Goal: Task Accomplishment & Management: Manage account settings

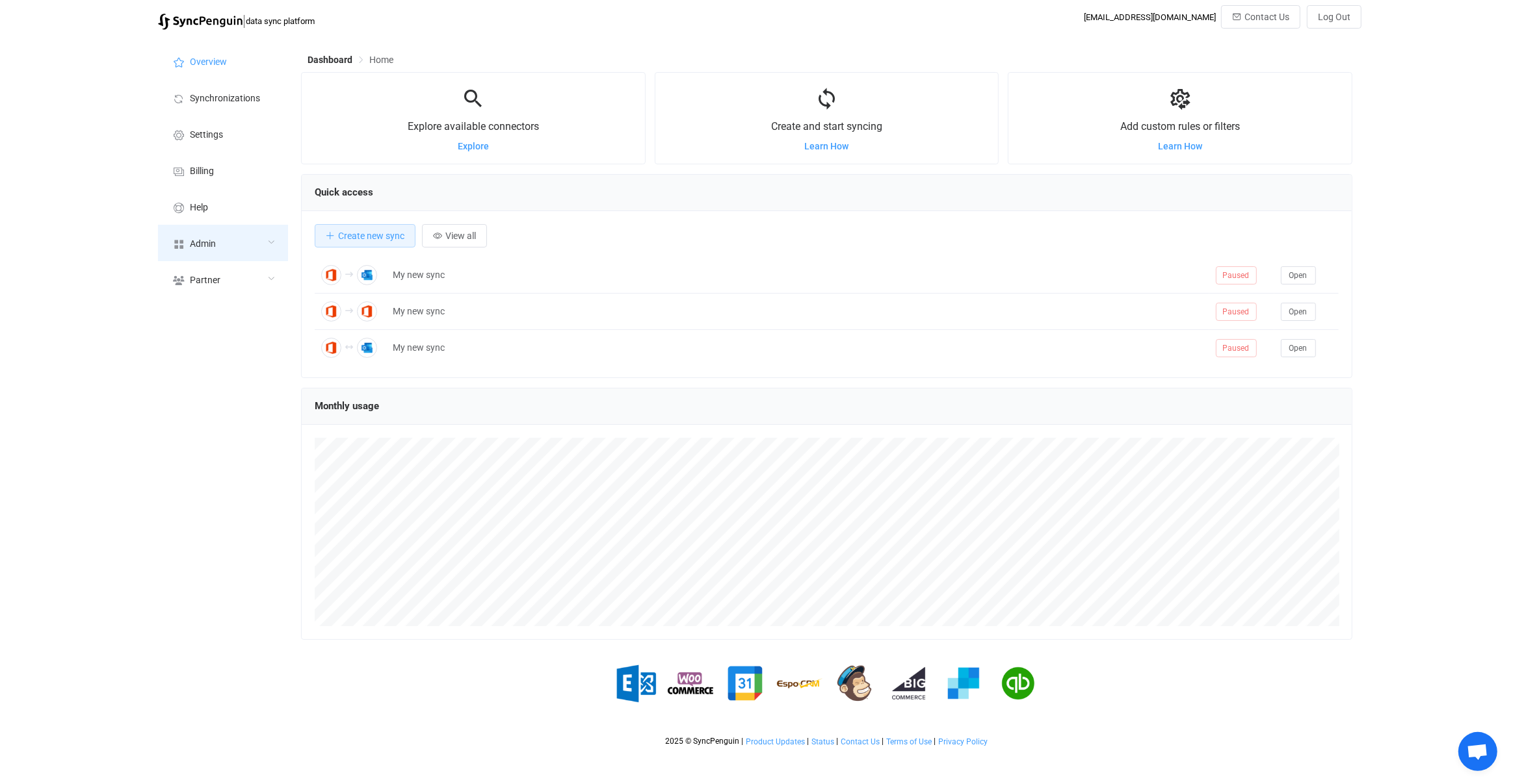
scroll to position [251, 1051]
click at [218, 243] on div "Admin" at bounding box center [223, 242] width 130 height 37
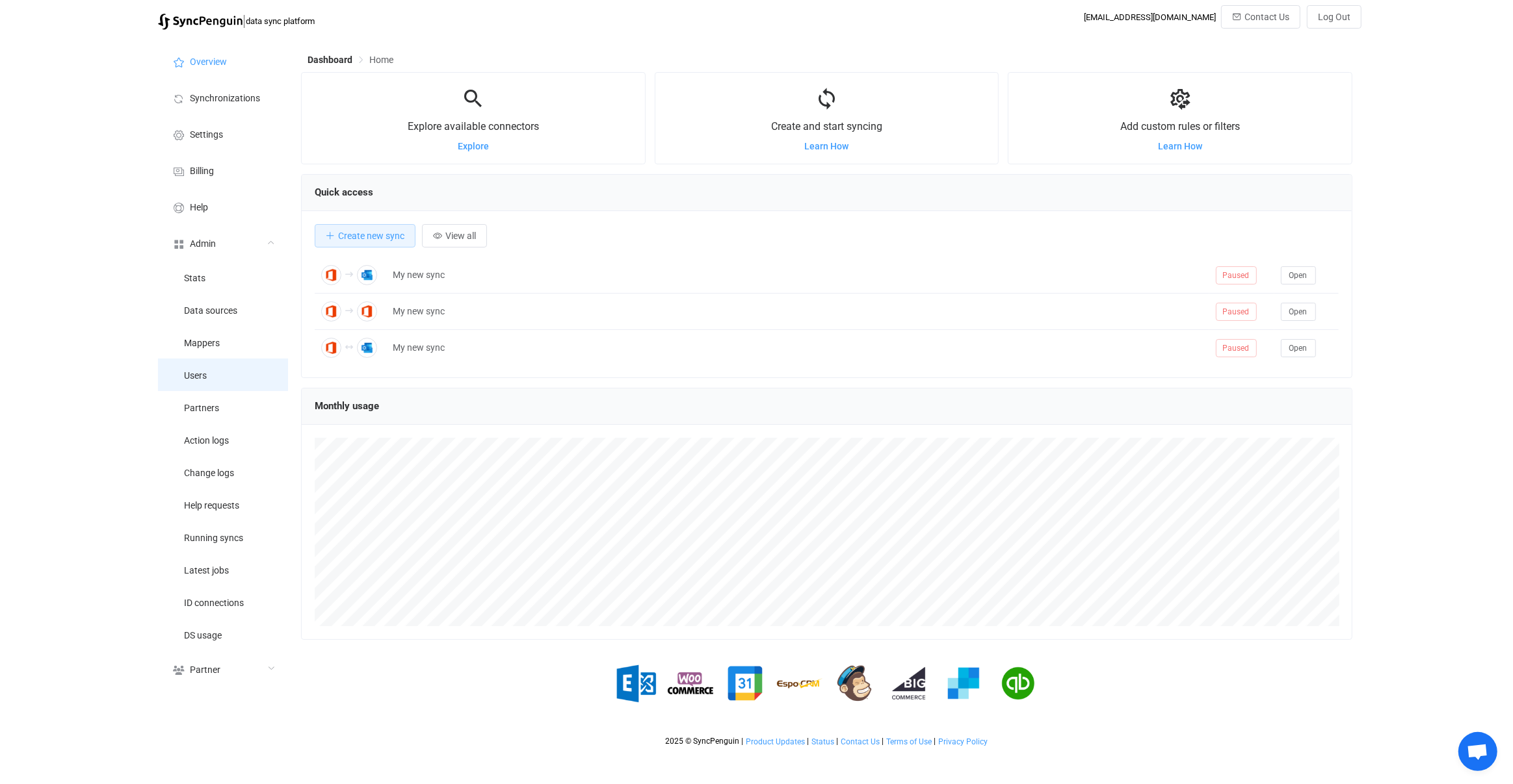
click at [229, 379] on li "Users" at bounding box center [223, 375] width 130 height 33
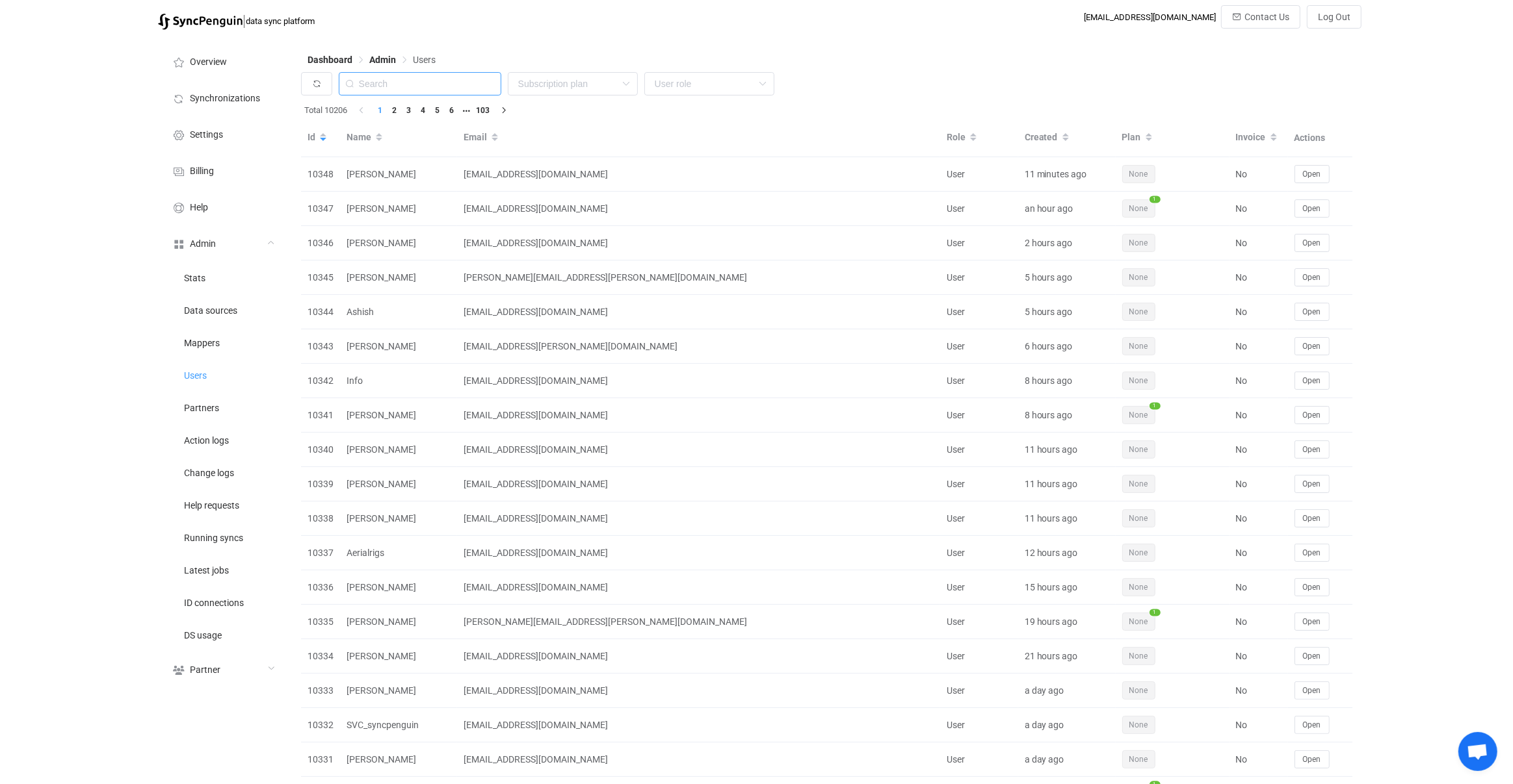
click at [441, 79] on input "text" at bounding box center [420, 84] width 162 height 24
paste input "a.schibler@sonnwende.ch"
type input "a.schibler@sonnwende.ch"
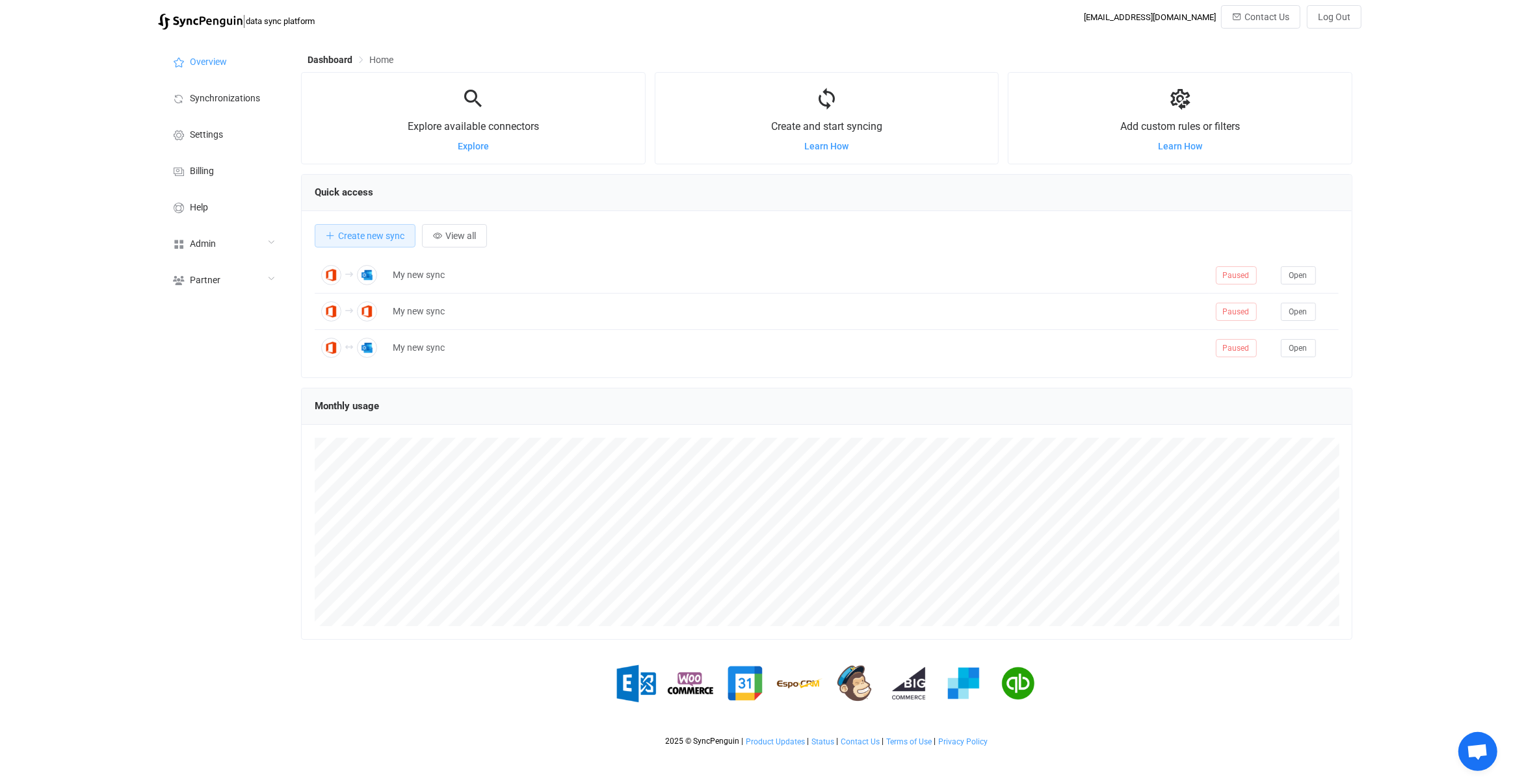
scroll to position [251, 1051]
click at [235, 232] on div "Admin" at bounding box center [223, 242] width 130 height 37
click at [250, 367] on li "Users" at bounding box center [223, 375] width 130 height 33
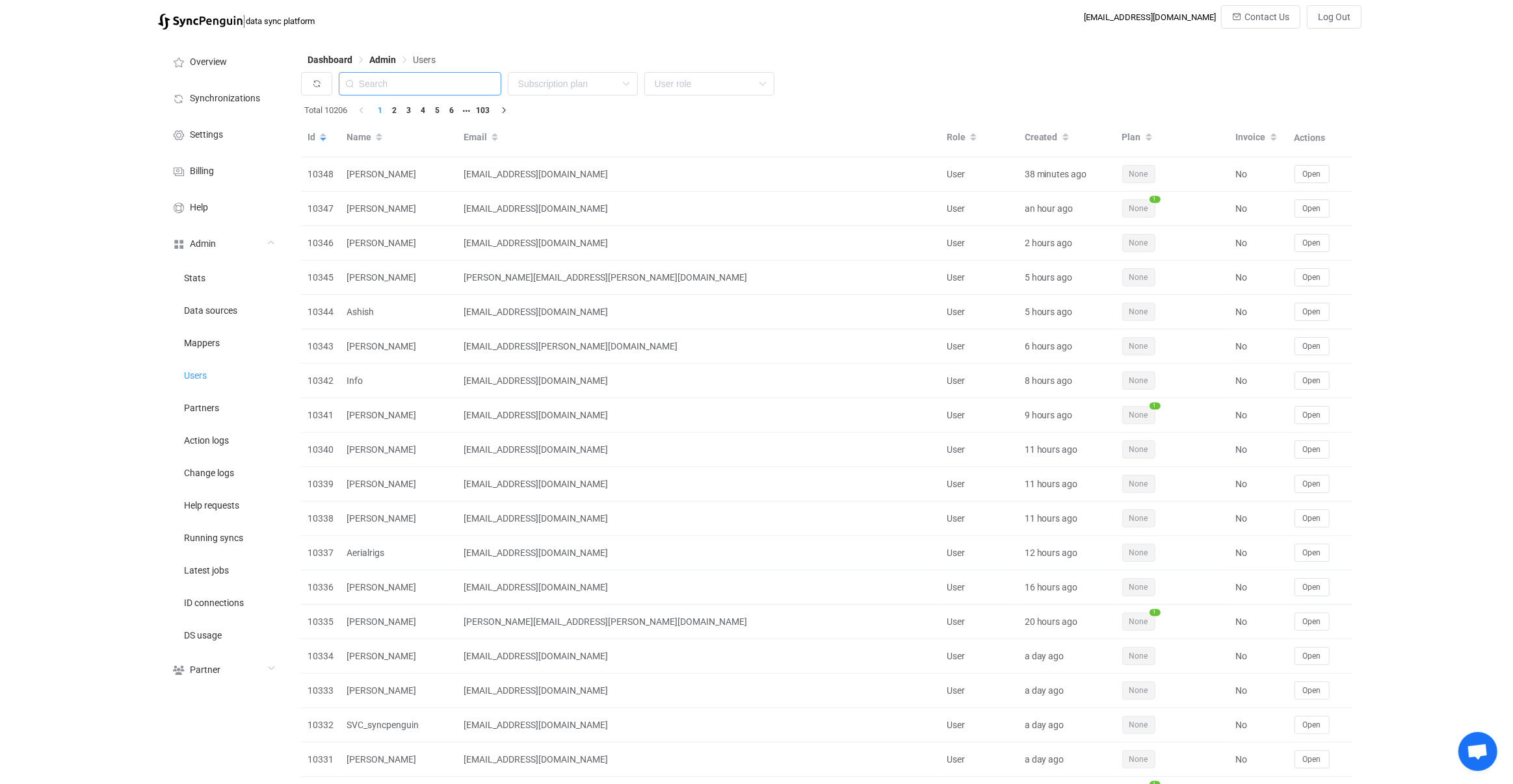
click at [450, 93] on input "text" at bounding box center [420, 84] width 162 height 24
click at [450, 91] on input "text" at bounding box center [420, 84] width 162 height 24
paste input "andrew@andrewthornton.info"
type input "andrew@andrewthornton.info"
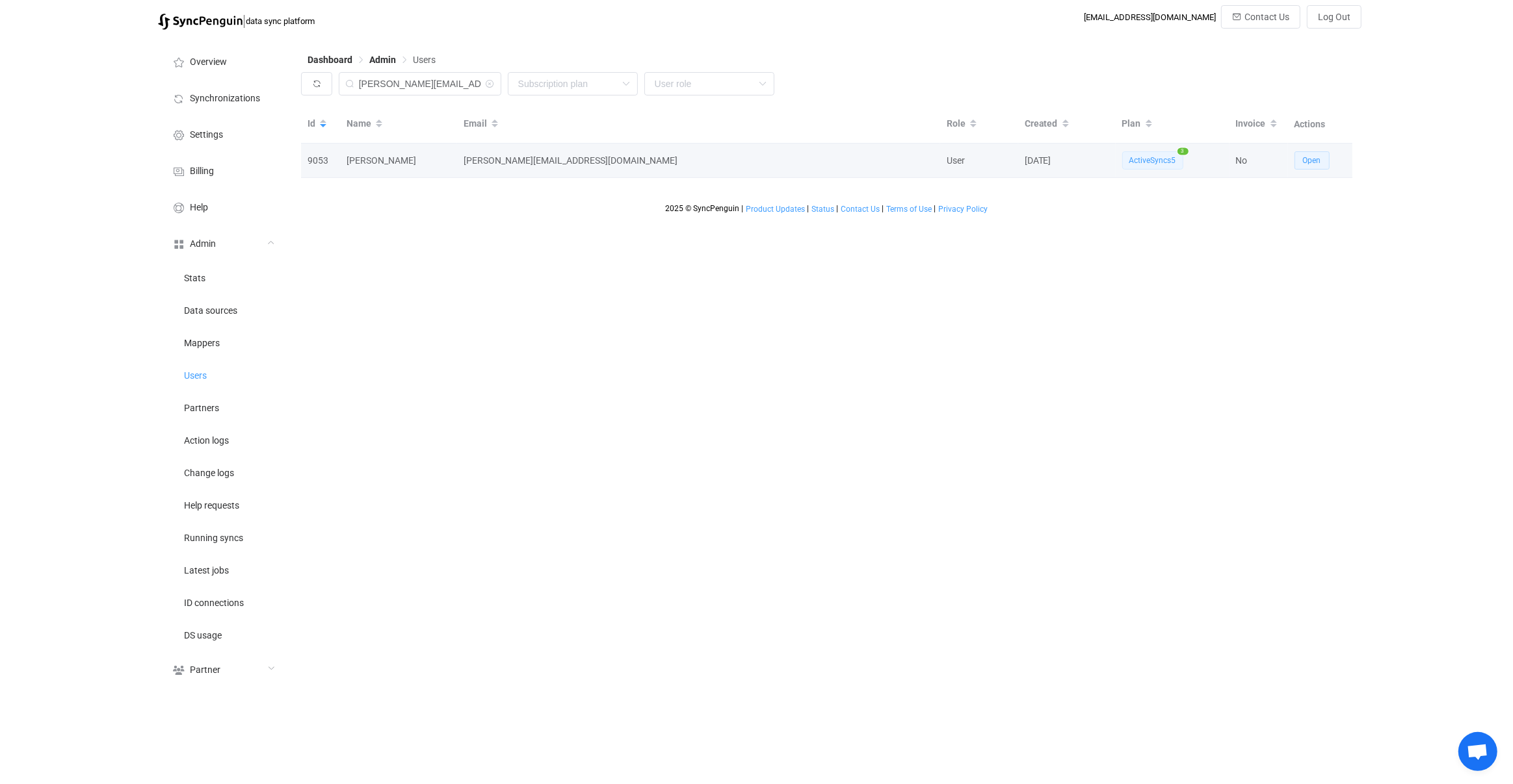
click at [1301, 159] on button "Open" at bounding box center [1311, 160] width 35 height 18
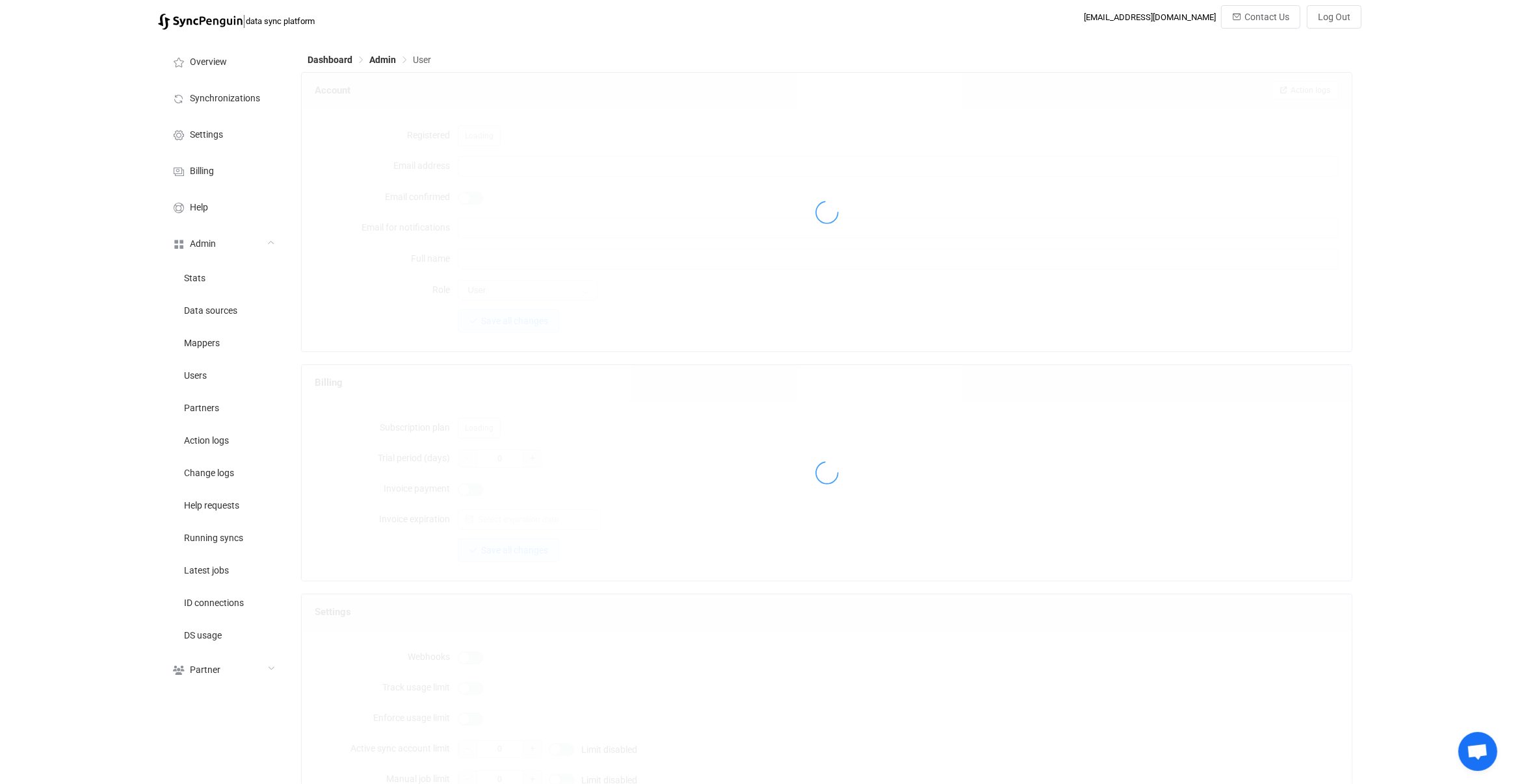
type input "andrew@andrewthornton.info"
type input "mytechie@heartinbusiness.org"
type input "[PERSON_NAME]"
type input "14"
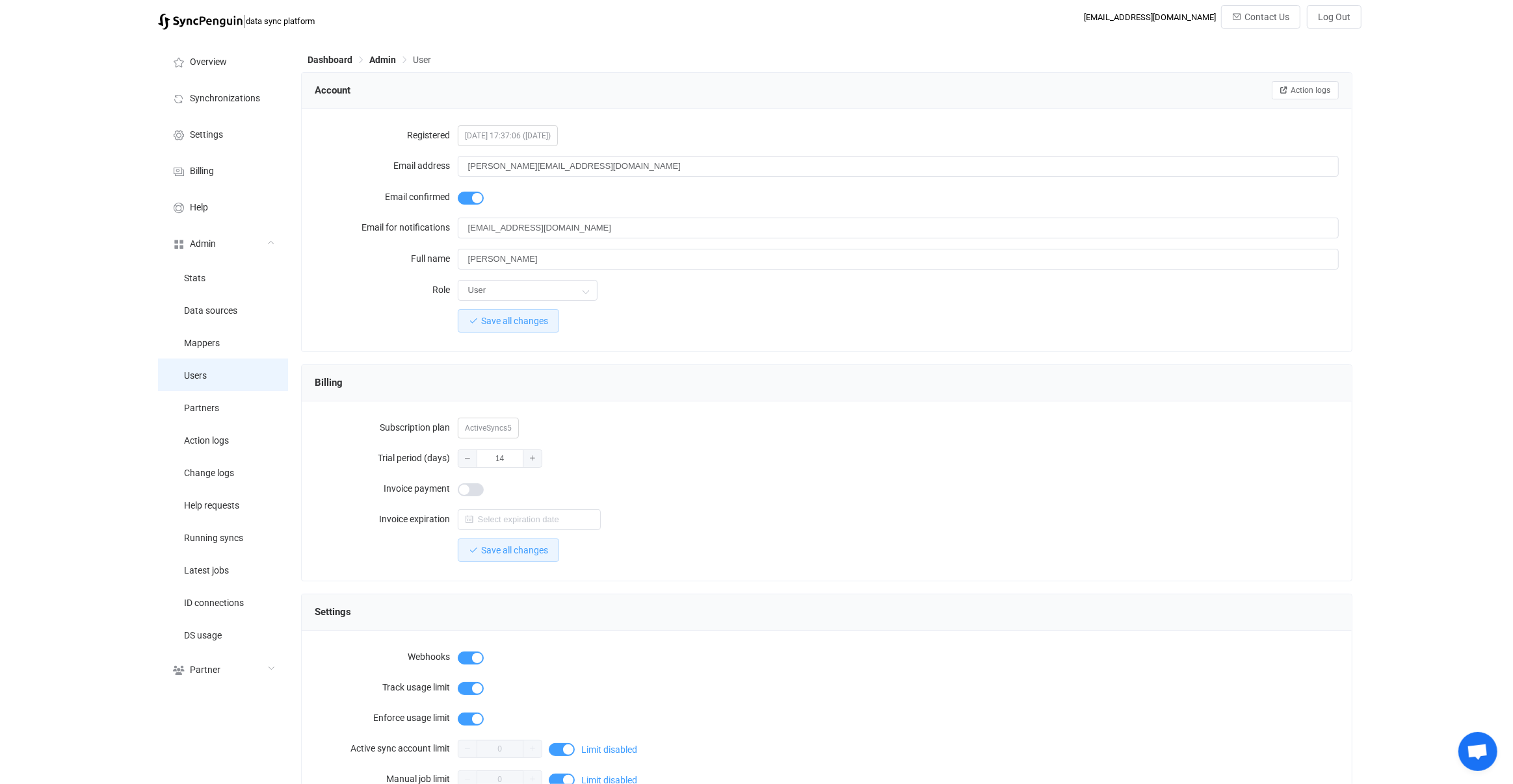
scroll to position [958, 0]
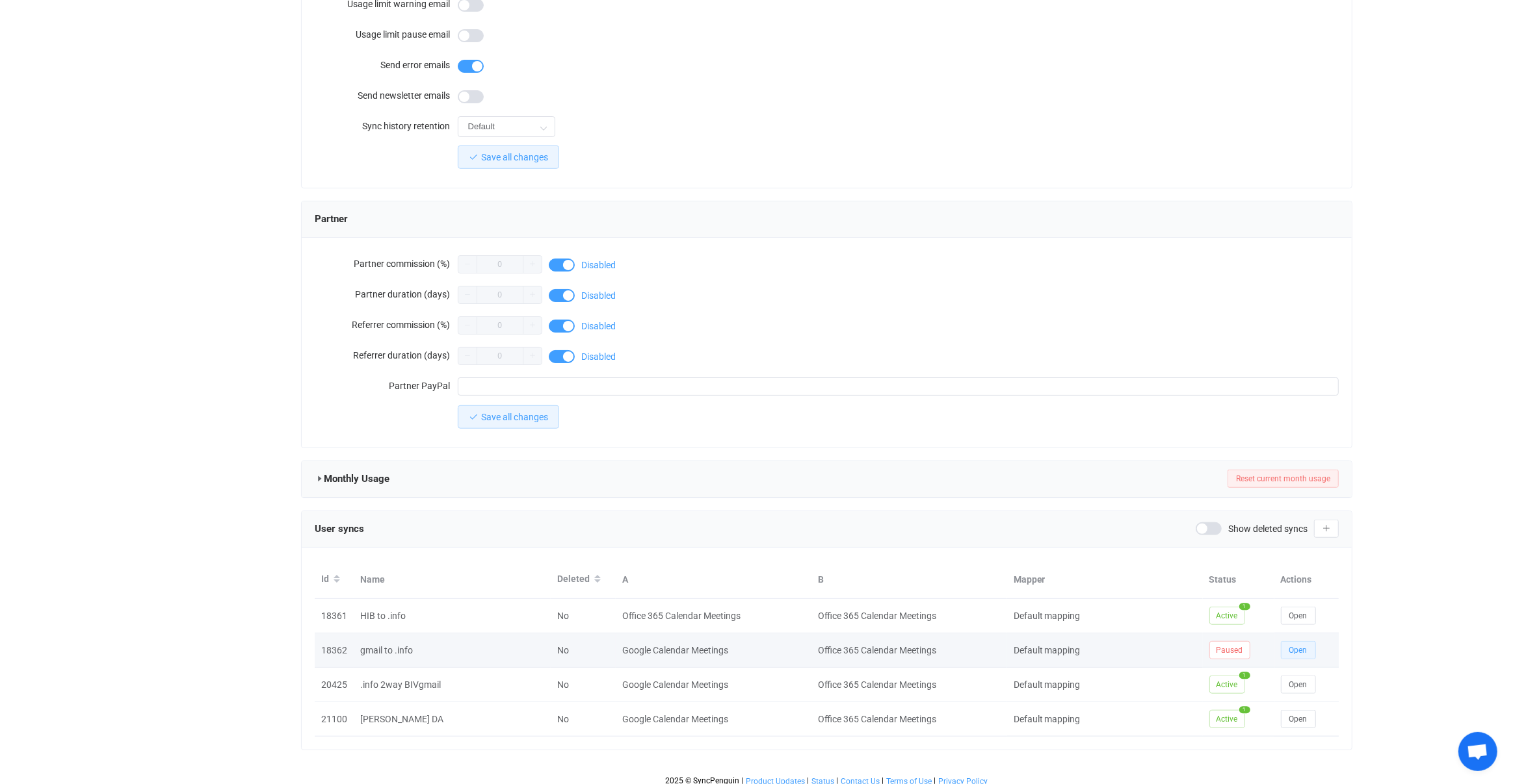
click at [1303, 646] on span "Open" at bounding box center [1298, 650] width 18 height 9
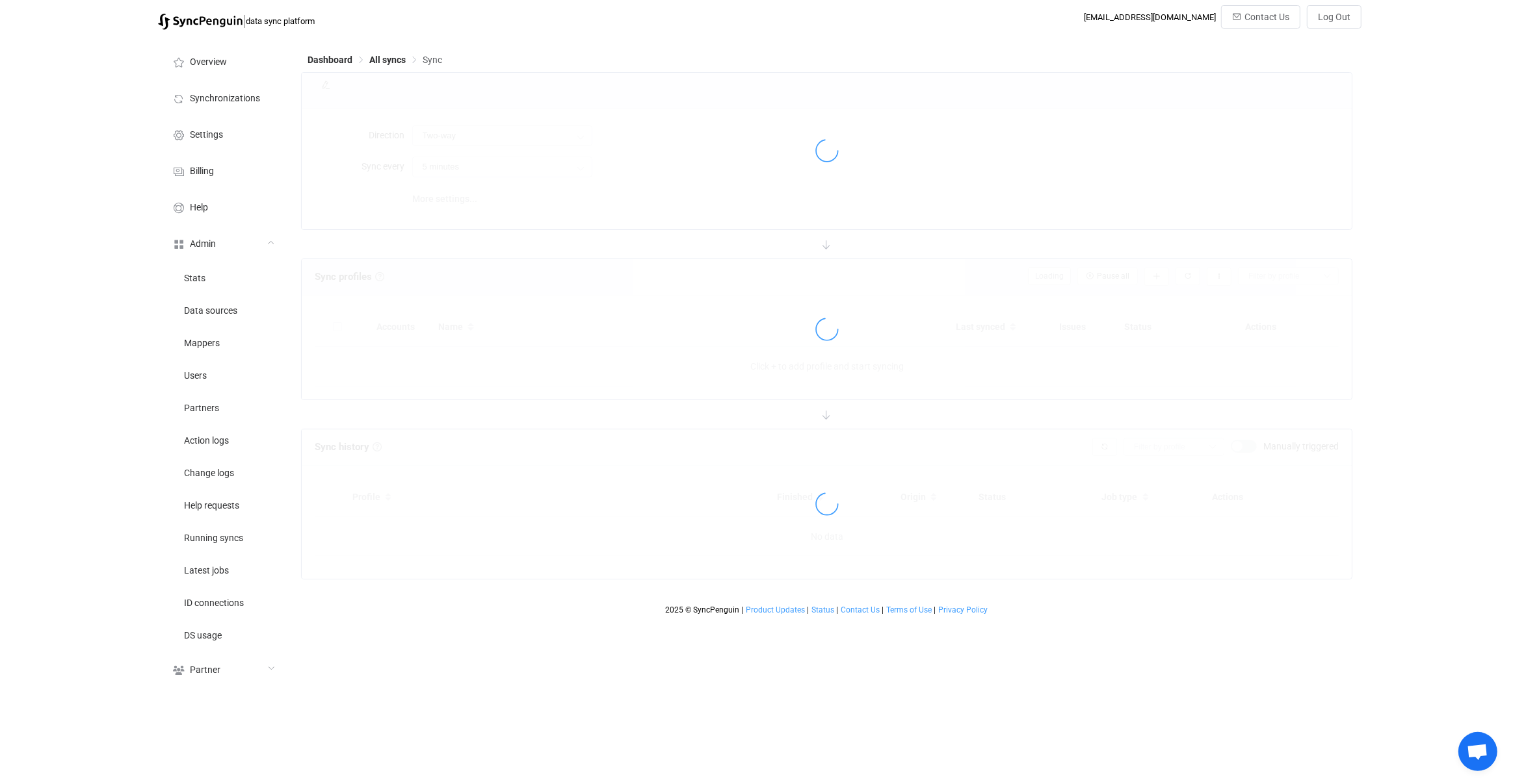
type input "Google → Office 365"
type input "10 minutes"
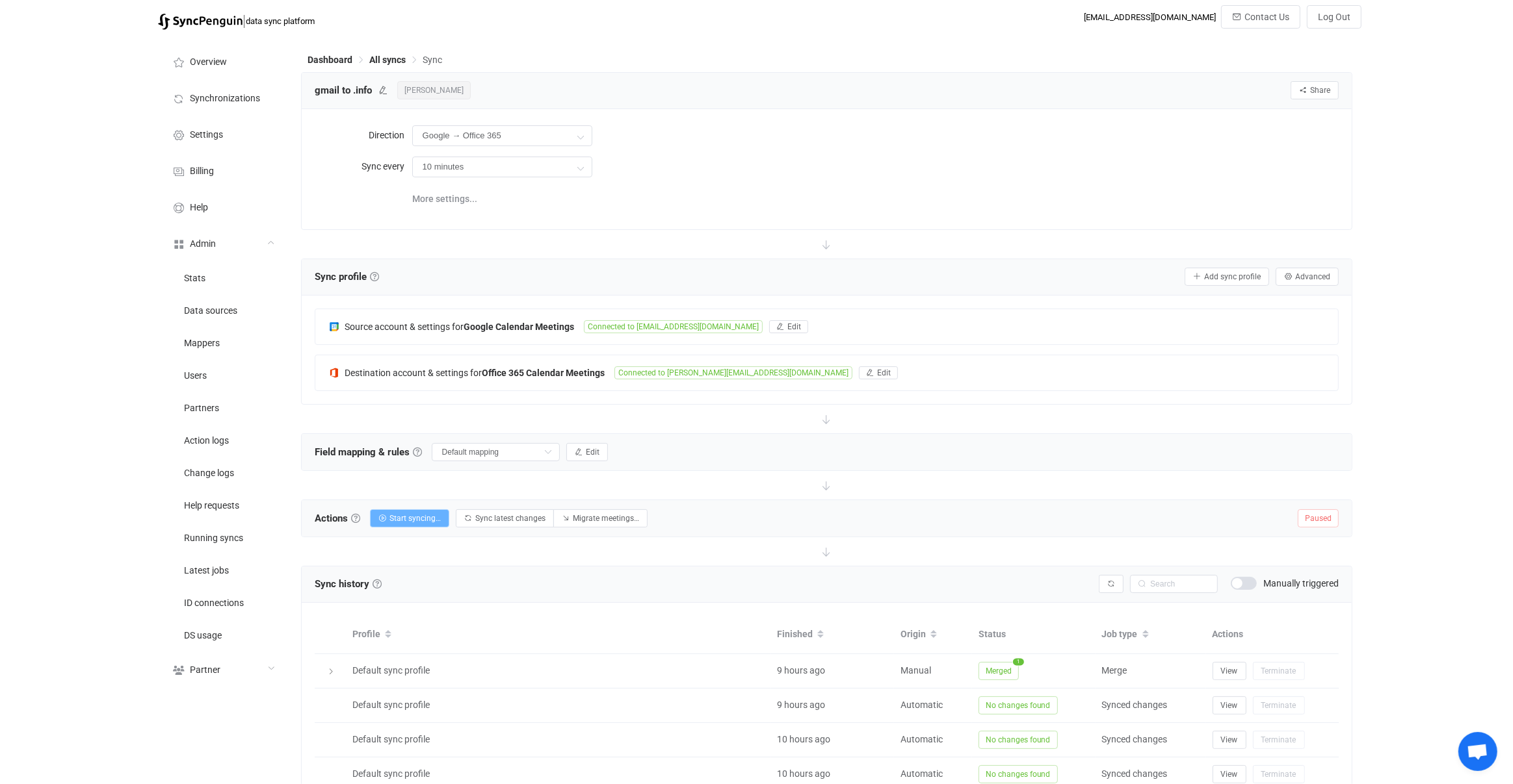
scroll to position [30, 0]
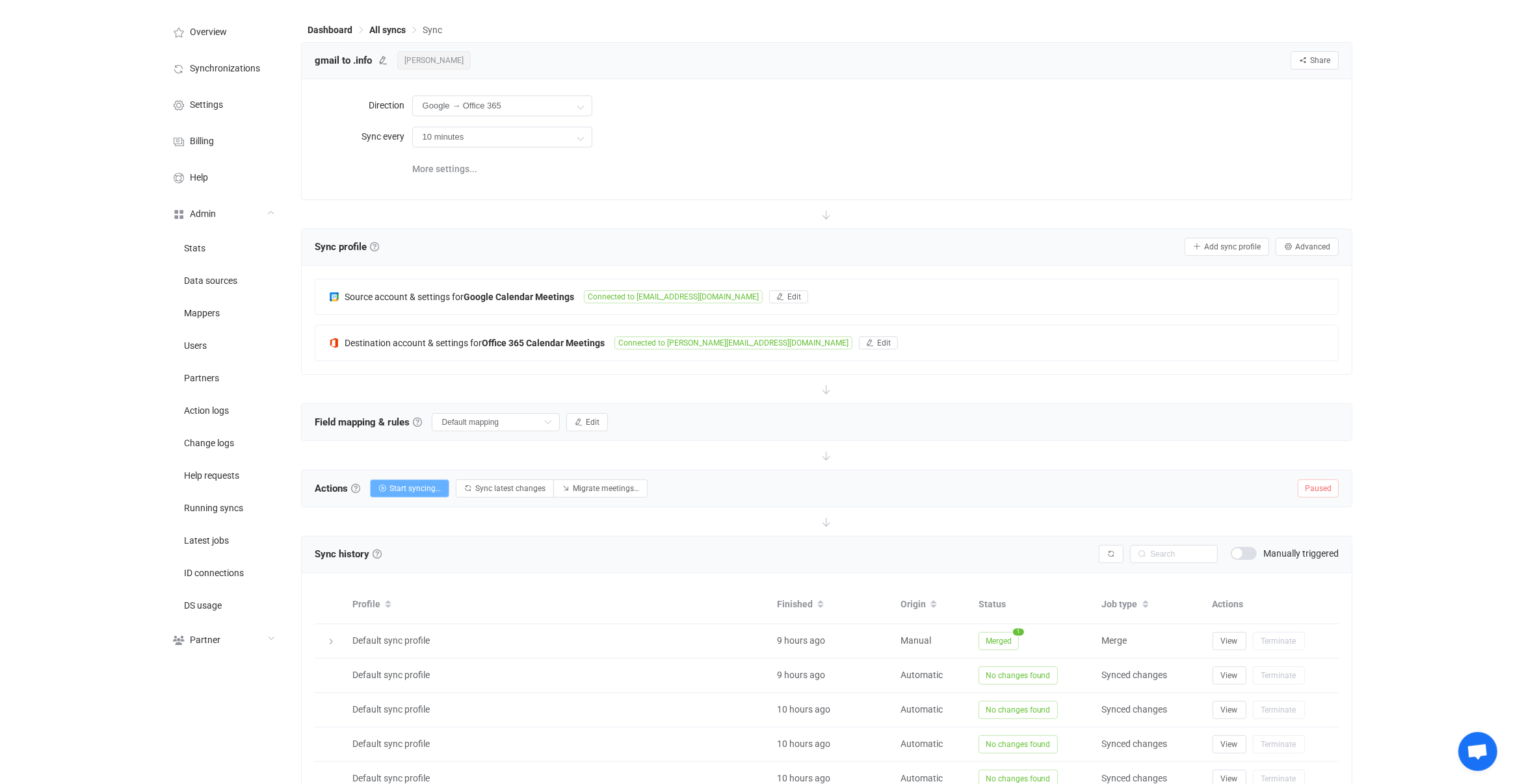
click at [420, 485] on span "Start syncing…" at bounding box center [416, 488] width 52 height 9
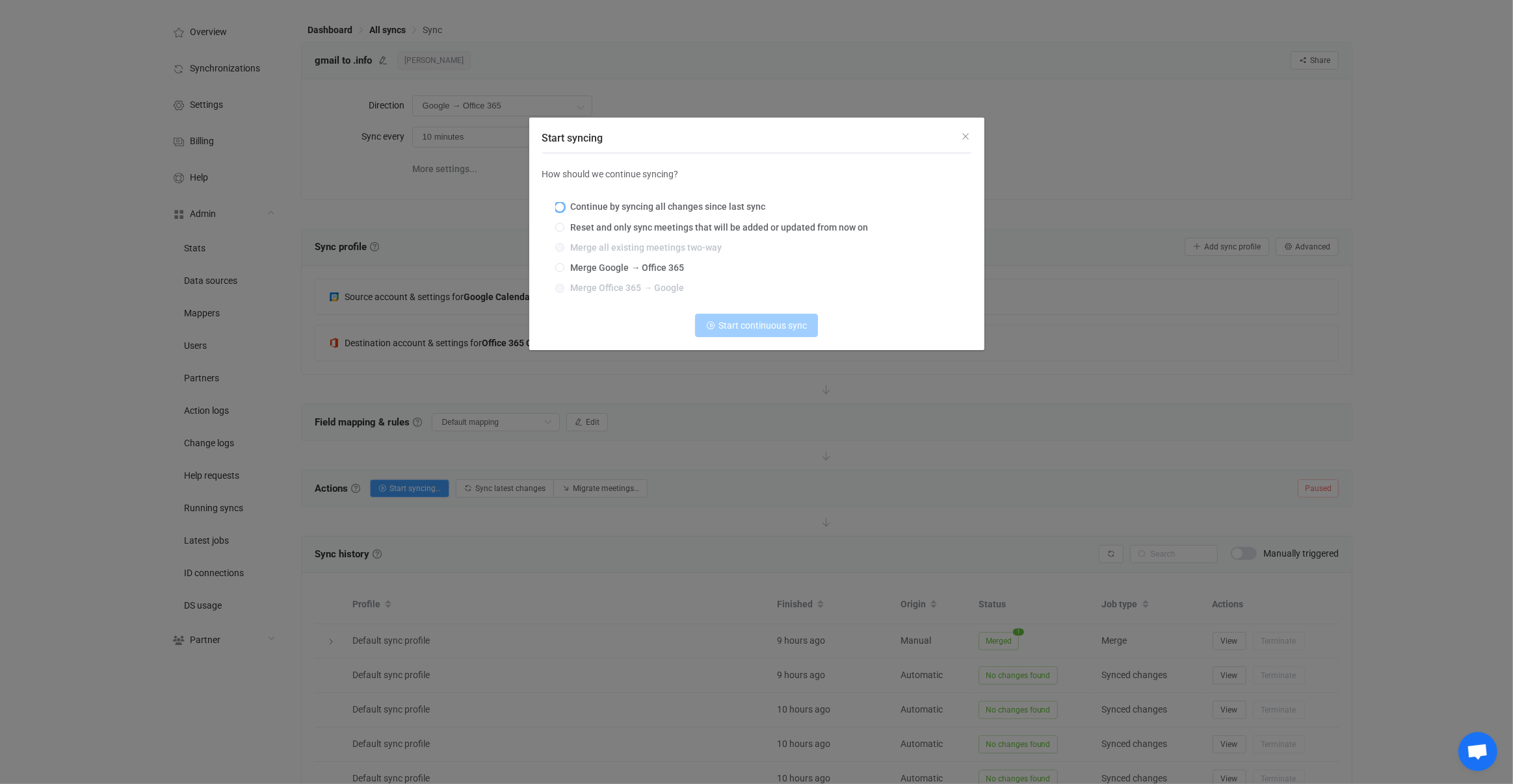
click at [619, 212] on span "Continue by syncing all changes since last sync" at bounding box center [665, 207] width 202 height 10
click at [565, 212] on input "Continue by syncing all changes since last sync" at bounding box center [559, 208] width 9 height 10
radio input "true"
click at [765, 329] on span "Continue syncing" at bounding box center [762, 325] width 70 height 10
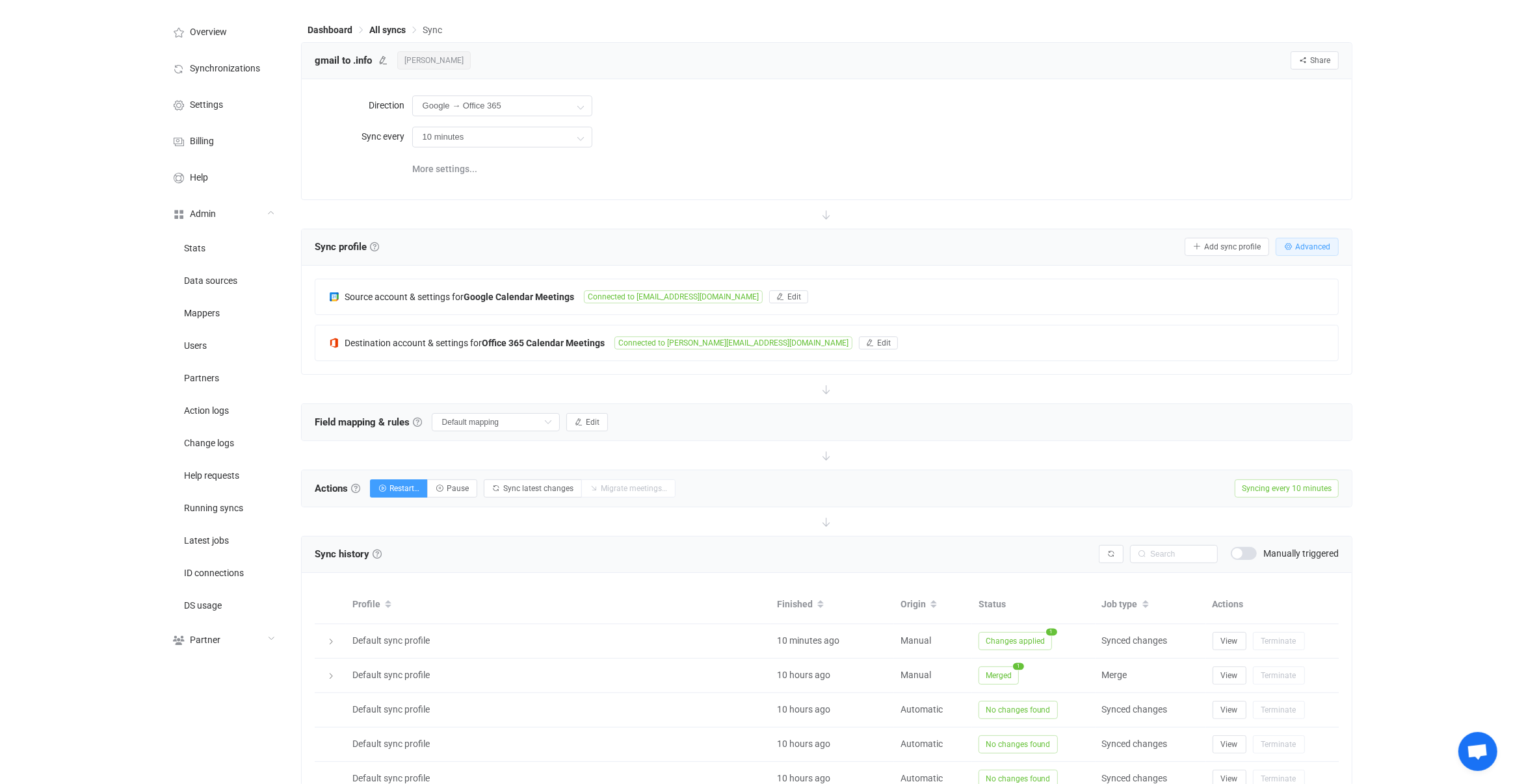
click at [1308, 248] on span "Advanced" at bounding box center [1312, 246] width 35 height 9
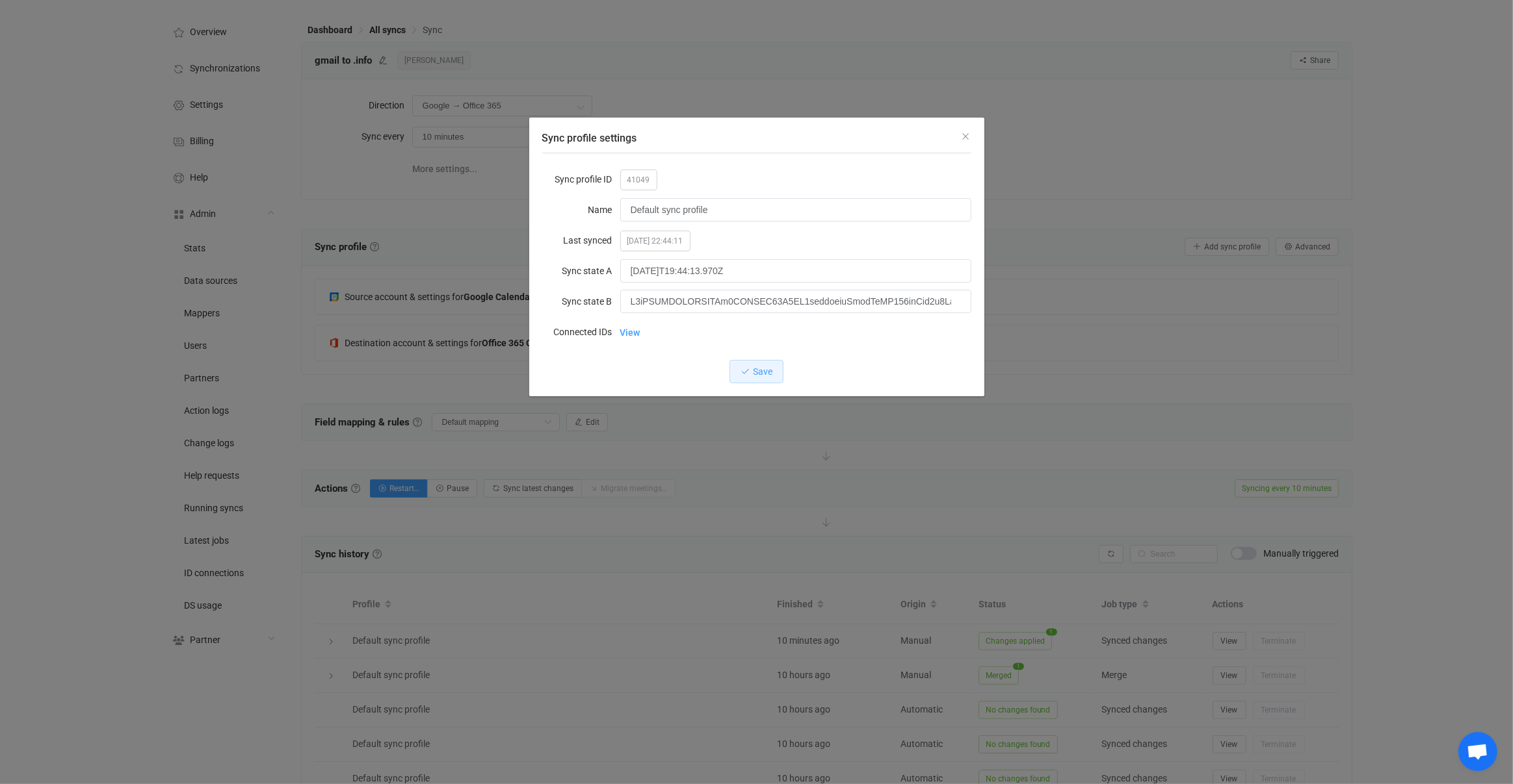
click at [636, 182] on span "41049" at bounding box center [638, 180] width 37 height 21
copy span "41049"
click at [634, 628] on div "Sync profile settings Sync profile ID 41049 Name Default sync profile Last sync…" at bounding box center [756, 392] width 1513 height 784
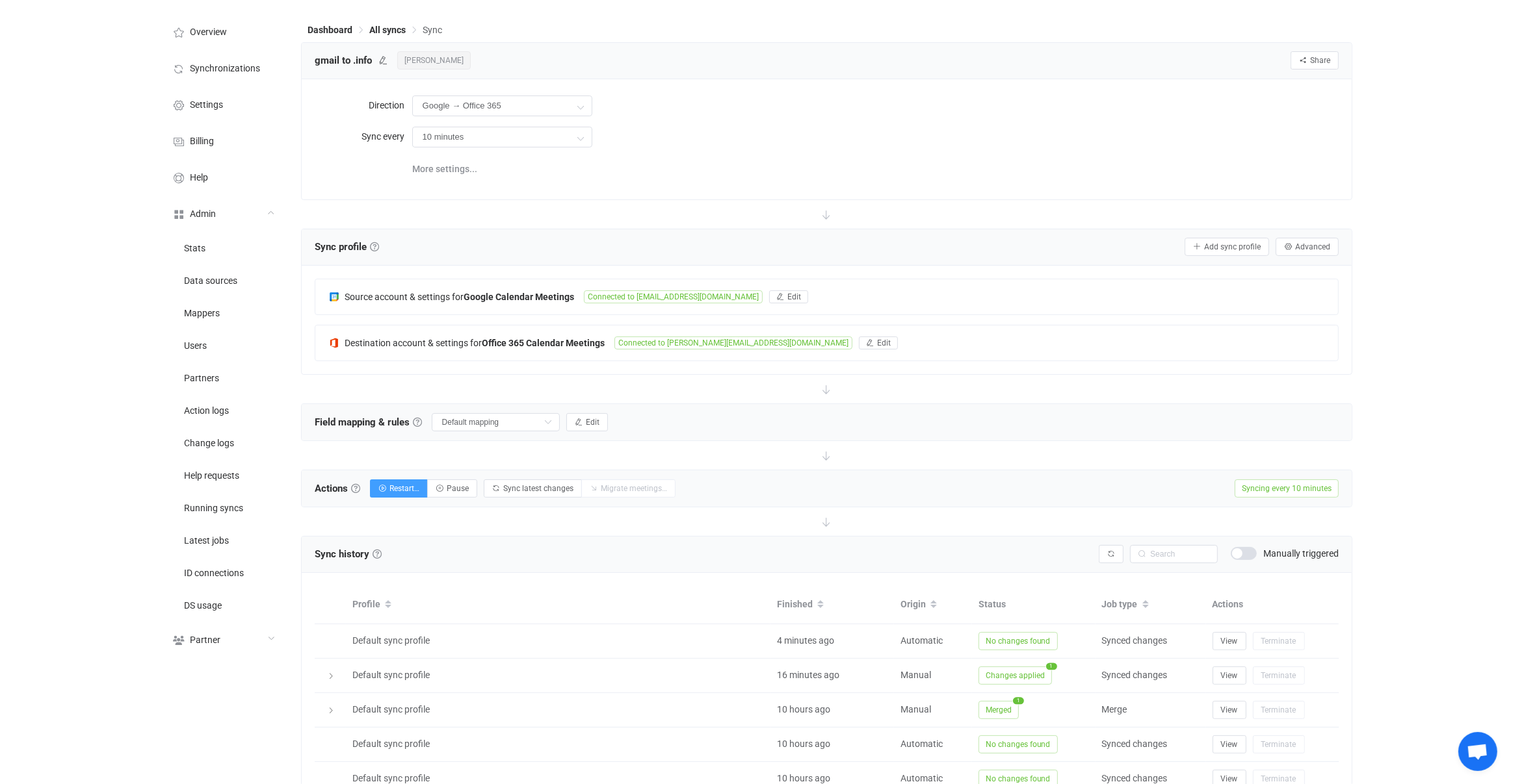
click at [780, 538] on div "Sync history History Sync history All sync executions are recorded in the sync …" at bounding box center [826, 554] width 1051 height 37
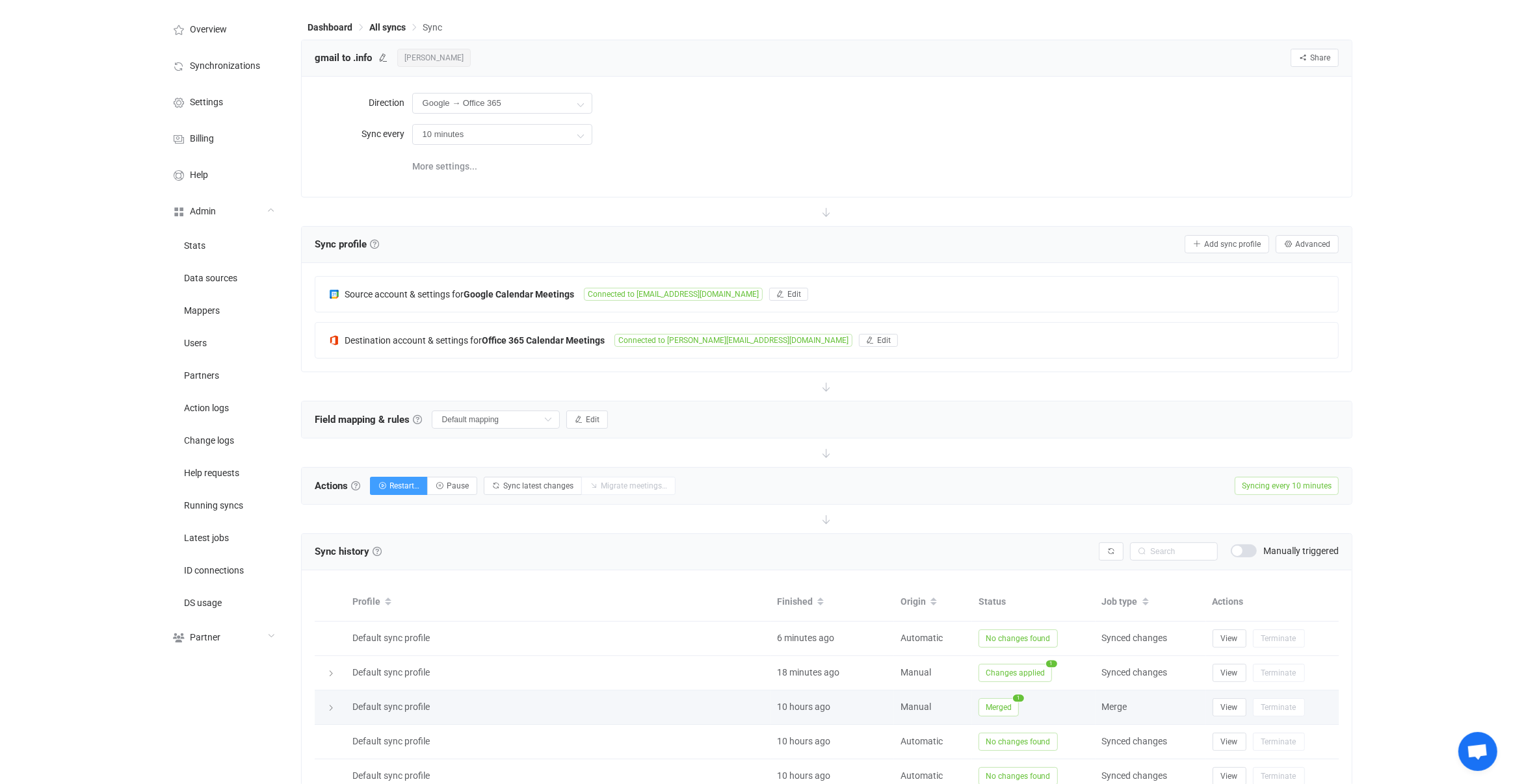
click at [985, 691] on td "Merged 1" at bounding box center [1034, 707] width 123 height 35
click at [998, 702] on span "Merged" at bounding box center [998, 707] width 41 height 18
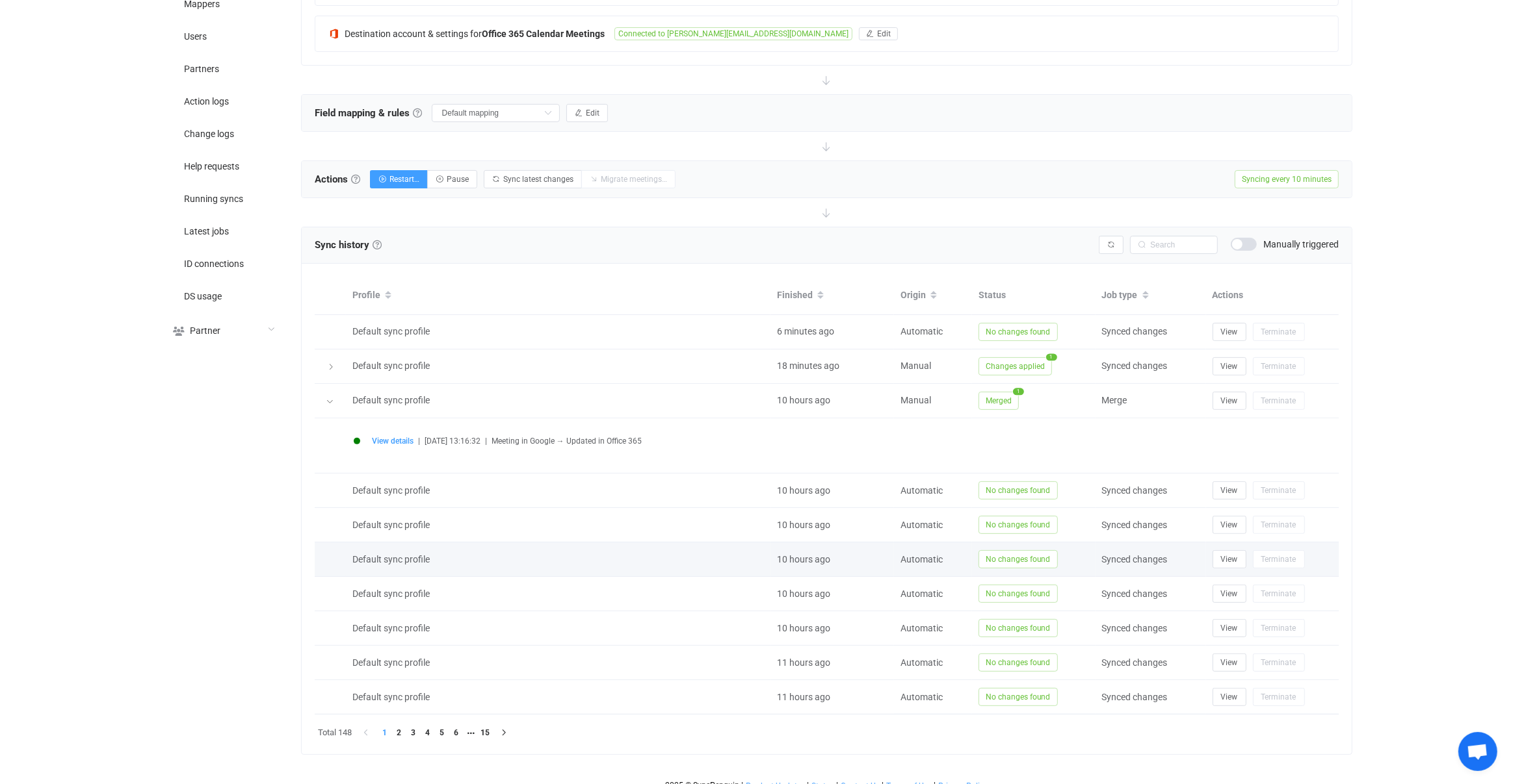
scroll to position [348, 0]
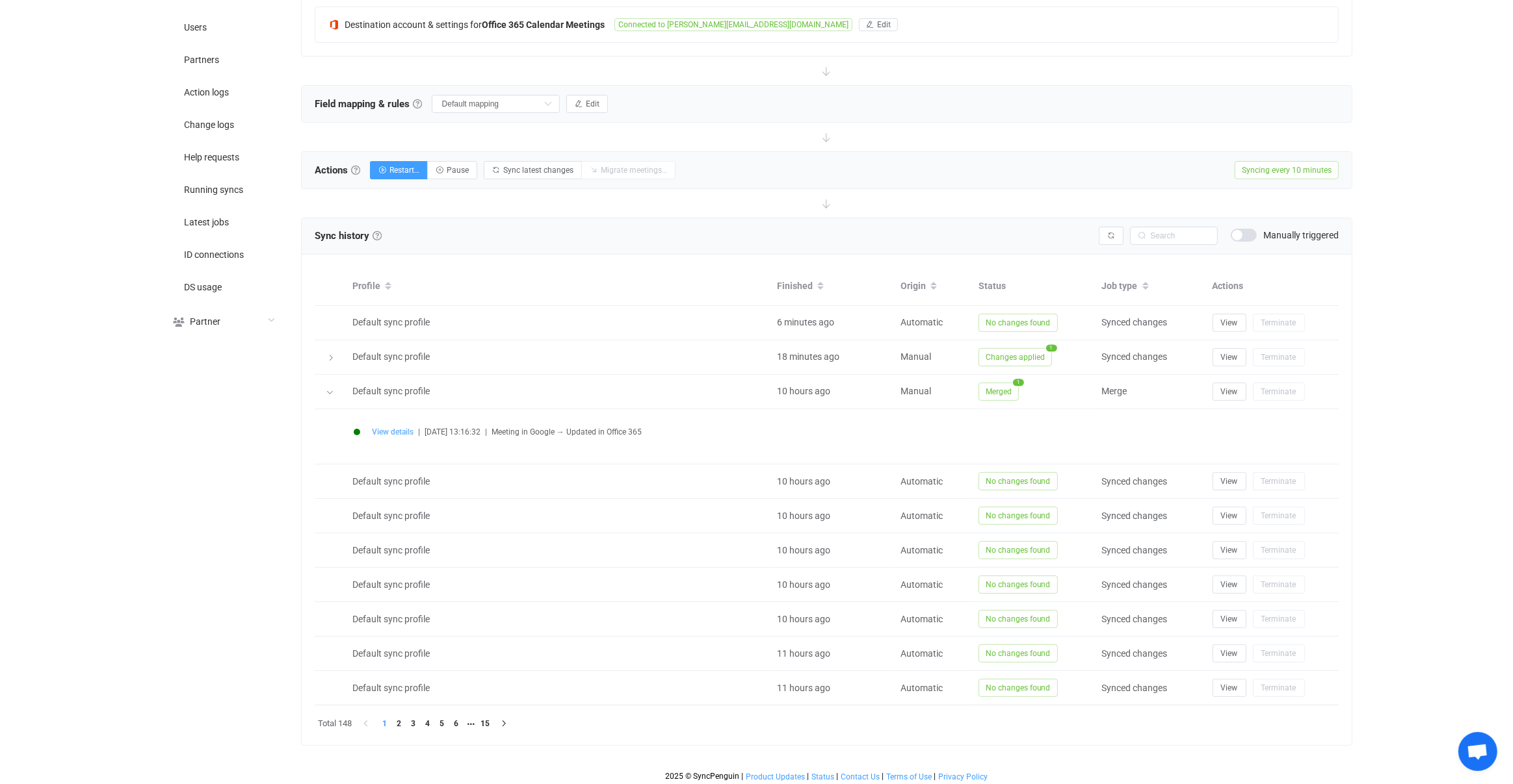
click at [409, 429] on span "View details" at bounding box center [393, 431] width 42 height 9
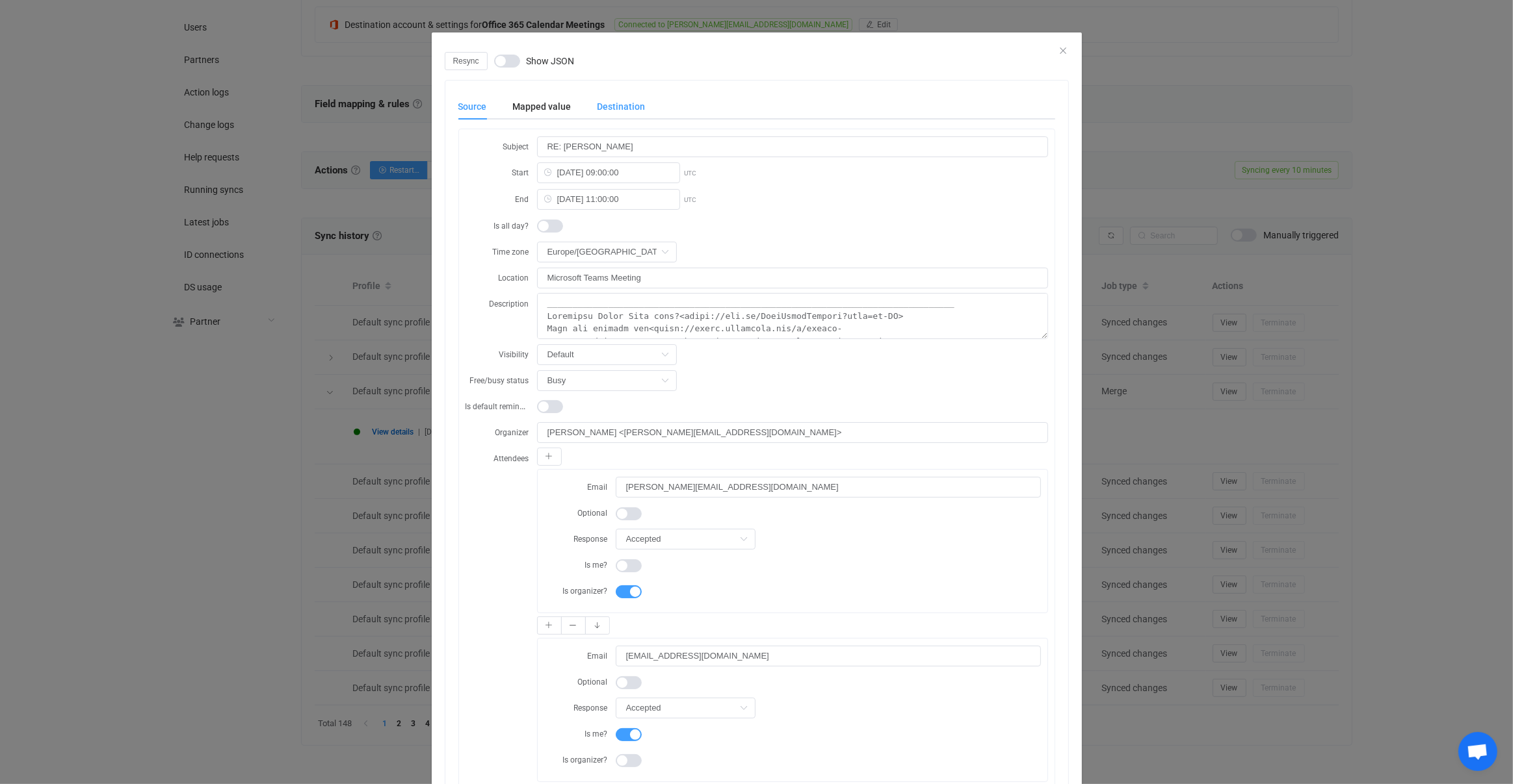
click at [619, 94] on div "Destination" at bounding box center [614, 106] width 61 height 26
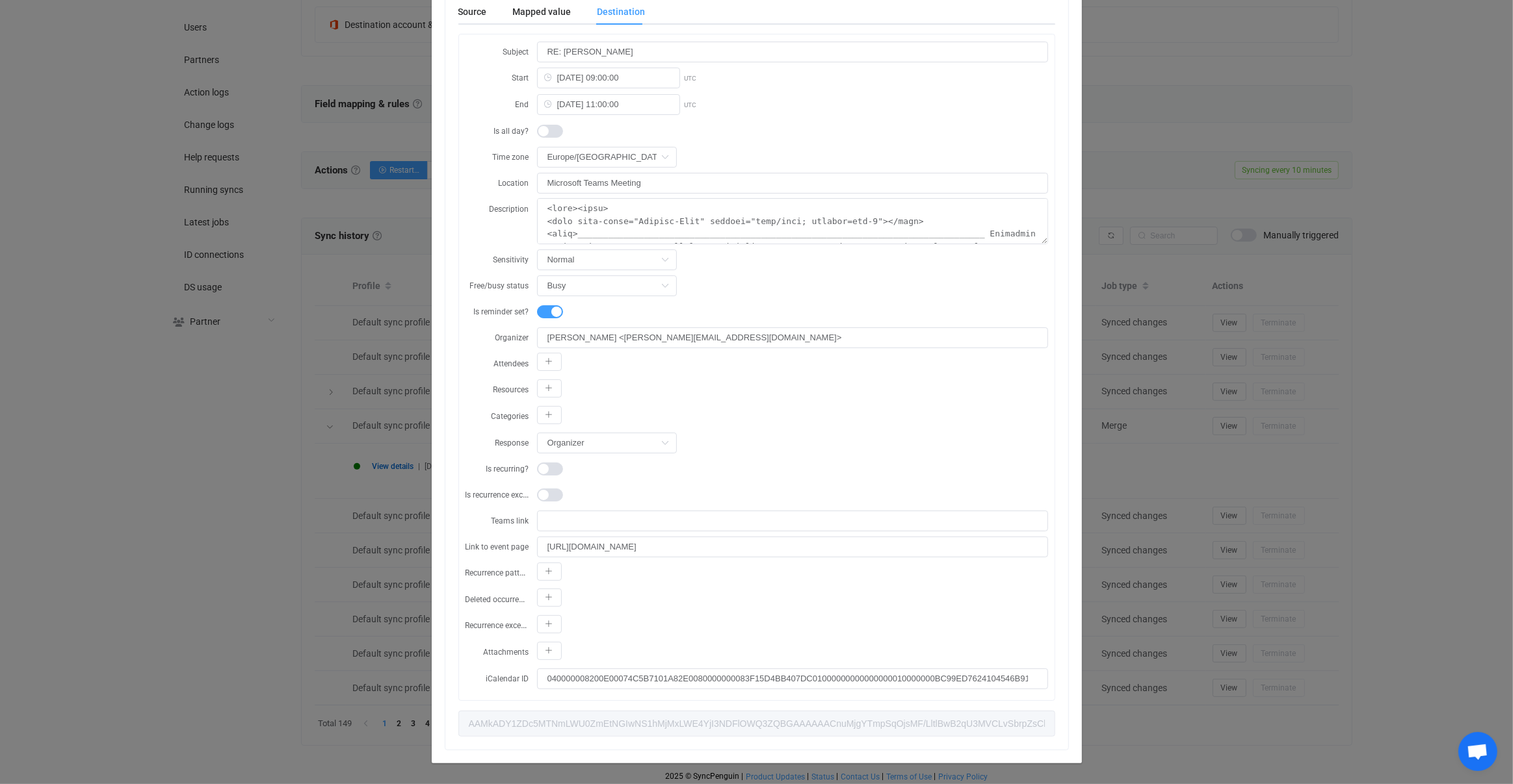
scroll to position [0, 0]
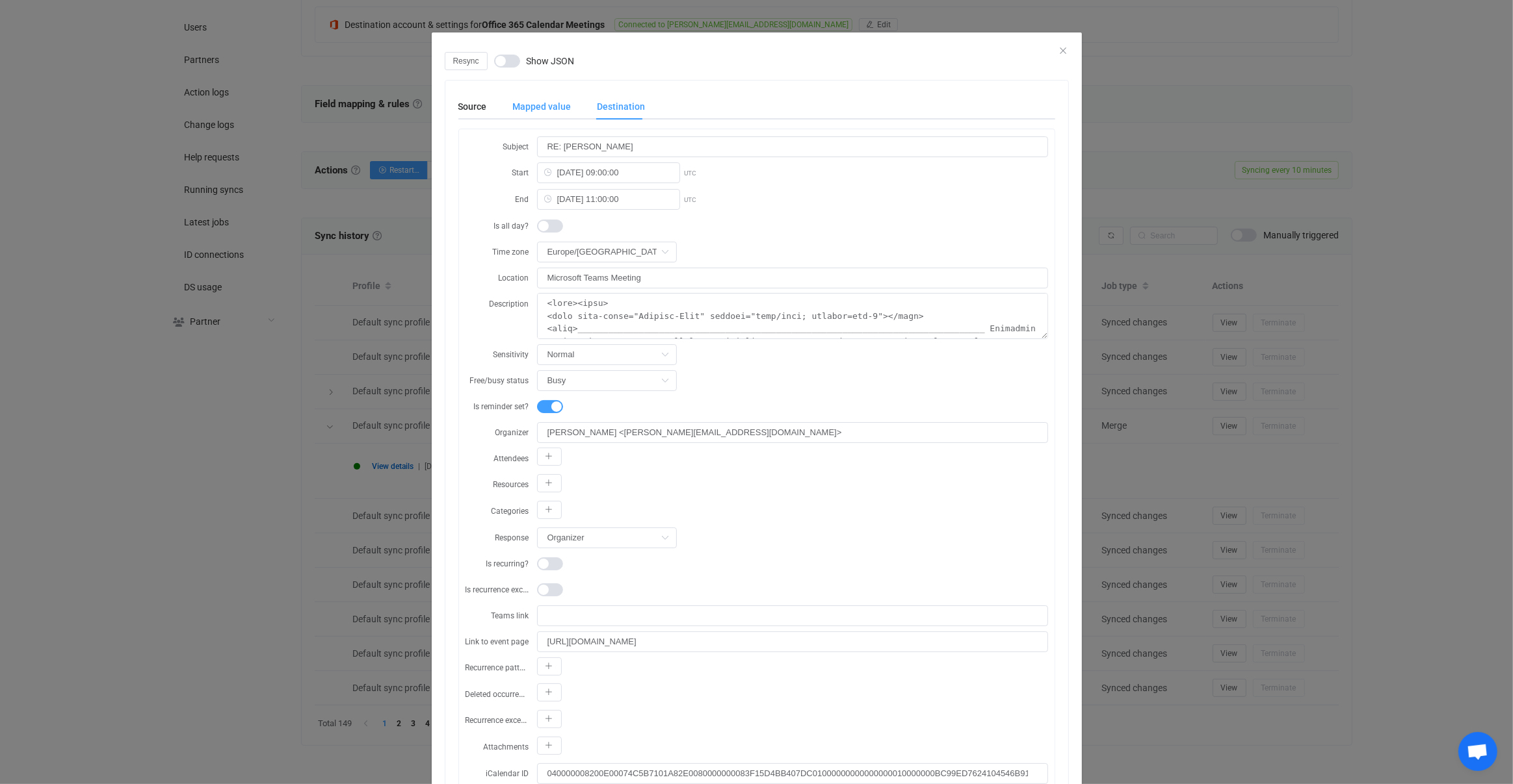
click at [525, 110] on div "Mapped value" at bounding box center [542, 106] width 84 height 26
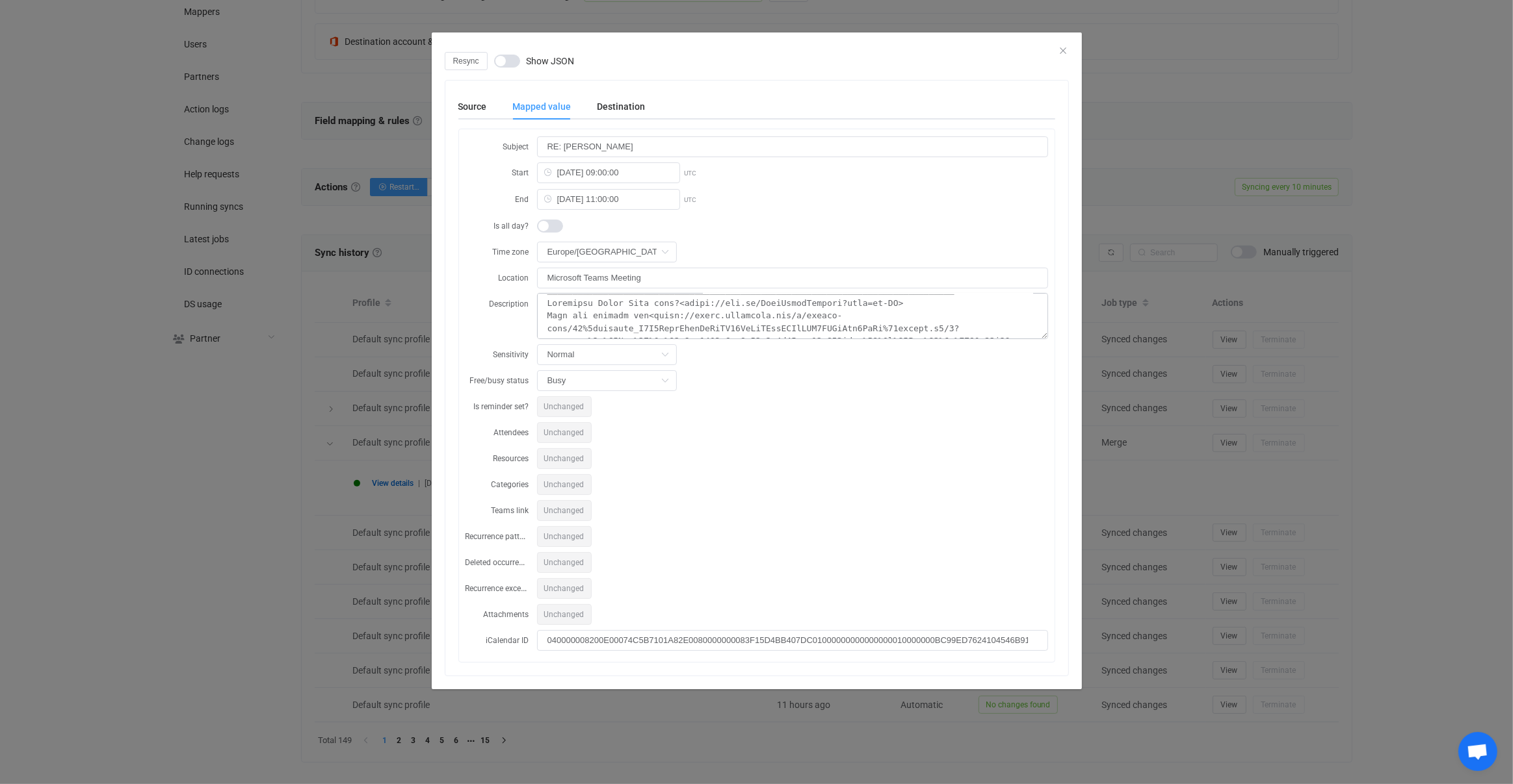
scroll to position [16, 0]
drag, startPoint x: 651, startPoint y: 326, endPoint x: 653, endPoint y: 335, distance: 9.2
click at [654, 335] on textarea "dialog" at bounding box center [792, 316] width 511 height 46
click at [679, 314] on textarea "dialog" at bounding box center [792, 316] width 511 height 46
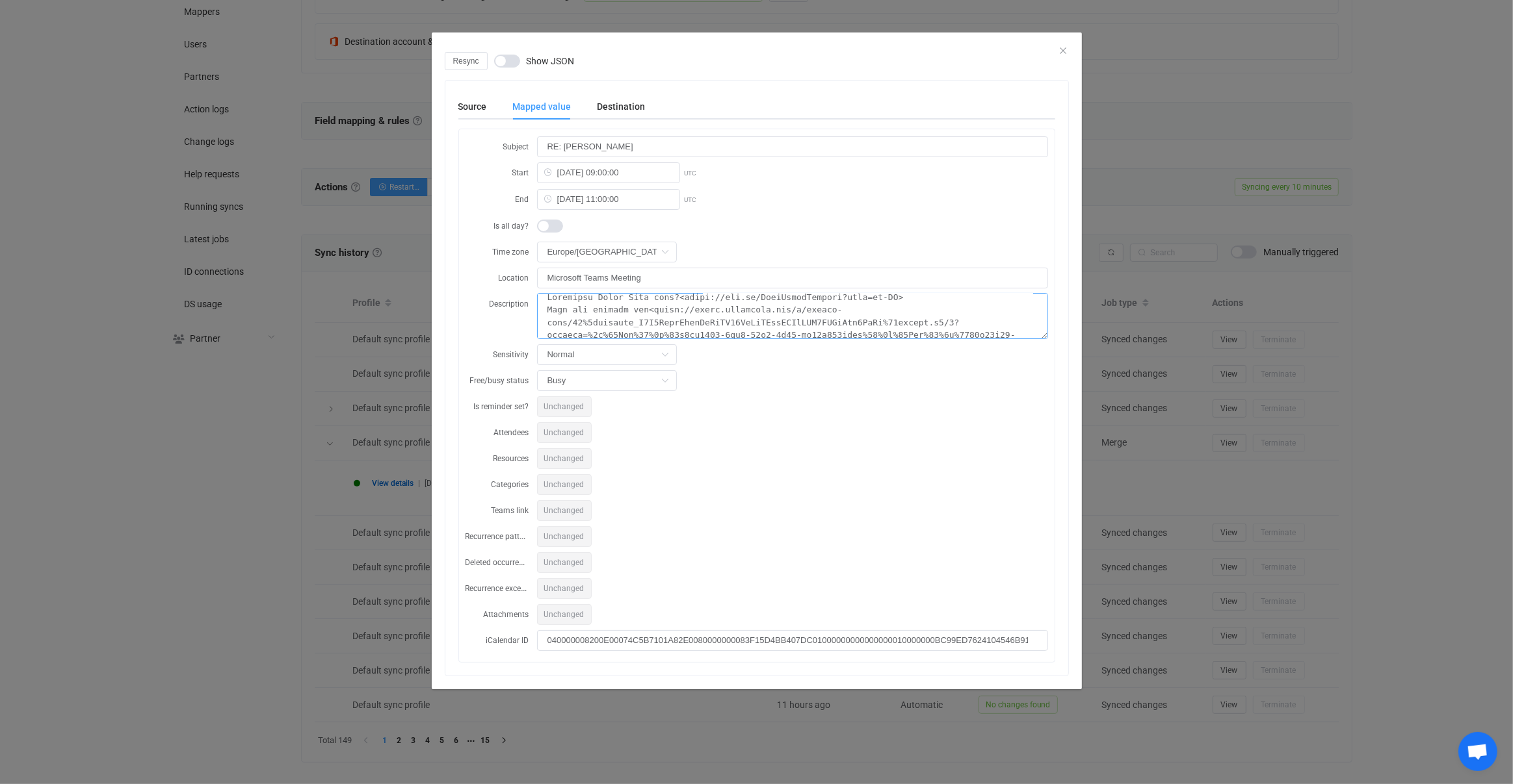
scroll to position [18, 0]
drag, startPoint x: 726, startPoint y: 302, endPoint x: 682, endPoint y: 311, distance: 44.9
click at [682, 311] on textarea "dialog" at bounding box center [792, 316] width 511 height 46
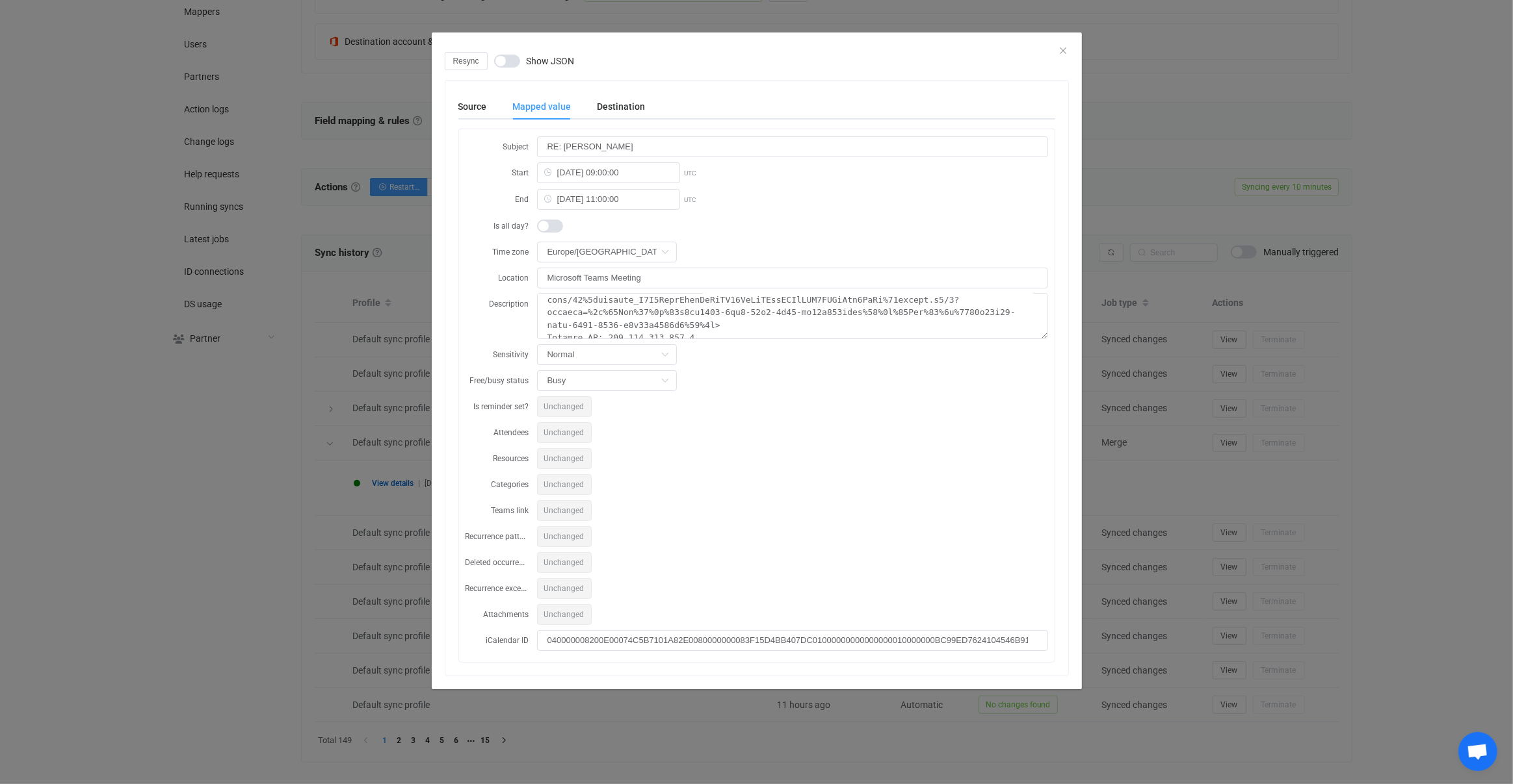
click at [1146, 320] on div "Resync Show JSON Source Mapped value Destination Subject RE: ANDREW THORNTON St…" at bounding box center [756, 392] width 1513 height 784
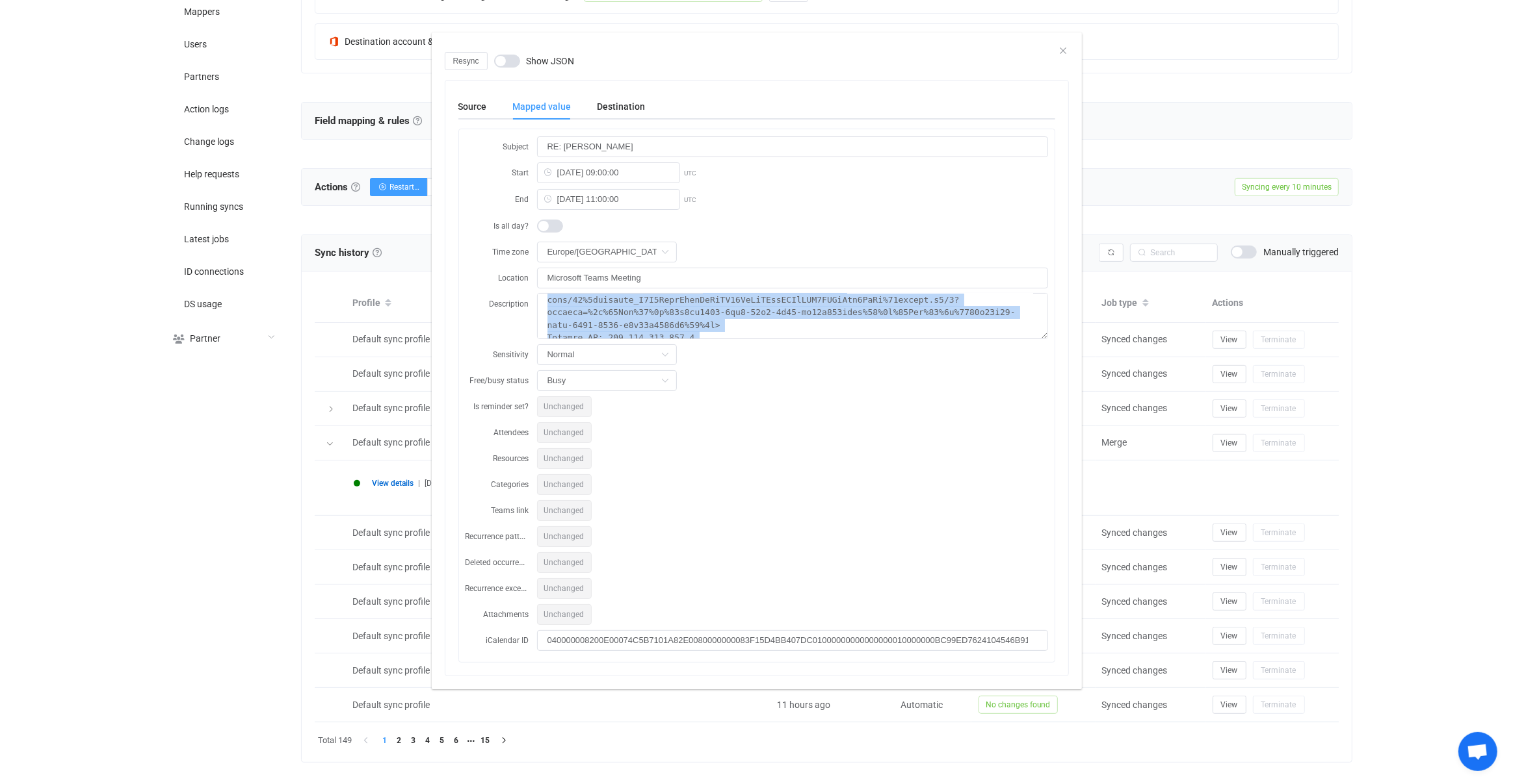
click at [1146, 321] on div "Resync Show JSON Source Mapped value Destination Subject RE: ANDREW THORNTON St…" at bounding box center [756, 392] width 1513 height 784
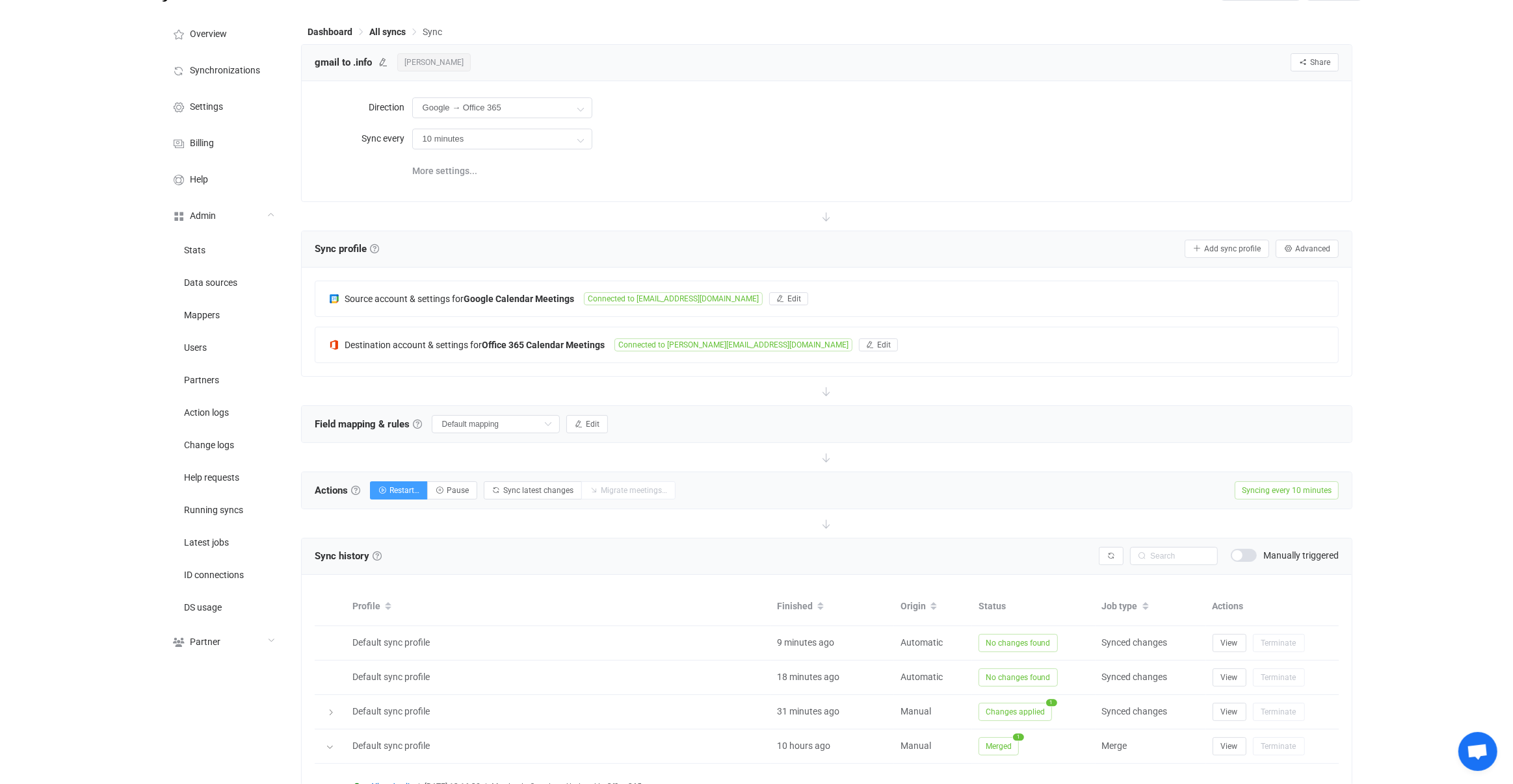
scroll to position [12, 0]
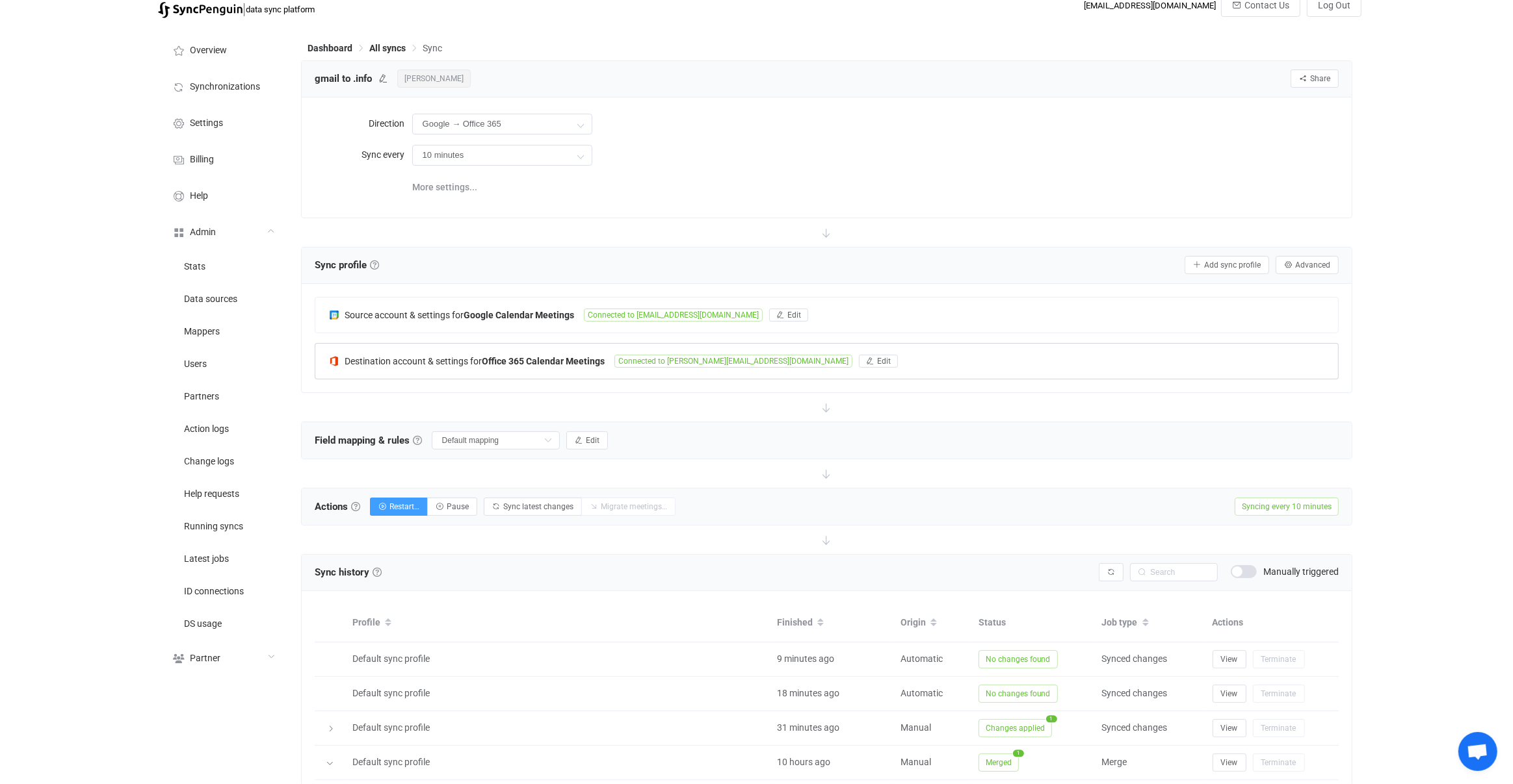
click at [561, 365] on div "Destination account & settings for Office 365 Calendar Meetings Connected to an…" at bounding box center [826, 361] width 1023 height 35
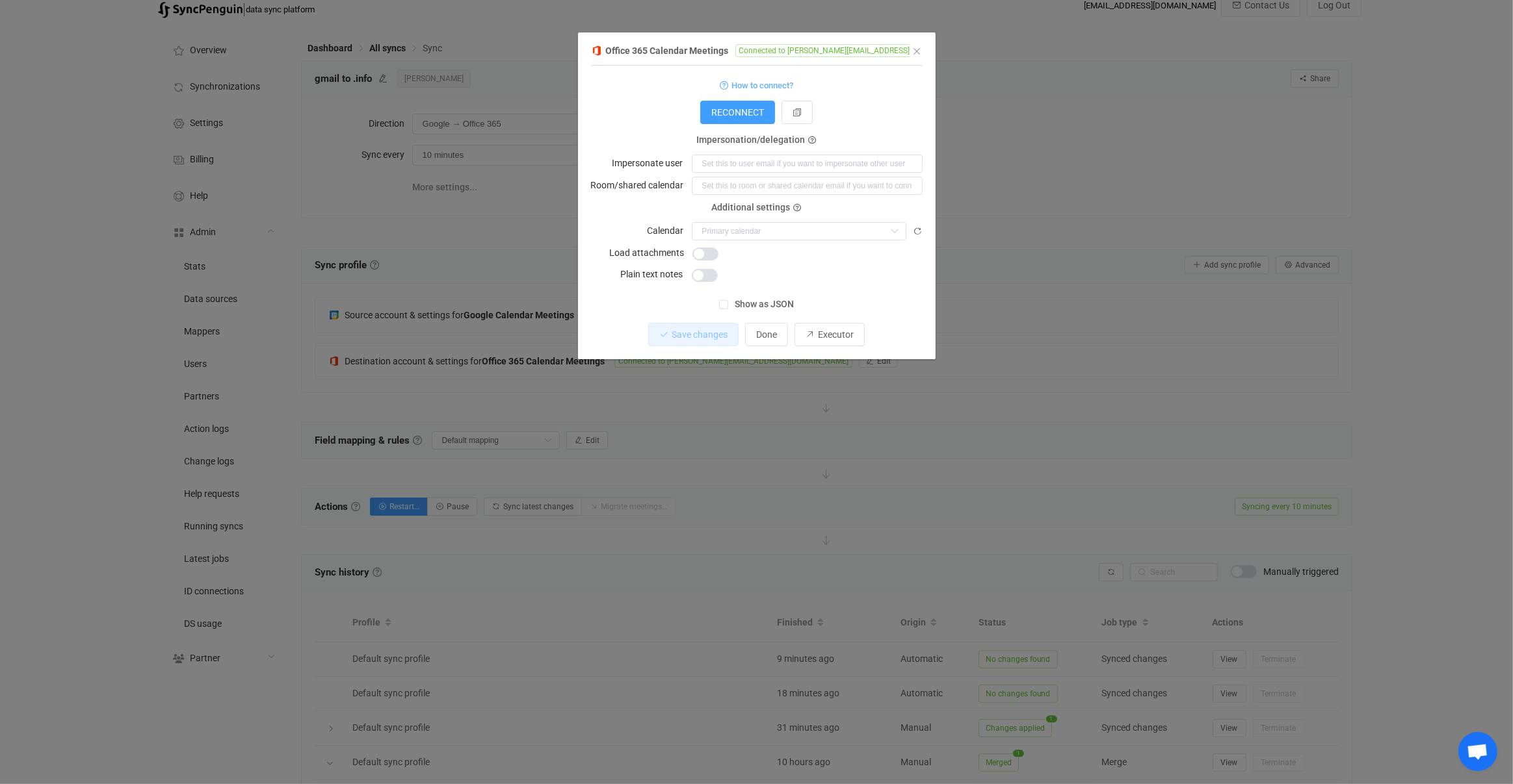
click at [701, 267] on div "dialog" at bounding box center [807, 274] width 231 height 18
click at [701, 274] on span "dialog" at bounding box center [705, 275] width 26 height 13
click at [686, 336] on span "Save changes" at bounding box center [688, 335] width 56 height 10
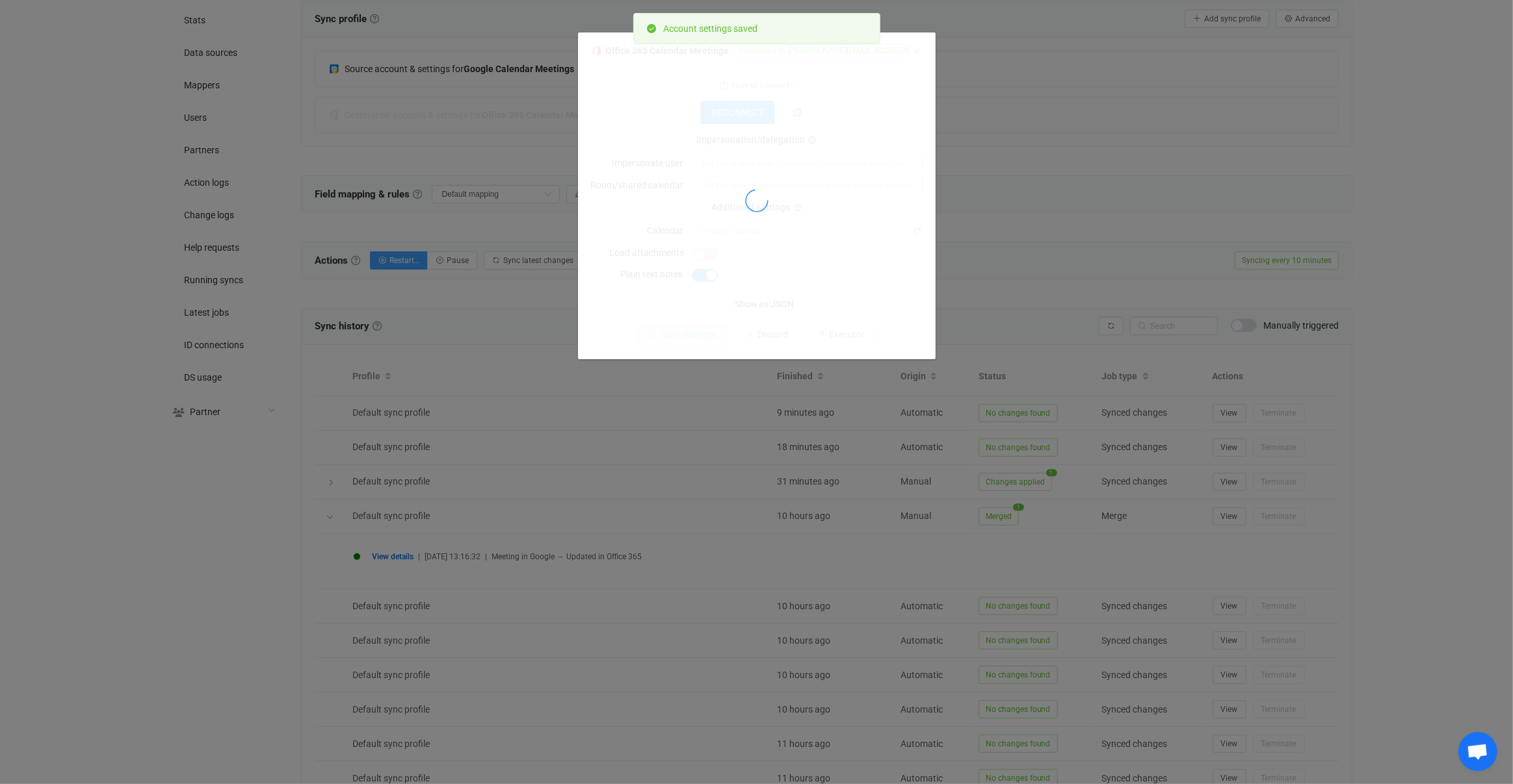
scroll to position [286, 0]
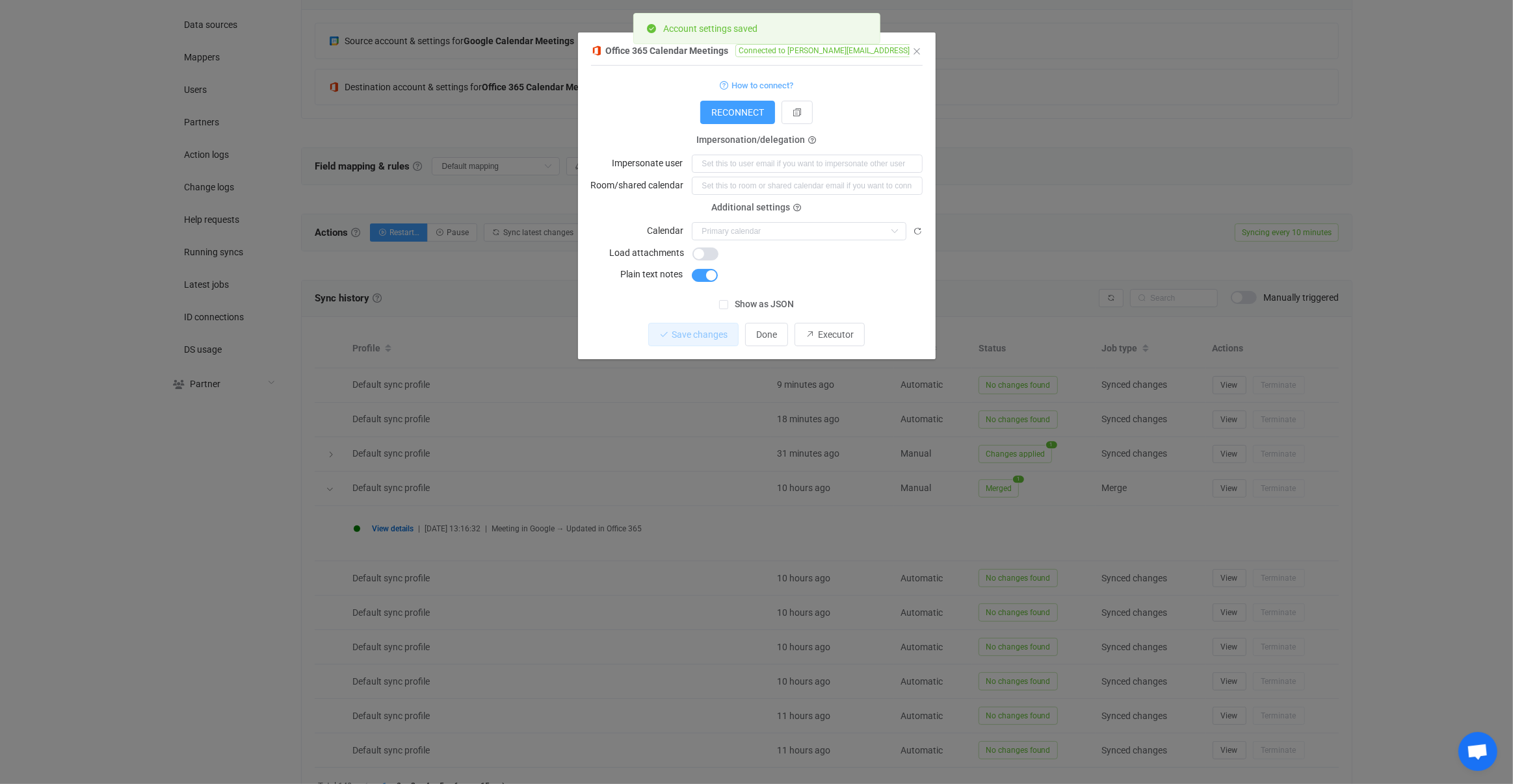
click at [529, 506] on div "Office 365 Calendar Meetings Connected to andrew@andrewthornton.info 1 { { "con…" at bounding box center [756, 392] width 1513 height 784
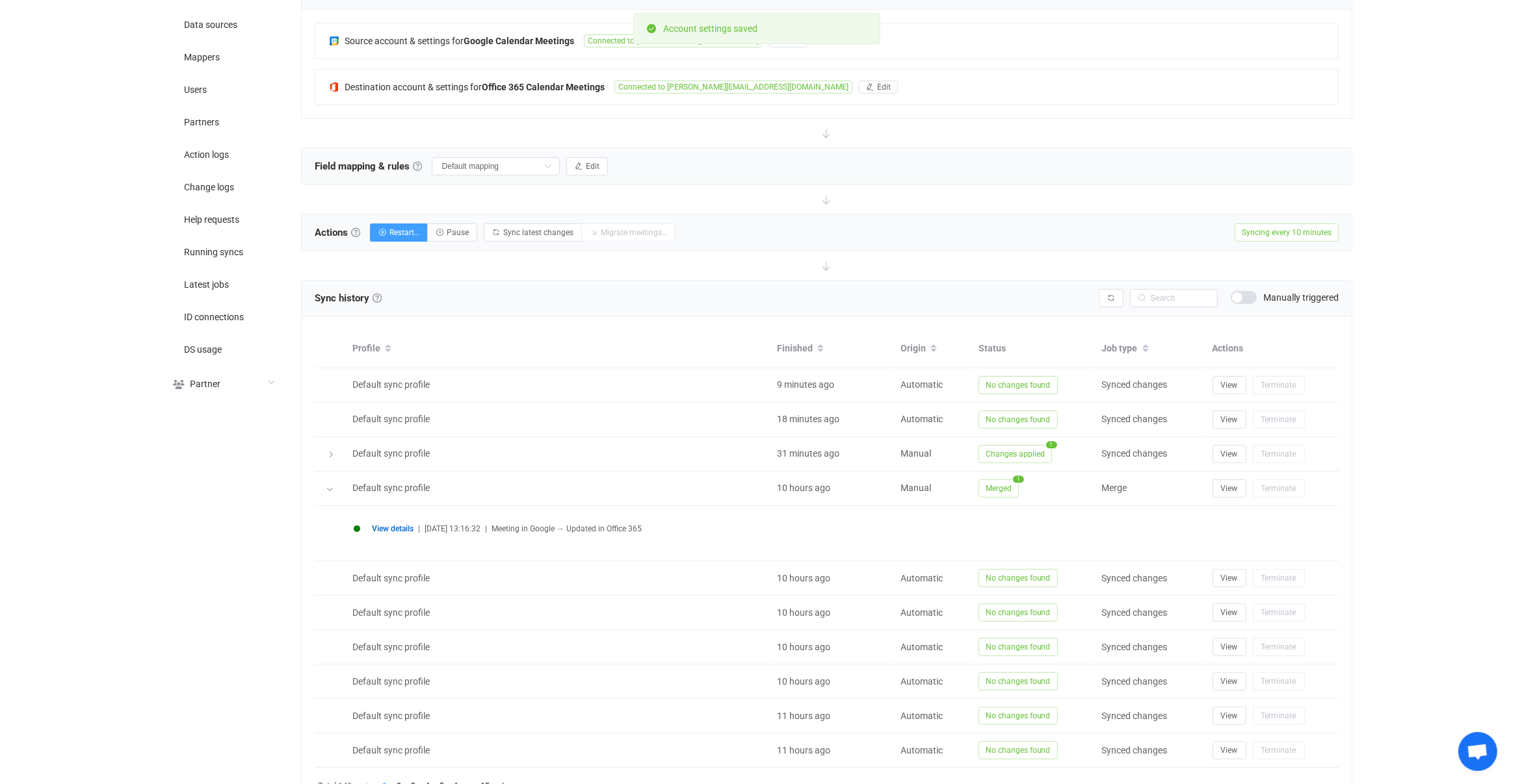
click at [407, 533] on li "View details | 2025-09-04 13:16:32 | Meeting in Google → Updated in Office 365" at bounding box center [830, 537] width 953 height 23
click at [401, 527] on span "View details" at bounding box center [393, 529] width 42 height 9
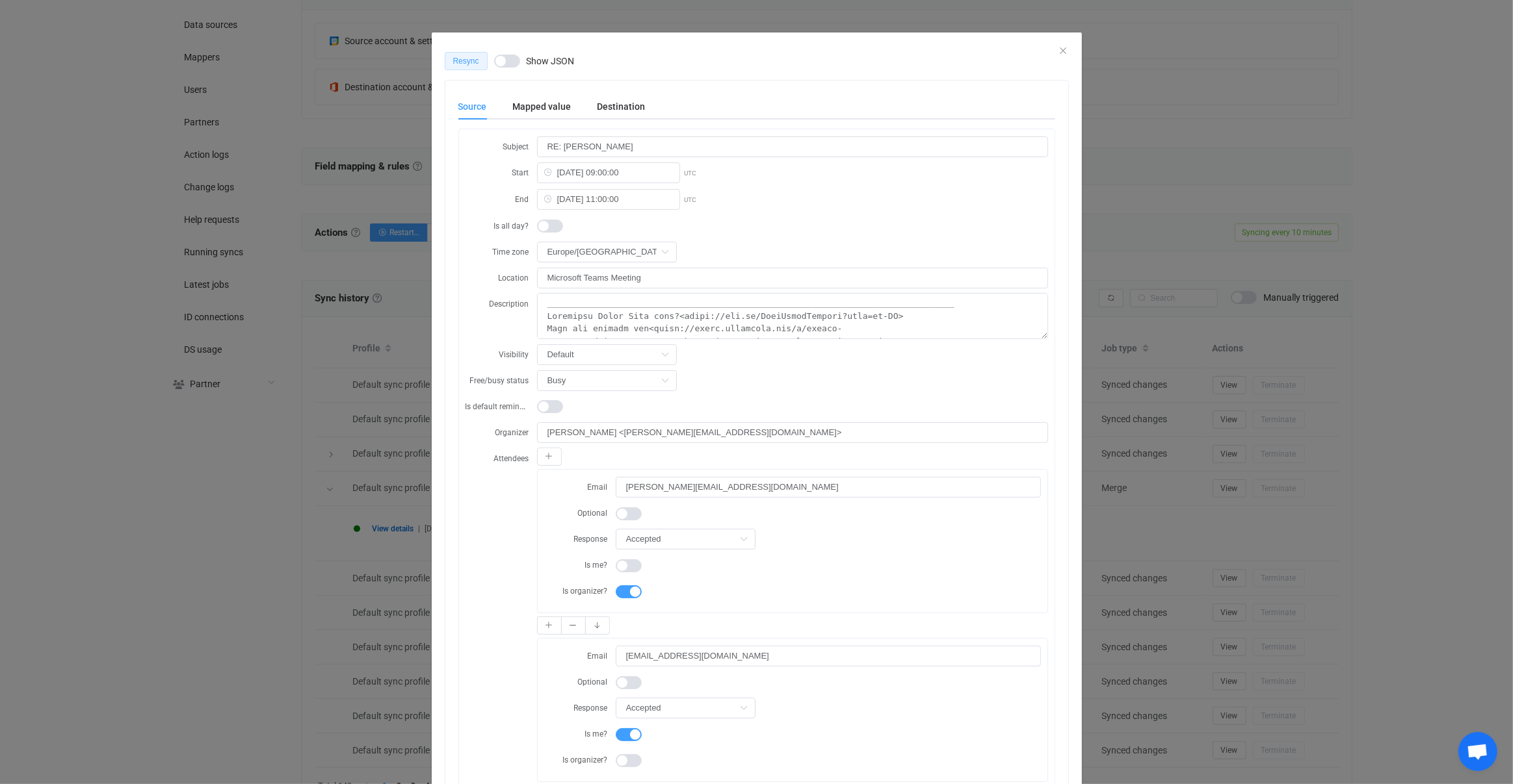
click at [460, 57] on span "Resync" at bounding box center [466, 61] width 26 height 9
click at [354, 465] on div "Queued Show JSON Source Mapped value Destination Subject RE: ANDREW THORNTON St…" at bounding box center [756, 392] width 1513 height 784
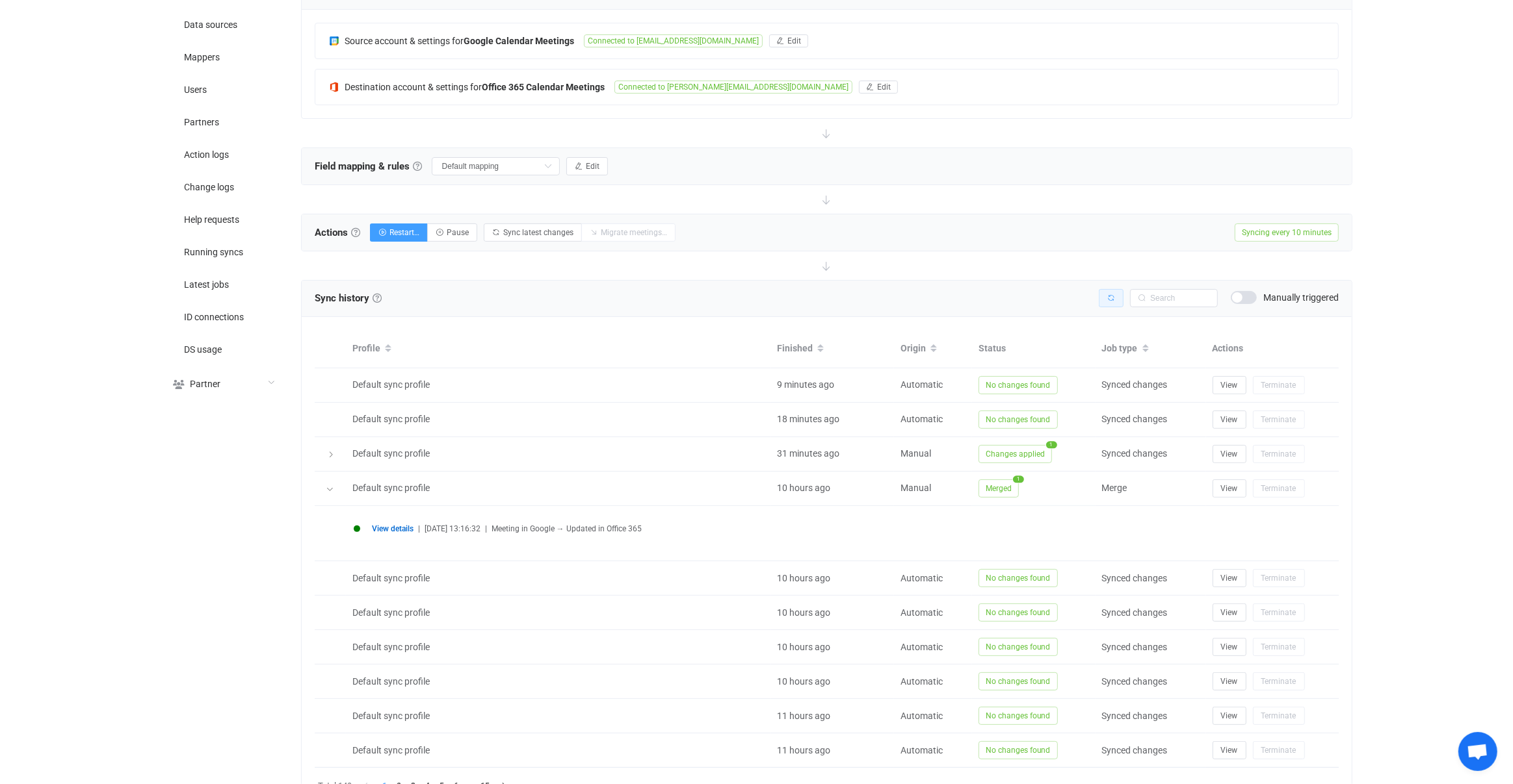
click at [1101, 302] on button "button" at bounding box center [1110, 298] width 25 height 18
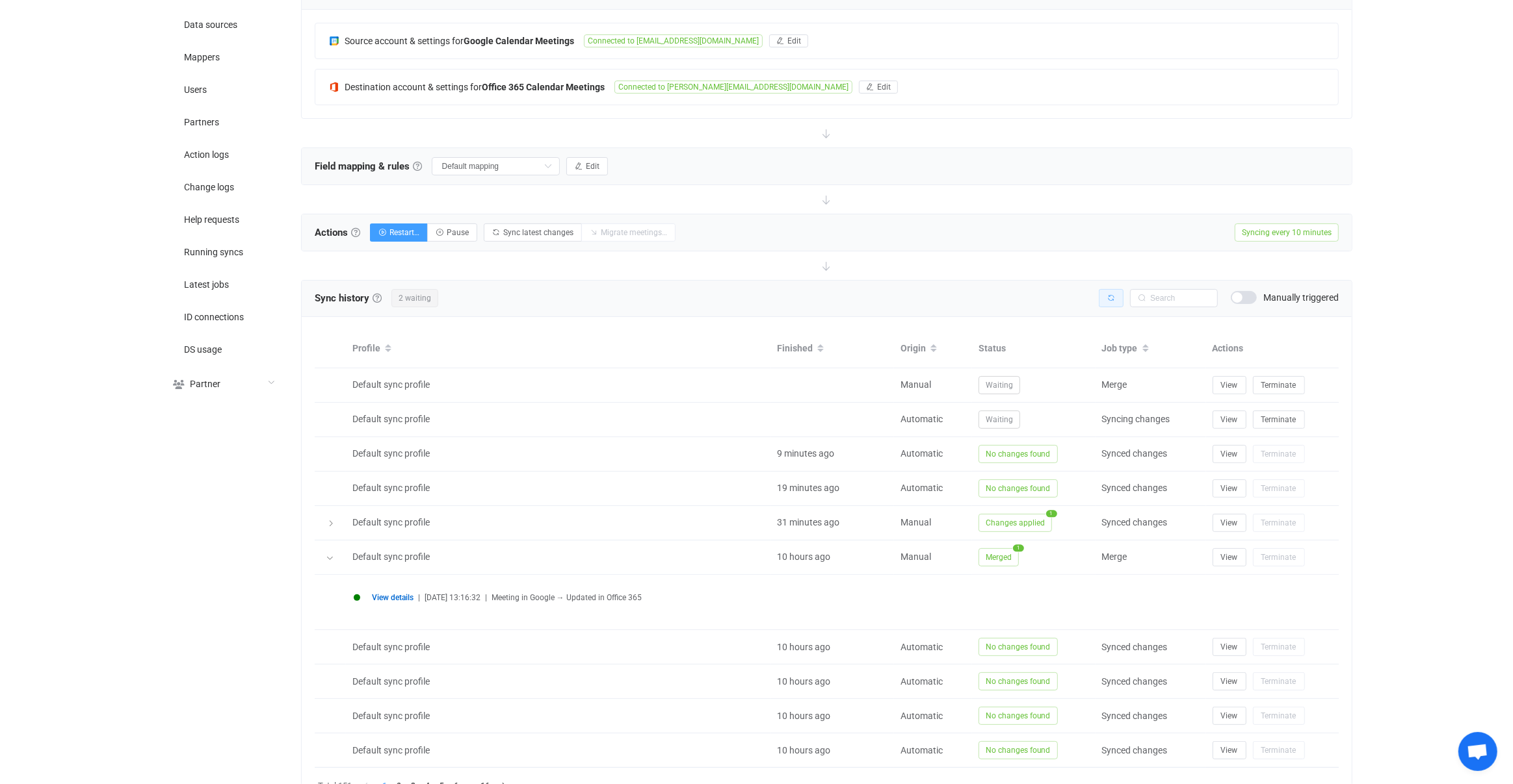
click at [1101, 302] on button "button" at bounding box center [1110, 298] width 25 height 18
click at [1101, 302] on div "Sync history History Sync history All sync executions are recorded in the sync …" at bounding box center [827, 545] width 1052 height 529
click at [1101, 302] on button "button" at bounding box center [1110, 298] width 25 height 18
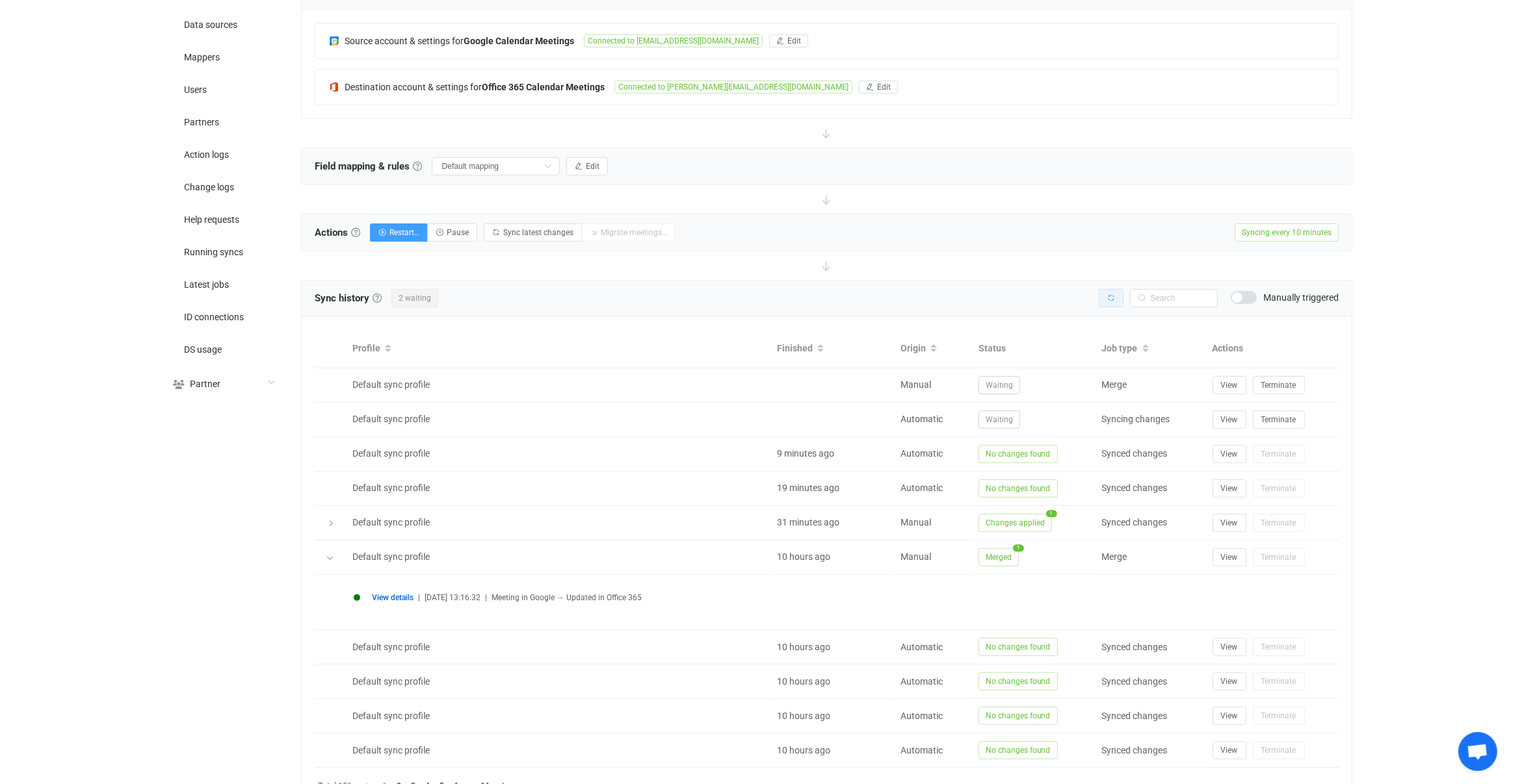
click at [1121, 290] on button "button" at bounding box center [1110, 298] width 25 height 18
click at [1115, 294] on button "button" at bounding box center [1110, 298] width 25 height 18
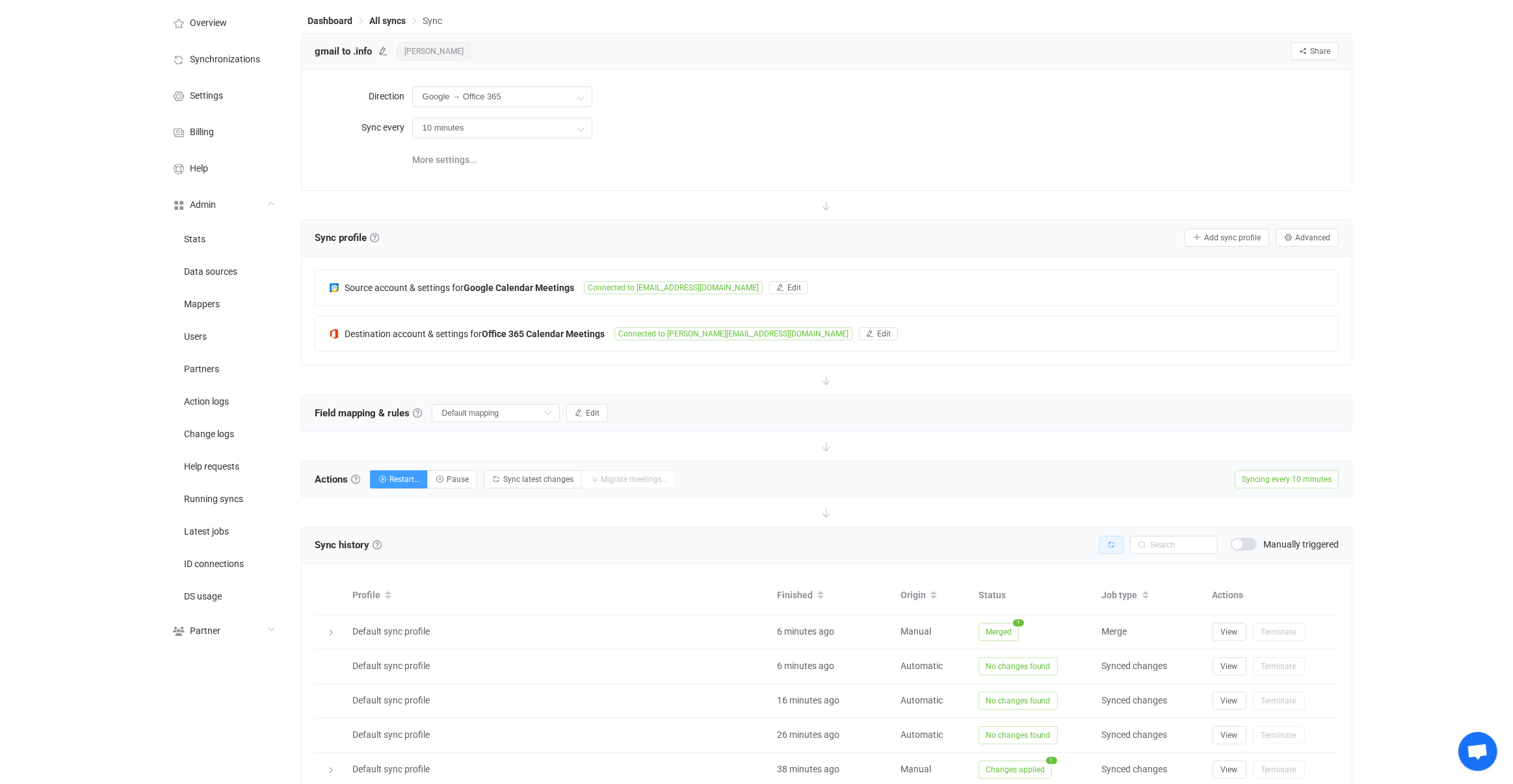
scroll to position [10, 0]
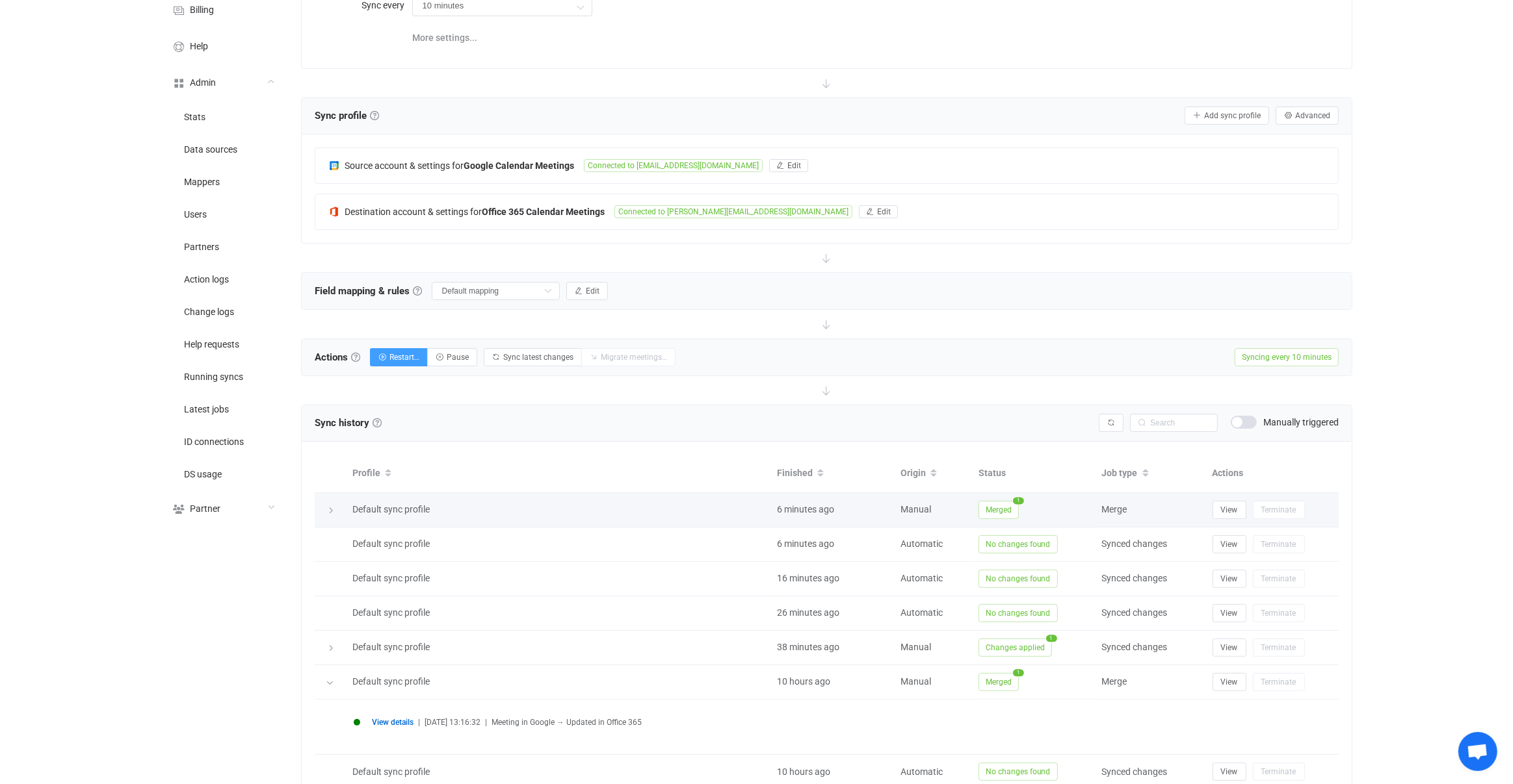
click at [998, 506] on span "Merged" at bounding box center [998, 510] width 41 height 18
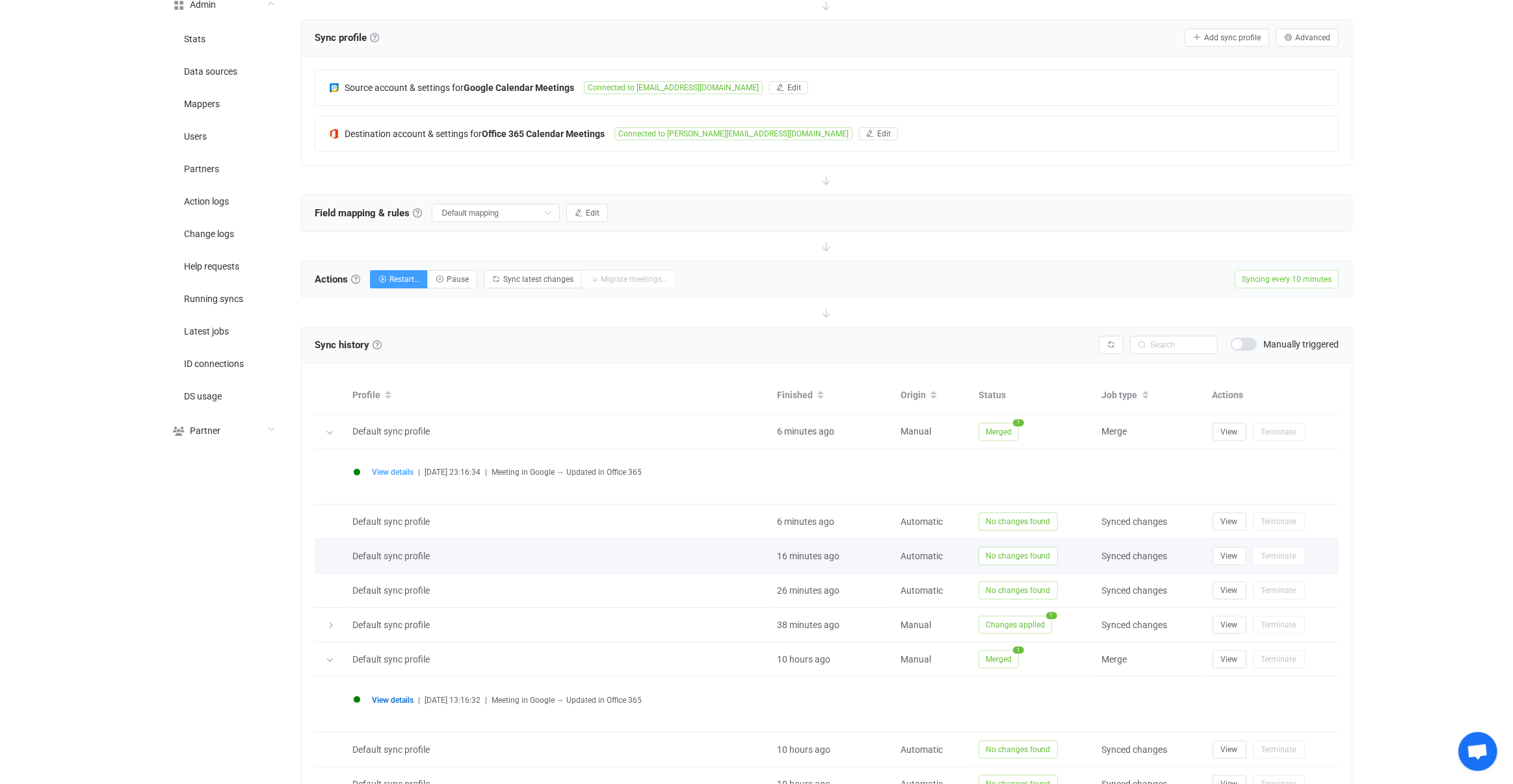
scroll to position [316, 0]
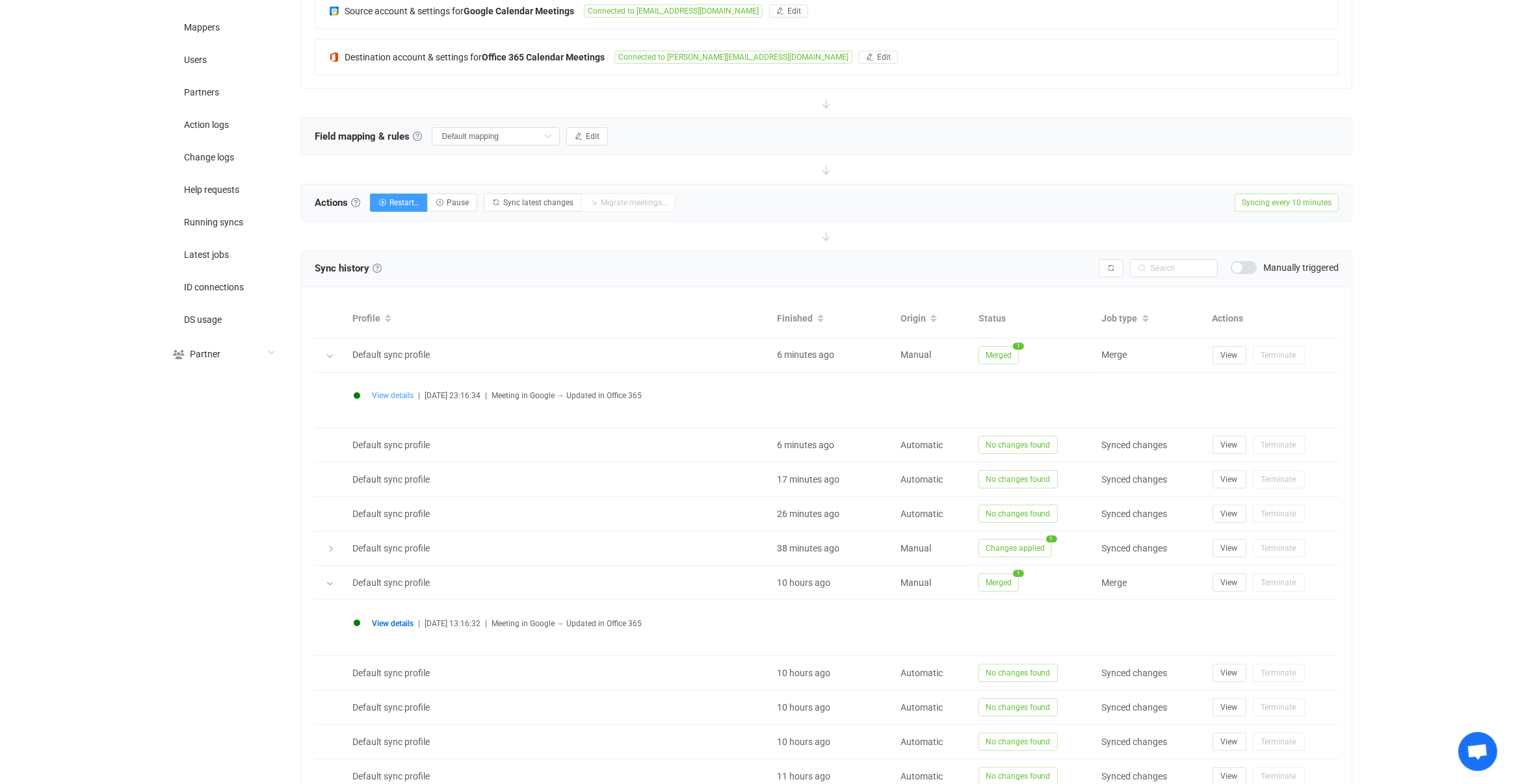
click at [397, 392] on span "View details" at bounding box center [393, 395] width 42 height 9
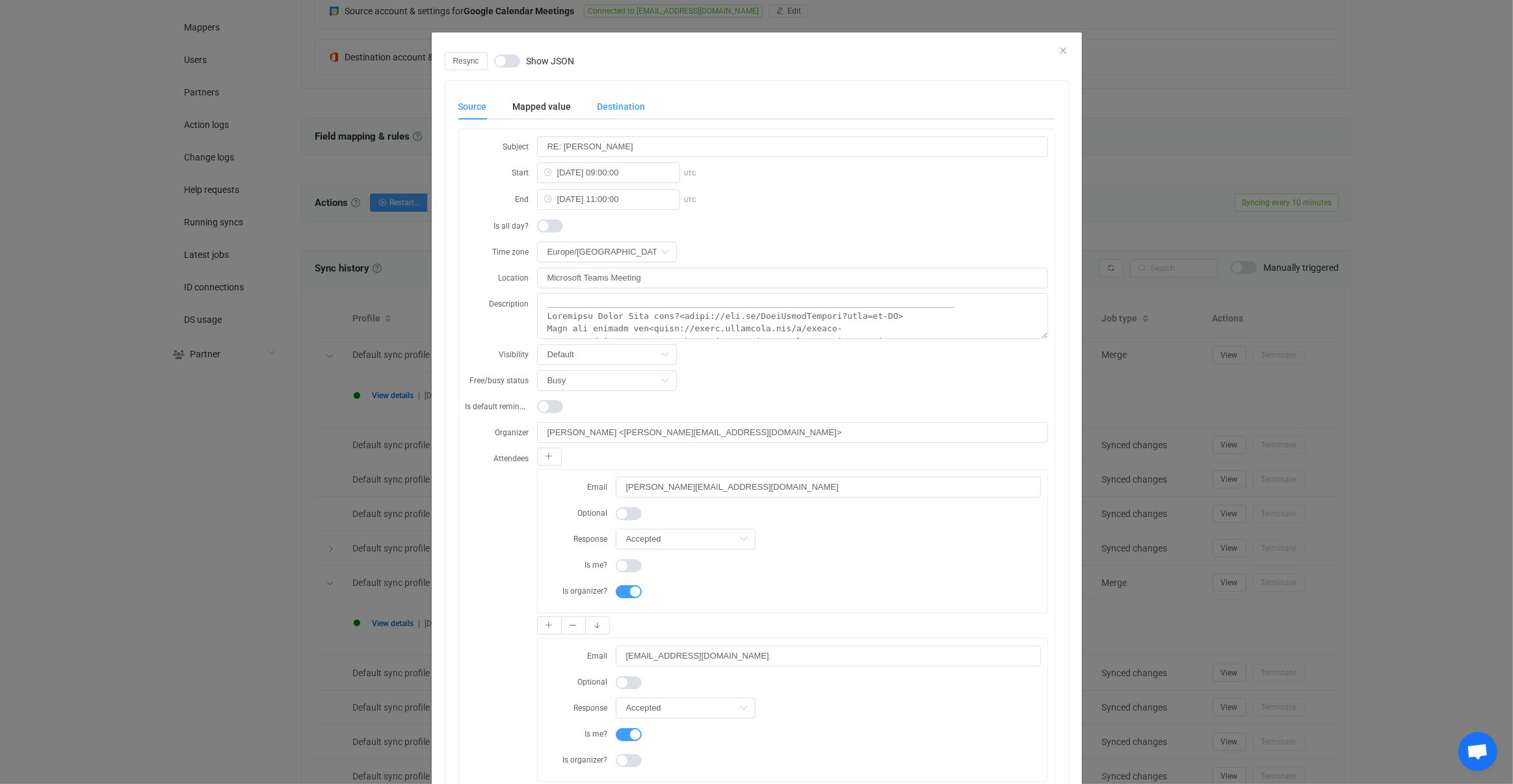
click at [642, 97] on div "Source Mapped value Destination" at bounding box center [756, 106] width 596 height 26
click at [633, 108] on div "Destination" at bounding box center [614, 106] width 61 height 26
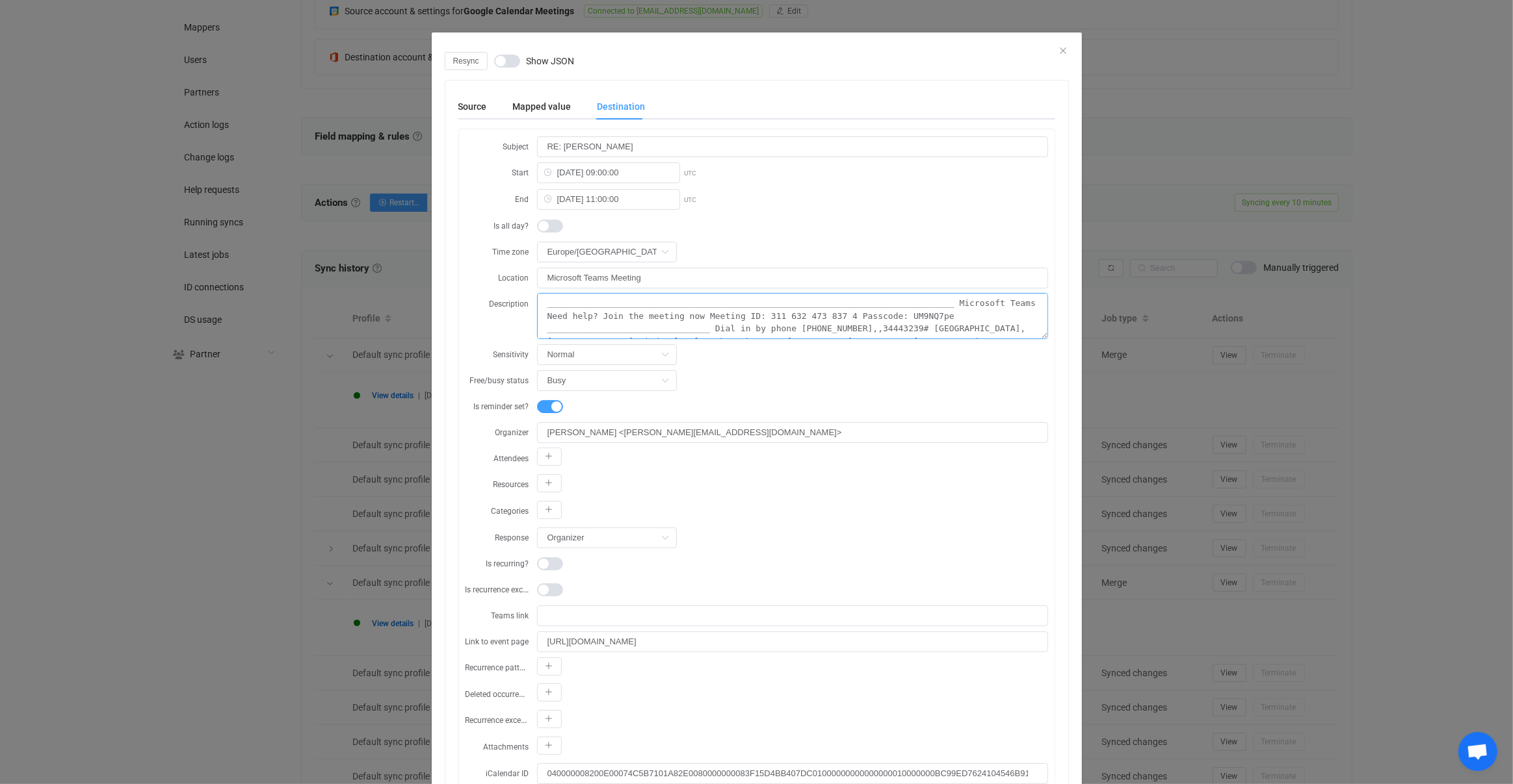
drag, startPoint x: 702, startPoint y: 316, endPoint x: 731, endPoint y: 322, distance: 29.6
click at [731, 322] on textarea "_______________________________________________________________________________…" at bounding box center [792, 316] width 511 height 46
click at [755, 316] on textarea "_______________________________________________________________________________…" at bounding box center [792, 316] width 511 height 46
click at [553, 115] on div "Mapped value" at bounding box center [542, 106] width 84 height 26
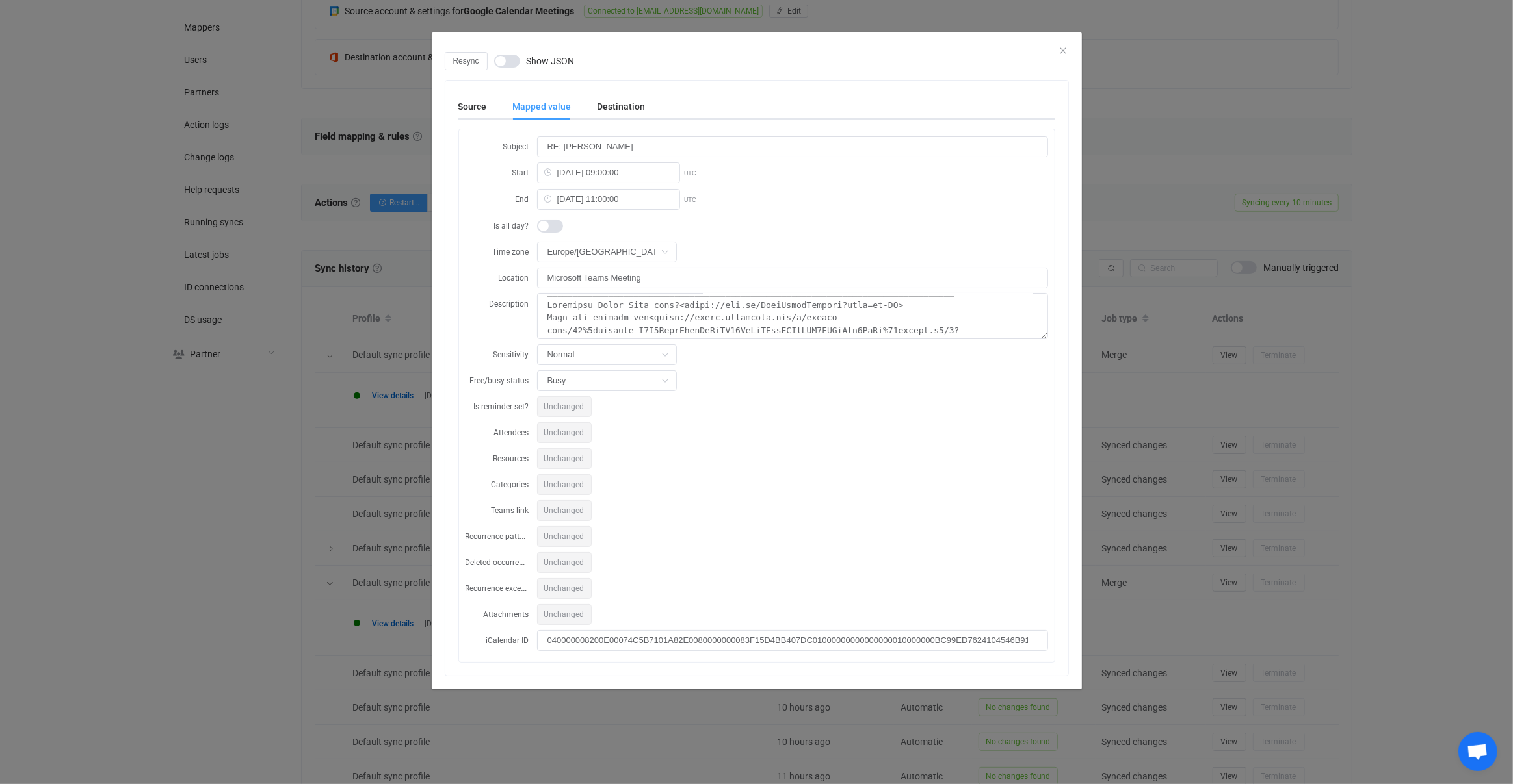
scroll to position [21, 0]
click at [388, 291] on div "Resync Show JSON Source Mapped value Destination Subject RE: ANDREW THORNTON St…" at bounding box center [756, 392] width 1513 height 784
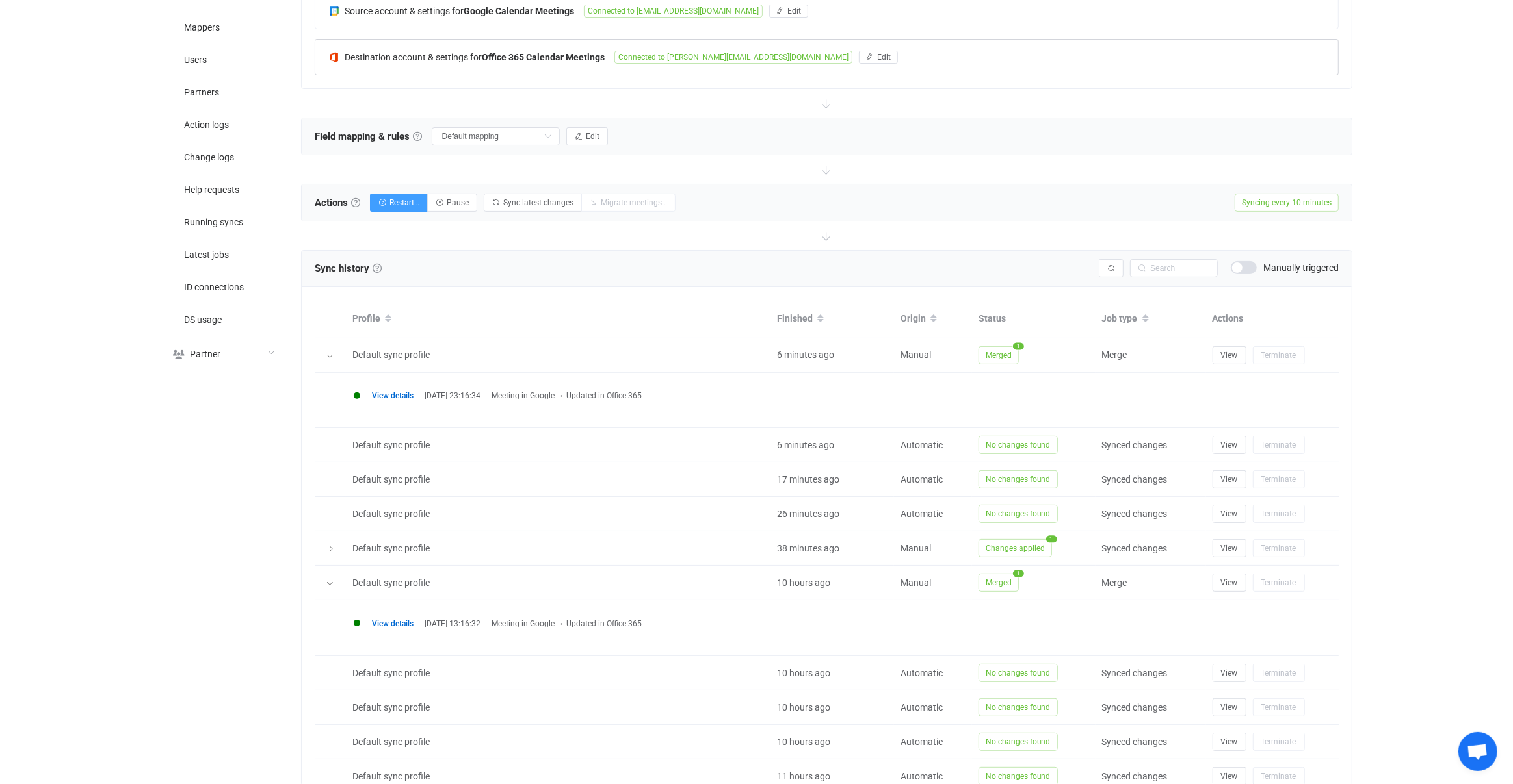
click at [558, 48] on div "Destination account & settings for Office 365 Calendar Meetings Connected to an…" at bounding box center [826, 57] width 1023 height 35
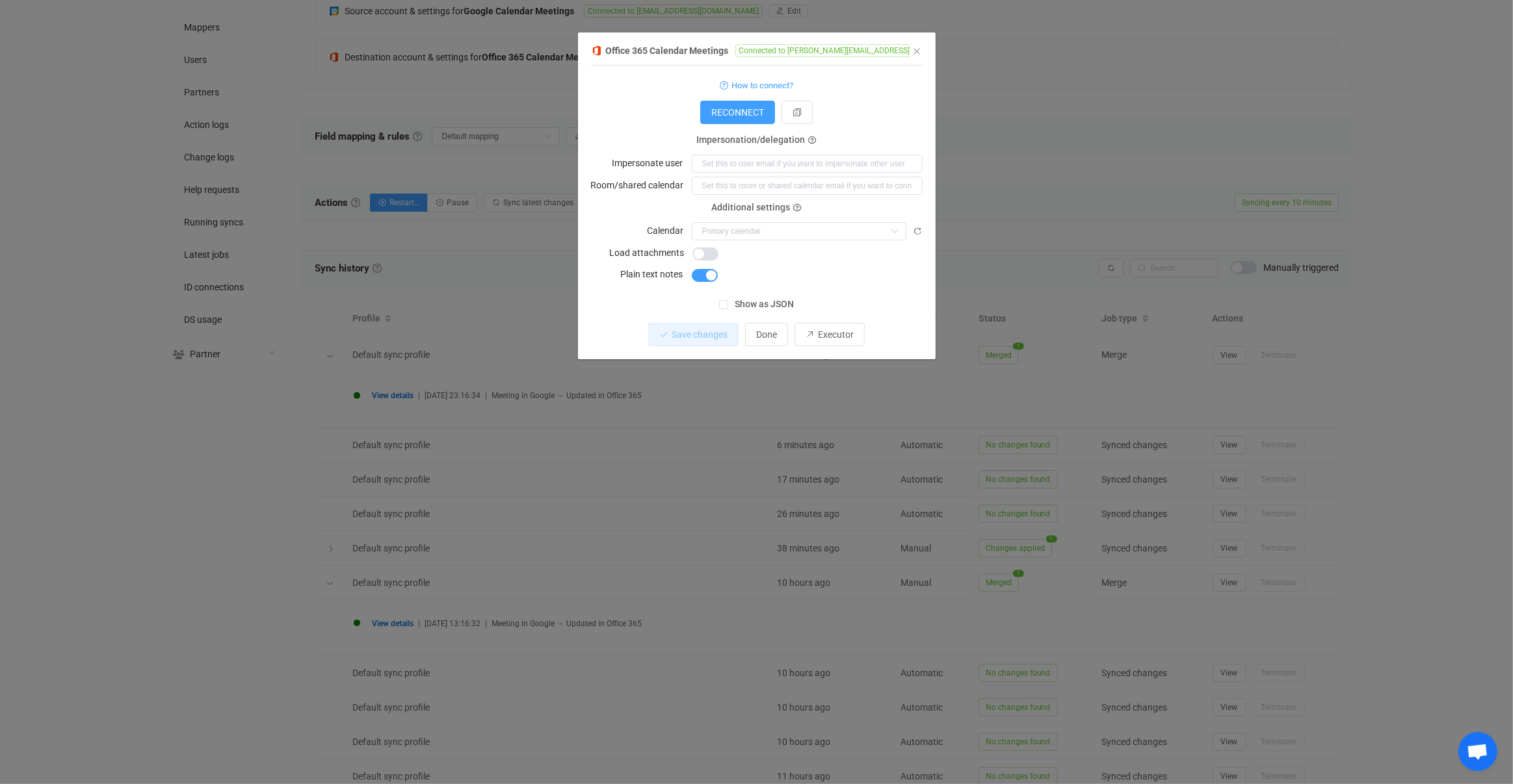
click at [479, 328] on div "Office 365 Calendar Meetings Connected to andrew@andrewthornton.info 1 { { "con…" at bounding box center [756, 392] width 1513 height 784
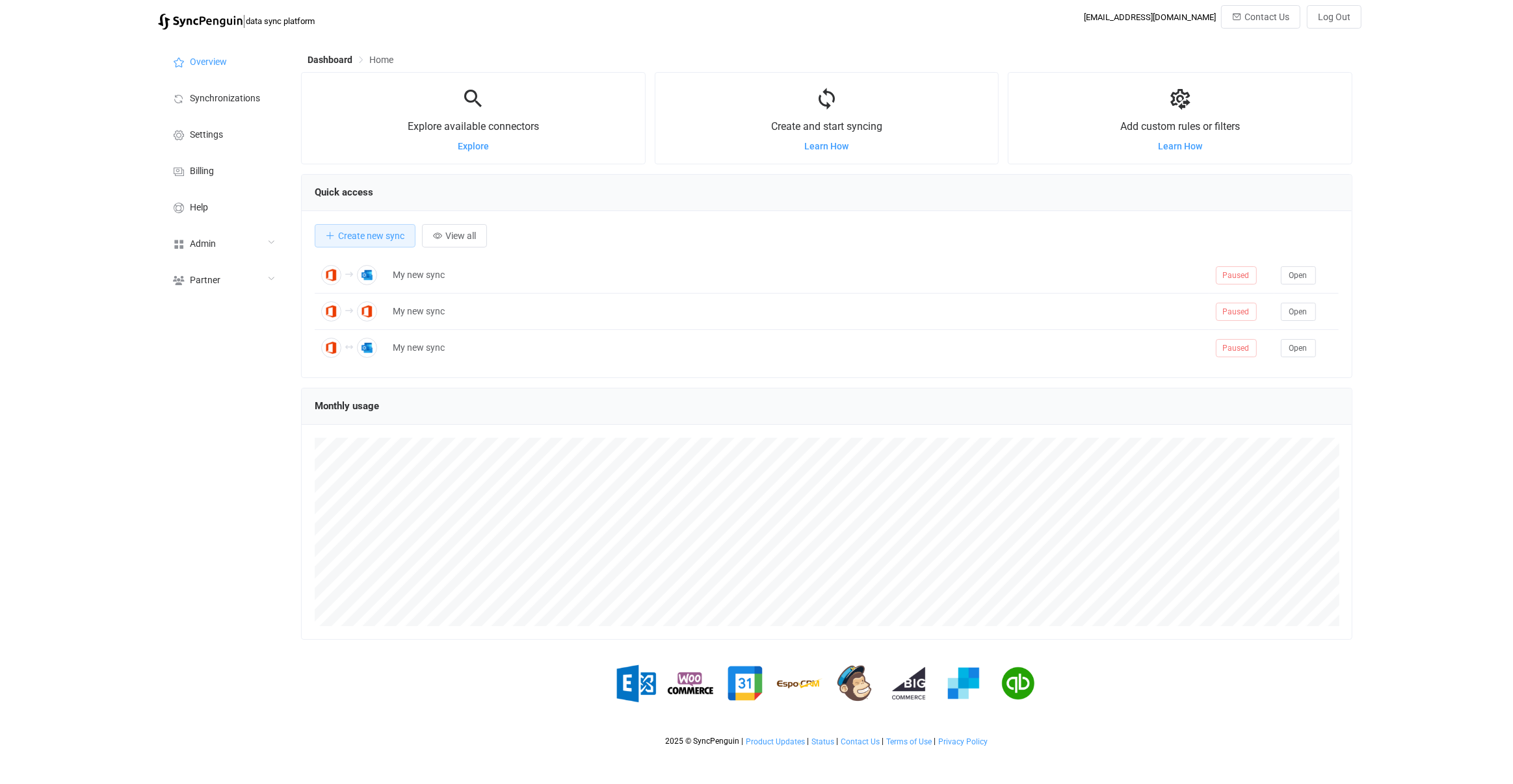
scroll to position [251, 1051]
click at [189, 259] on div "Admin" at bounding box center [223, 242] width 130 height 37
click at [231, 367] on li "Users" at bounding box center [223, 375] width 130 height 33
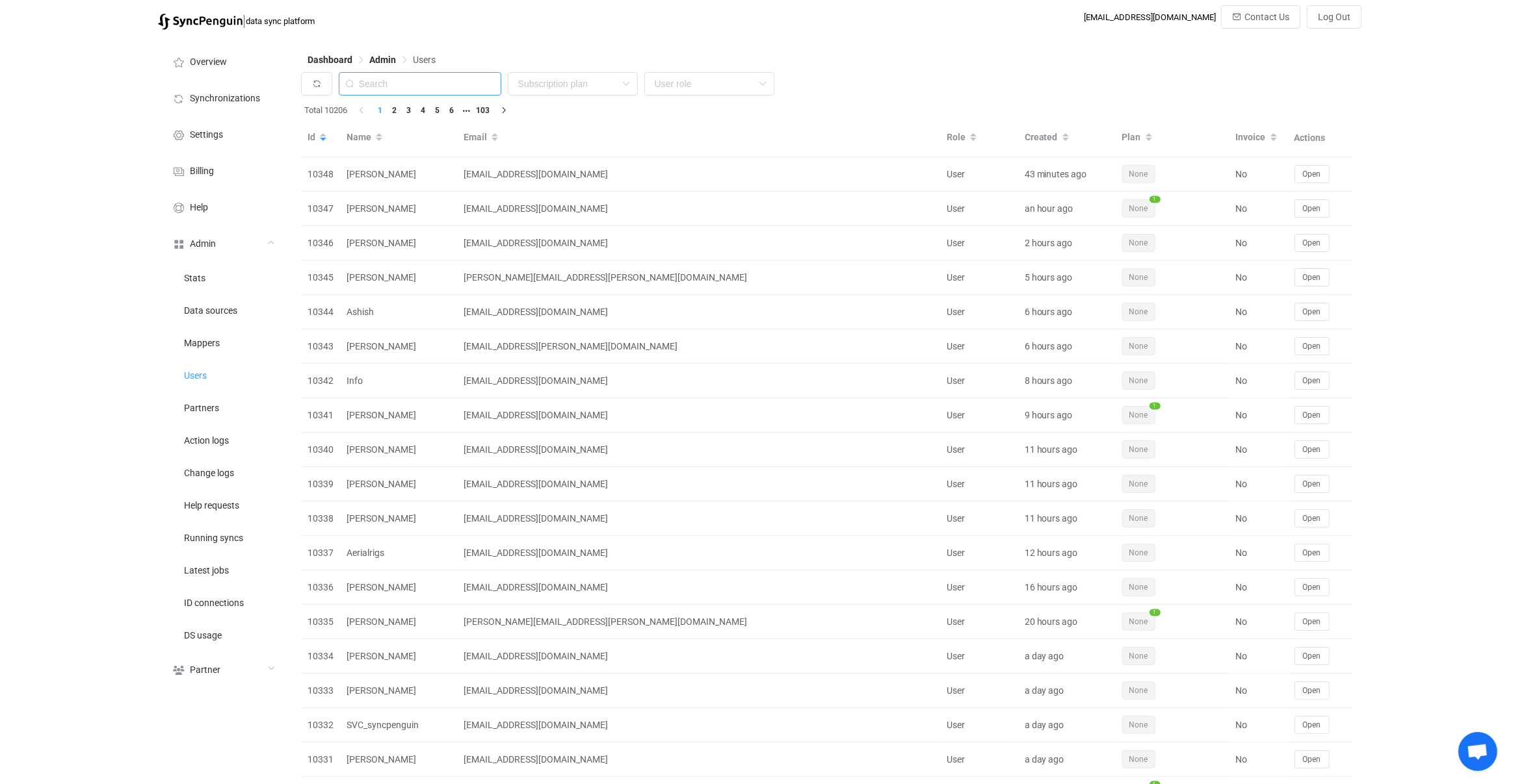
click at [413, 85] on input "text" at bounding box center [420, 84] width 162 height 24
paste input "admin@greatcbdshop.com"
type input "admin@greatcbdshop.com"
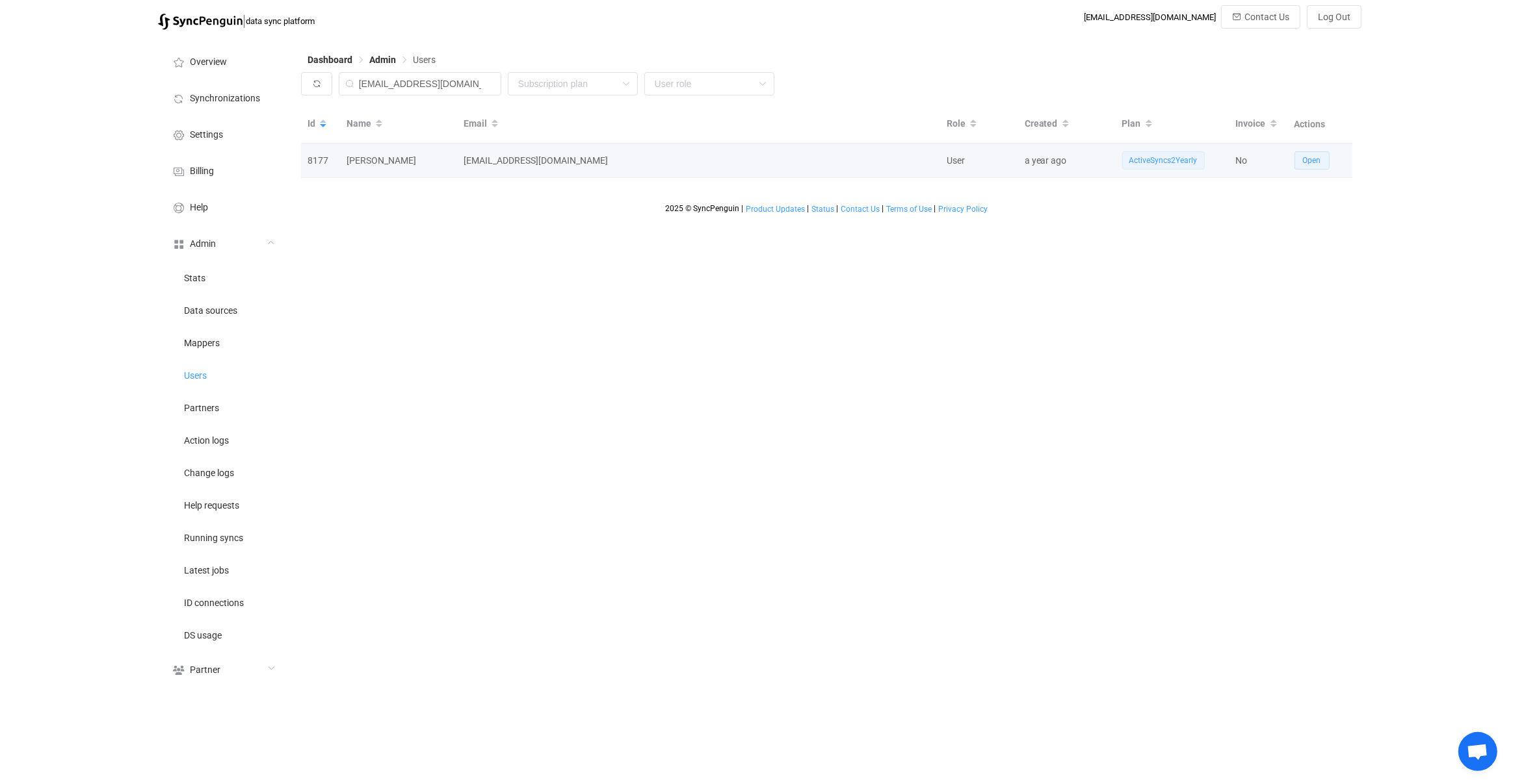
click at [1327, 158] on button "Open" at bounding box center [1311, 160] width 35 height 18
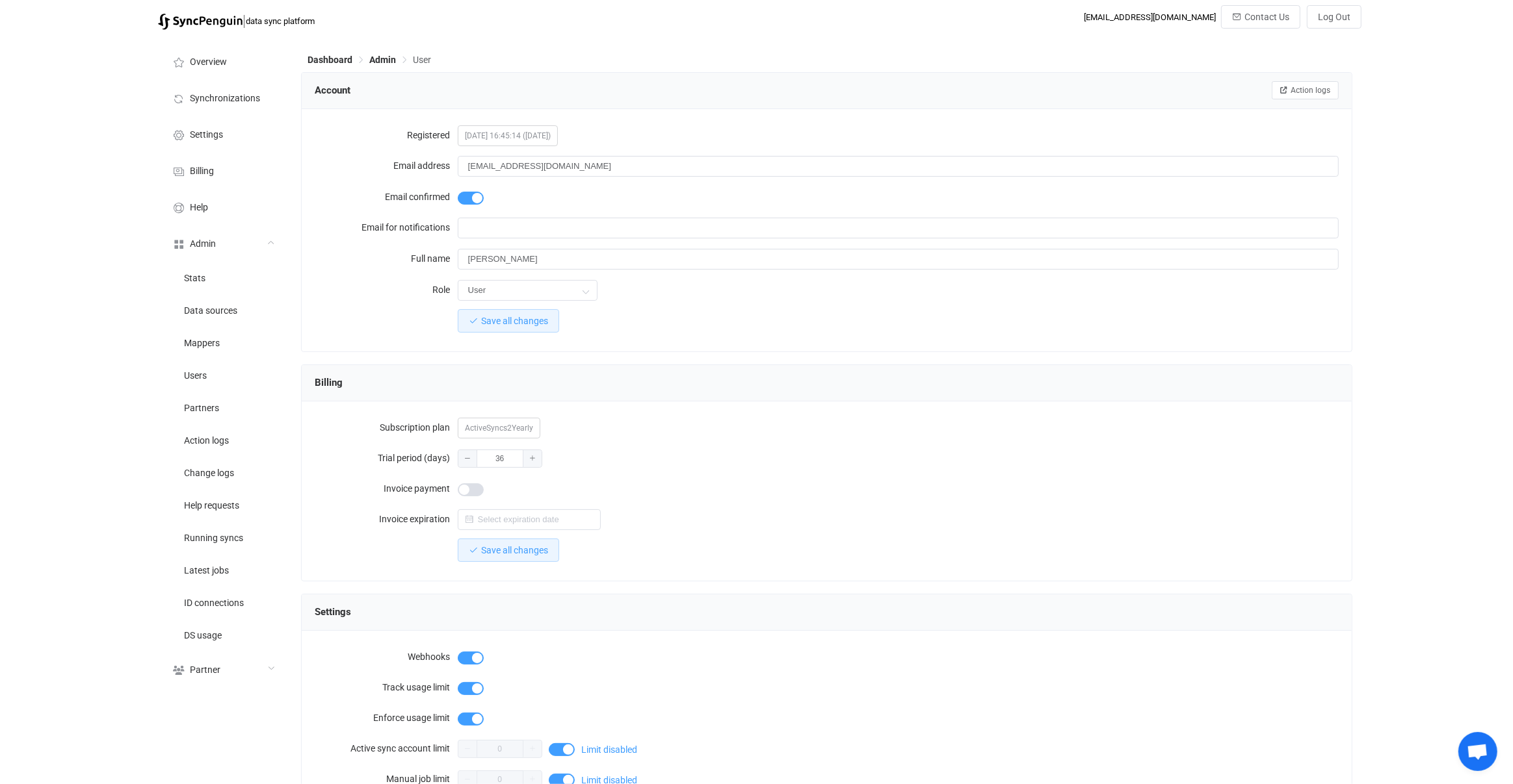
scroll to position [856, 0]
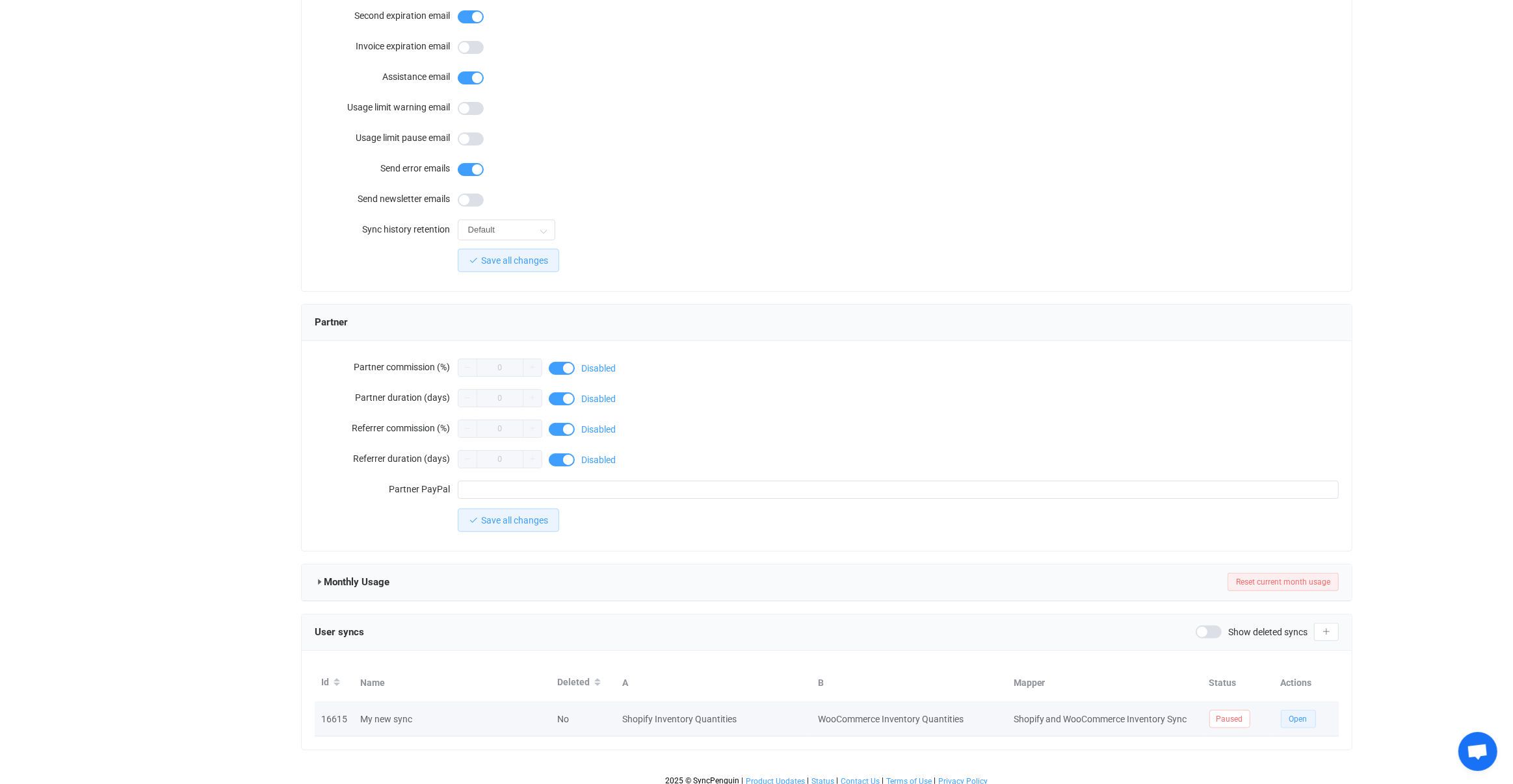
click at [1296, 714] on span "Open" at bounding box center [1298, 718] width 18 height 9
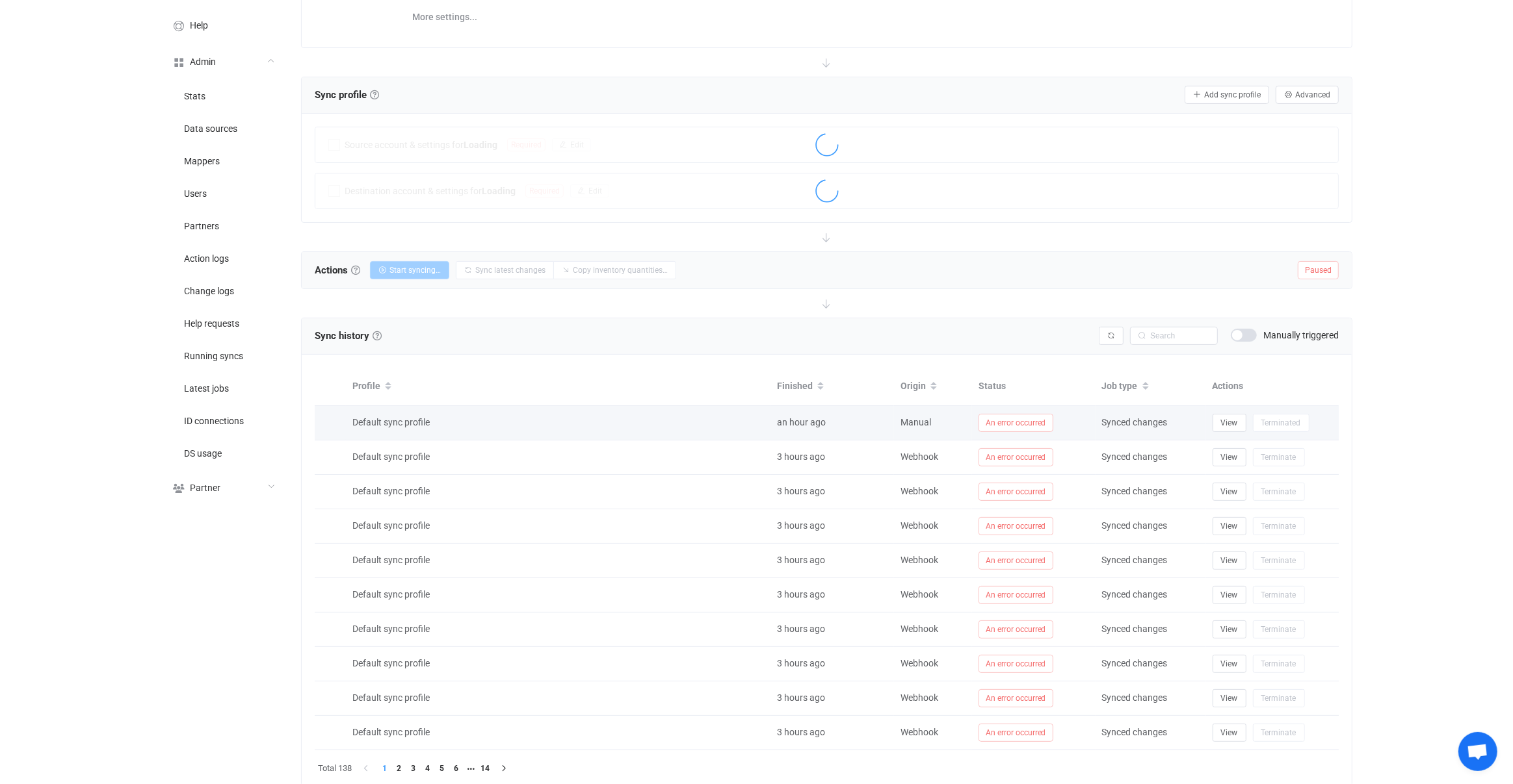
scroll to position [180, 0]
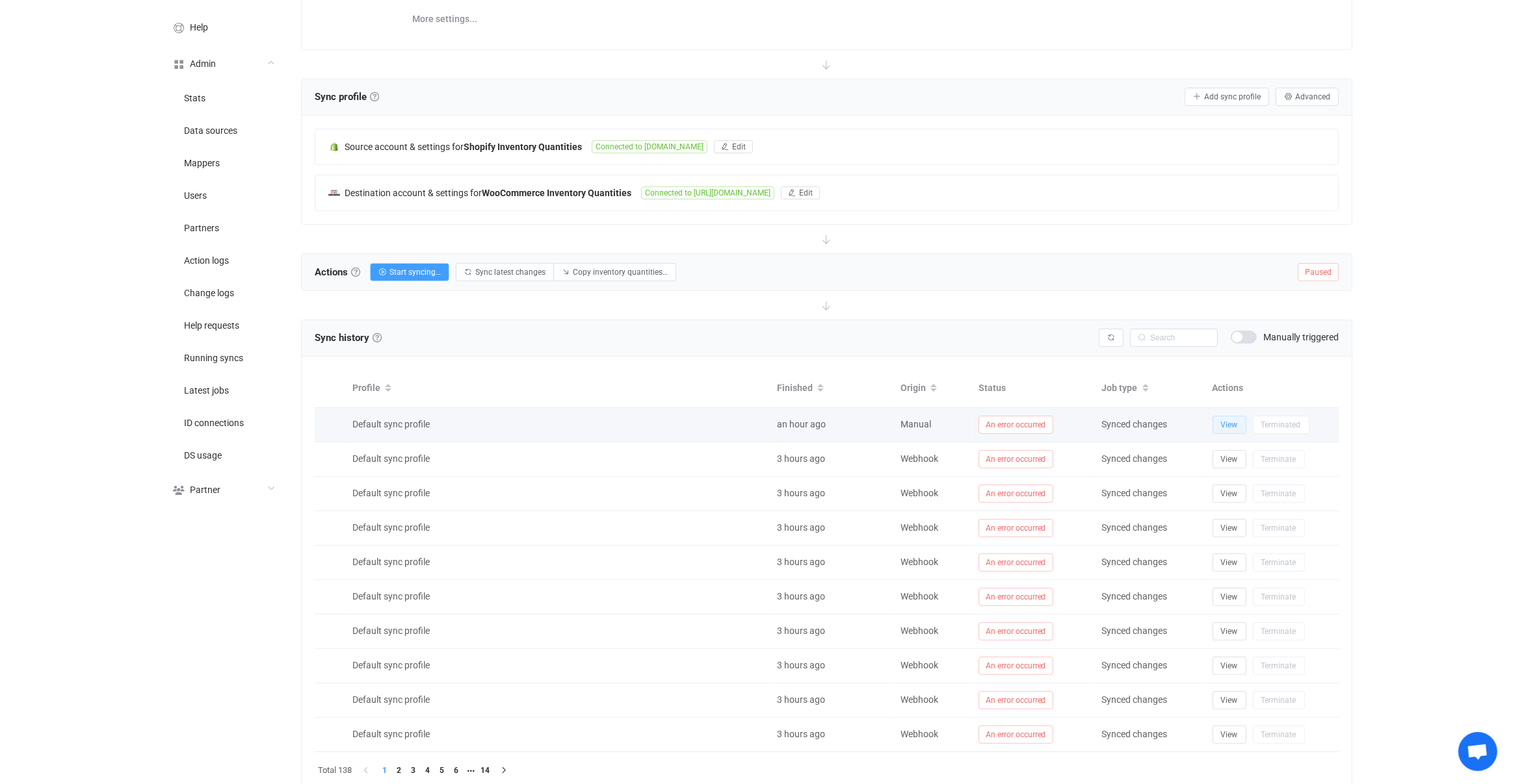
click at [1218, 420] on button "View" at bounding box center [1230, 424] width 34 height 18
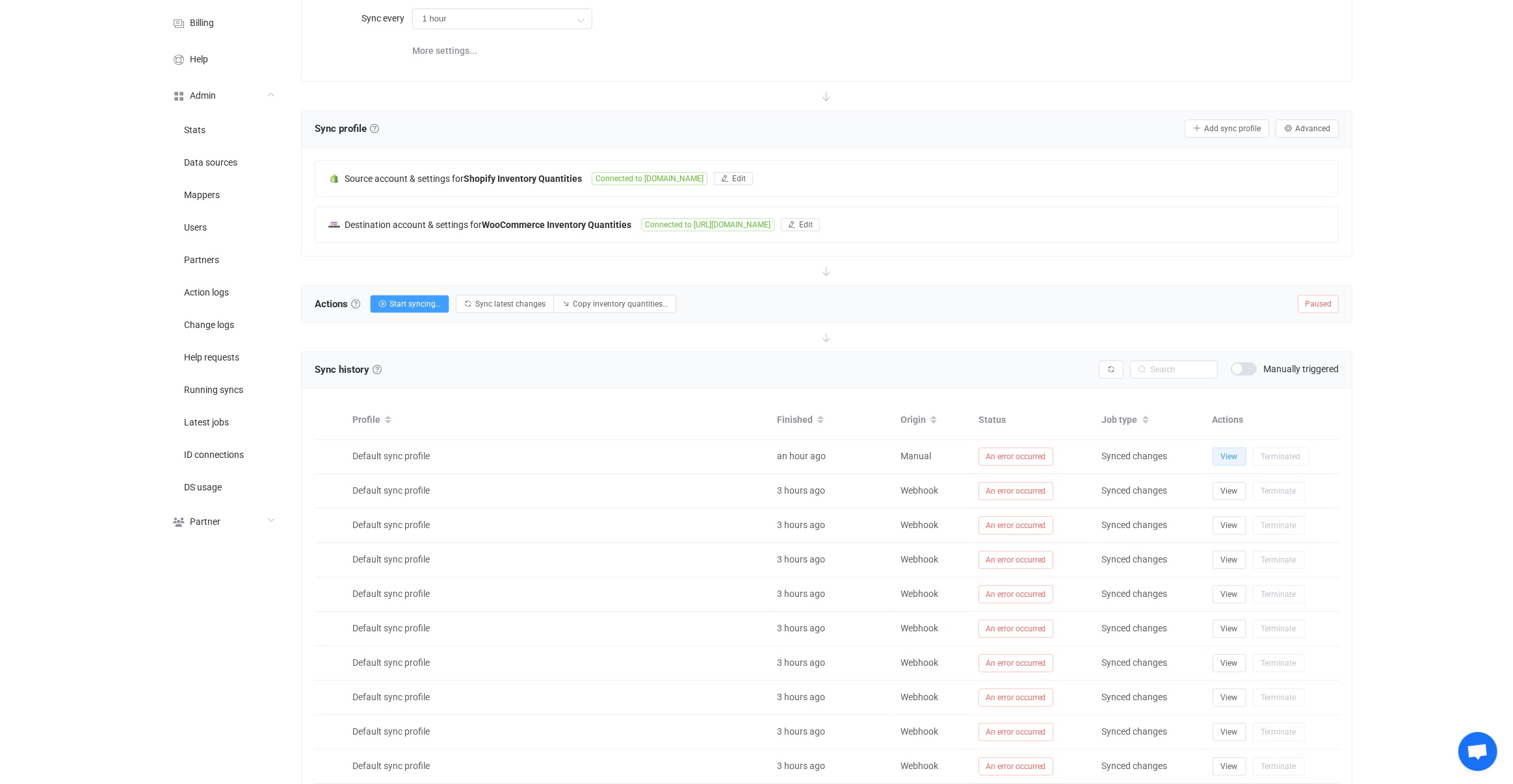
scroll to position [147, 0]
click at [1317, 137] on div "Sync profile Sync profile A sync profile represents a single pair of shops to s…" at bounding box center [826, 129] width 1051 height 37
click at [1315, 132] on button "Advanced" at bounding box center [1306, 129] width 63 height 18
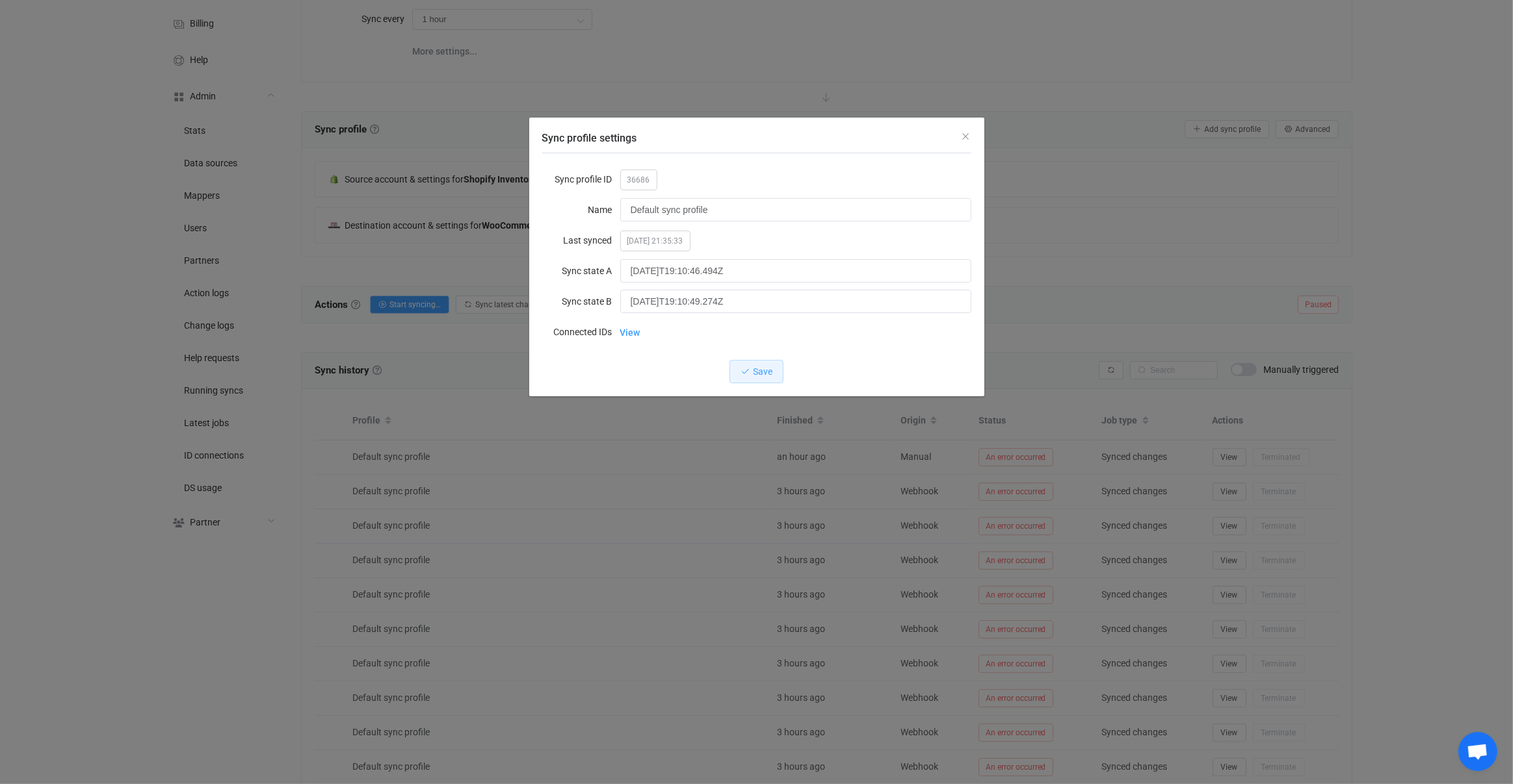
click at [635, 241] on span "2025-09-04 21:35:33" at bounding box center [655, 240] width 71 height 21
drag, startPoint x: 635, startPoint y: 241, endPoint x: 705, endPoint y: 237, distance: 70.1
click at [705, 237] on div "2025-09-04 21:35:33" at bounding box center [795, 240] width 351 height 26
click at [1066, 311] on div "Sync profile settings Sync profile ID 36686 Name Default sync profile Last sync…" at bounding box center [756, 392] width 1513 height 784
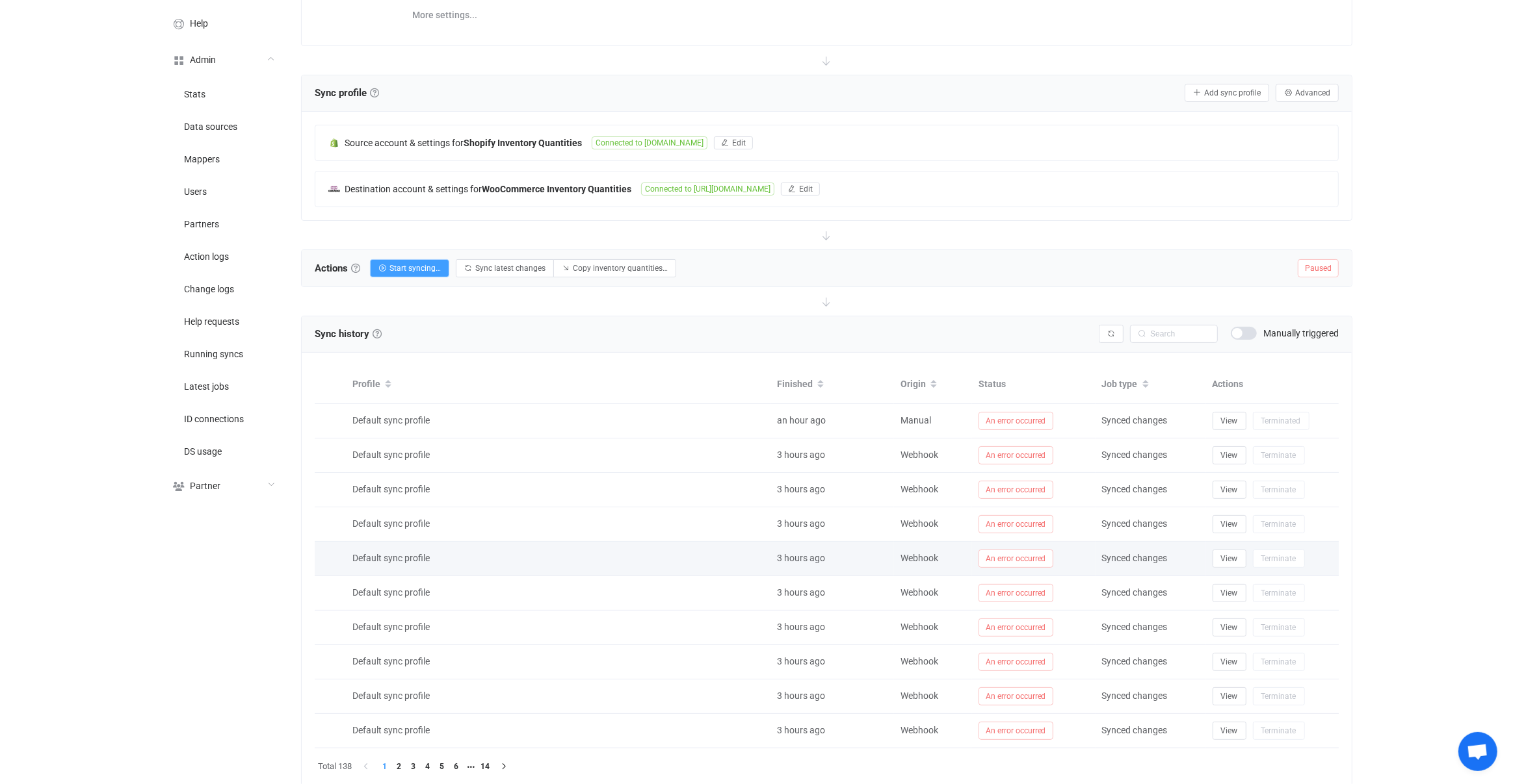
scroll to position [227, 0]
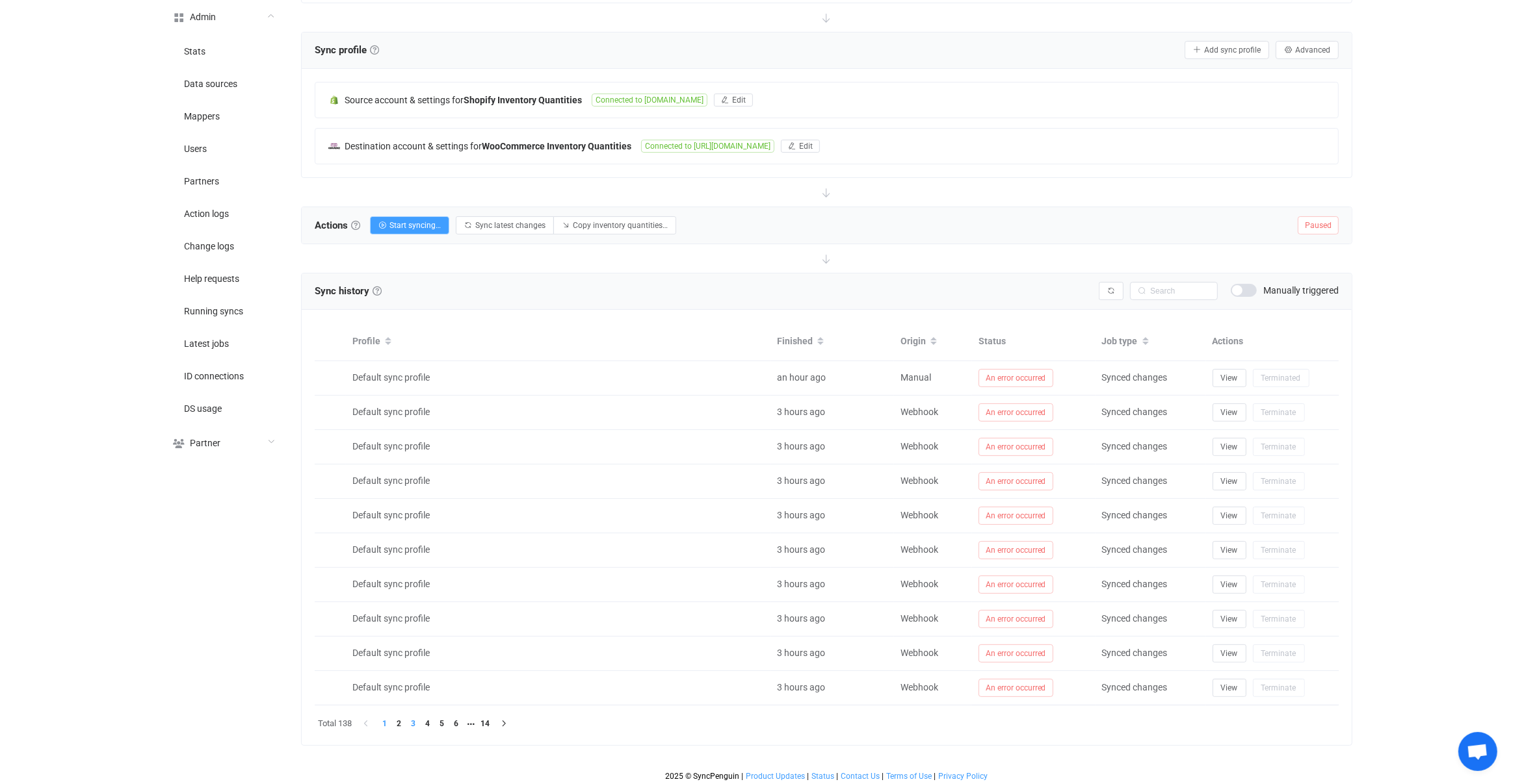
click at [409, 723] on li "3" at bounding box center [414, 723] width 14 height 14
click at [455, 718] on li "6" at bounding box center [456, 723] width 14 height 14
click at [509, 720] on button "button" at bounding box center [516, 723] width 20 height 14
click at [457, 725] on li "8" at bounding box center [456, 723] width 14 height 14
click at [468, 721] on li "10" at bounding box center [470, 723] width 14 height 14
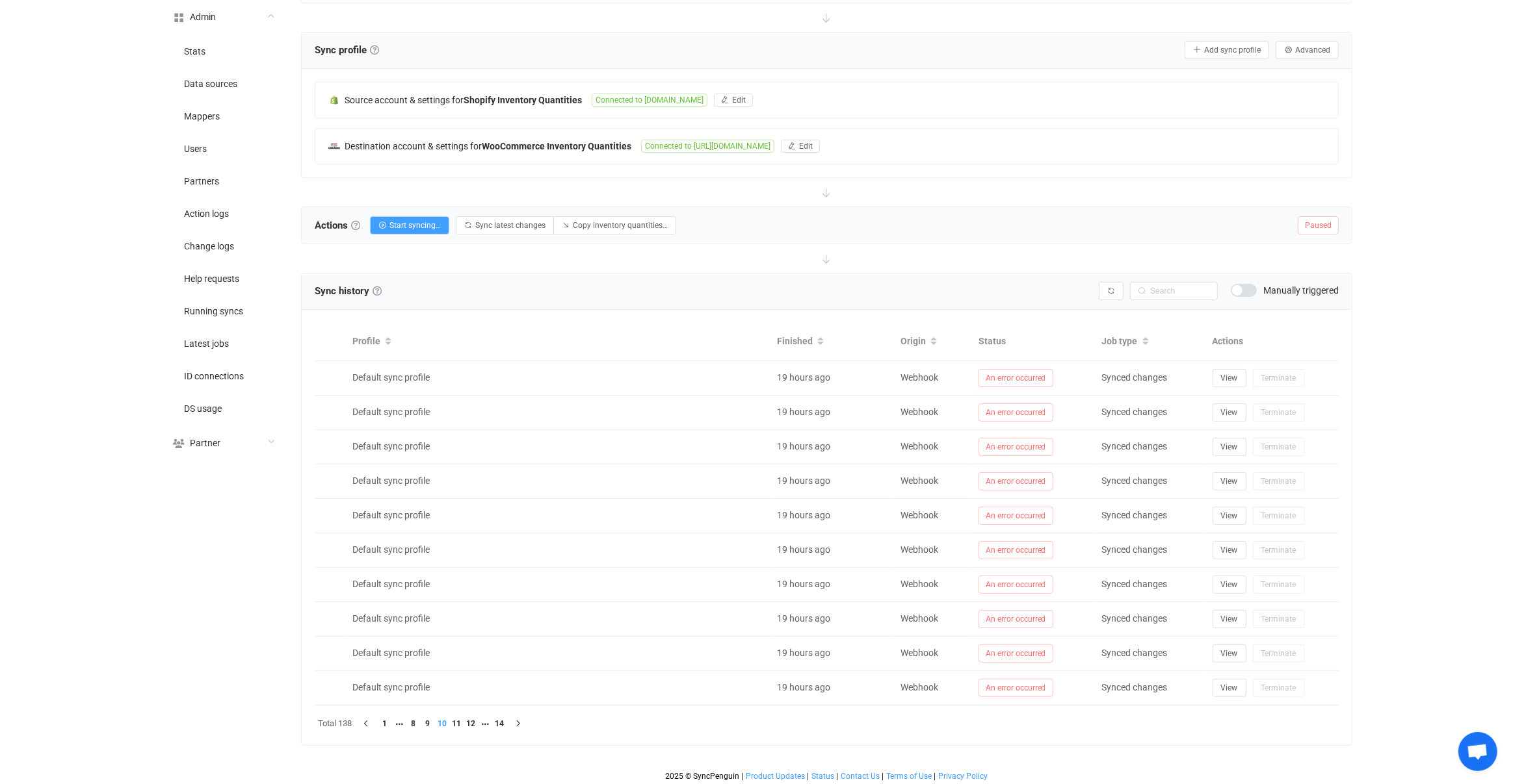
click at [466, 721] on li "12" at bounding box center [470, 723] width 14 height 14
click at [467, 721] on li "13" at bounding box center [470, 723] width 14 height 14
click at [483, 719] on li "14" at bounding box center [485, 723] width 14 height 14
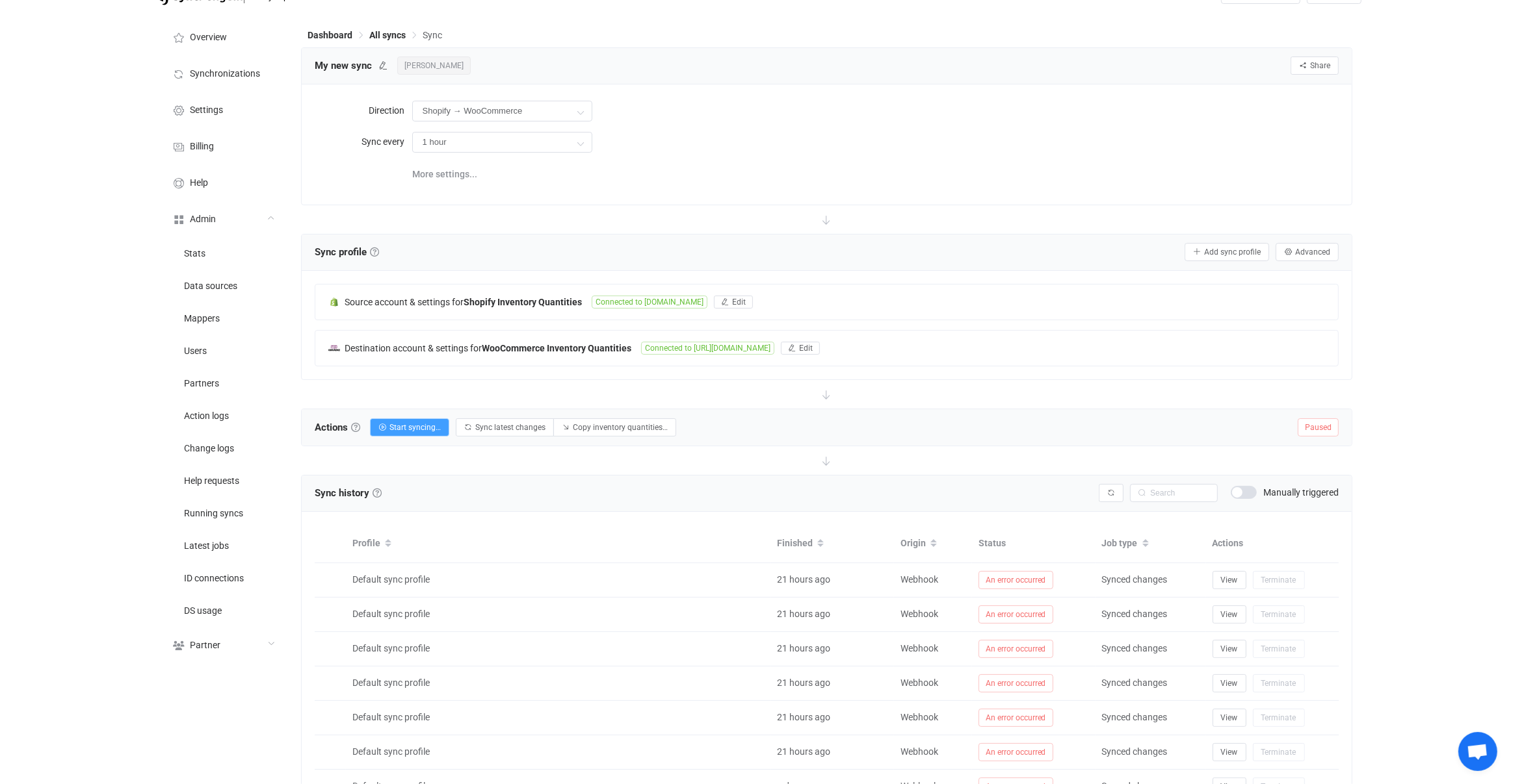
scroll to position [0, 0]
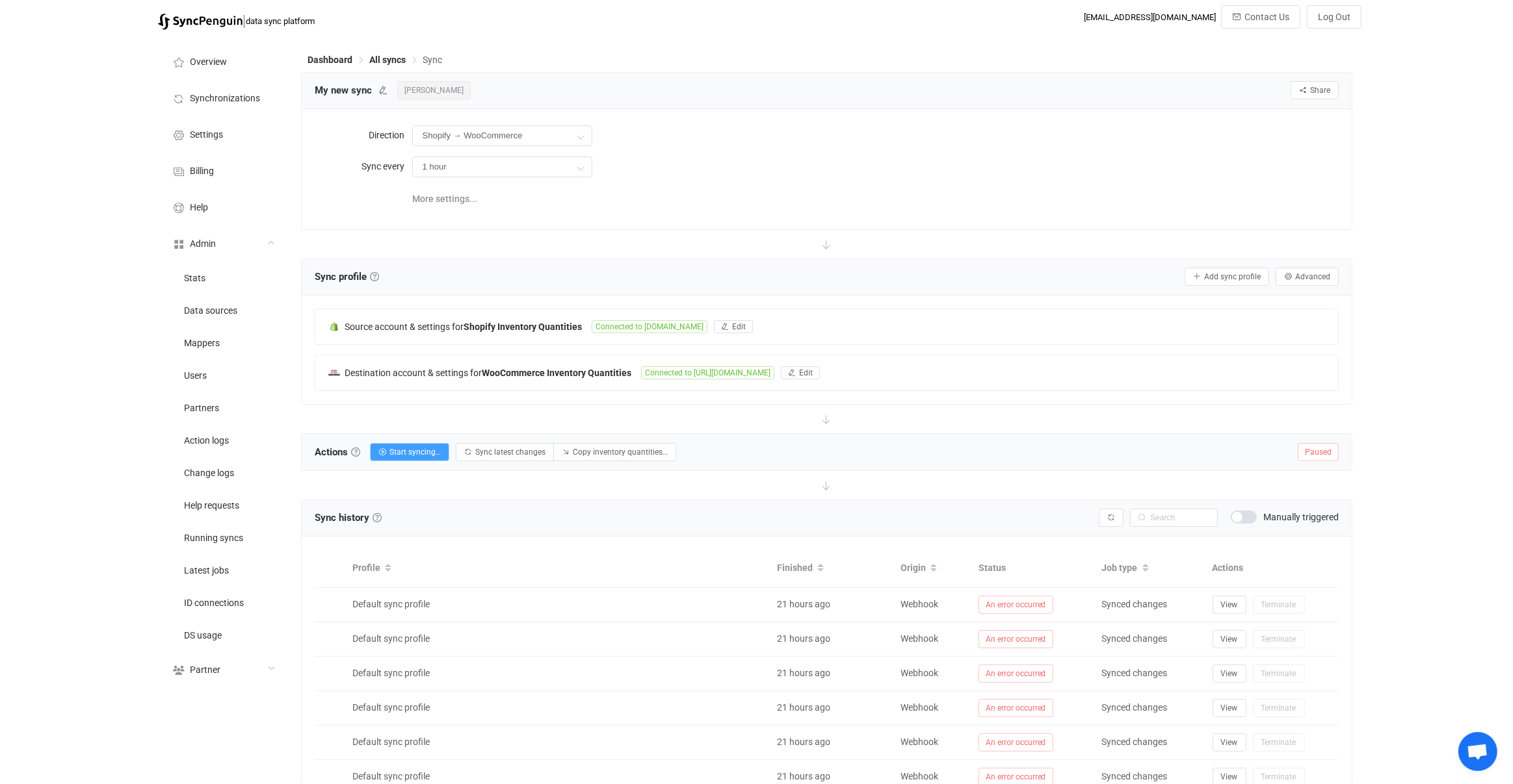
click at [1292, 261] on div "Sync profile Sync profile A sync profile represents a single pair of shops to s…" at bounding box center [826, 277] width 1051 height 37
click at [1298, 272] on span "Advanced" at bounding box center [1312, 276] width 35 height 9
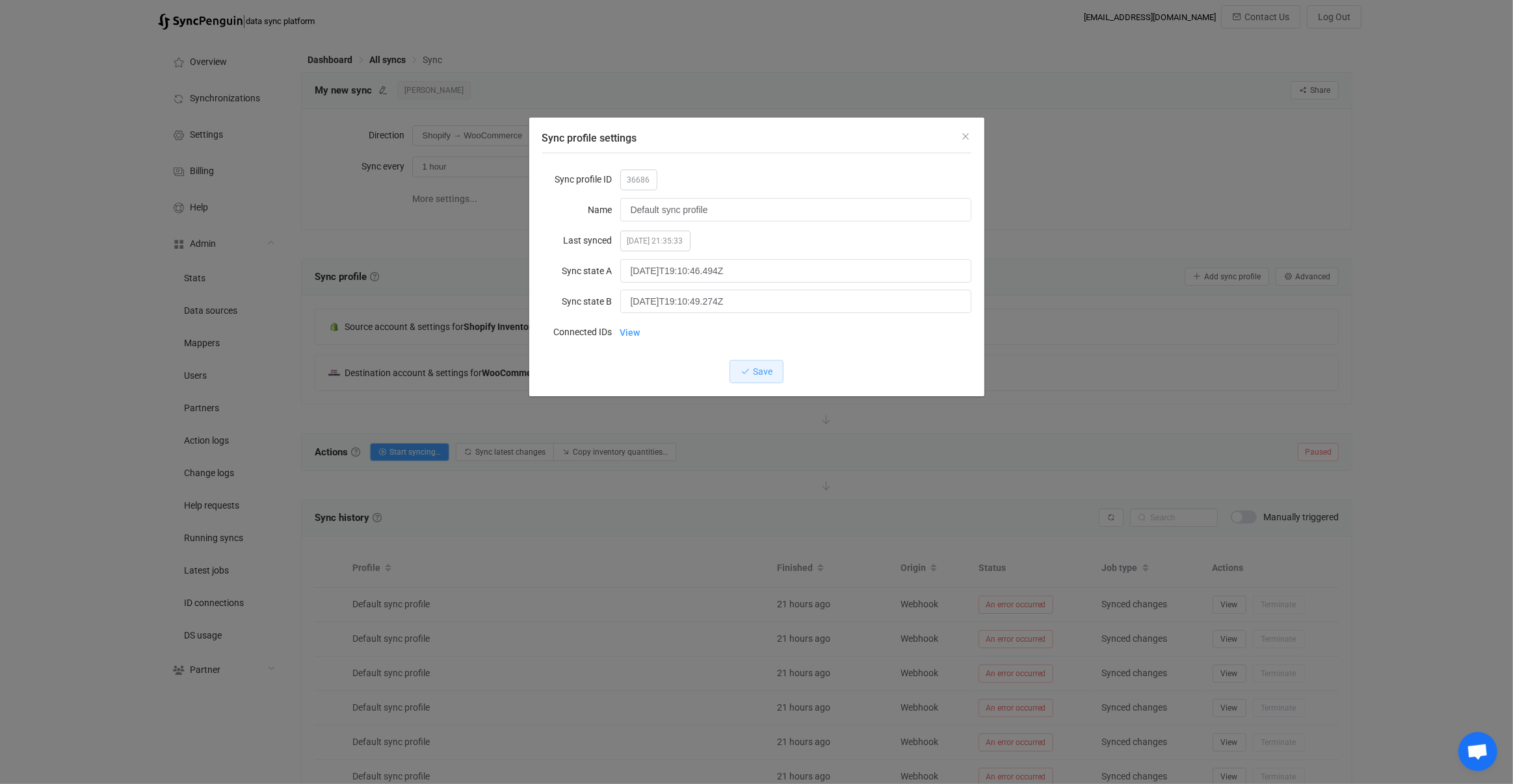
click at [1081, 271] on div "Sync profile settings Sync profile ID 36686 Name Default sync profile Last sync…" at bounding box center [756, 392] width 1513 height 784
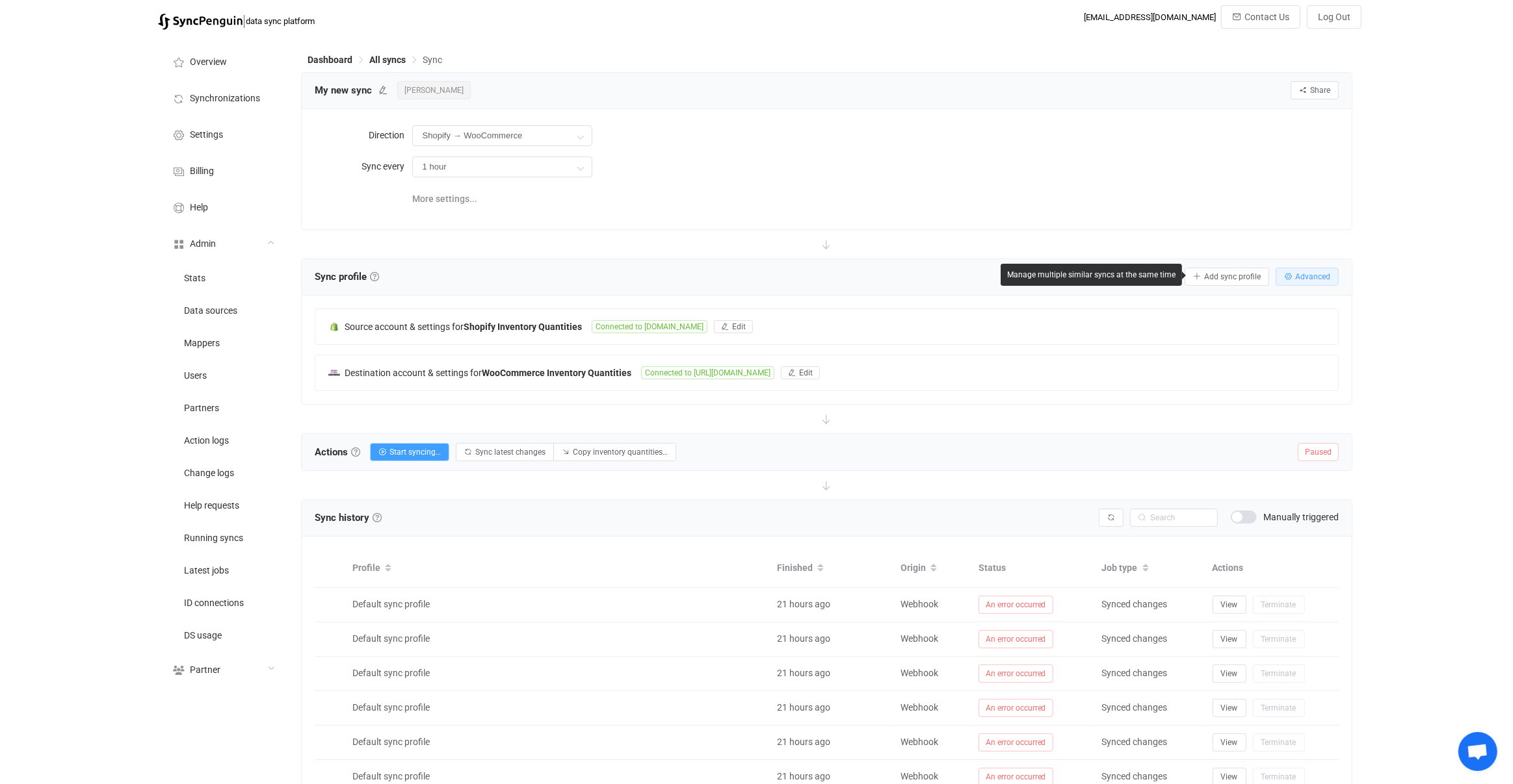
click at [1305, 275] on span "Advanced" at bounding box center [1312, 276] width 35 height 9
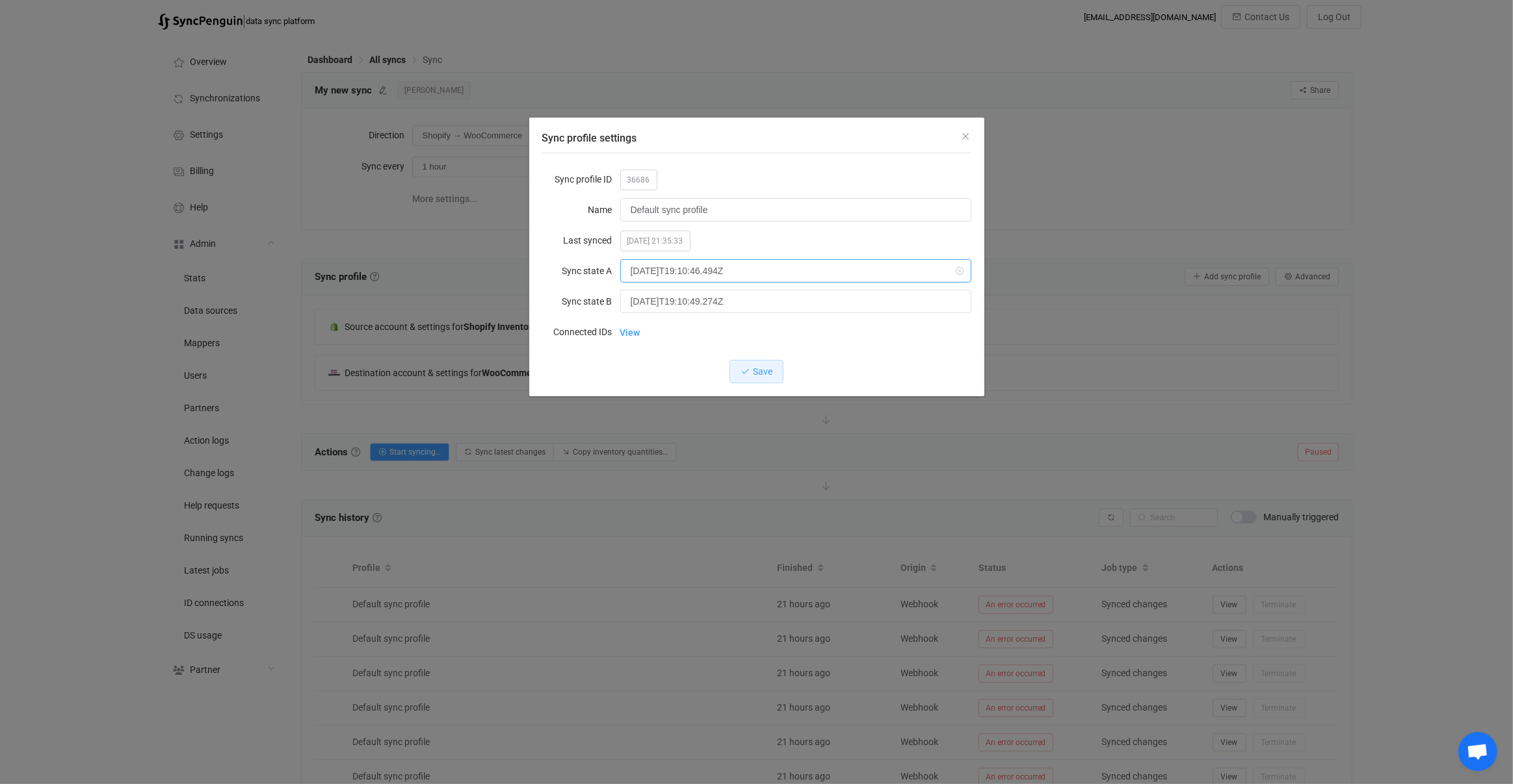
click at [730, 273] on input "2025-07-31T19:10:46.494Z" at bounding box center [795, 271] width 351 height 24
drag, startPoint x: 679, startPoint y: 271, endPoint x: 617, endPoint y: 265, distance: 62.3
click at [611, 266] on div "Sync state A 2025-07-31T19:10:46.494Z" at bounding box center [756, 271] width 429 height 26
click at [792, 554] on div "Sync profile settings Sync profile ID 36686 Name Default sync profile Last sync…" at bounding box center [756, 392] width 1513 height 784
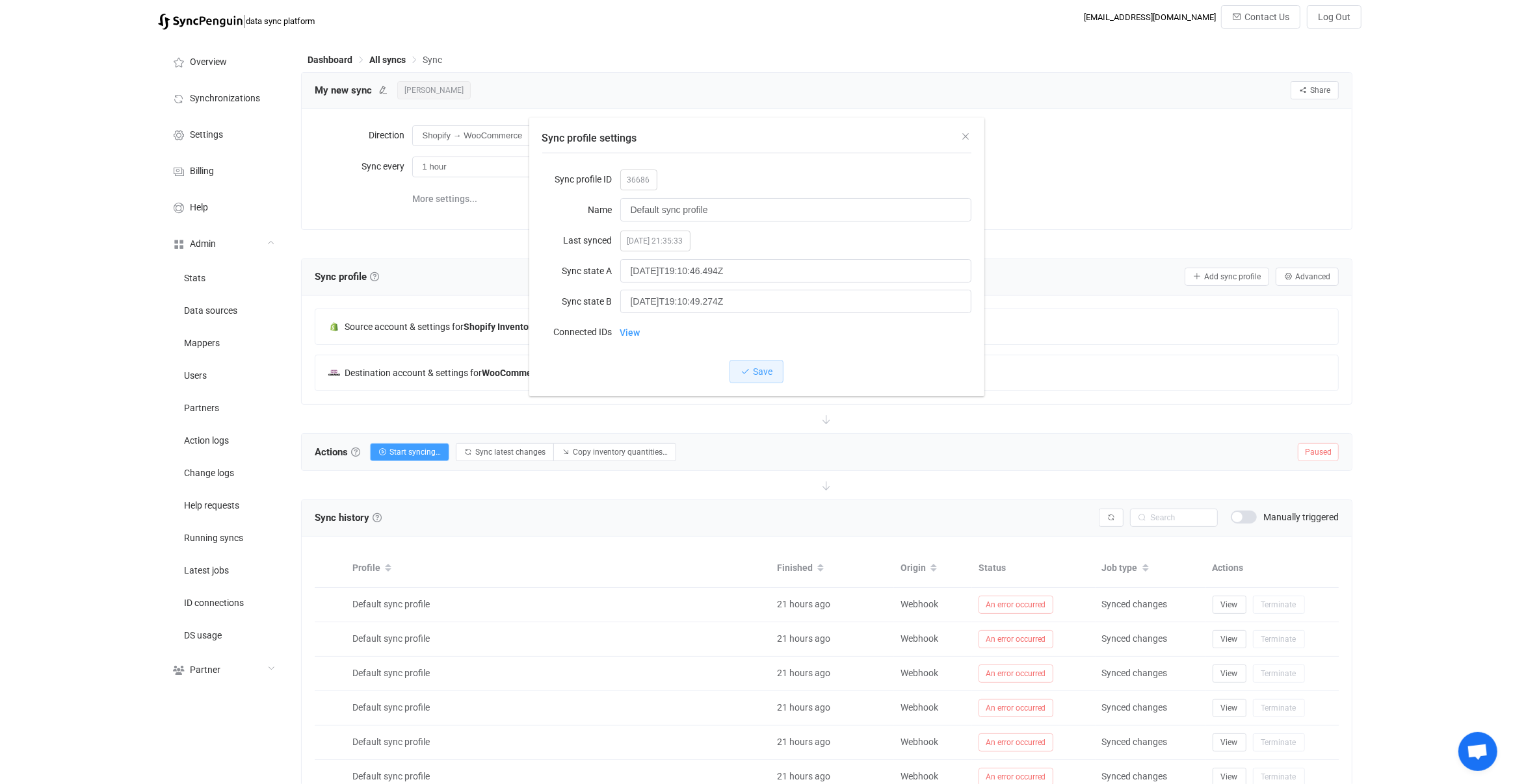
scroll to position [157, 0]
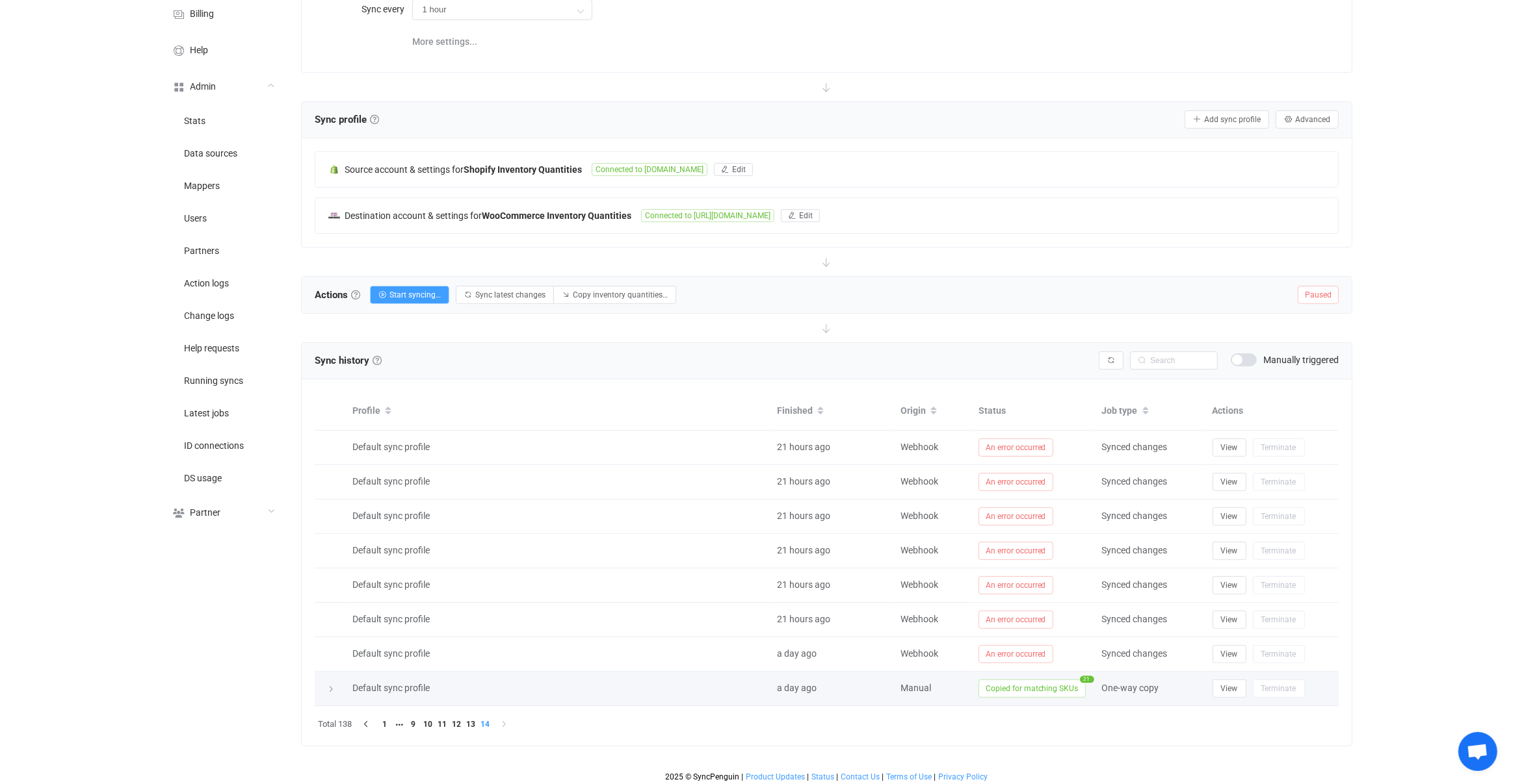
click at [1012, 691] on span "Copied for matching SKUs" at bounding box center [1032, 689] width 107 height 18
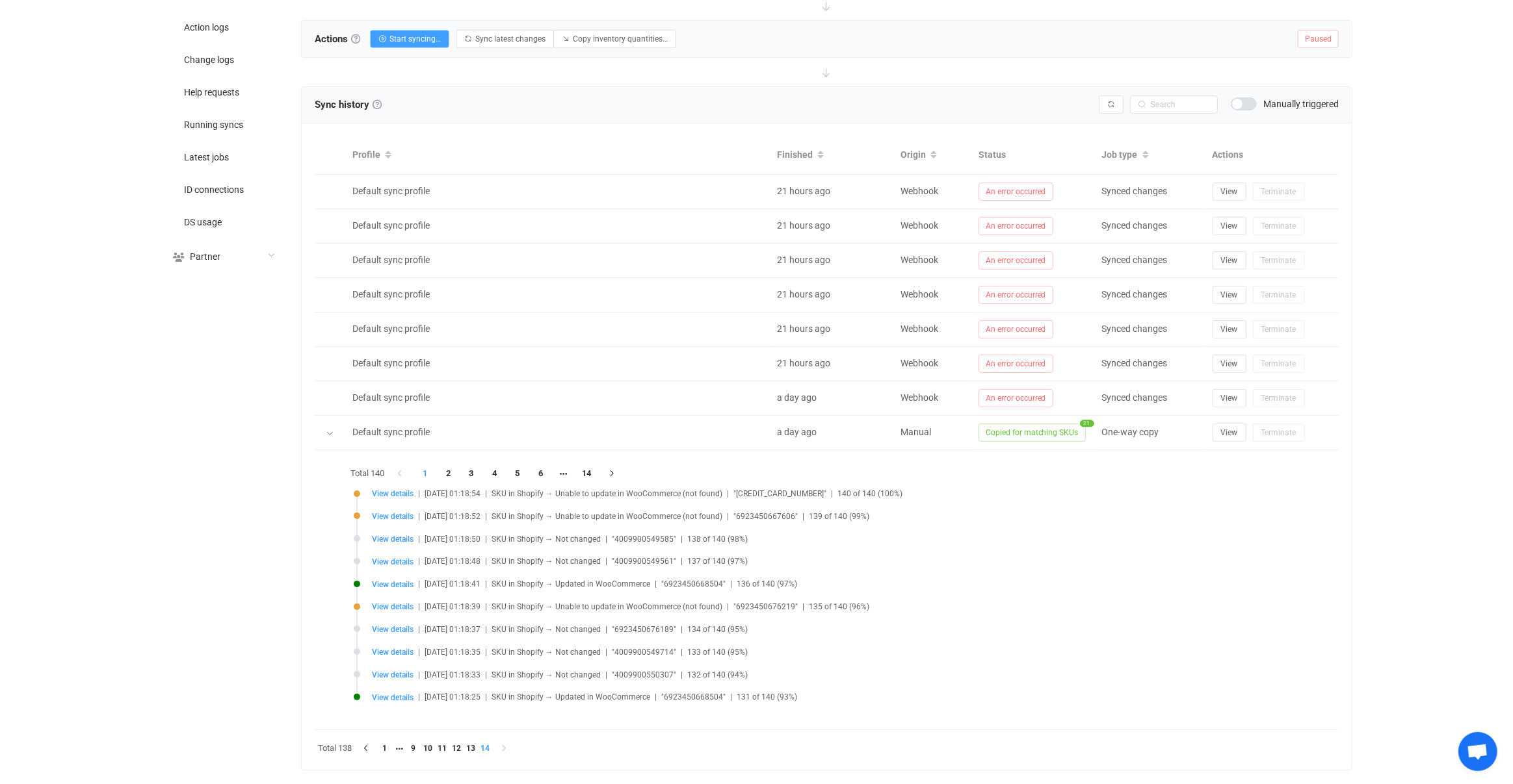
scroll to position [437, 0]
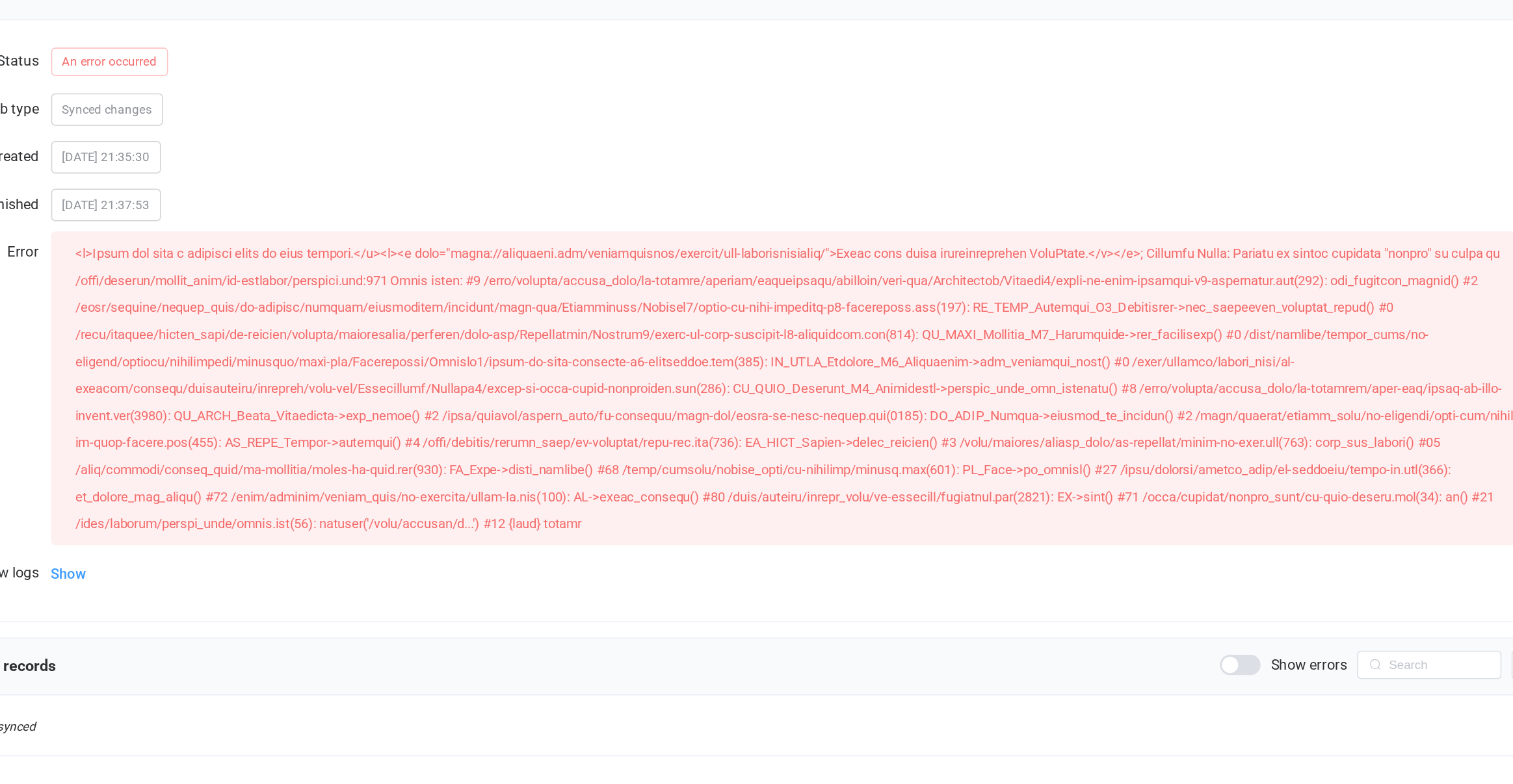
click at [601, 311] on span at bounding box center [857, 378] width 923 height 183
drag, startPoint x: 601, startPoint y: 311, endPoint x: 720, endPoint y: 320, distance: 119.3
click at [719, 320] on div at bounding box center [859, 378] width 938 height 191
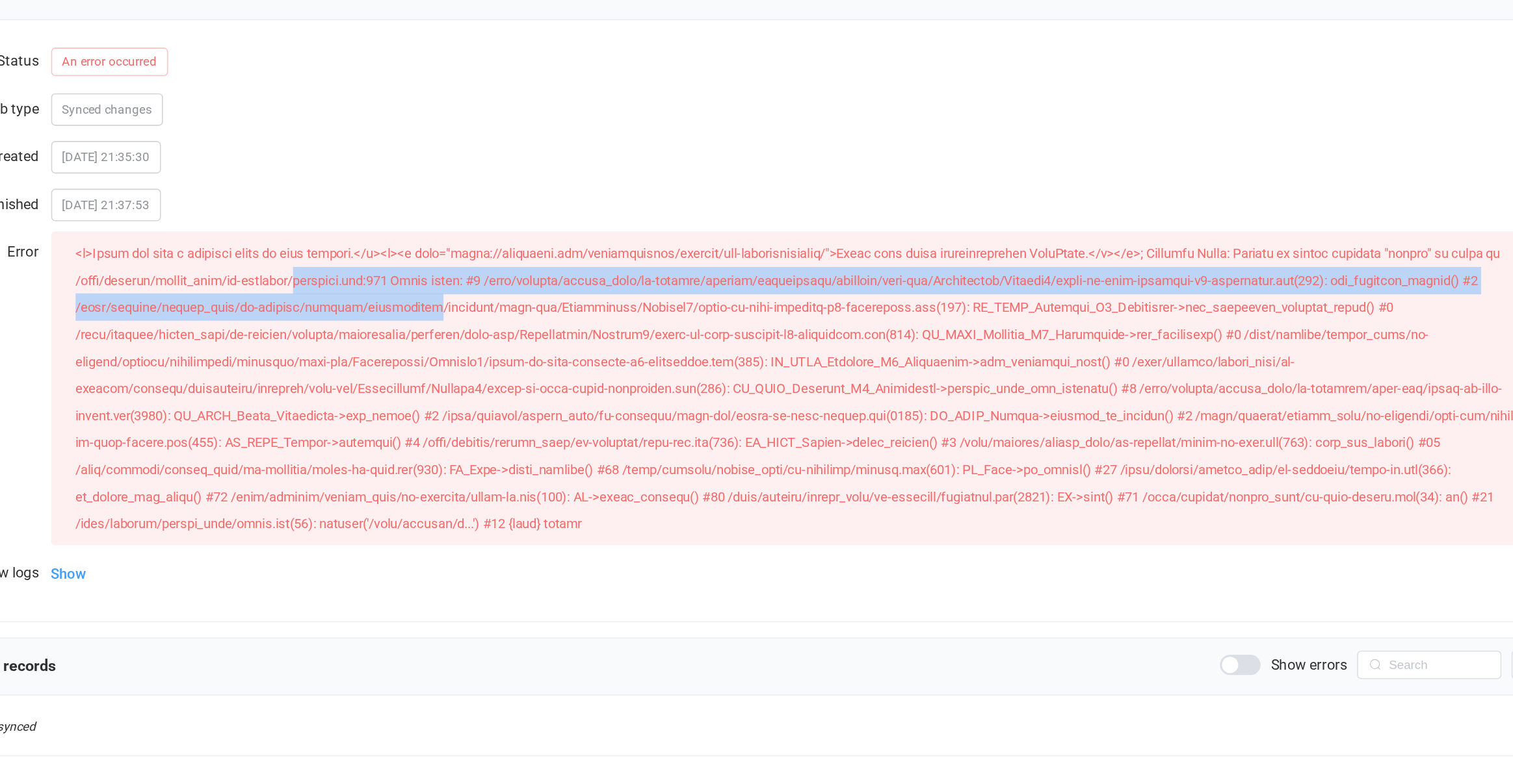
click at [720, 320] on div at bounding box center [859, 378] width 938 height 191
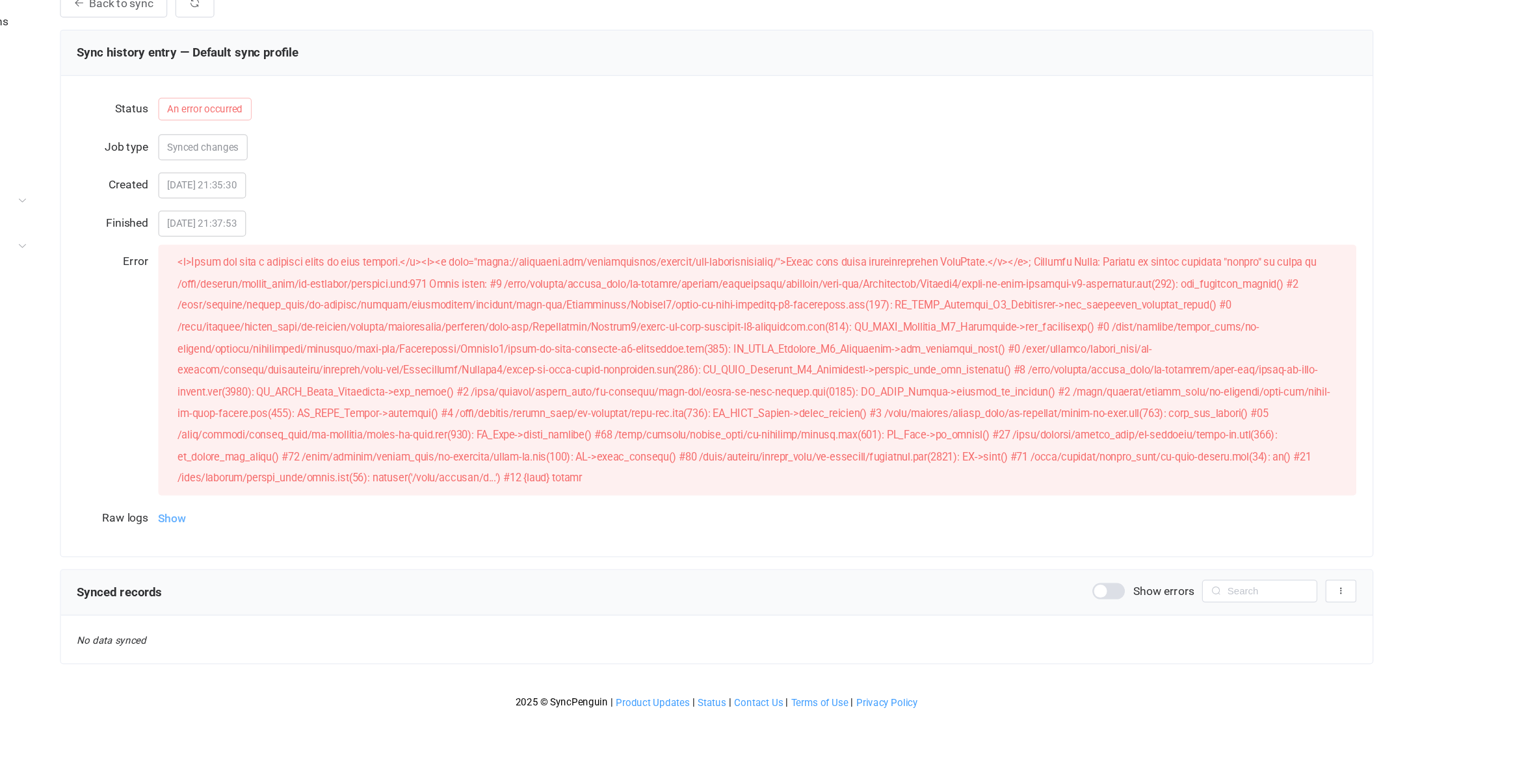
click at [386, 499] on span "Show" at bounding box center [391, 496] width 22 height 26
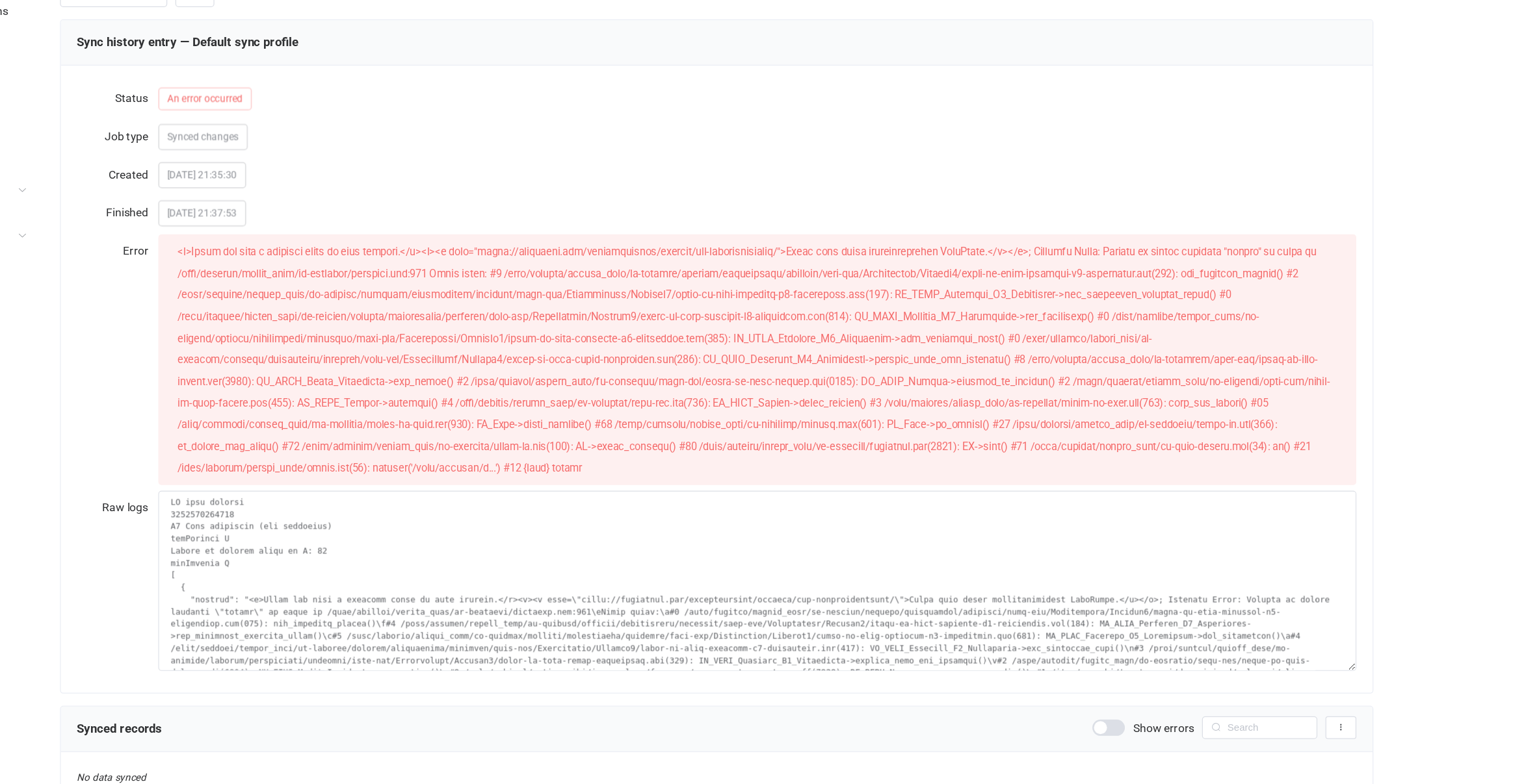
click at [1123, 286] on span at bounding box center [857, 378] width 923 height 183
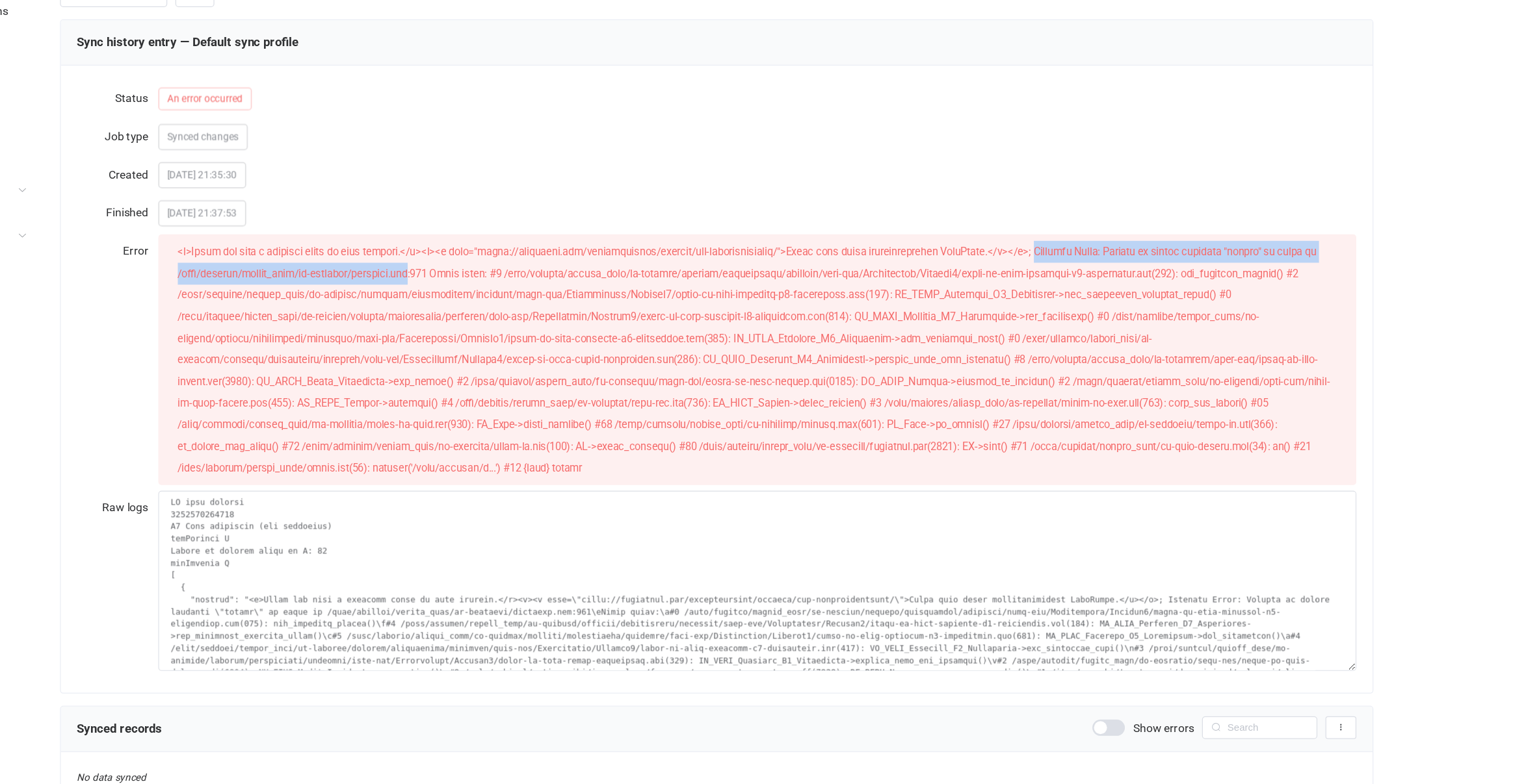
drag, startPoint x: 1123, startPoint y: 286, endPoint x: 637, endPoint y: 302, distance: 486.3
click at [637, 302] on div at bounding box center [859, 378] width 938 height 191
copy span "Uncaught Error: Attempt to assign property "labels" on false in /home/mvvrsmw/p…"
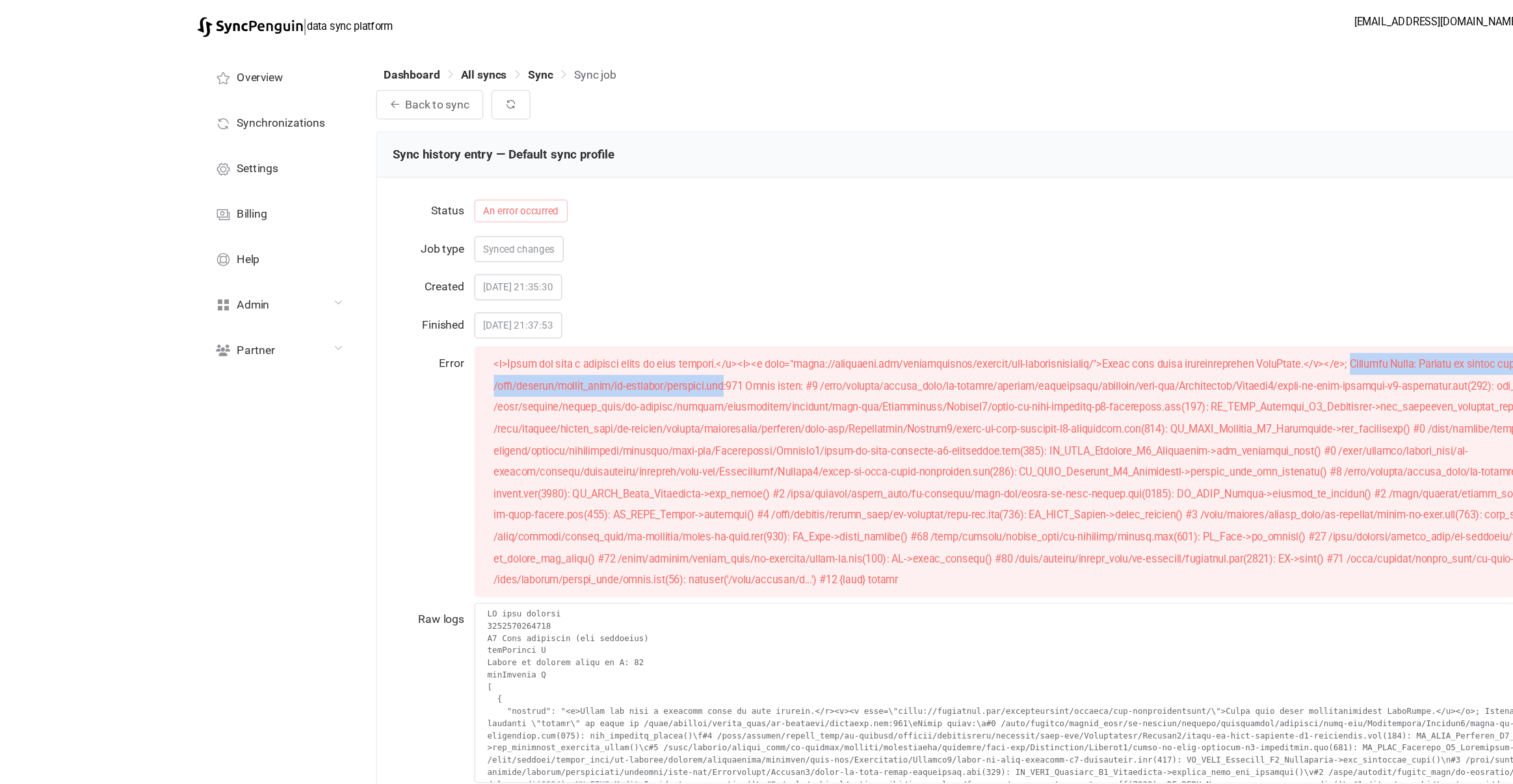
click at [632, 308] on span at bounding box center [857, 378] width 923 height 183
drag, startPoint x: 632, startPoint y: 308, endPoint x: 516, endPoint y: 314, distance: 116.2
click at [516, 314] on div at bounding box center [859, 378] width 938 height 191
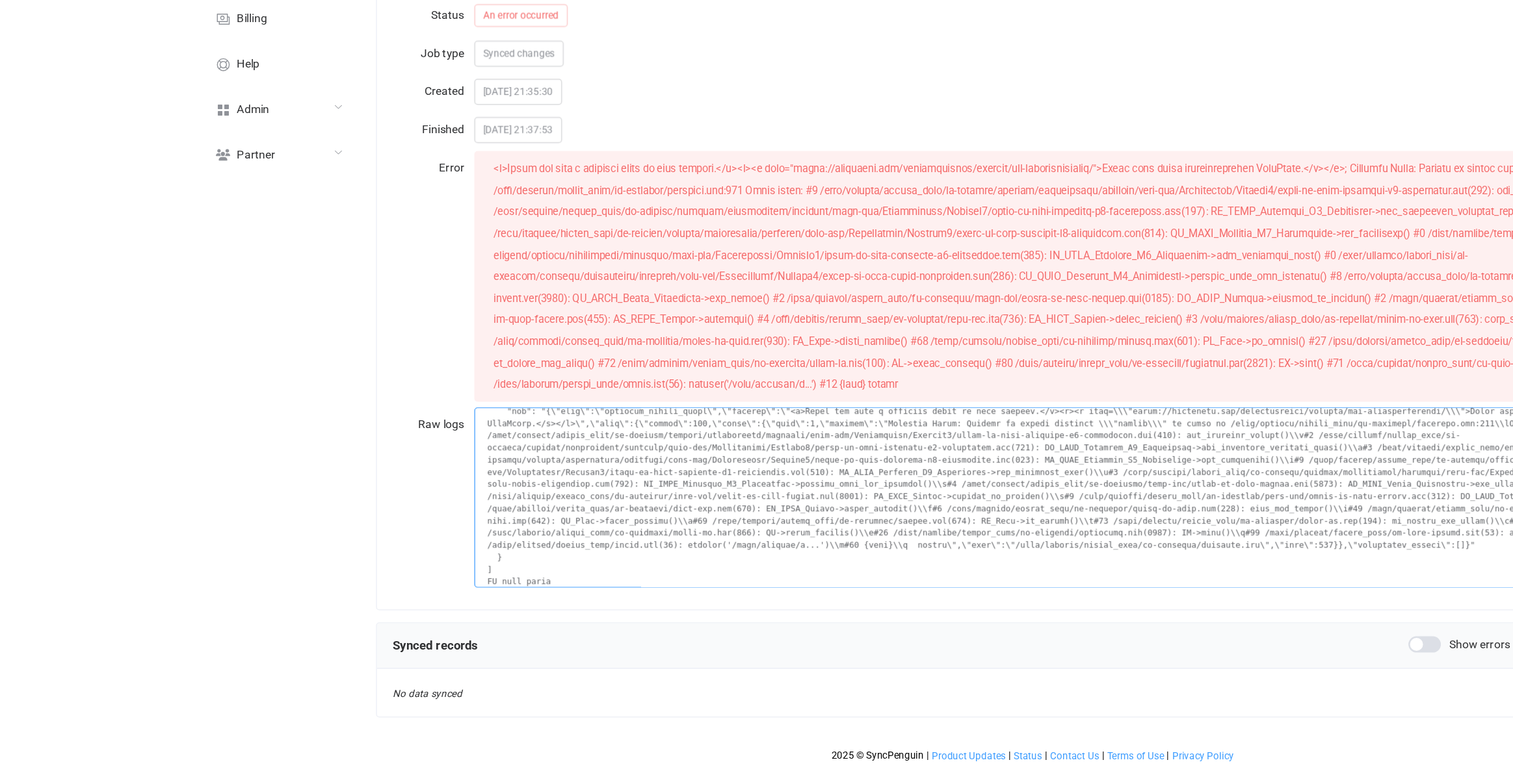
scroll to position [234, 0]
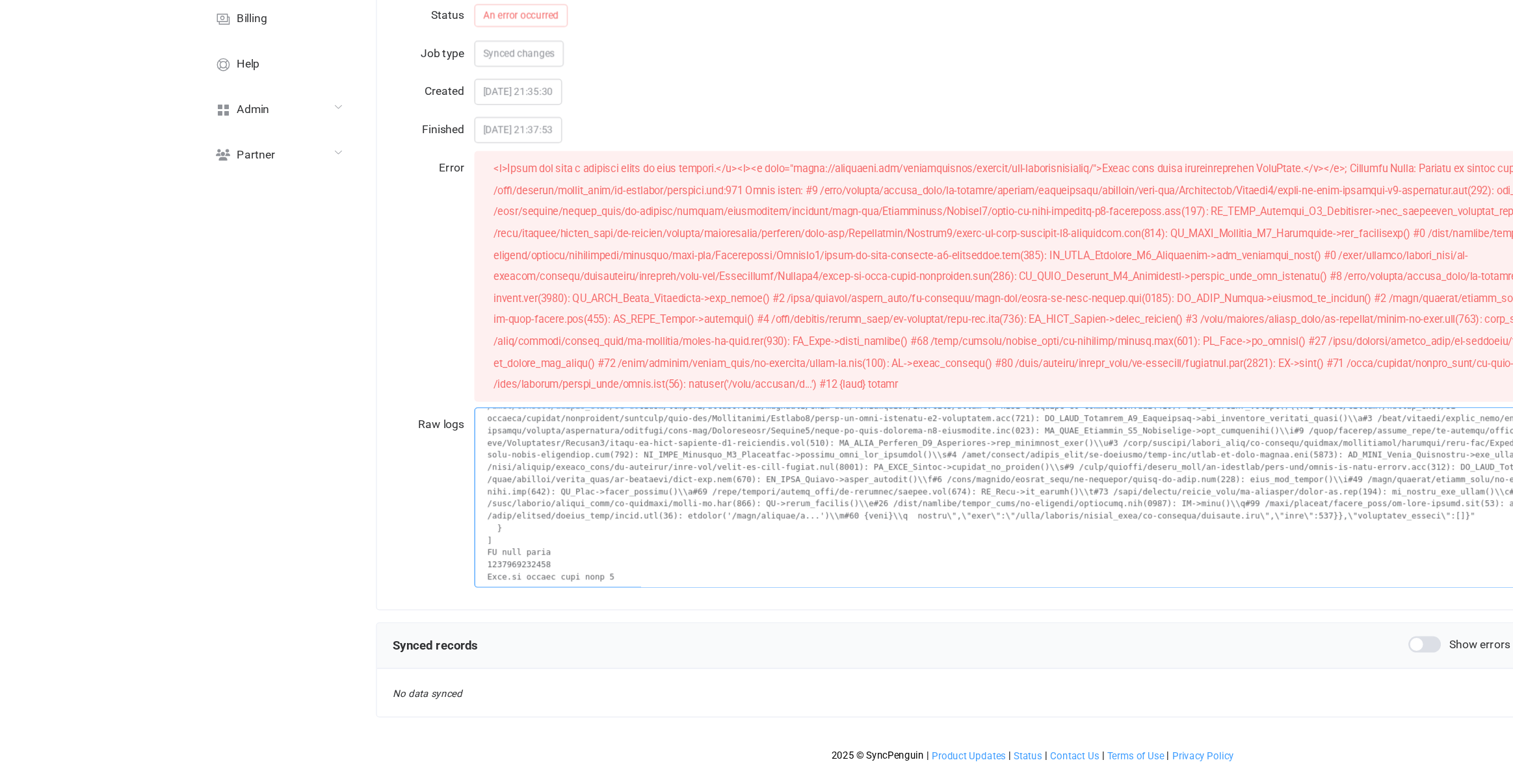
drag, startPoint x: 540, startPoint y: 536, endPoint x: 557, endPoint y: 605, distance: 71.1
click at [557, 605] on textarea at bounding box center [859, 554] width 959 height 144
click at [561, 566] on textarea at bounding box center [859, 554] width 959 height 144
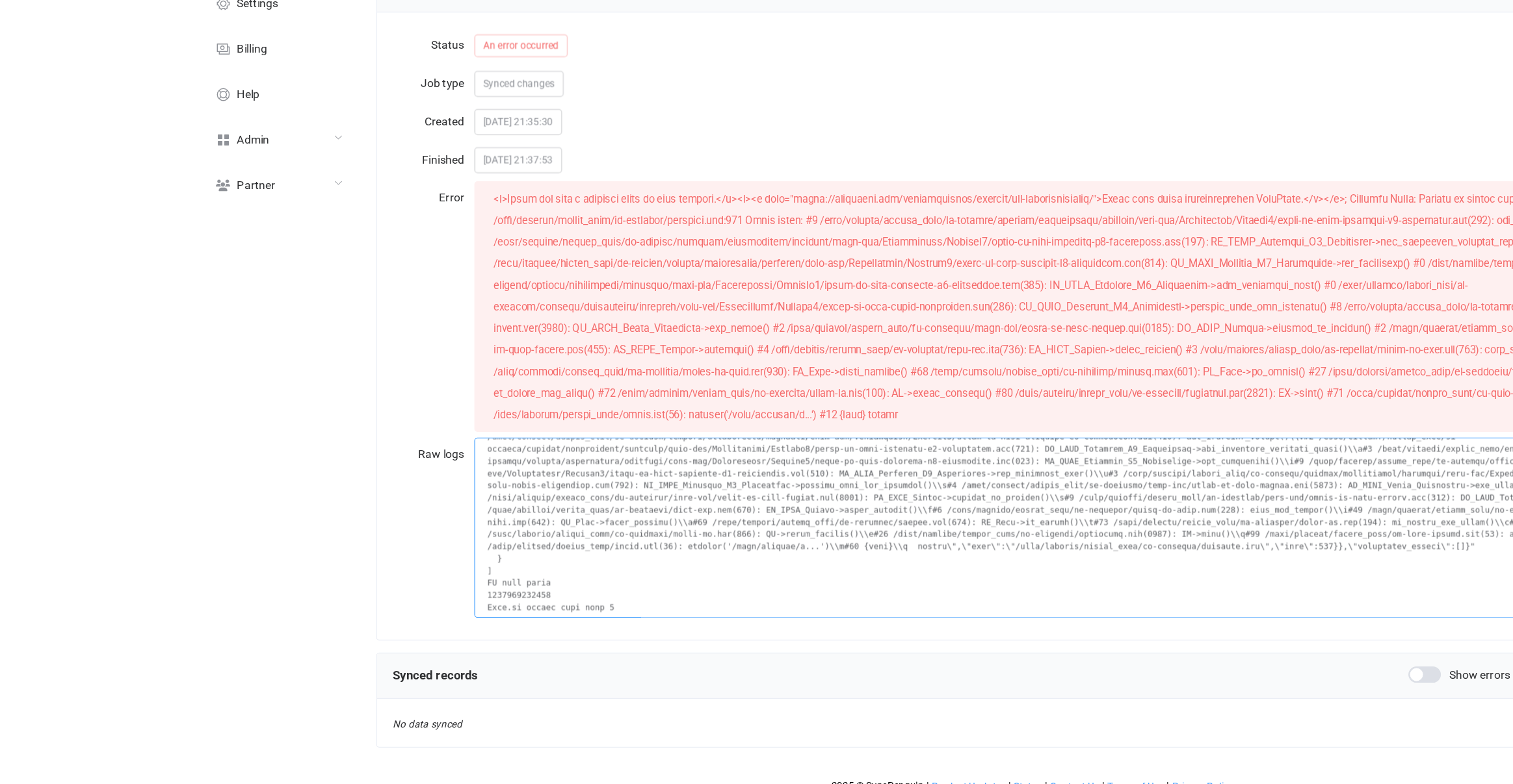
drag, startPoint x: 671, startPoint y: 544, endPoint x: 668, endPoint y: 528, distance: 16.3
click at [668, 528] on textarea at bounding box center [859, 554] width 959 height 144
click at [670, 527] on textarea at bounding box center [859, 554] width 959 height 144
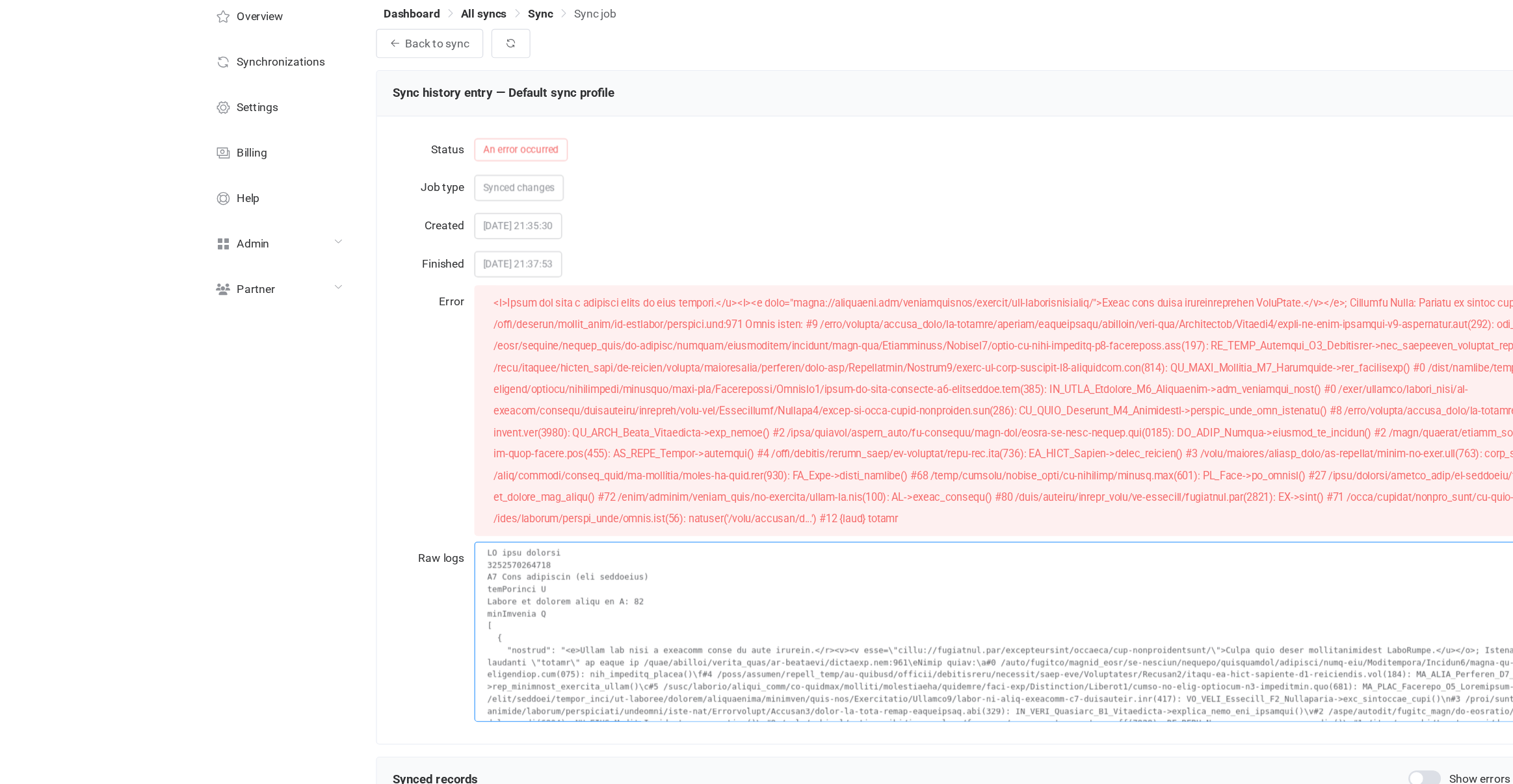
drag, startPoint x: 589, startPoint y: 504, endPoint x: 576, endPoint y: 457, distance: 48.8
click at [576, 457] on form "Status An error occurred Job type Synced changes Created 2025-09-04 21:35:30 Fi…" at bounding box center [826, 391] width 1025 height 472
click at [548, 545] on textarea at bounding box center [859, 554] width 959 height 144
drag, startPoint x: 546, startPoint y: 557, endPoint x: 550, endPoint y: 607, distance: 50.2
click at [550, 607] on textarea at bounding box center [859, 554] width 959 height 144
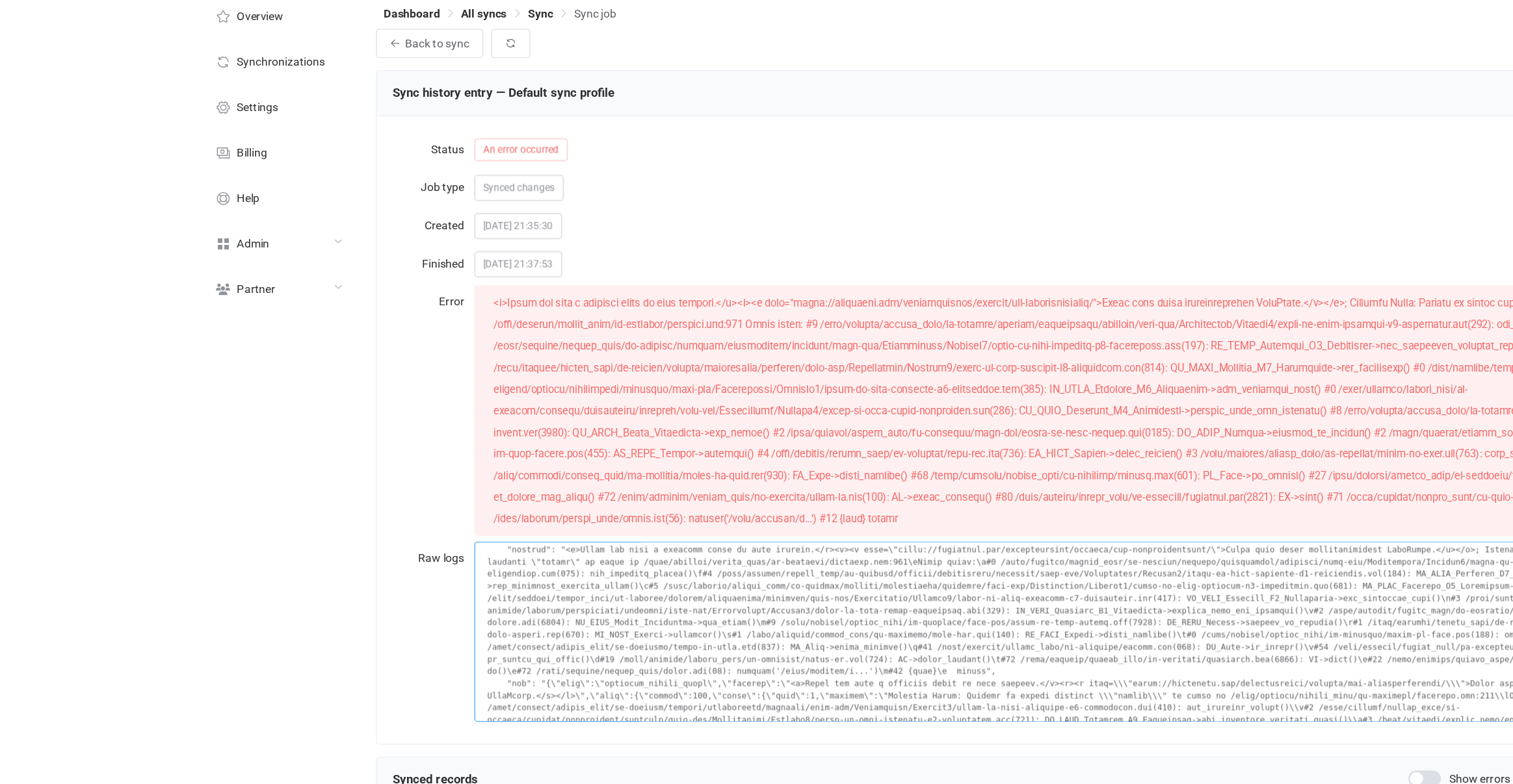
click at [550, 620] on textarea at bounding box center [859, 554] width 959 height 144
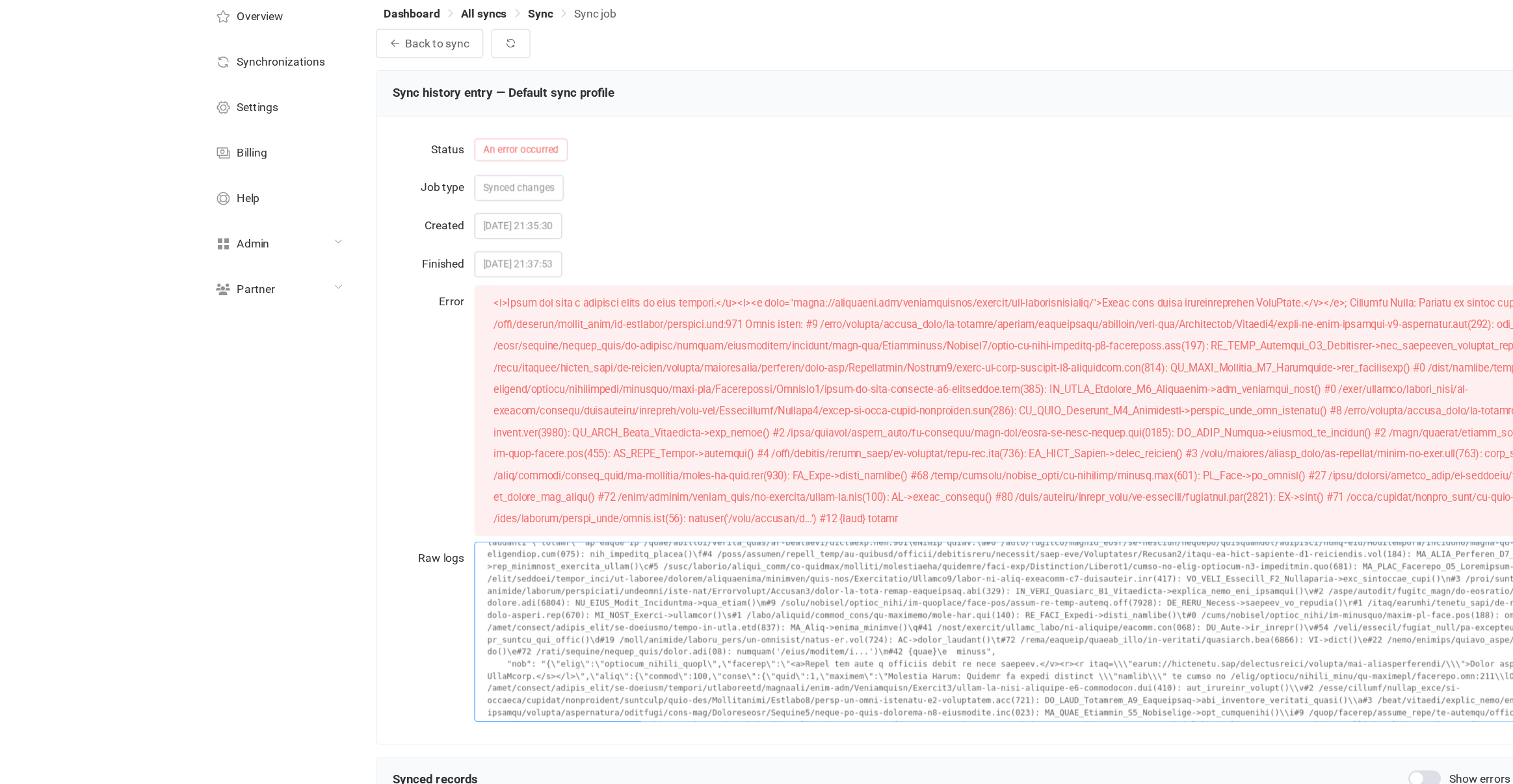
click at [548, 590] on textarea at bounding box center [859, 554] width 959 height 144
drag, startPoint x: 535, startPoint y: 572, endPoint x: 536, endPoint y: 602, distance: 30.0
click at [536, 602] on textarea at bounding box center [859, 554] width 959 height 144
click at [538, 583] on textarea at bounding box center [859, 554] width 959 height 144
drag, startPoint x: 570, startPoint y: 570, endPoint x: 563, endPoint y: 611, distance: 41.6
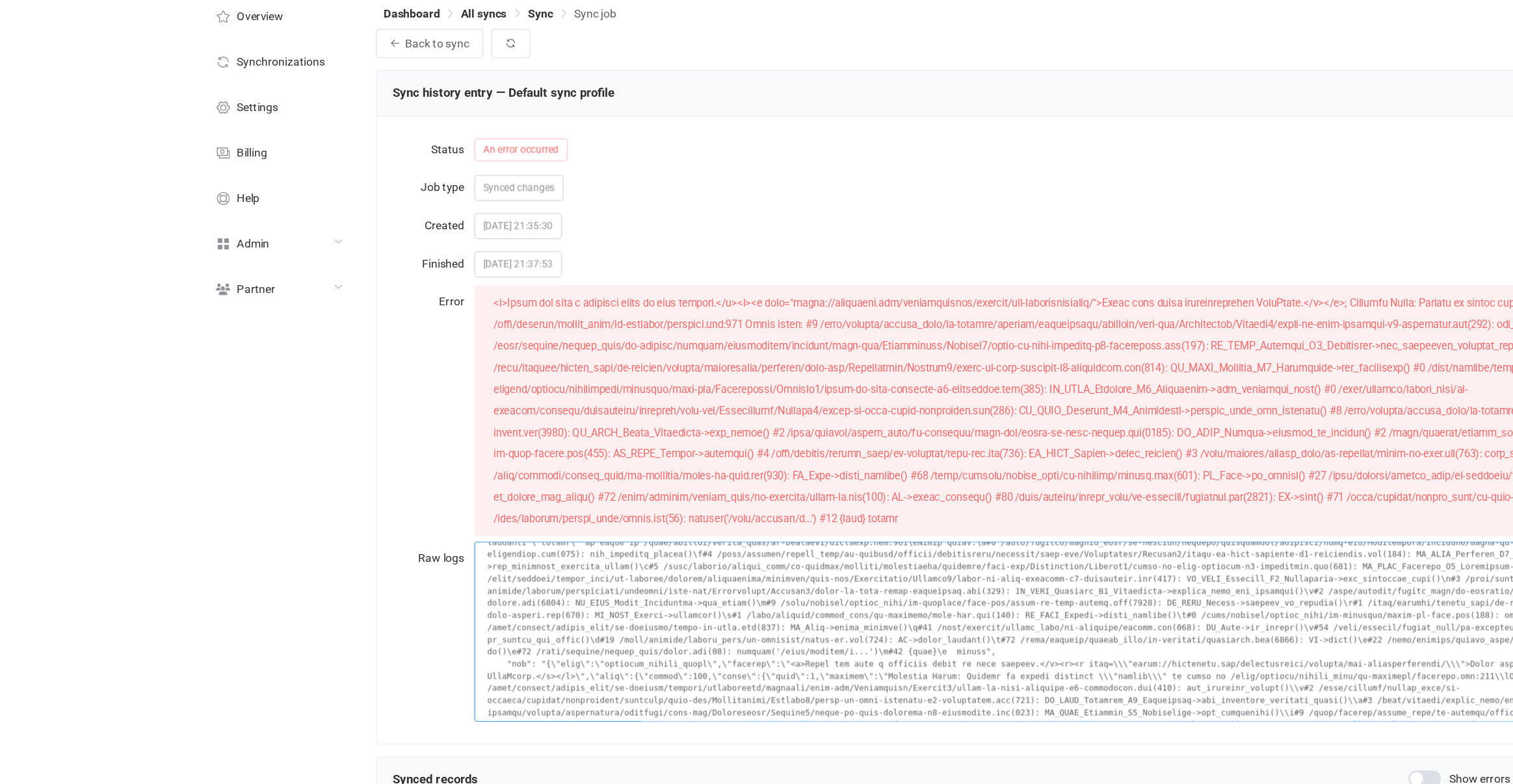
click at [563, 611] on textarea at bounding box center [859, 554] width 959 height 144
drag, startPoint x: 546, startPoint y: 595, endPoint x: 551, endPoint y: 630, distance: 35.4
click at [548, 639] on div "Status An error occurred Job type Synced changes Created 2025-09-04 21:35:30 Fi…" at bounding box center [826, 392] width 1051 height 502
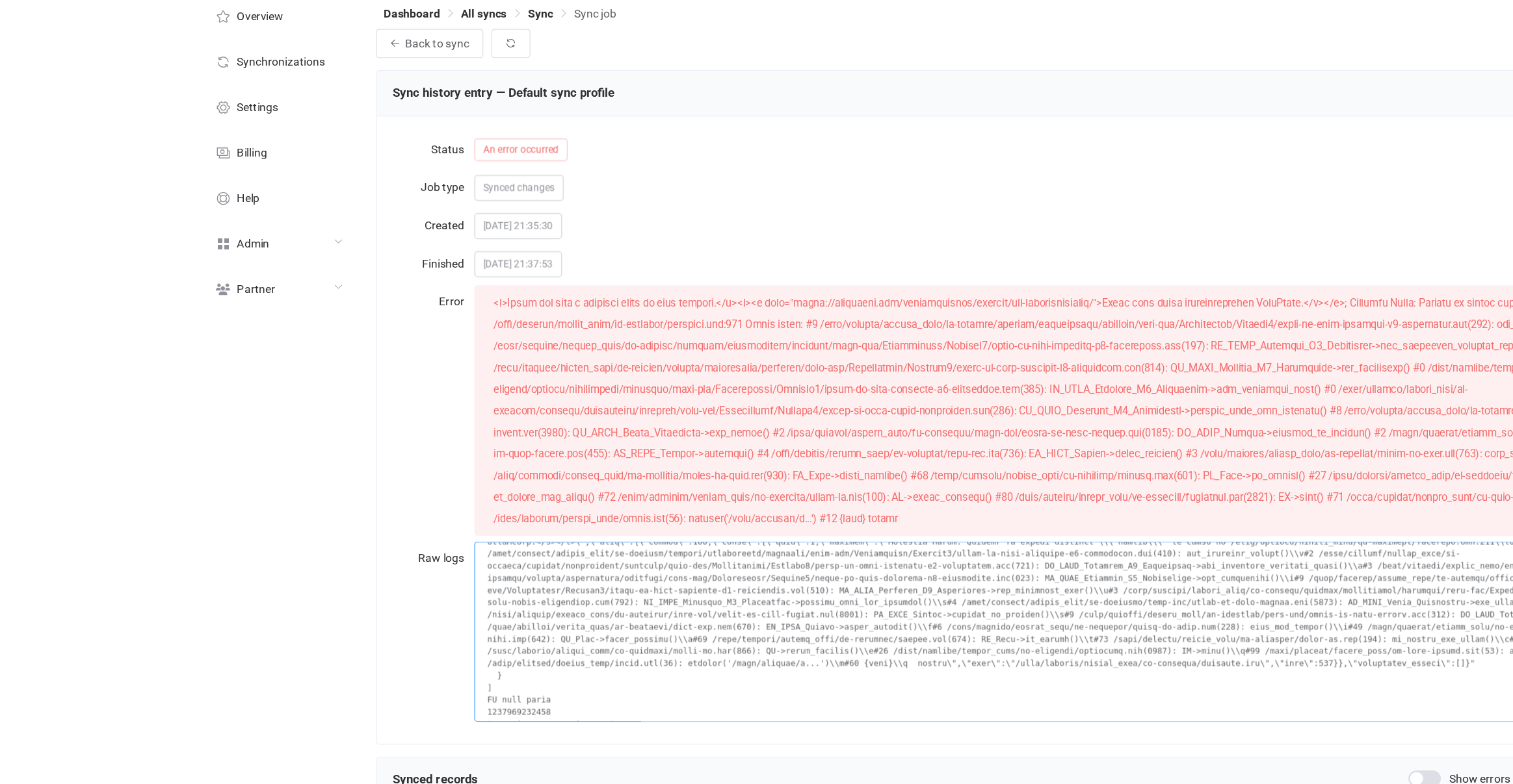
drag, startPoint x: 559, startPoint y: 611, endPoint x: 559, endPoint y: 619, distance: 8.0
click at [559, 624] on textarea at bounding box center [859, 554] width 959 height 144
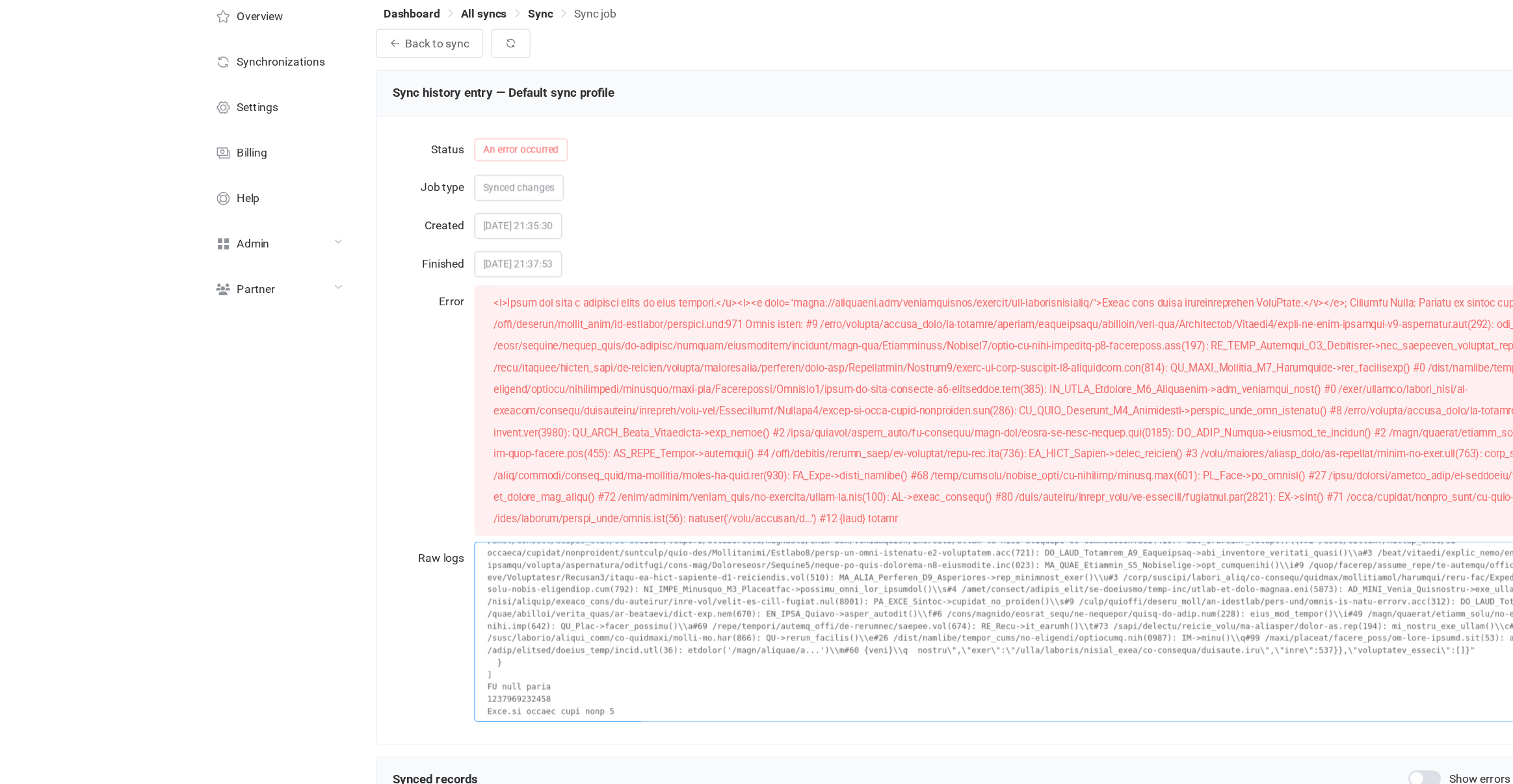
click at [584, 553] on textarea at bounding box center [859, 554] width 959 height 144
drag, startPoint x: 589, startPoint y: 539, endPoint x: 589, endPoint y: 494, distance: 45.0
click at [589, 494] on textarea at bounding box center [859, 554] width 959 height 144
click at [588, 512] on textarea at bounding box center [859, 554] width 959 height 144
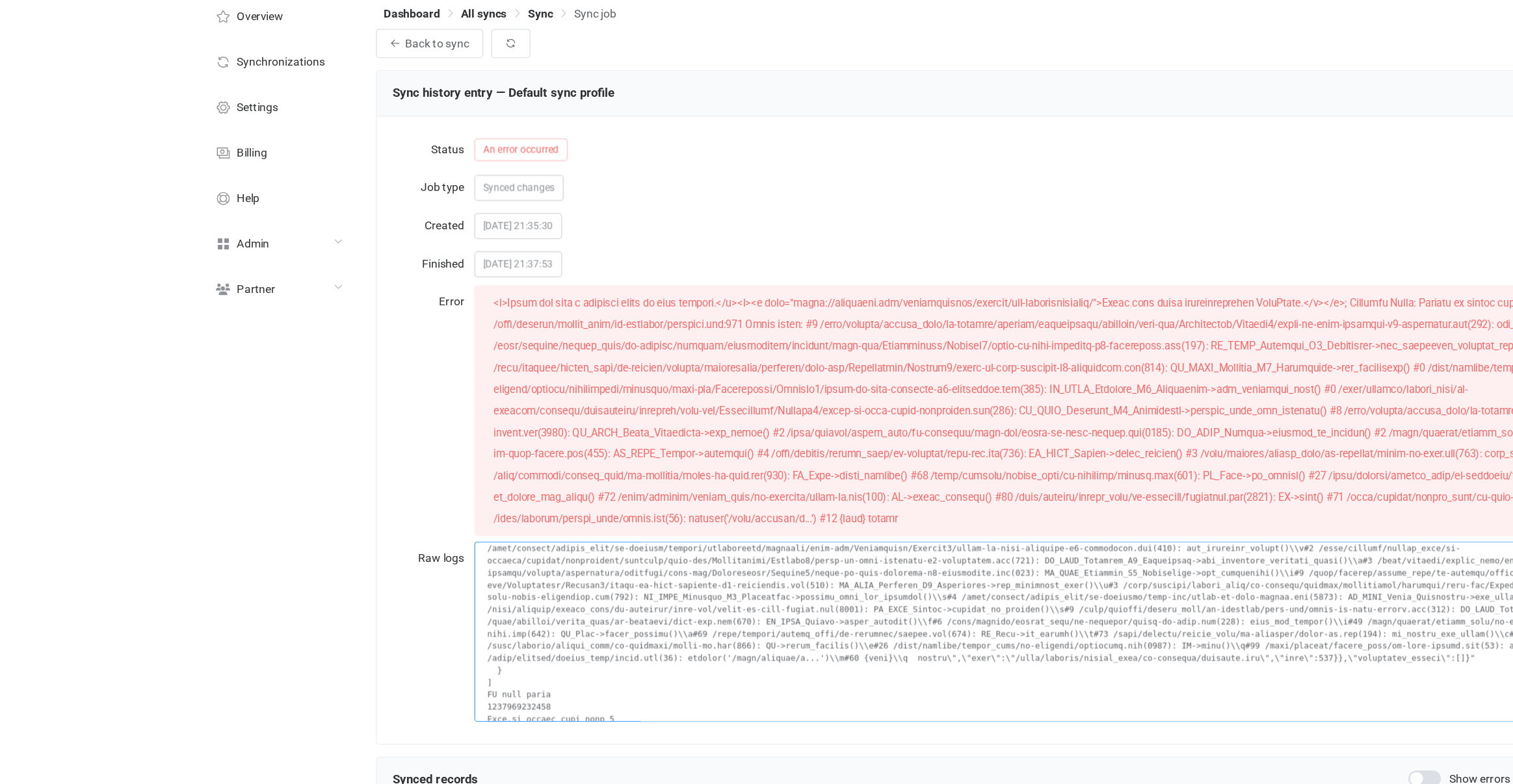
click at [603, 523] on textarea at bounding box center [859, 554] width 959 height 144
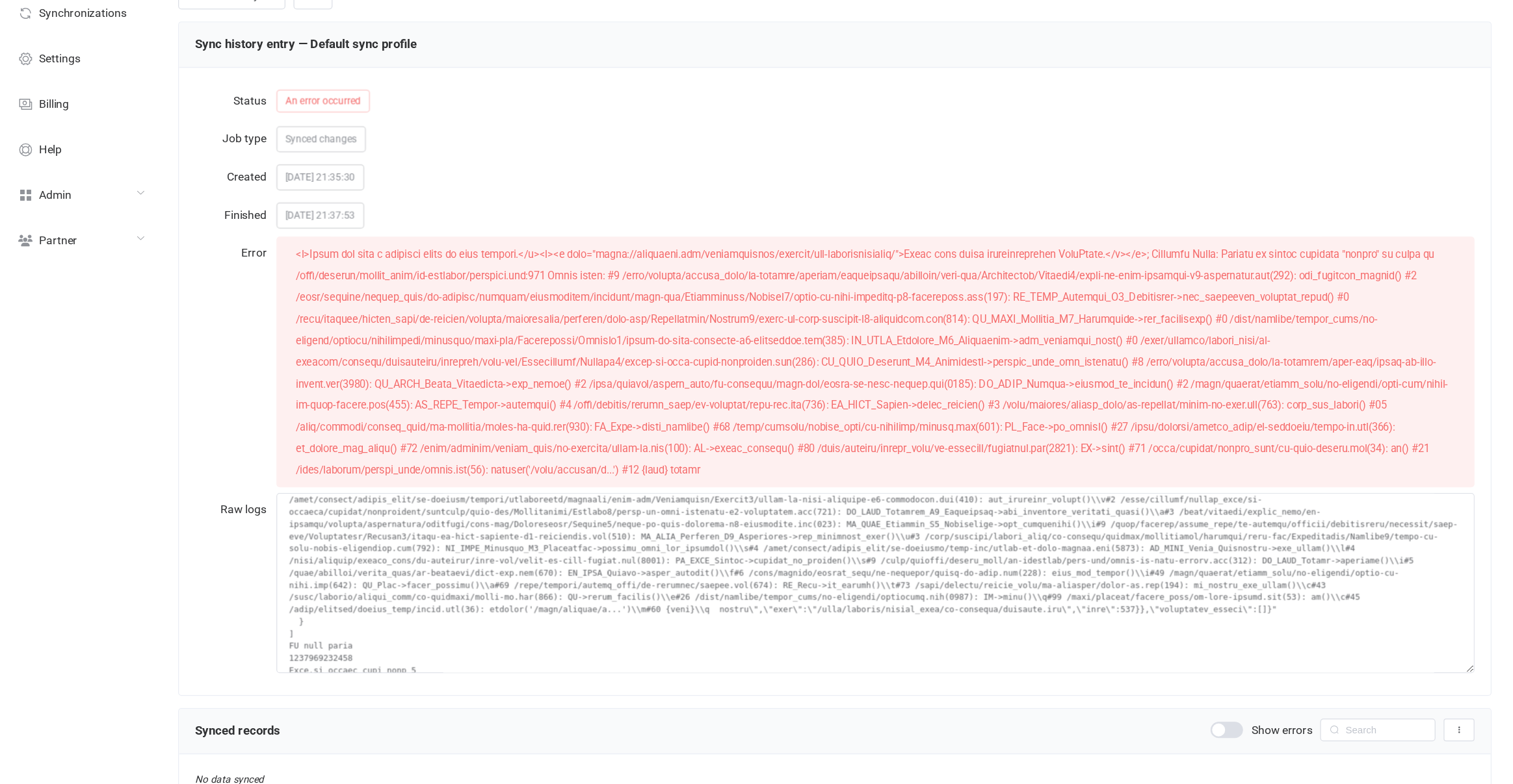
click at [926, 378] on span at bounding box center [857, 378] width 923 height 183
drag, startPoint x: 945, startPoint y: 379, endPoint x: 912, endPoint y: 381, distance: 33.1
click at [911, 381] on span at bounding box center [857, 378] width 923 height 183
copy span "Controller"
click at [517, 393] on span at bounding box center [857, 378] width 923 height 183
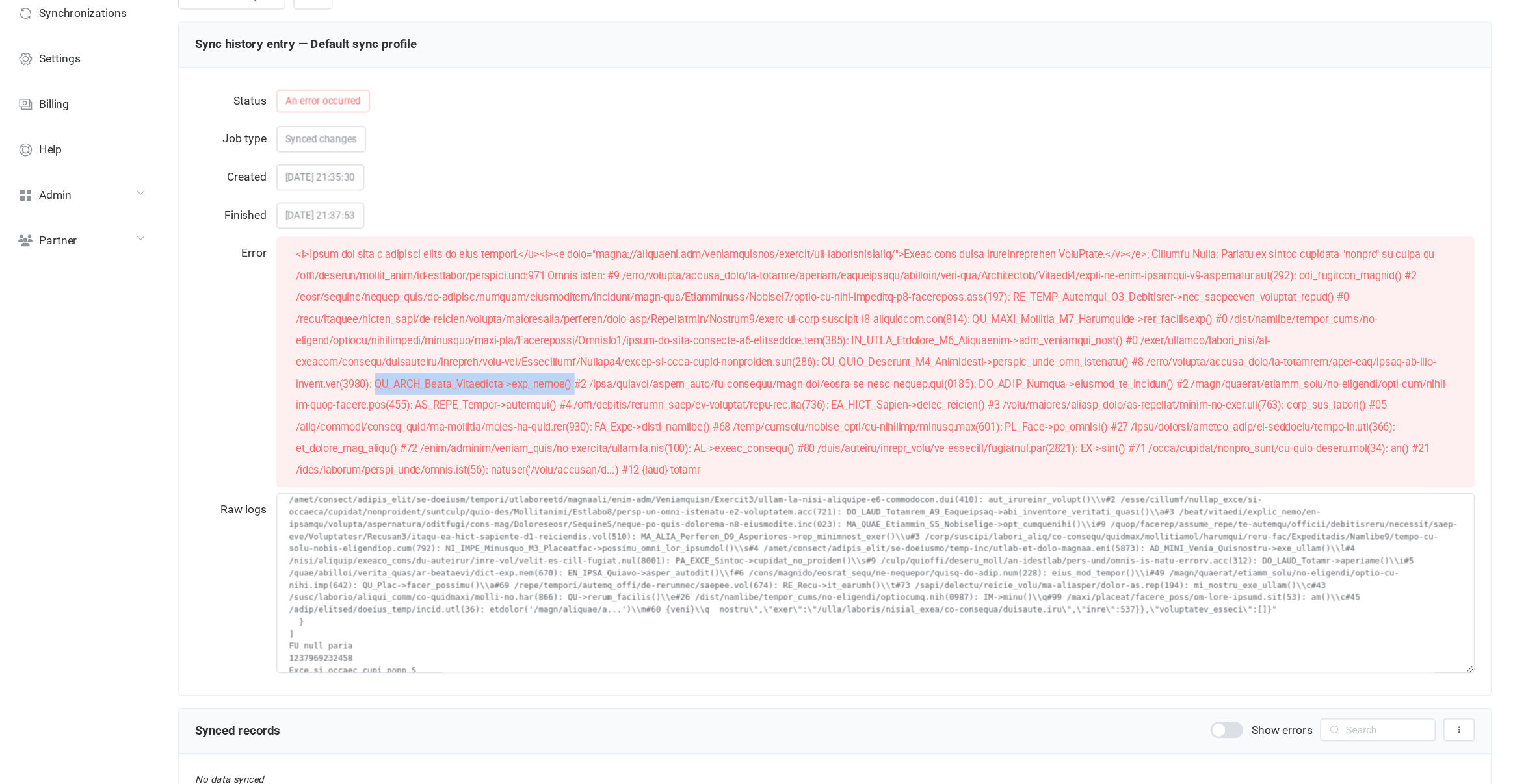
drag, startPoint x: 517, startPoint y: 393, endPoint x: 614, endPoint y: 393, distance: 97.0
click at [614, 393] on span at bounding box center [857, 378] width 923 height 183
copy span "WC_REST_Posts_Controller->get_items()"
click at [840, 328] on span at bounding box center [857, 378] width 923 height 183
click at [636, 307] on span at bounding box center [857, 378] width 923 height 183
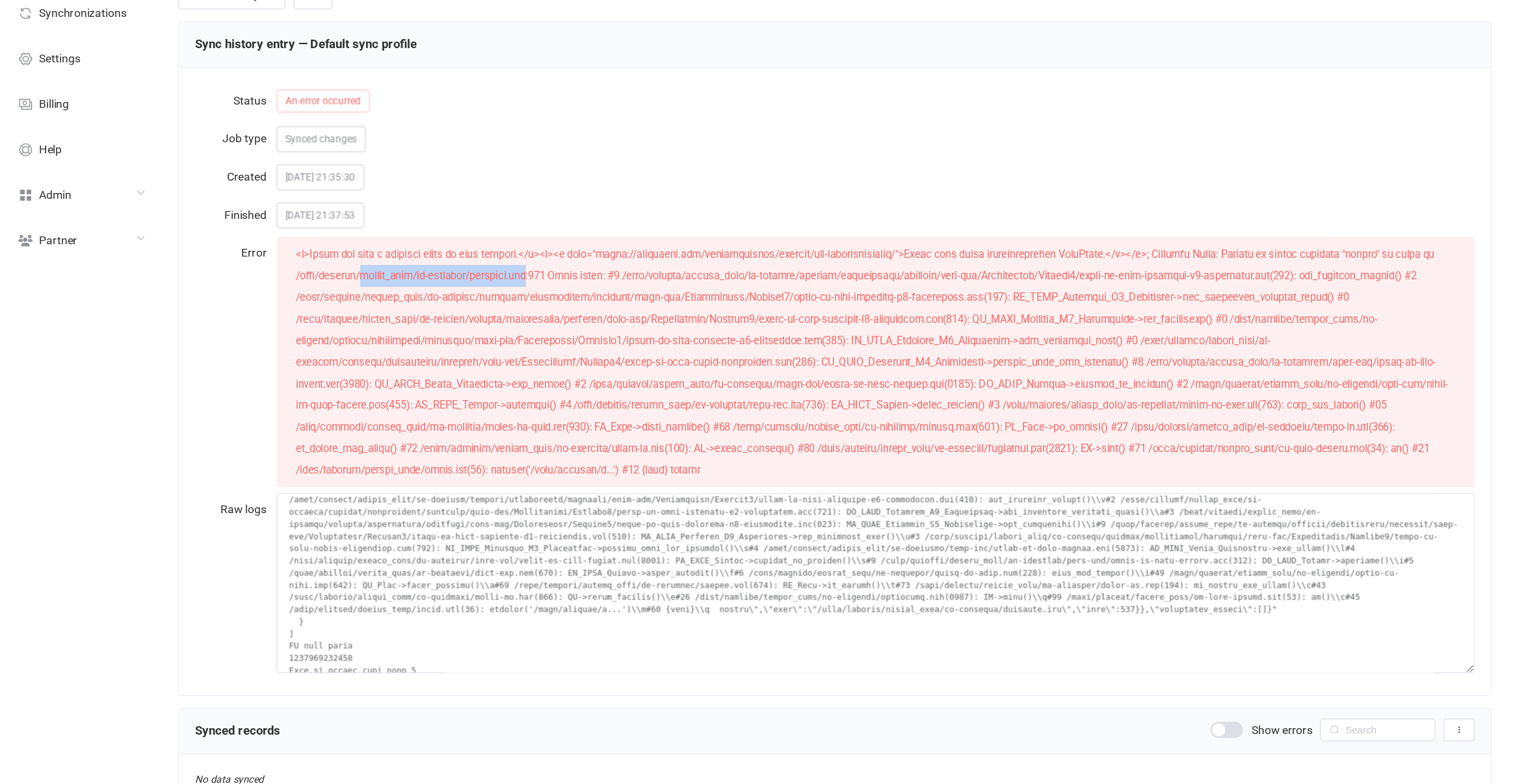
drag, startPoint x: 636, startPoint y: 307, endPoint x: 511, endPoint y: 303, distance: 125.1
click at [511, 303] on span at bounding box center [857, 378] width 923 height 183
copy span "public_html/wp-includes/taxonomy.php"
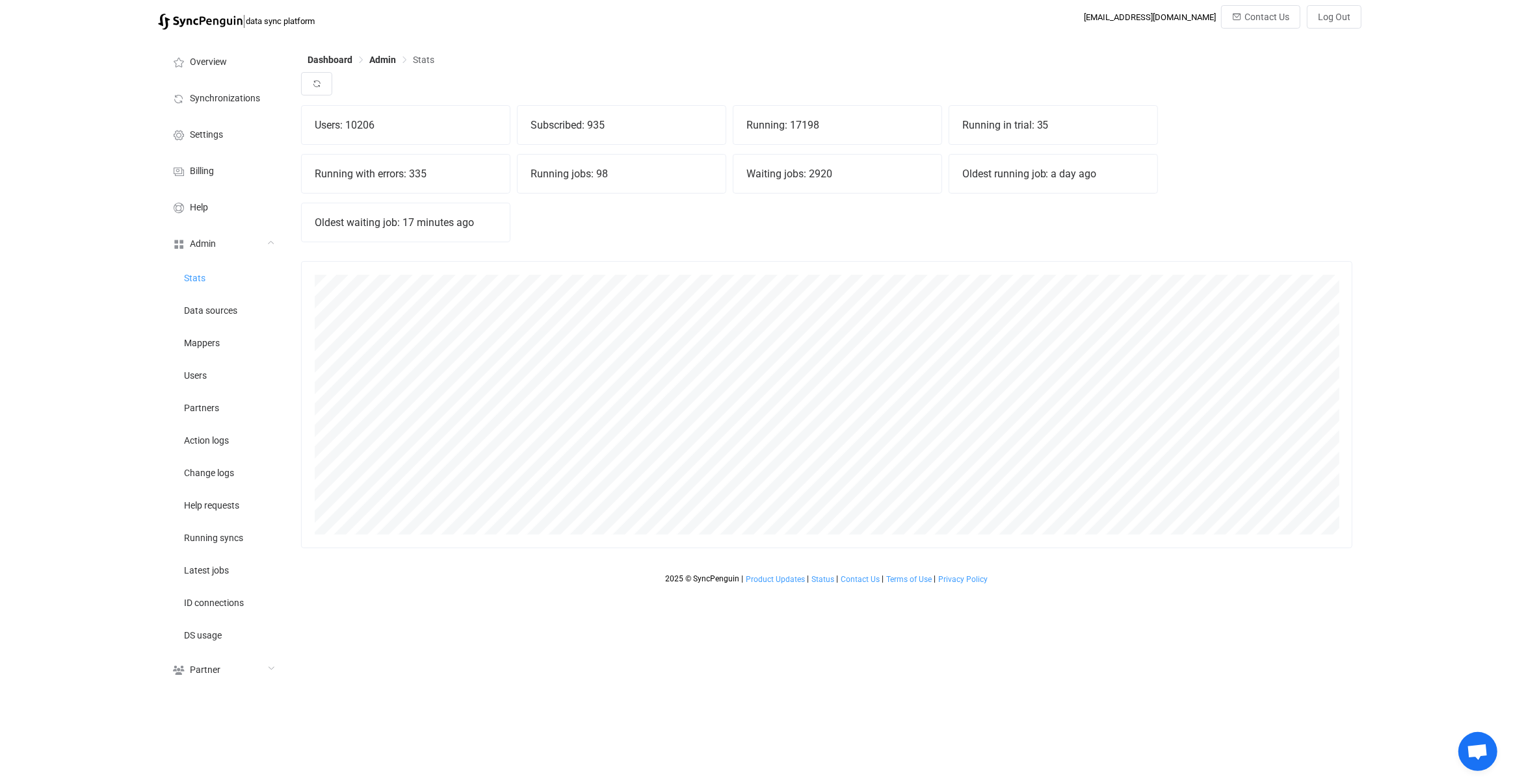
scroll to position [286, 1051]
click at [706, 214] on div "Users: 10206 Subscribed: 935 Running: 17198 Running in trial: 35 Running with e…" at bounding box center [827, 178] width 1052 height 146
drag, startPoint x: 1005, startPoint y: 181, endPoint x: 1008, endPoint y: 206, distance: 25.2
click at [1008, 206] on div "Users: 10206 Subscribed: 935 Running: 17198 Running in trial: 35 Running with e…" at bounding box center [827, 178] width 1052 height 146
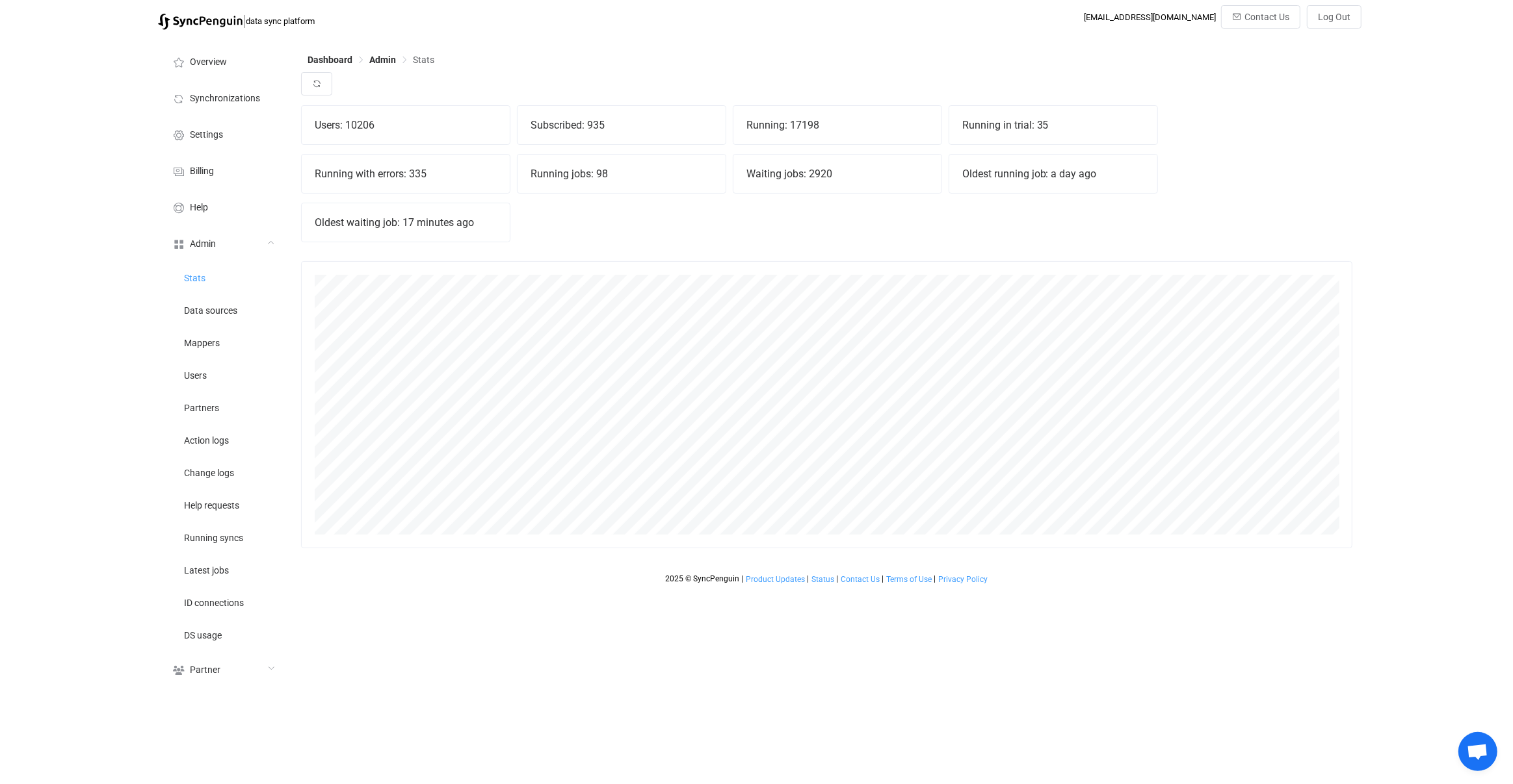
click at [1008, 206] on div "Users: 10206 Subscribed: 935 Running: 17198 Running in trial: 35 Running with e…" at bounding box center [827, 178] width 1052 height 146
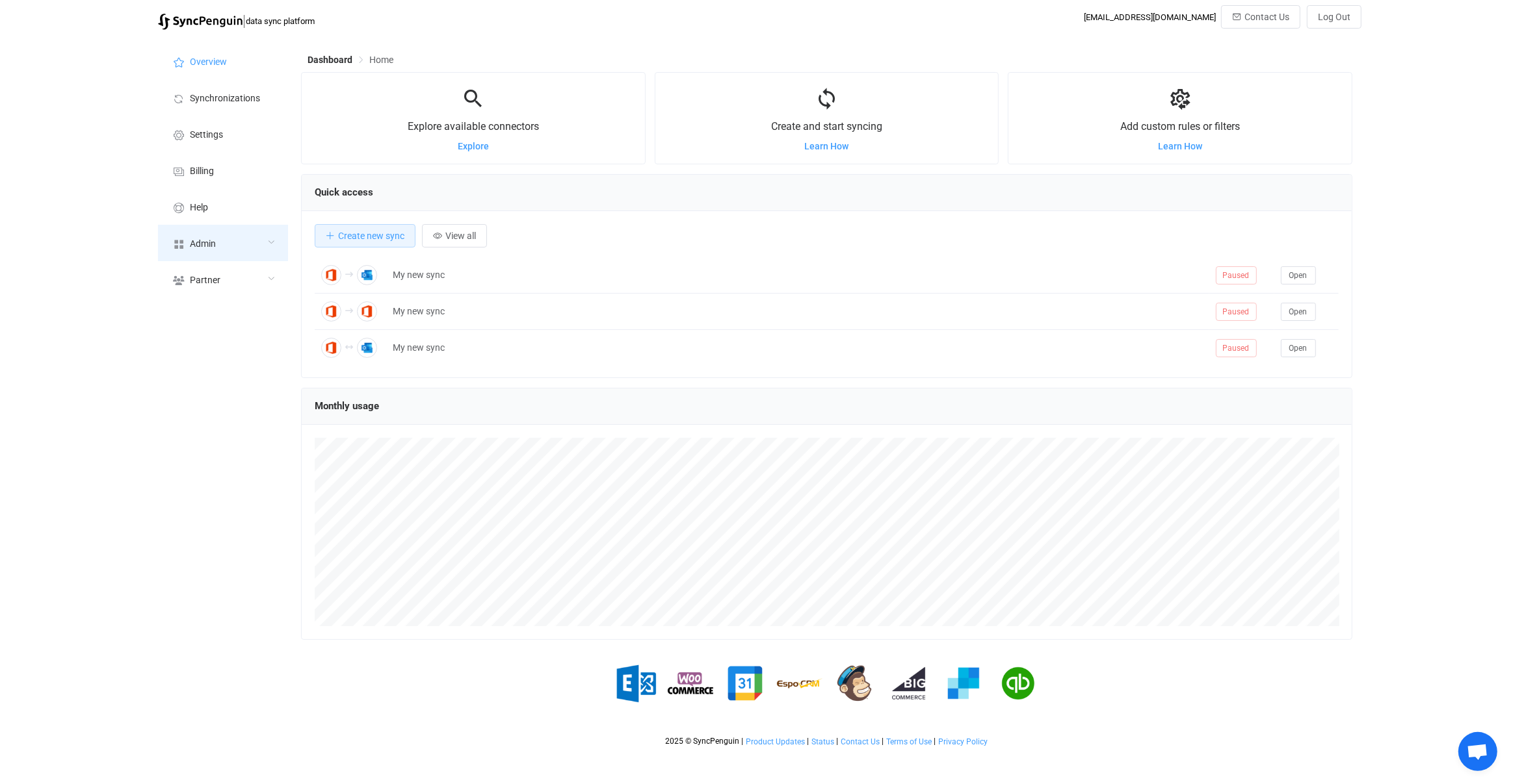
scroll to position [251, 1051]
click at [227, 246] on div "Admin" at bounding box center [223, 242] width 130 height 37
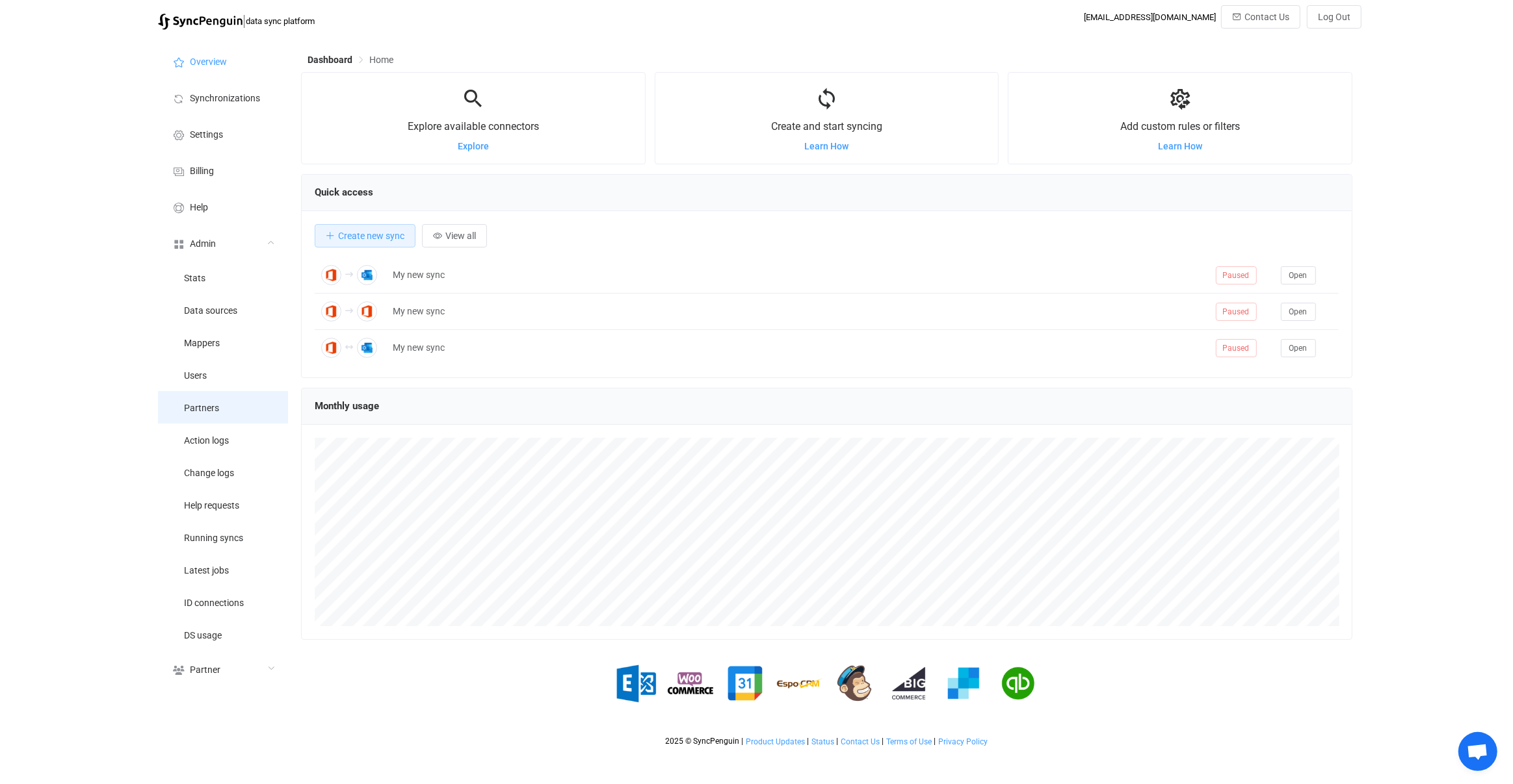
click at [249, 402] on li "Partners" at bounding box center [223, 407] width 130 height 33
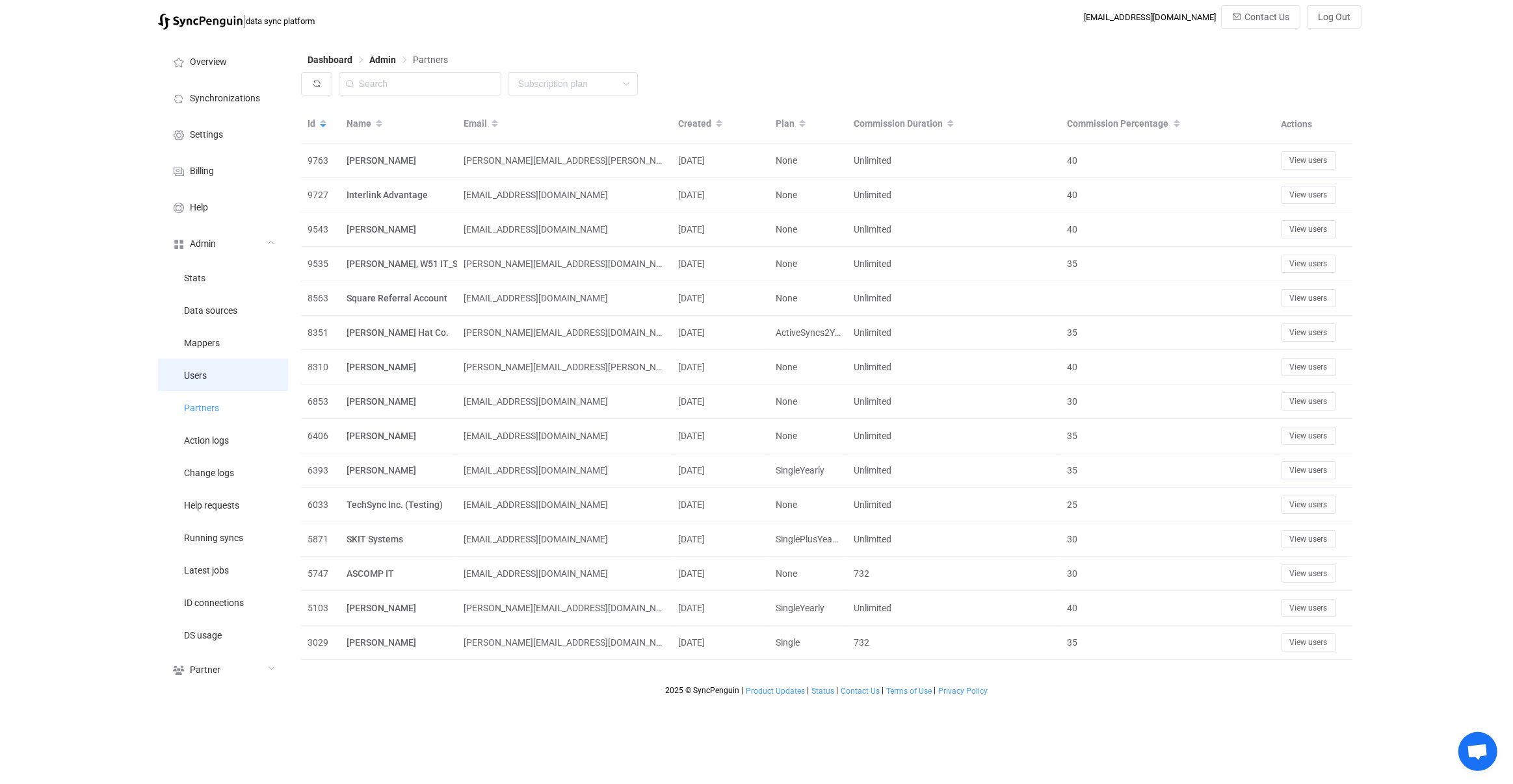
click at [247, 381] on li "Users" at bounding box center [223, 375] width 130 height 33
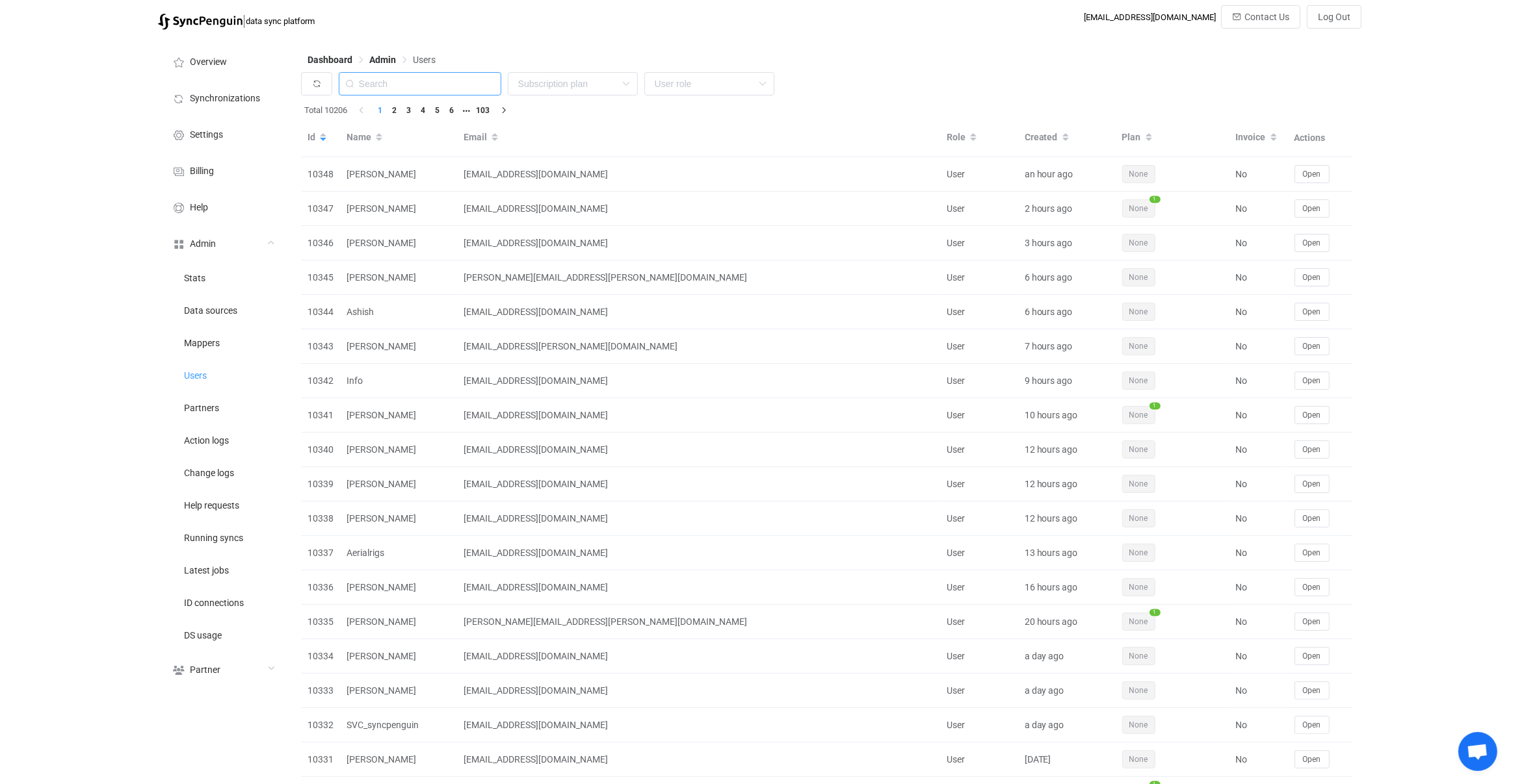
click at [423, 80] on input "text" at bounding box center [420, 84] width 162 height 24
paste input "clearadministration"
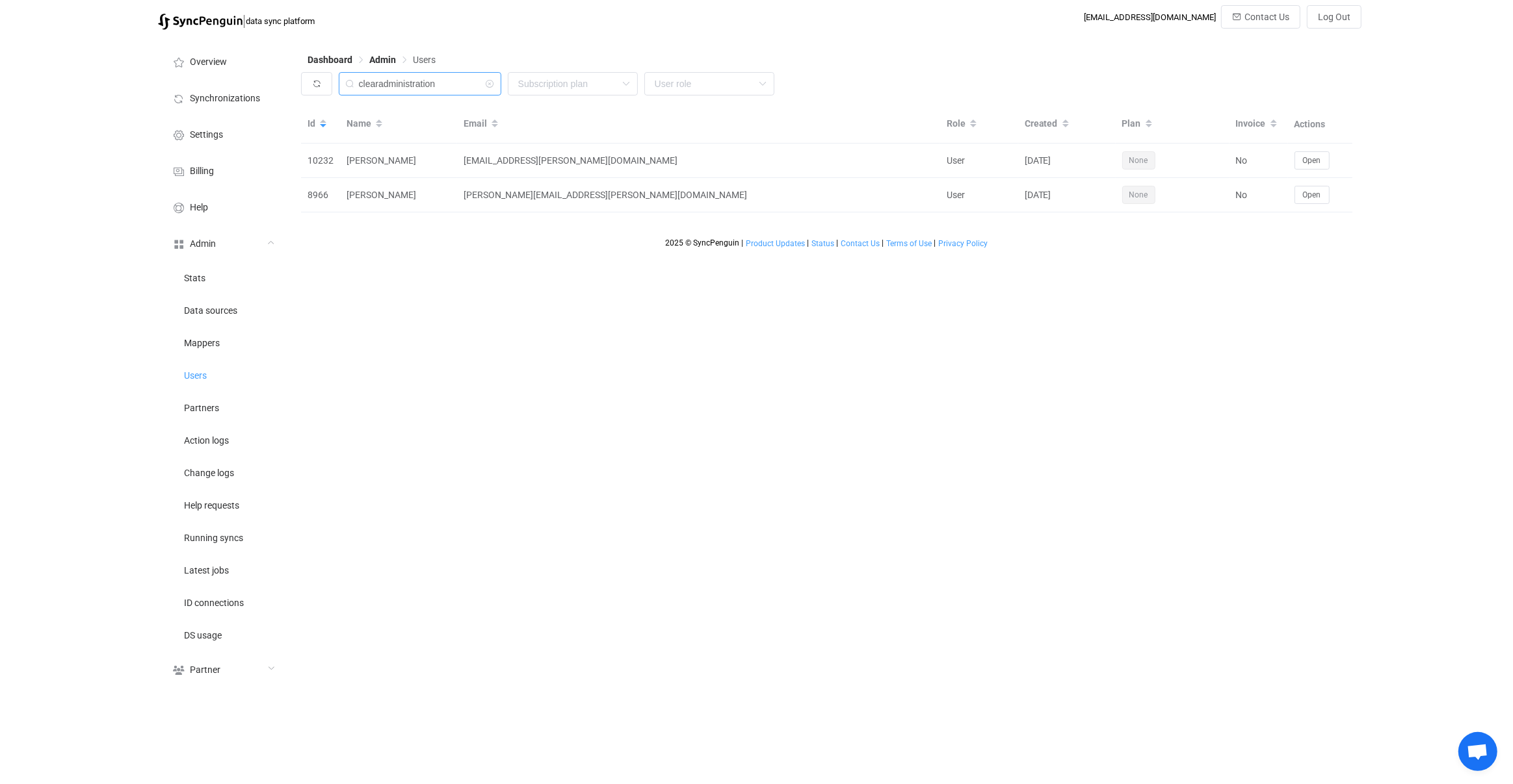
drag, startPoint x: 401, startPoint y: 81, endPoint x: 586, endPoint y: 98, distance: 185.8
click at [586, 98] on div "clearadministration None Single SingleYearly SinglePlus SinglePlusYearly Team T…" at bounding box center [827, 87] width 1052 height 30
click at [414, 79] on input "clearadmi" at bounding box center [420, 84] width 162 height 24
paste input "APAdmin@clearconstruction.com. I"
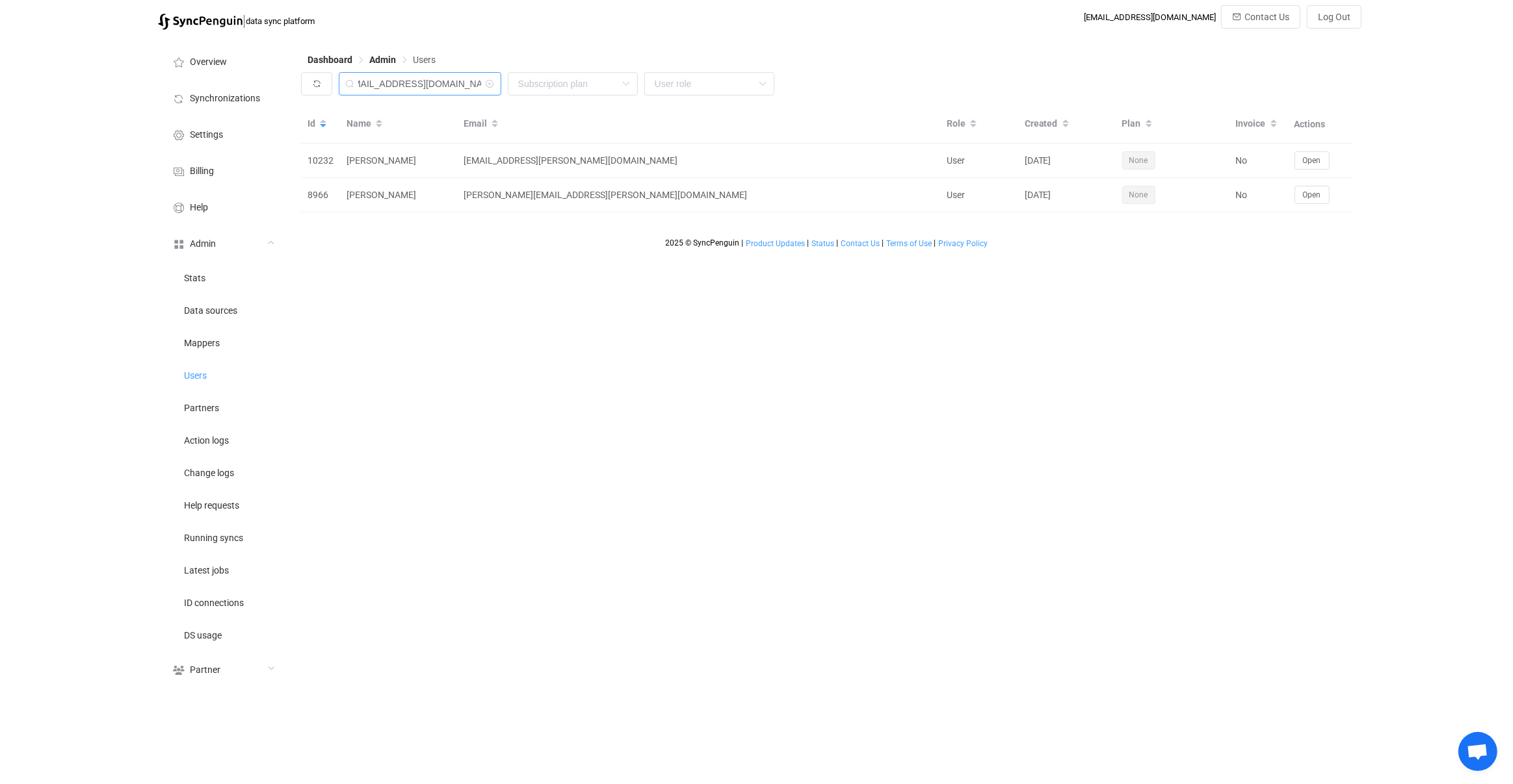
type input "APAdmin@clearconstruction.com"
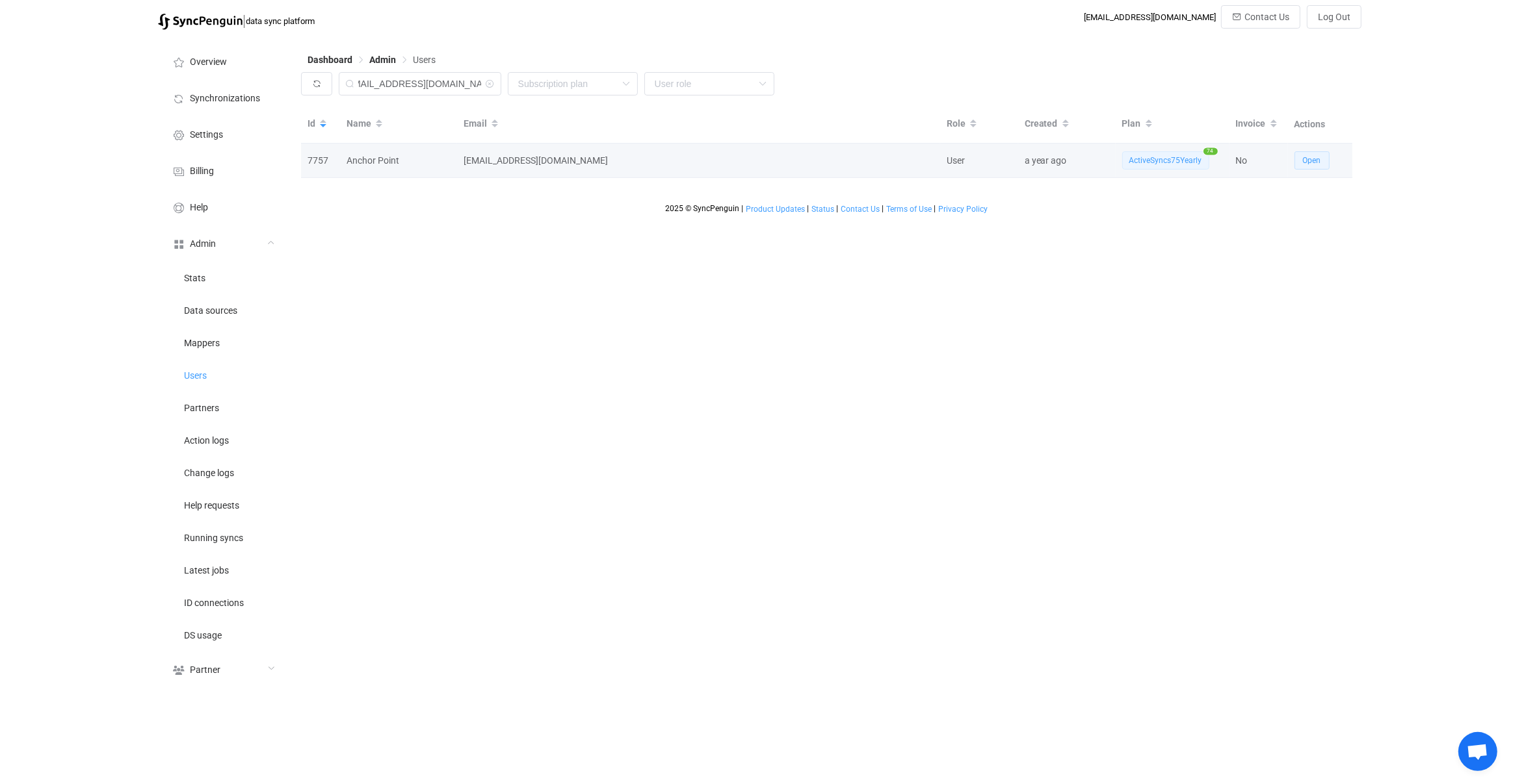
click at [1307, 162] on span "Open" at bounding box center [1311, 160] width 18 height 9
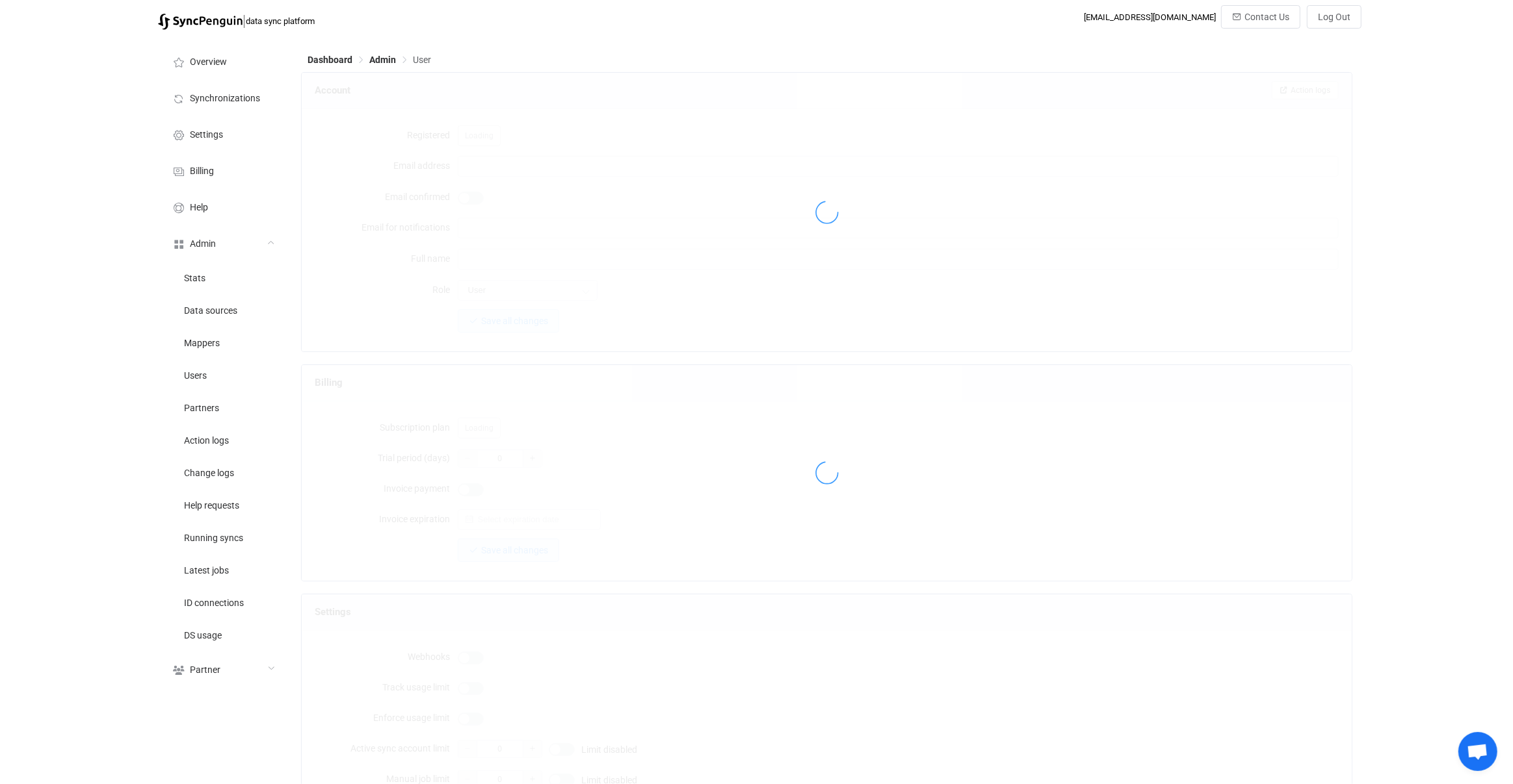
type input "APAdmin@clearconstruction.com"
type input "Anchor Point"
type input "14"
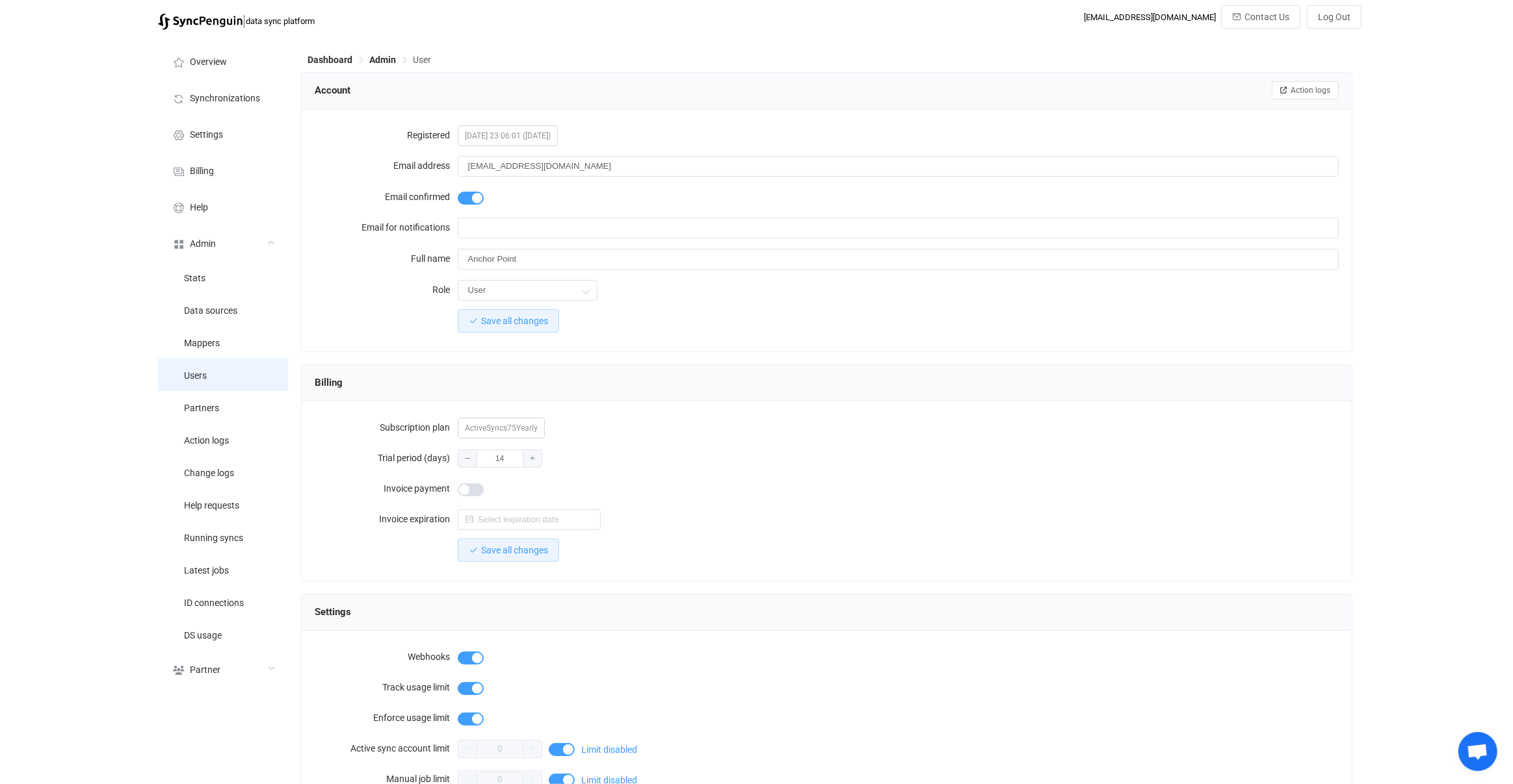
click at [202, 371] on span "Users" at bounding box center [195, 376] width 23 height 10
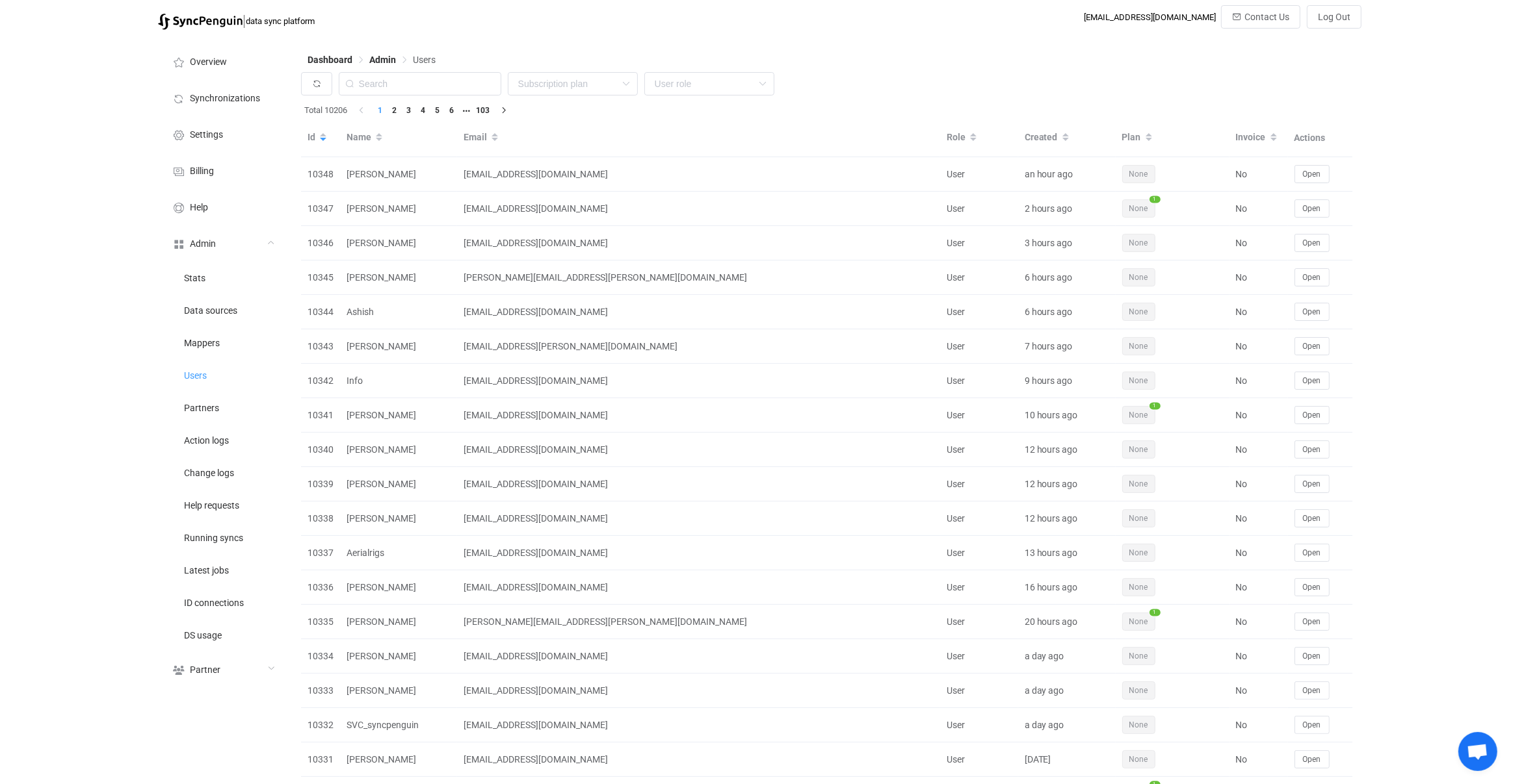
click at [453, 98] on div "None Single SingleYearly SinglePlus SinglePlusYearly Team TeamYearly TeamPlus T…" at bounding box center [827, 87] width 1052 height 30
click at [448, 86] on input "text" at bounding box center [420, 84] width 162 height 24
paste input "team@teamdunnsold.com"
type input "team@teamdunnsold.com"
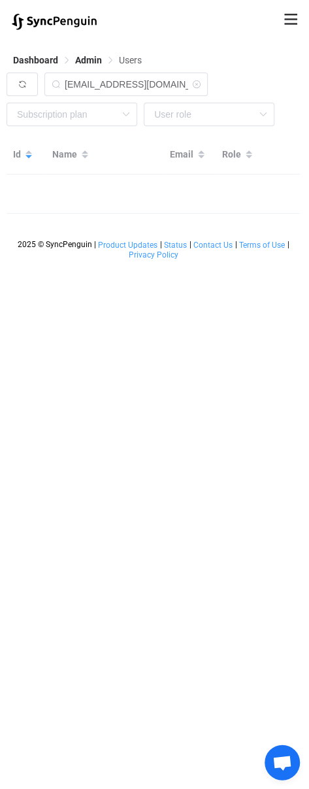
click at [297, 19] on icon at bounding box center [290, 19] width 13 height 11
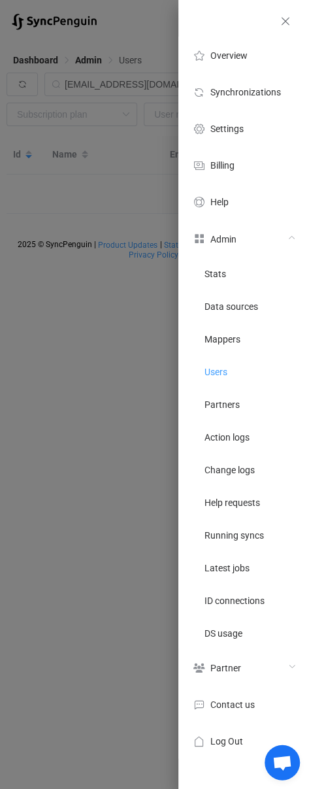
click at [297, 19] on header at bounding box center [244, 15] width 131 height 30
click at [290, 24] on icon "close drawer" at bounding box center [285, 21] width 13 height 13
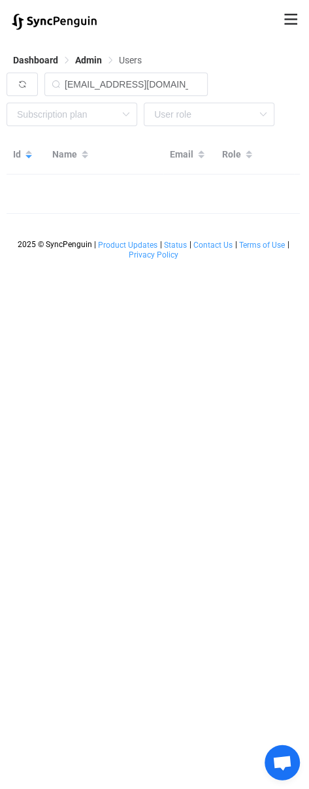
click at [295, 24] on icon at bounding box center [290, 19] width 13 height 11
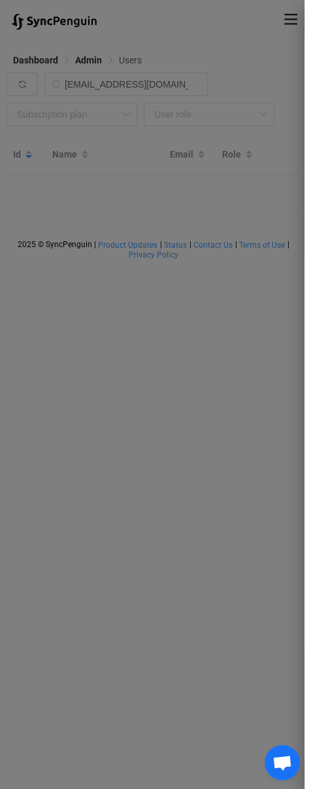
click at [122, 391] on div "Overview Synchronizations Settings Billing Help Admin Stats Data sources Mapper…" at bounding box center [154, 394] width 309 height 789
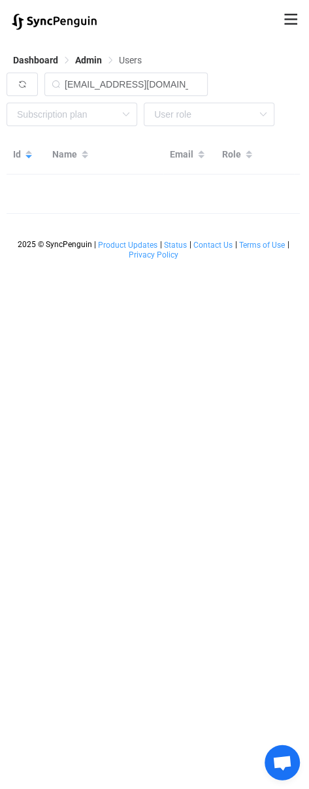
click at [303, 258] on div "Dashboard Admin Users team@teamdunnsold.com None Single SingleYearly SinglePlus…" at bounding box center [154, 152] width 309 height 230
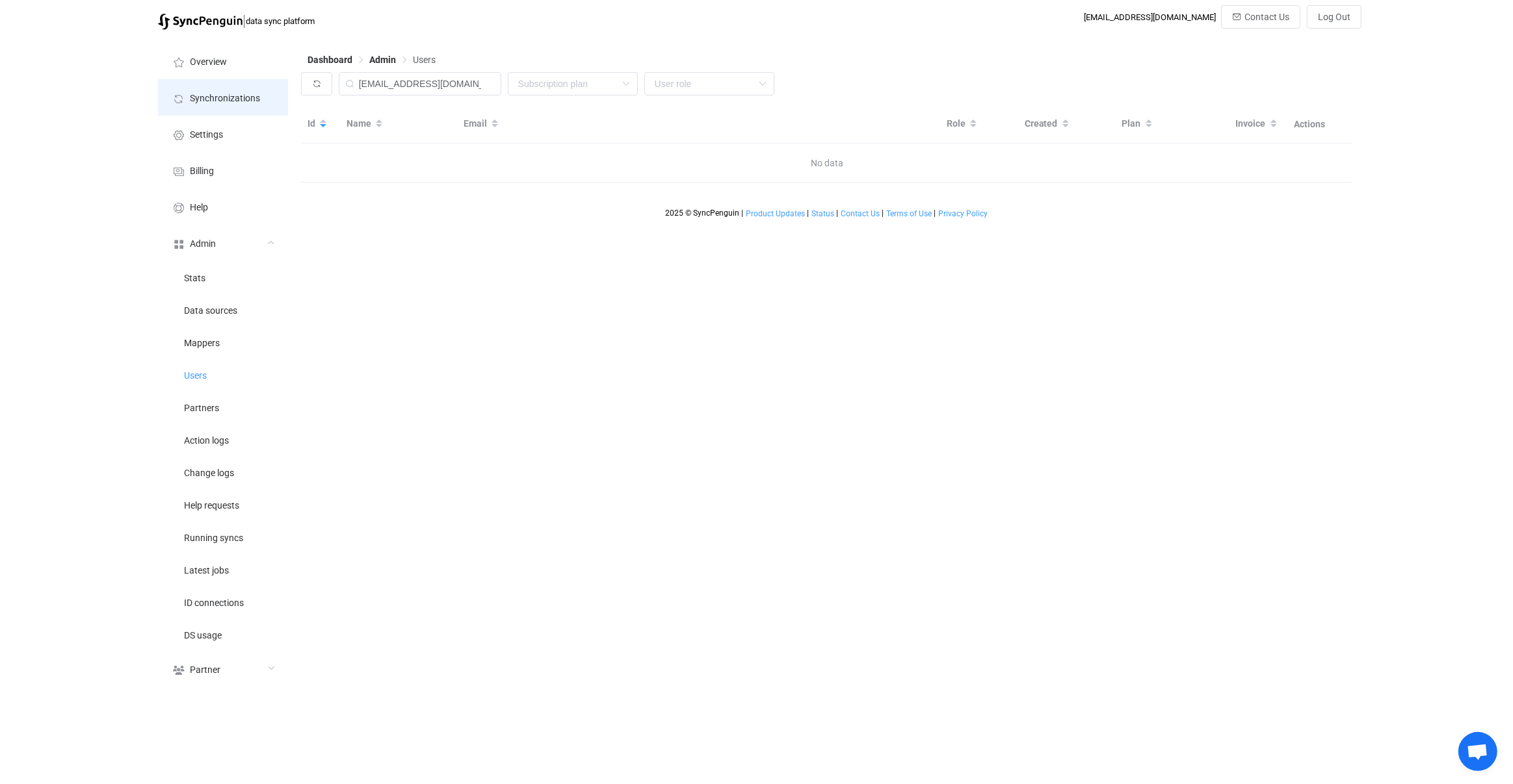
click at [225, 107] on li "Synchronizations" at bounding box center [223, 97] width 130 height 37
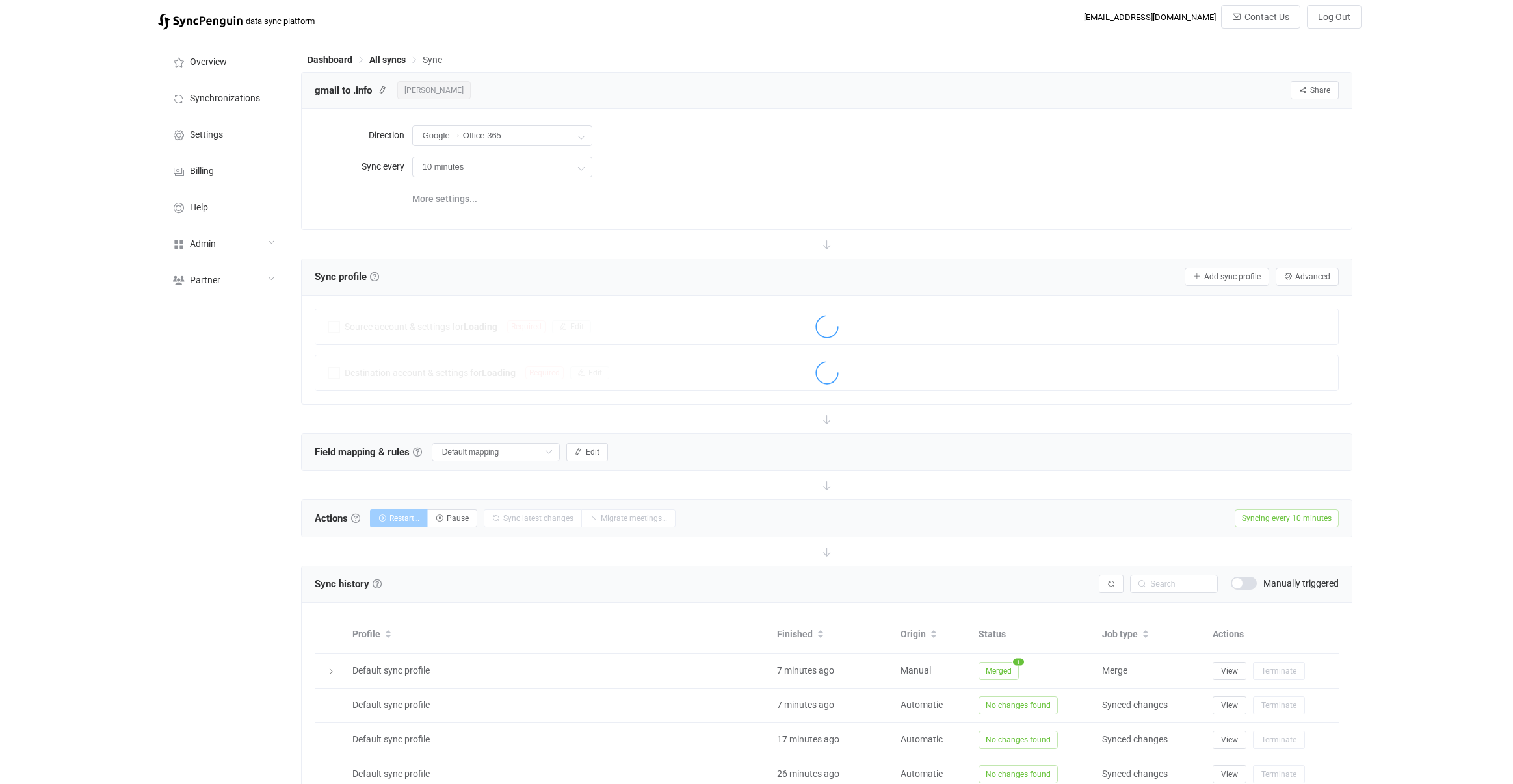
scroll to position [292, 0]
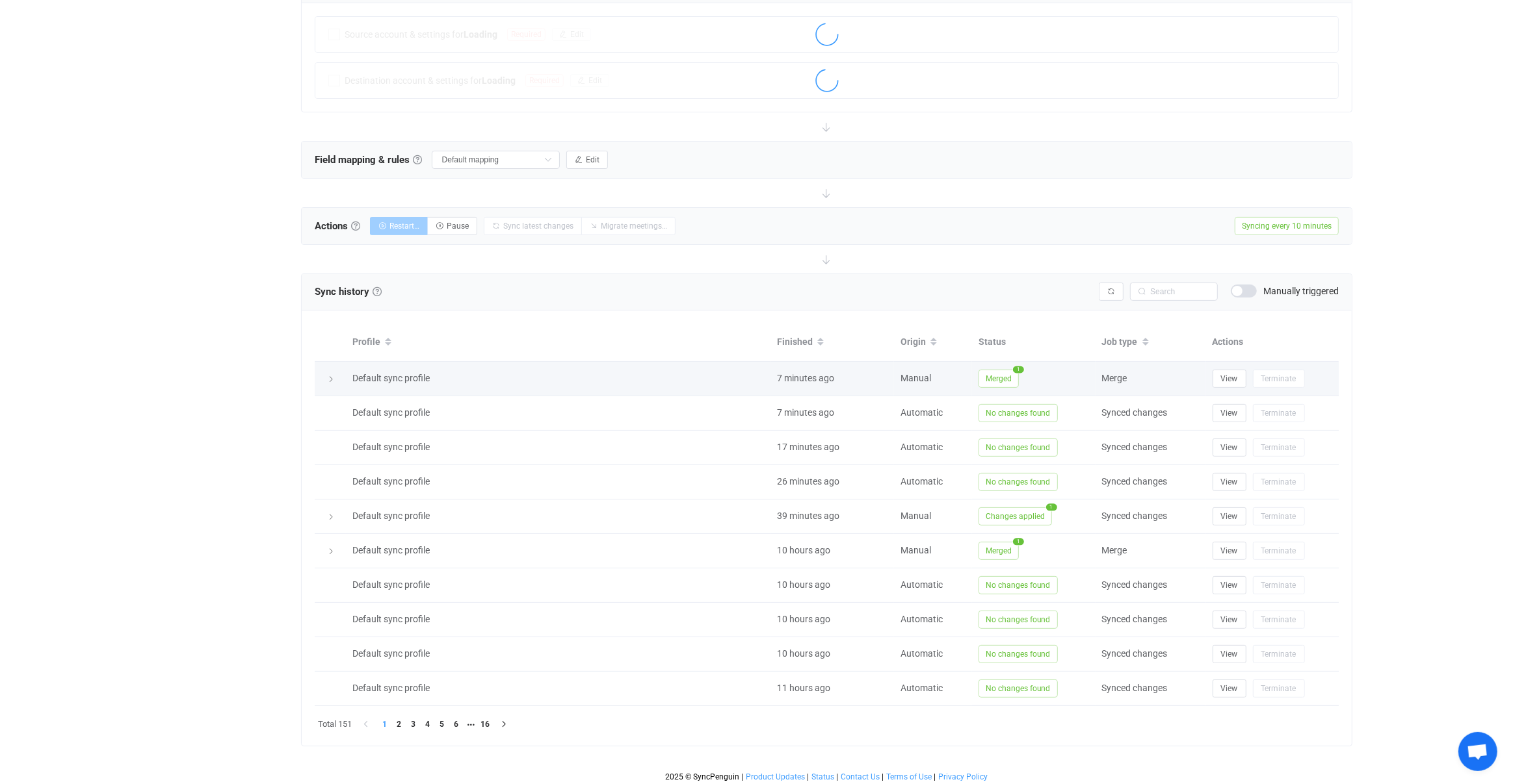
click at [611, 427] on td "Default sync profile" at bounding box center [558, 413] width 424 height 35
click at [1023, 377] on div "Merged 1" at bounding box center [1034, 379] width 123 height 18
click at [1013, 376] on span "Merged" at bounding box center [998, 379] width 41 height 18
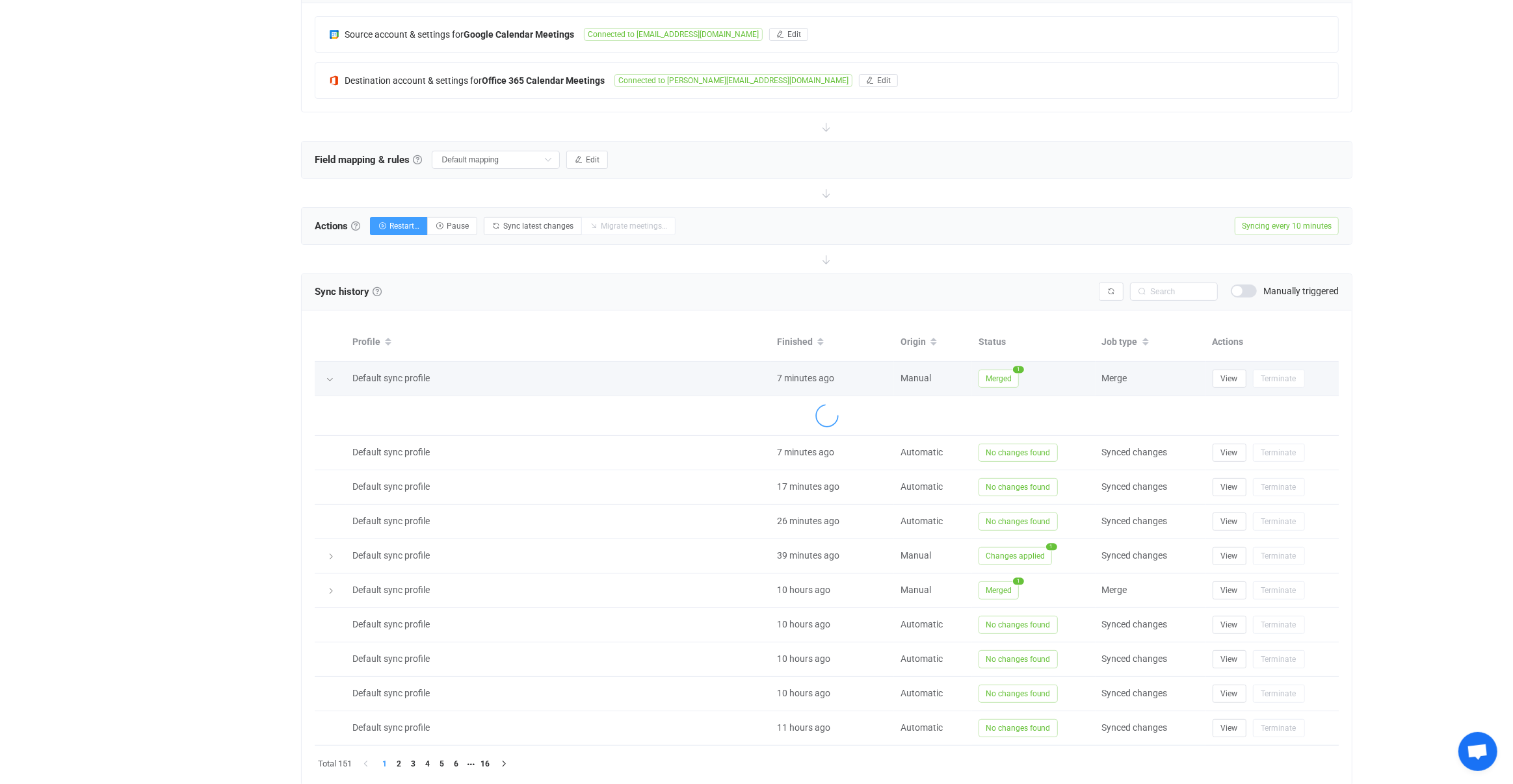
click at [999, 374] on span "Merged" at bounding box center [998, 379] width 41 height 18
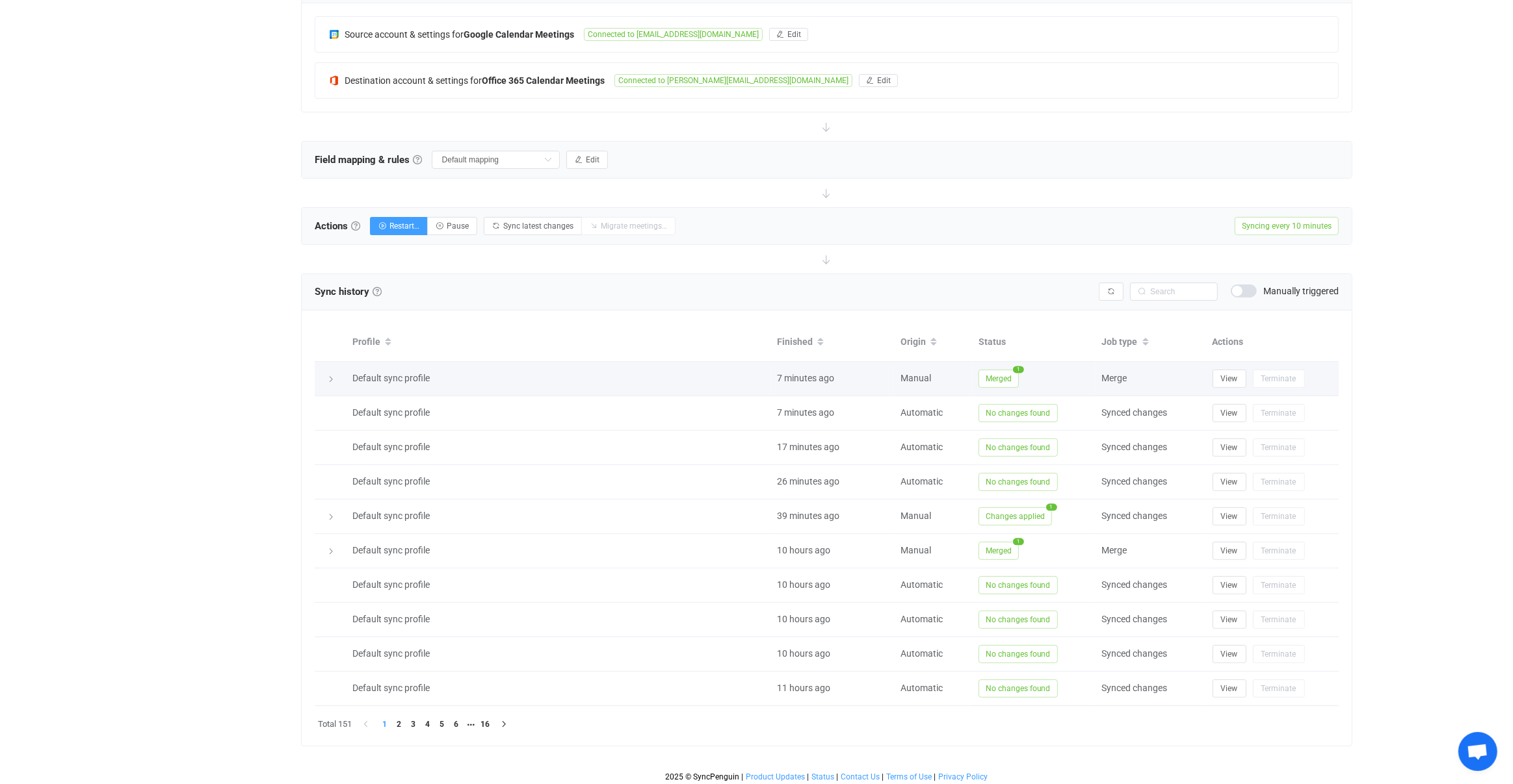
click at [1015, 378] on span "Merged" at bounding box center [998, 379] width 41 height 18
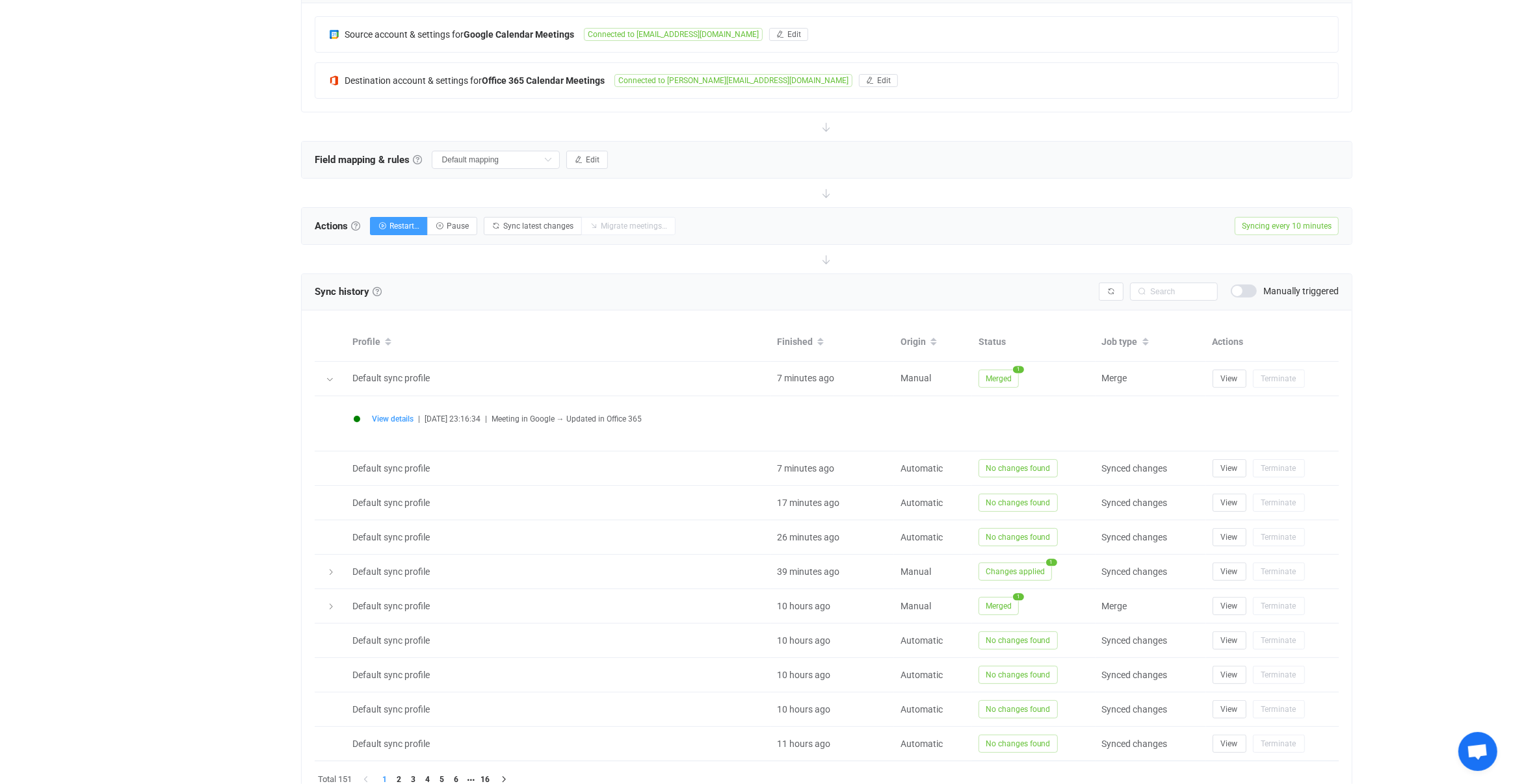
click at [403, 422] on li "View details | 2025-09-04 23:16:34 | Meeting in Google → Updated in Office 365" at bounding box center [830, 426] width 953 height 23
click at [403, 416] on span "View details" at bounding box center [393, 418] width 42 height 9
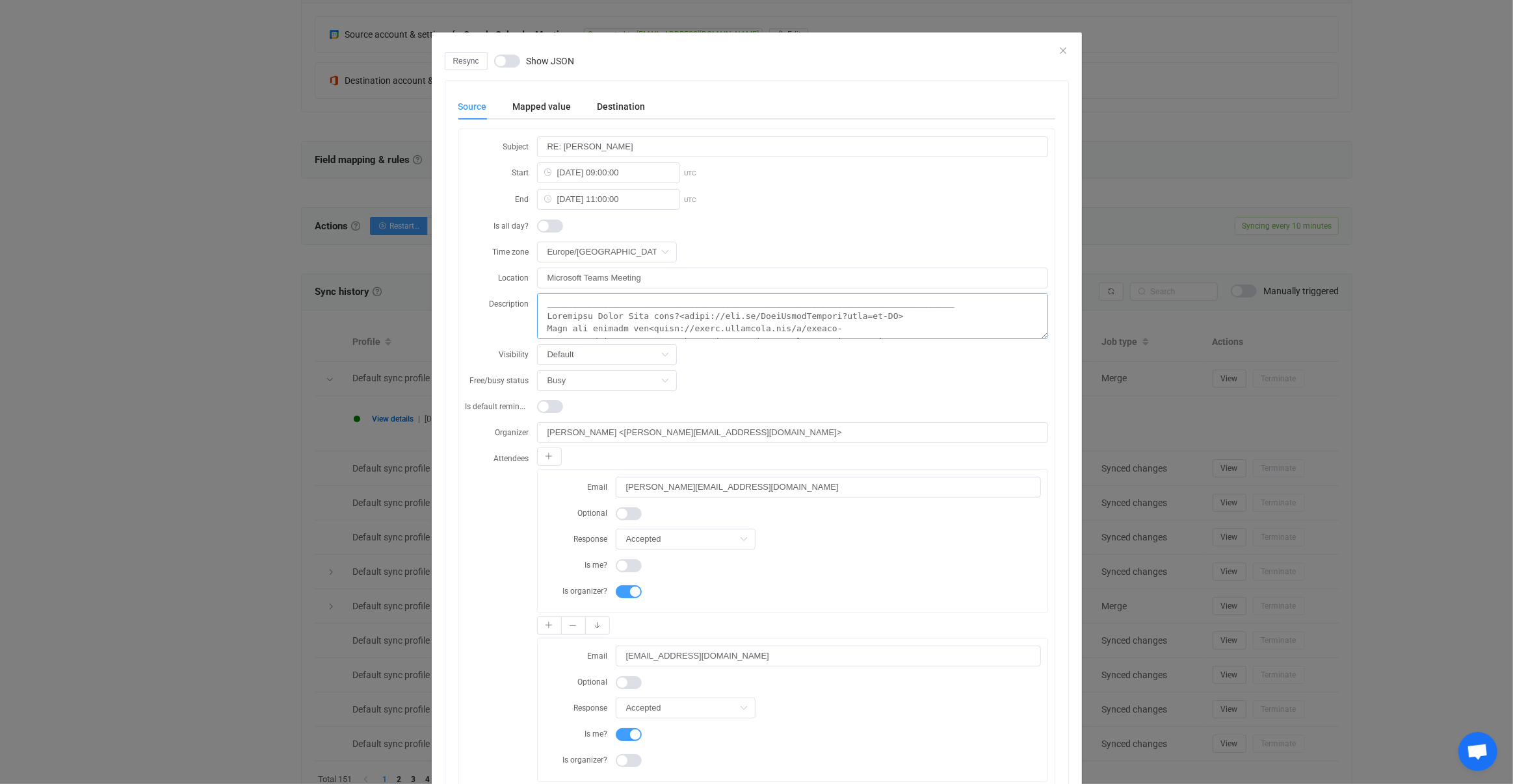
click at [721, 311] on textarea "dialog" at bounding box center [792, 316] width 511 height 46
click at [731, 310] on textarea "dialog" at bounding box center [792, 316] width 511 height 46
click at [1222, 404] on div "Resync Show JSON Source Mapped value Destination Subject RE: ANDREW THORNTON St…" at bounding box center [756, 392] width 1513 height 784
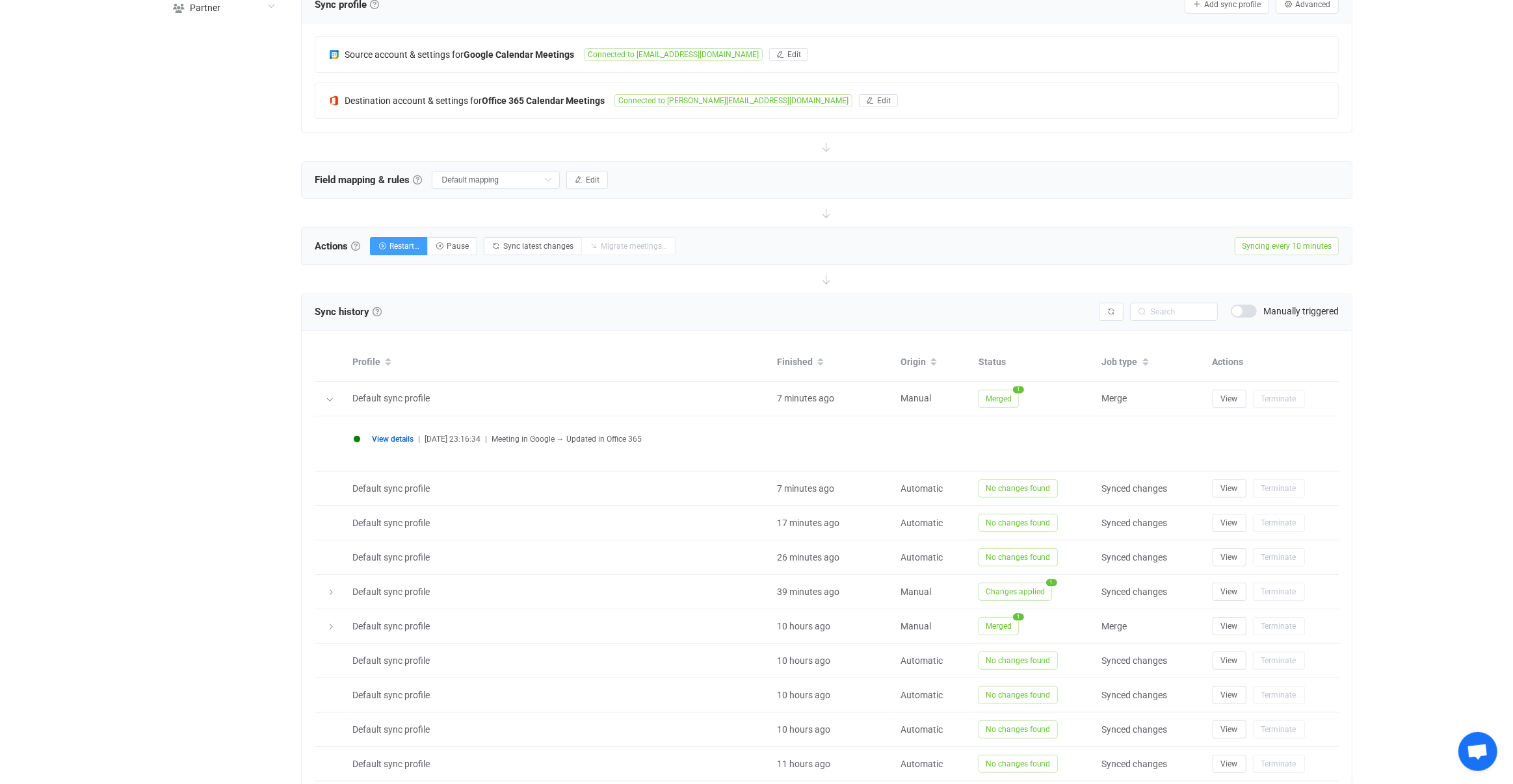
scroll to position [262, 0]
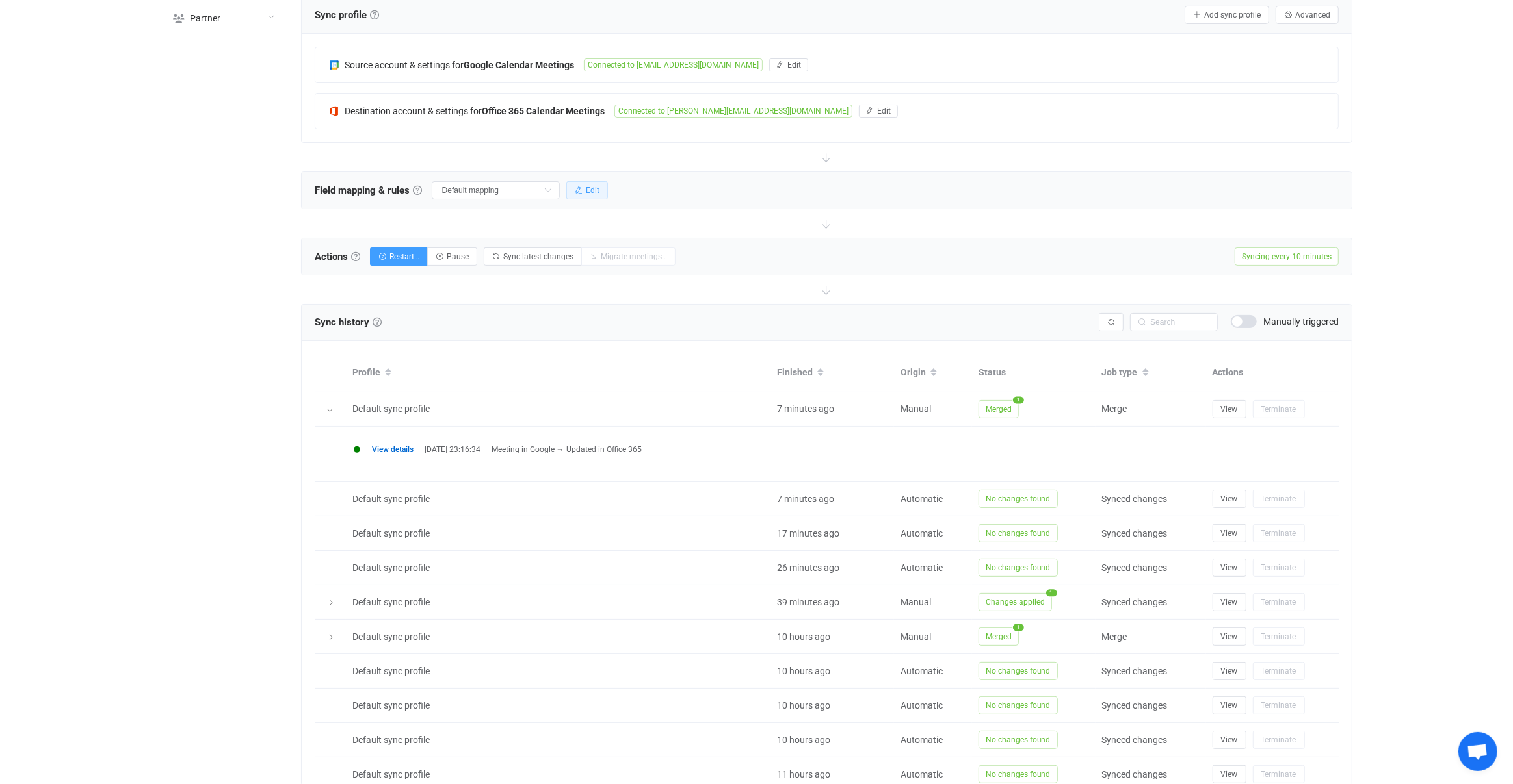
click at [586, 186] on span "Edit" at bounding box center [592, 190] width 14 height 9
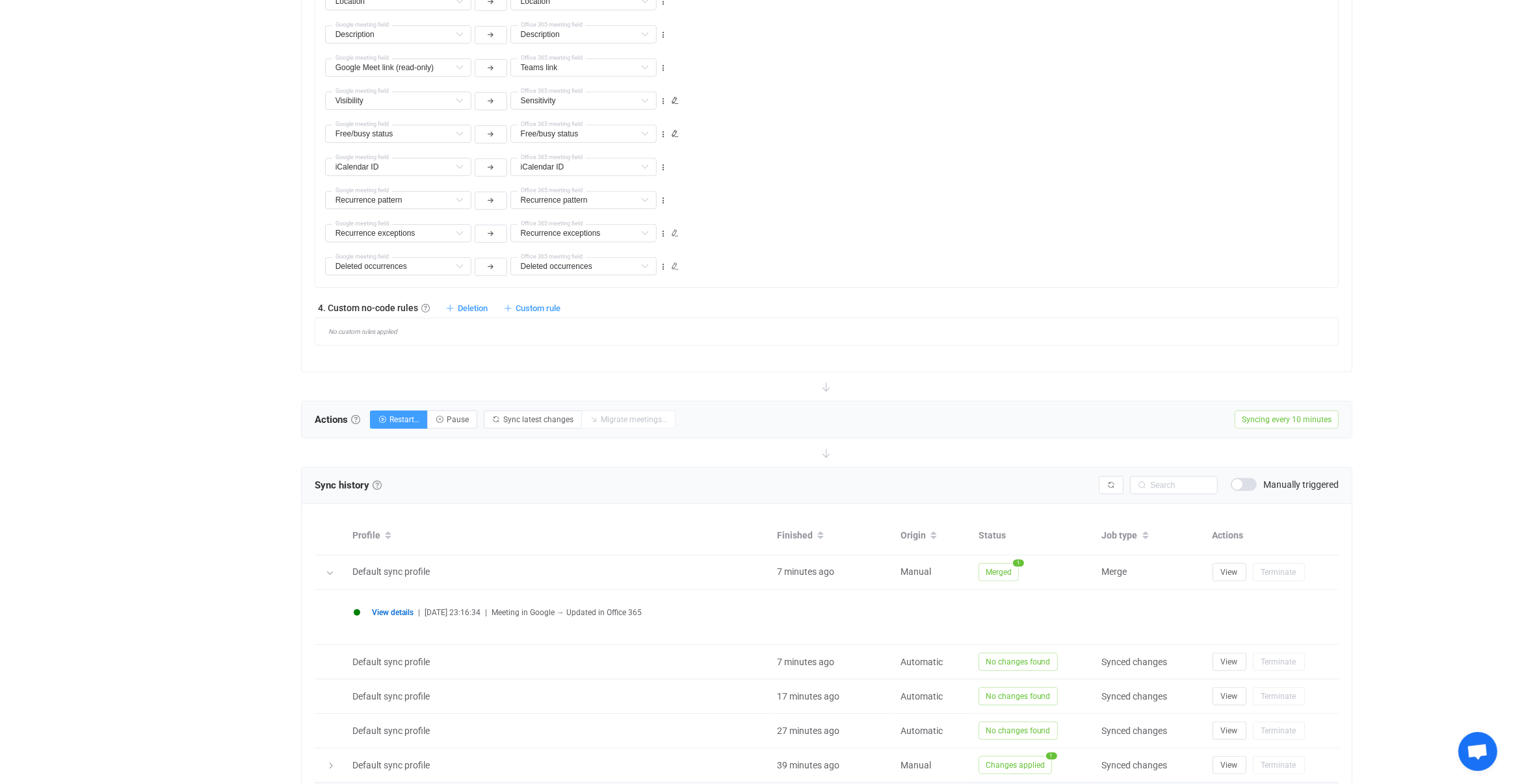
scroll to position [900, 0]
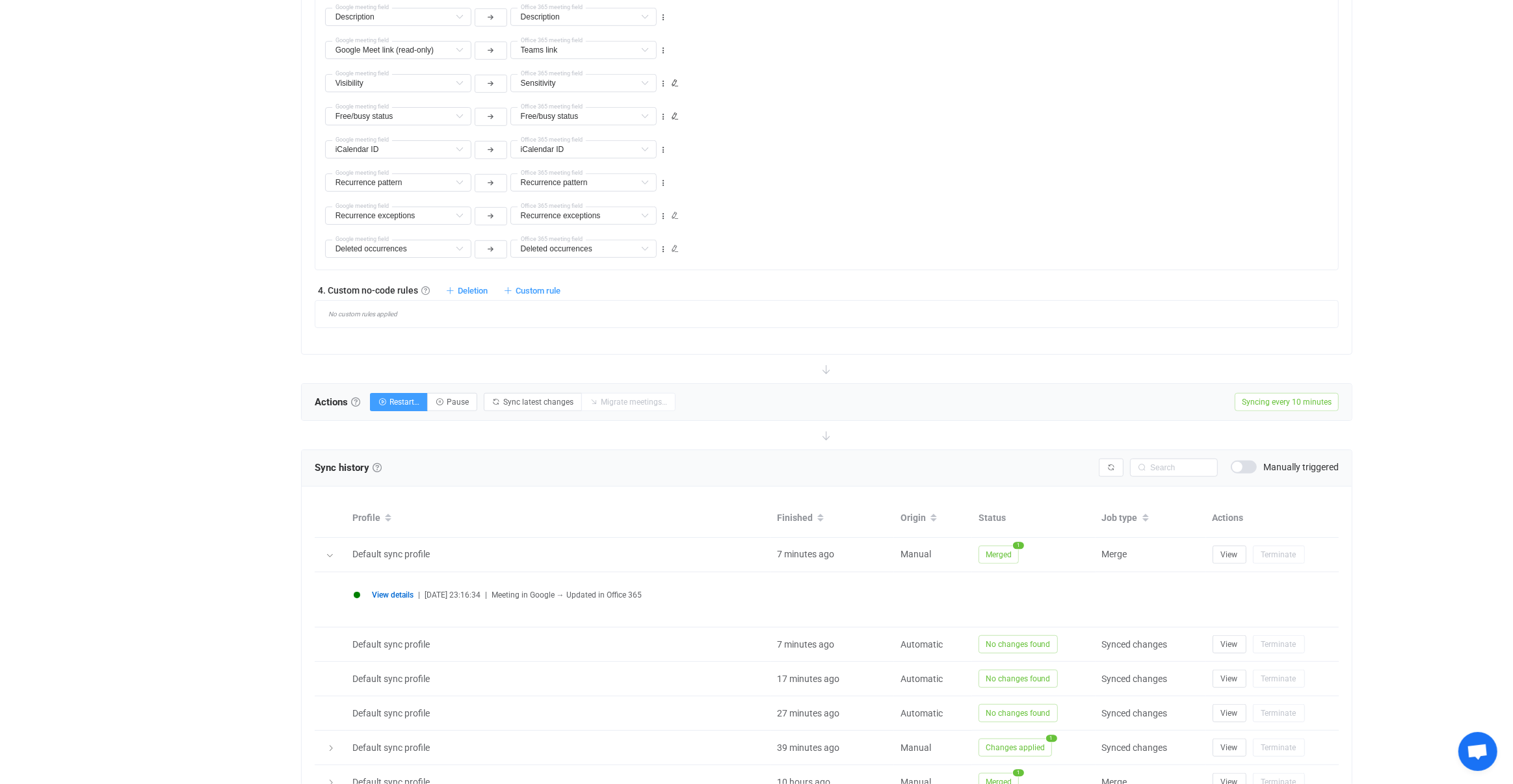
click at [384, 590] on span "View details" at bounding box center [393, 594] width 42 height 9
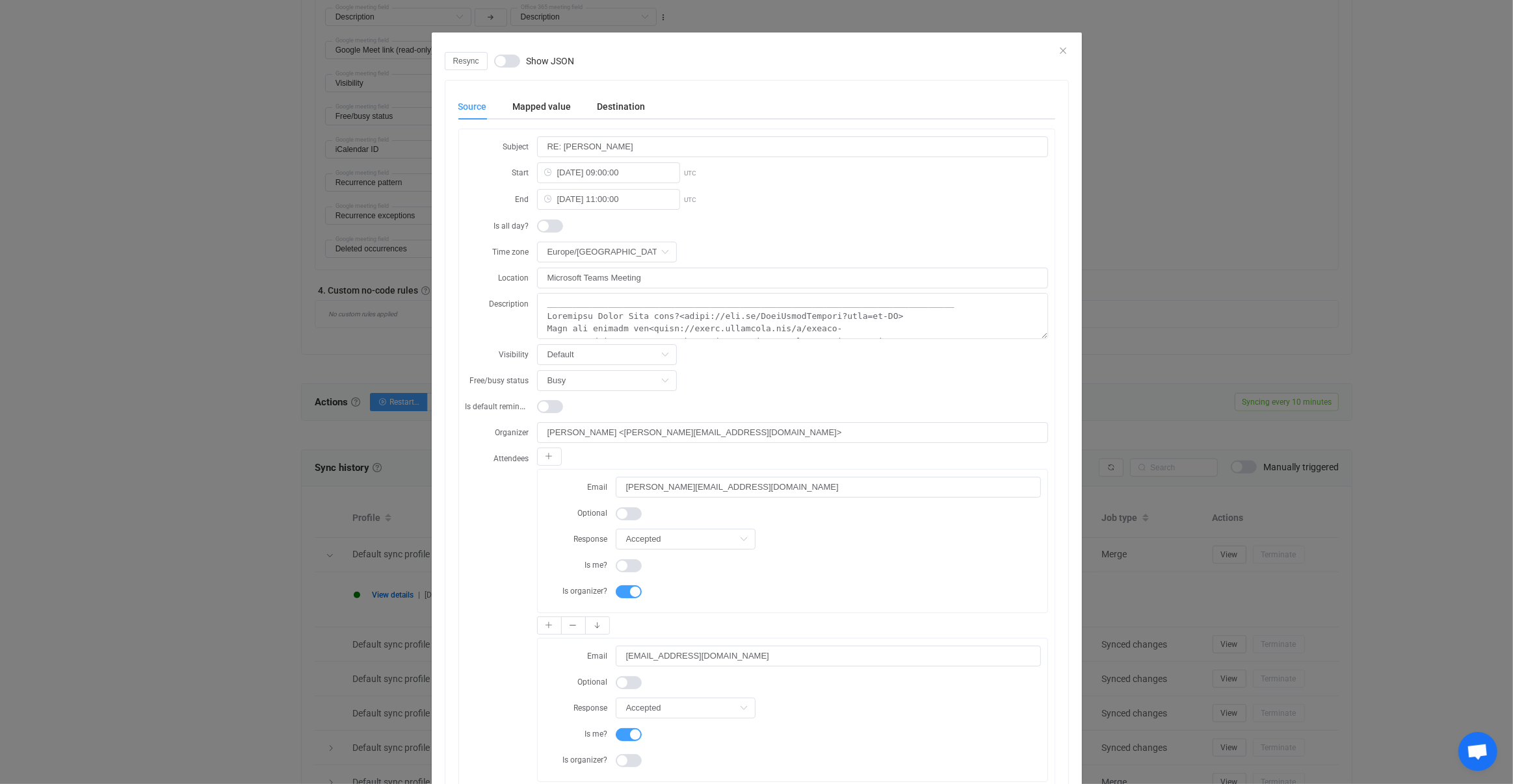
click at [615, 117] on div "Destination" at bounding box center [614, 106] width 61 height 26
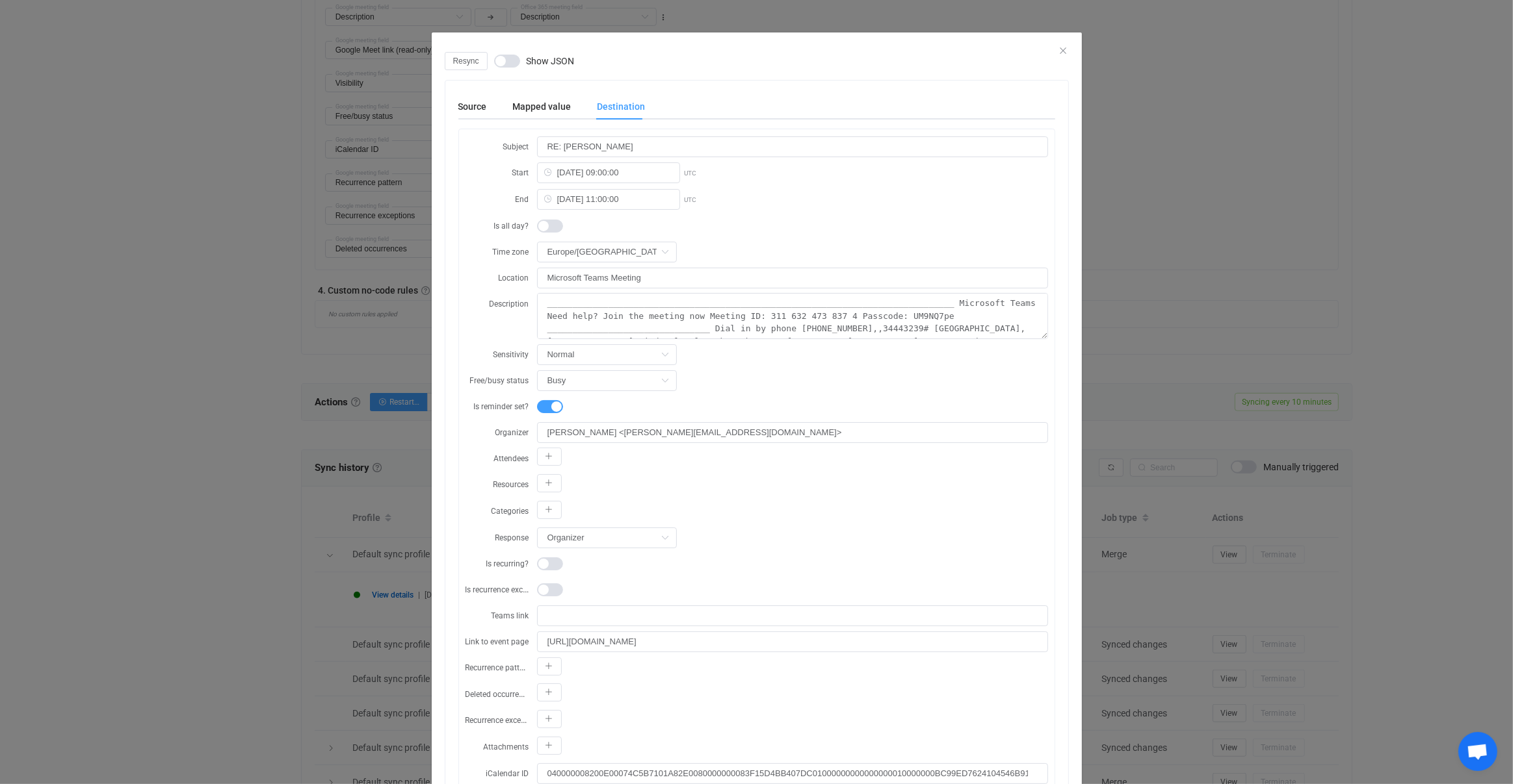
click at [409, 473] on div "Resync Show JSON Source Mapped value Destination Subject RE: ANDREW THORNTON St…" at bounding box center [756, 392] width 1513 height 784
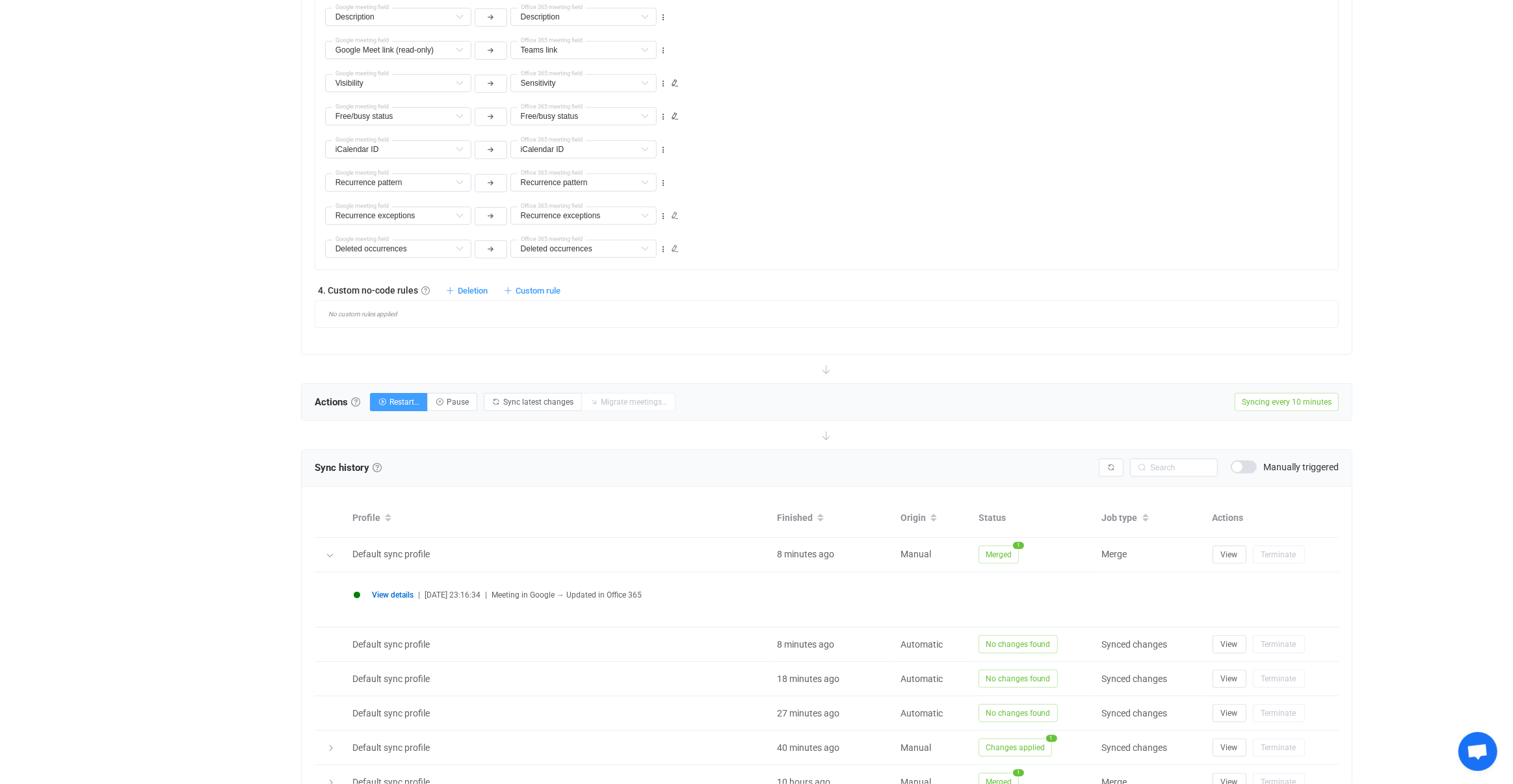
click at [415, 585] on div "View details | 2025-09-04 23:16:34 | Meeting in Google → Updated in Office 365" at bounding box center [826, 599] width 959 height 29
click at [409, 590] on span "View details" at bounding box center [393, 595] width 42 height 10
click at [407, 590] on span "View details" at bounding box center [393, 594] width 42 height 9
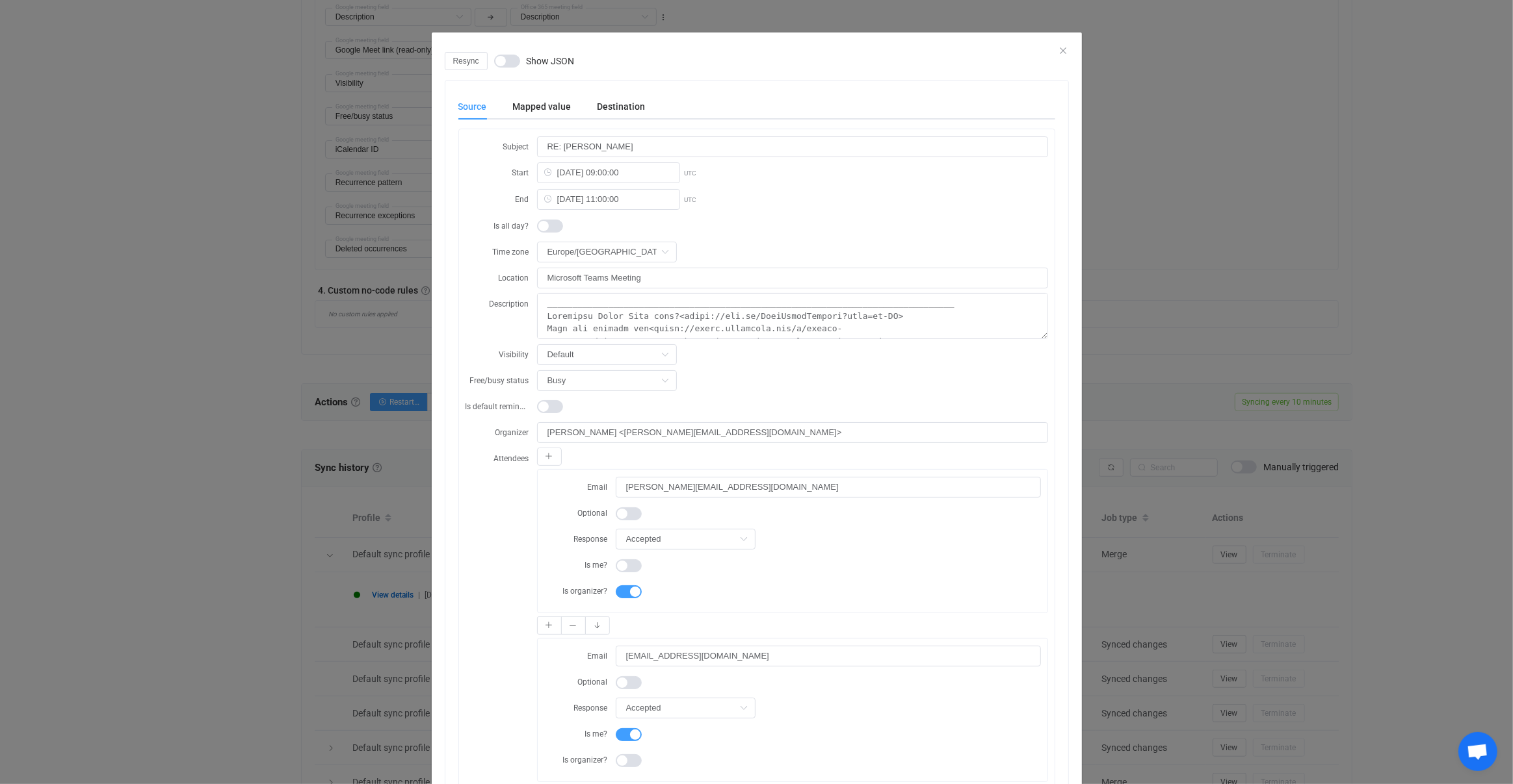
scroll to position [759, 0]
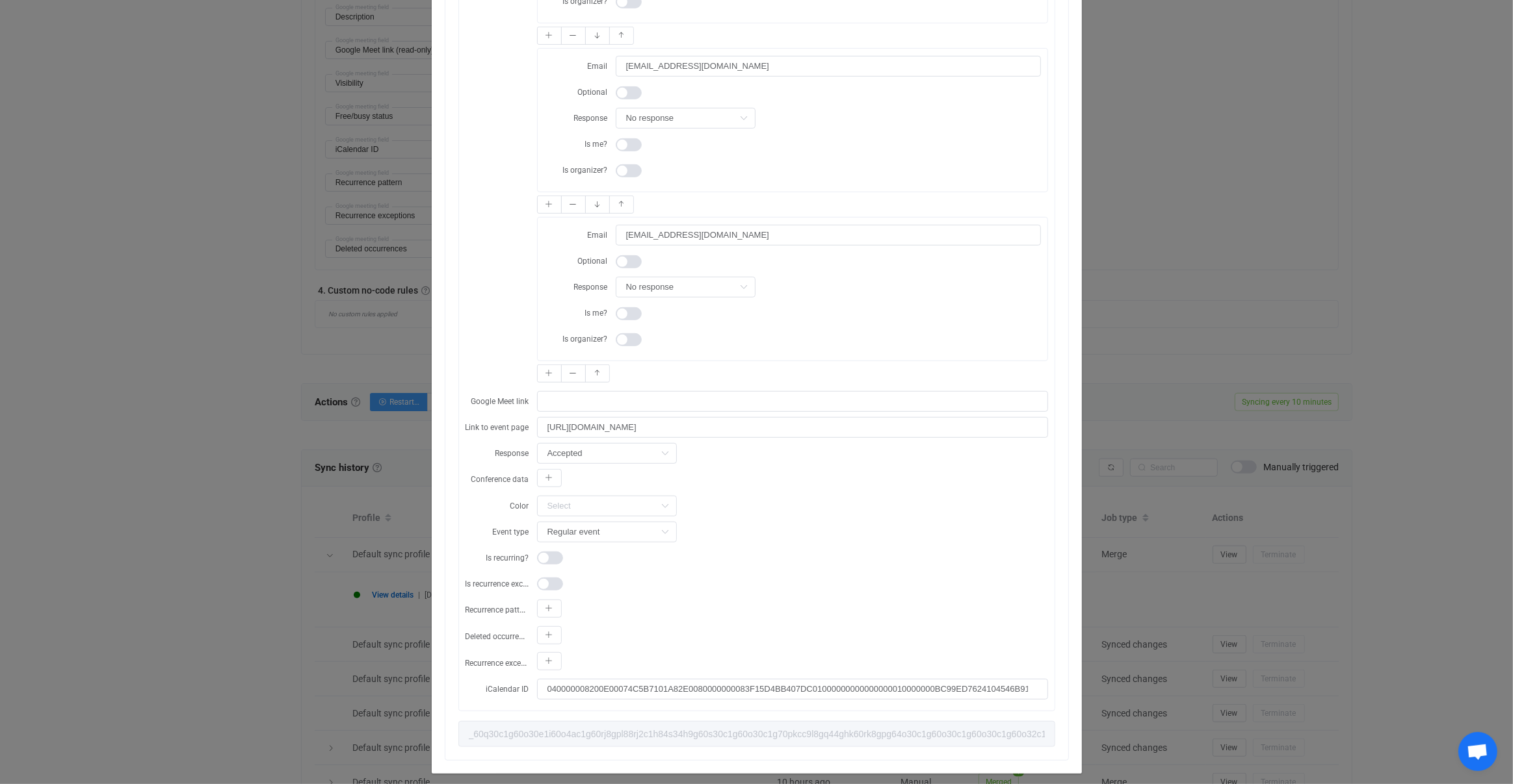
click at [401, 474] on div "Resync Show JSON Source Mapped value Destination Subject RE: ANDREW THORNTON St…" at bounding box center [756, 392] width 1513 height 784
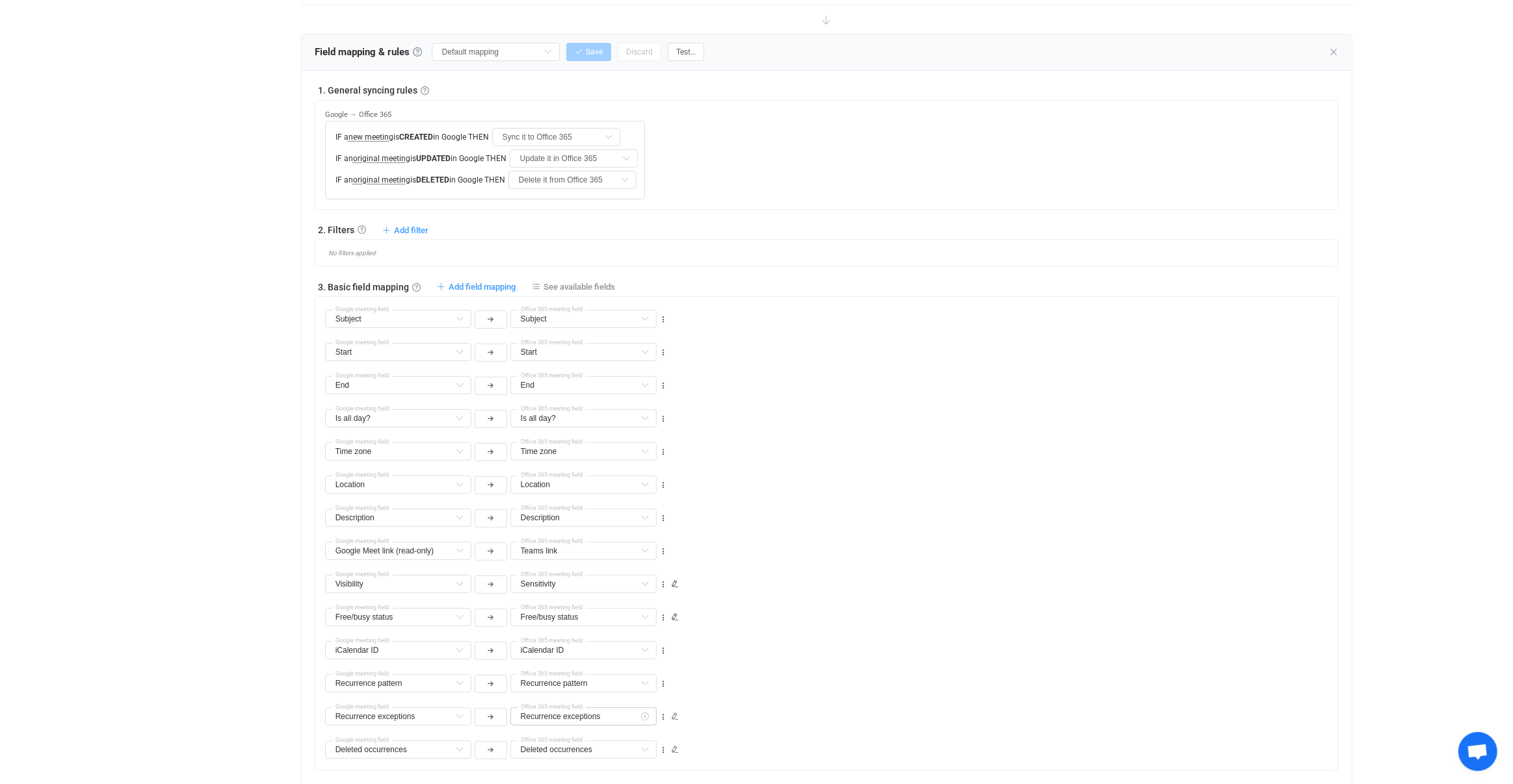
scroll to position [665, 0]
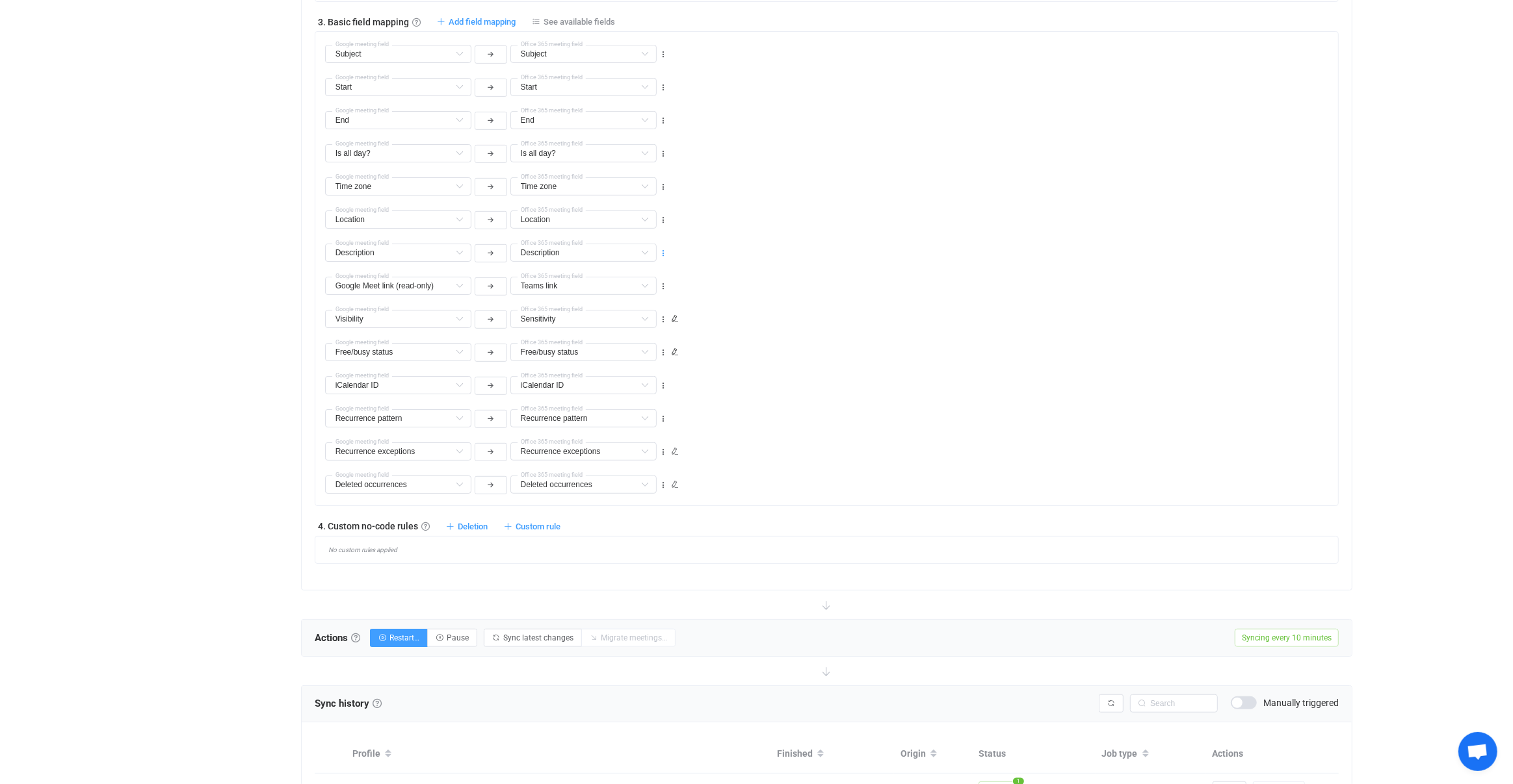
click at [663, 251] on icon at bounding box center [662, 252] width 9 height 9
click at [641, 326] on li "Delete" at bounding box center [622, 328] width 85 height 24
type input "Google Meet link (read-only)"
type input "Teams link"
type input "Visibility"
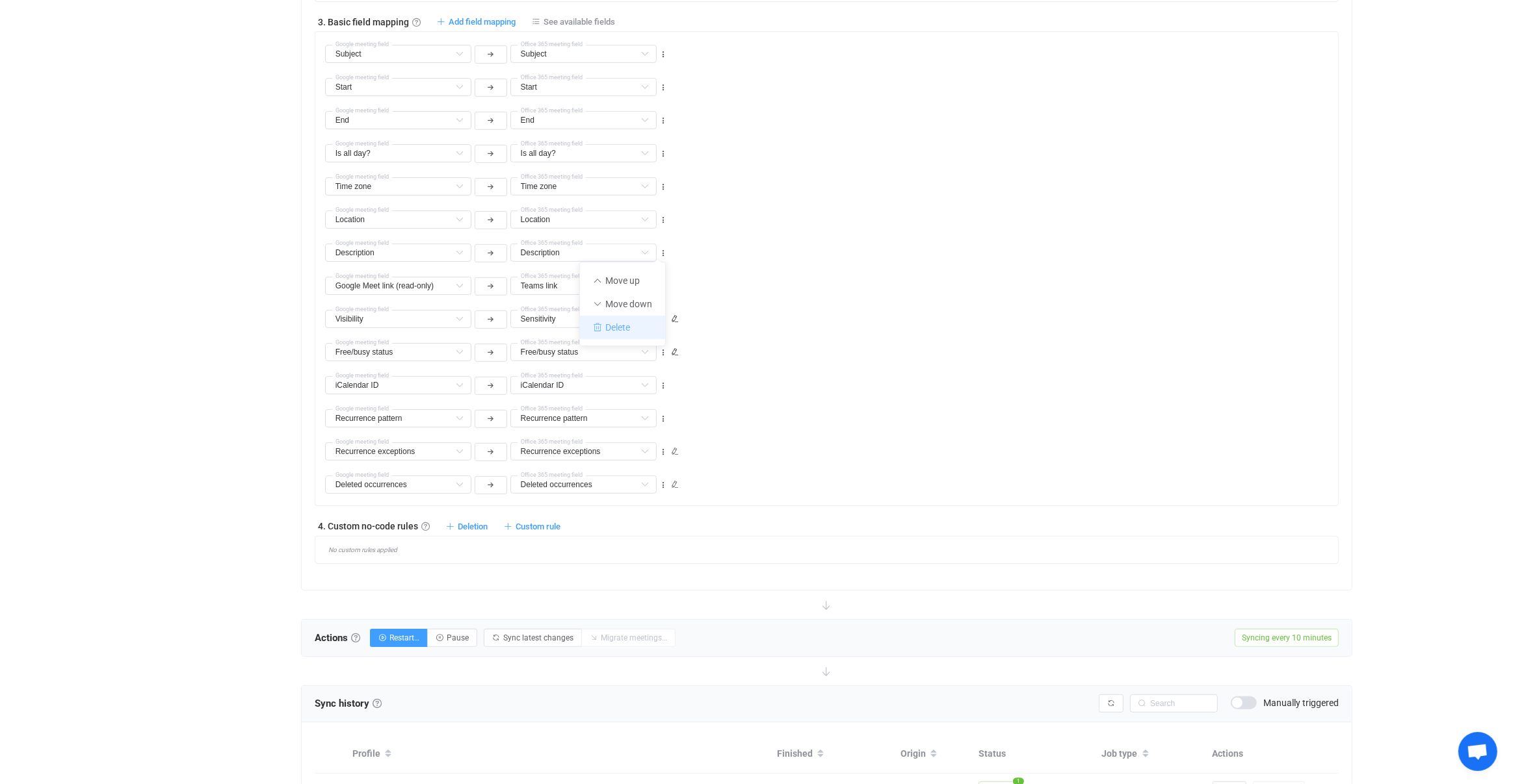
type input "Sensitivity"
type input "Free/busy status"
type input "iCalendar ID"
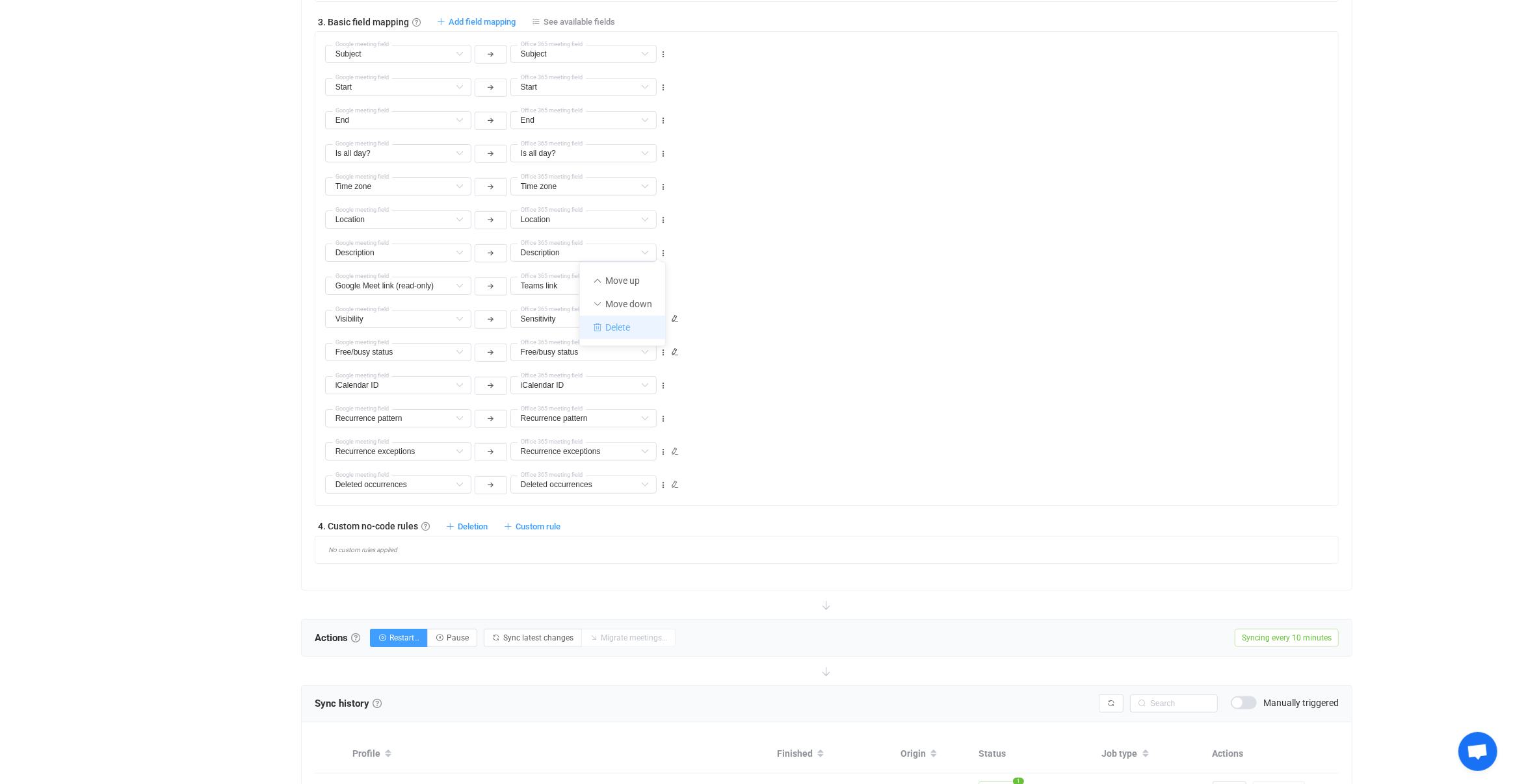
type input "Recurrence pattern"
type input "Recurrence exceptions"
type input "Deleted occurrences"
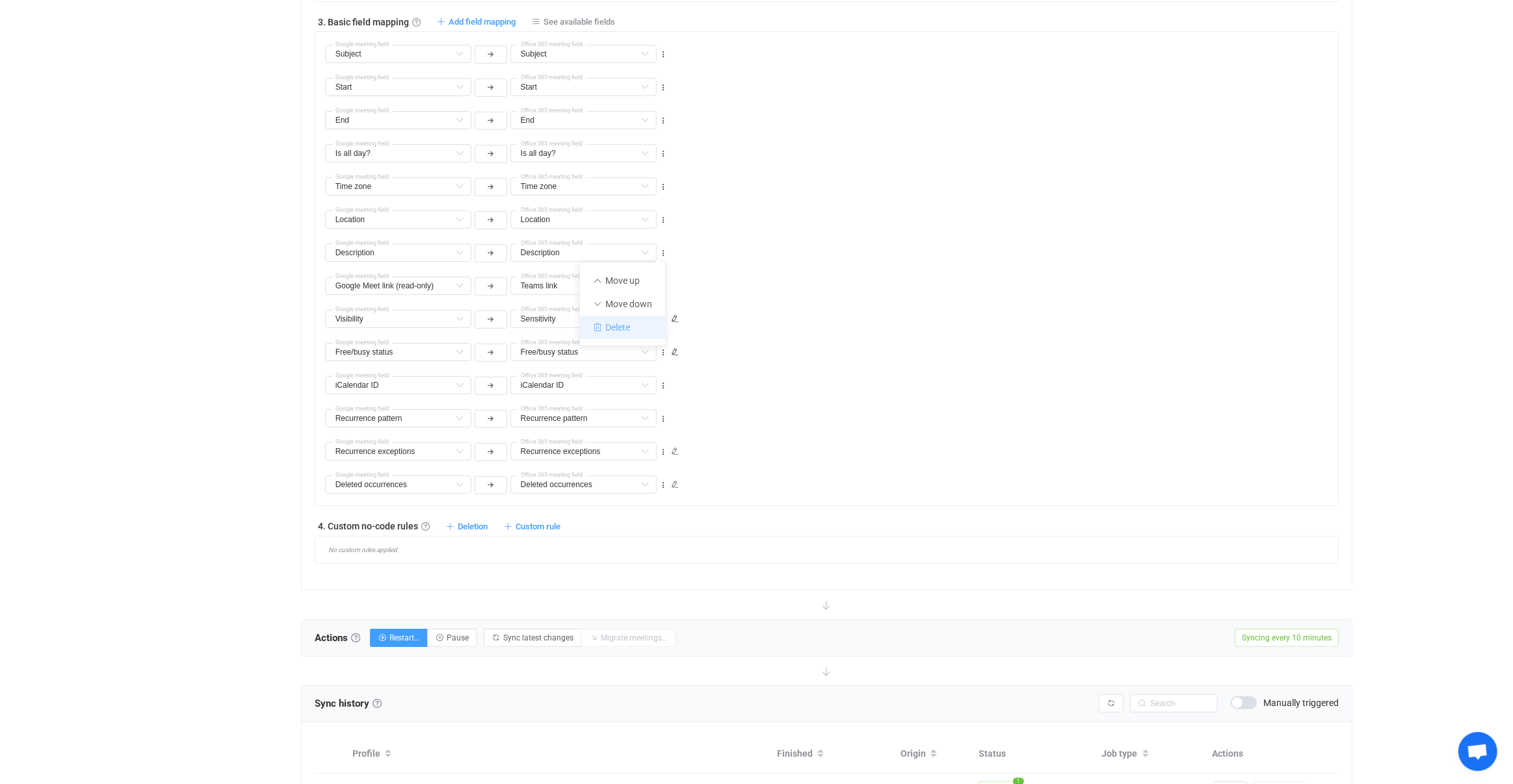
type input "Deleted occurrences"
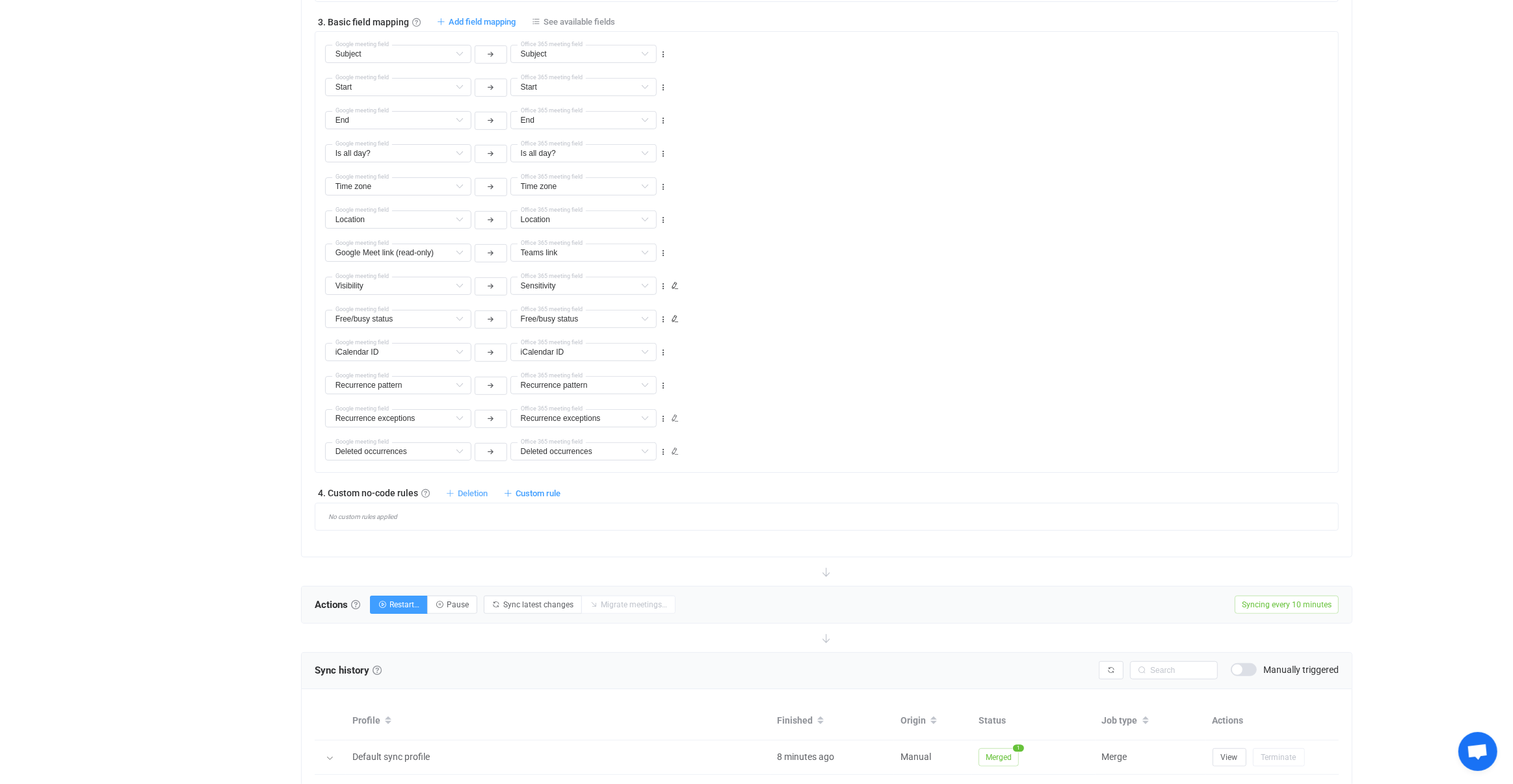
click at [487, 489] on span "Deletion" at bounding box center [472, 494] width 30 height 10
click at [528, 491] on span "Custom rule" at bounding box center [538, 494] width 45 height 10
click at [473, 515] on li "Custom rule when syncing meeting Google → Office 365 …" at bounding box center [428, 521] width 258 height 24
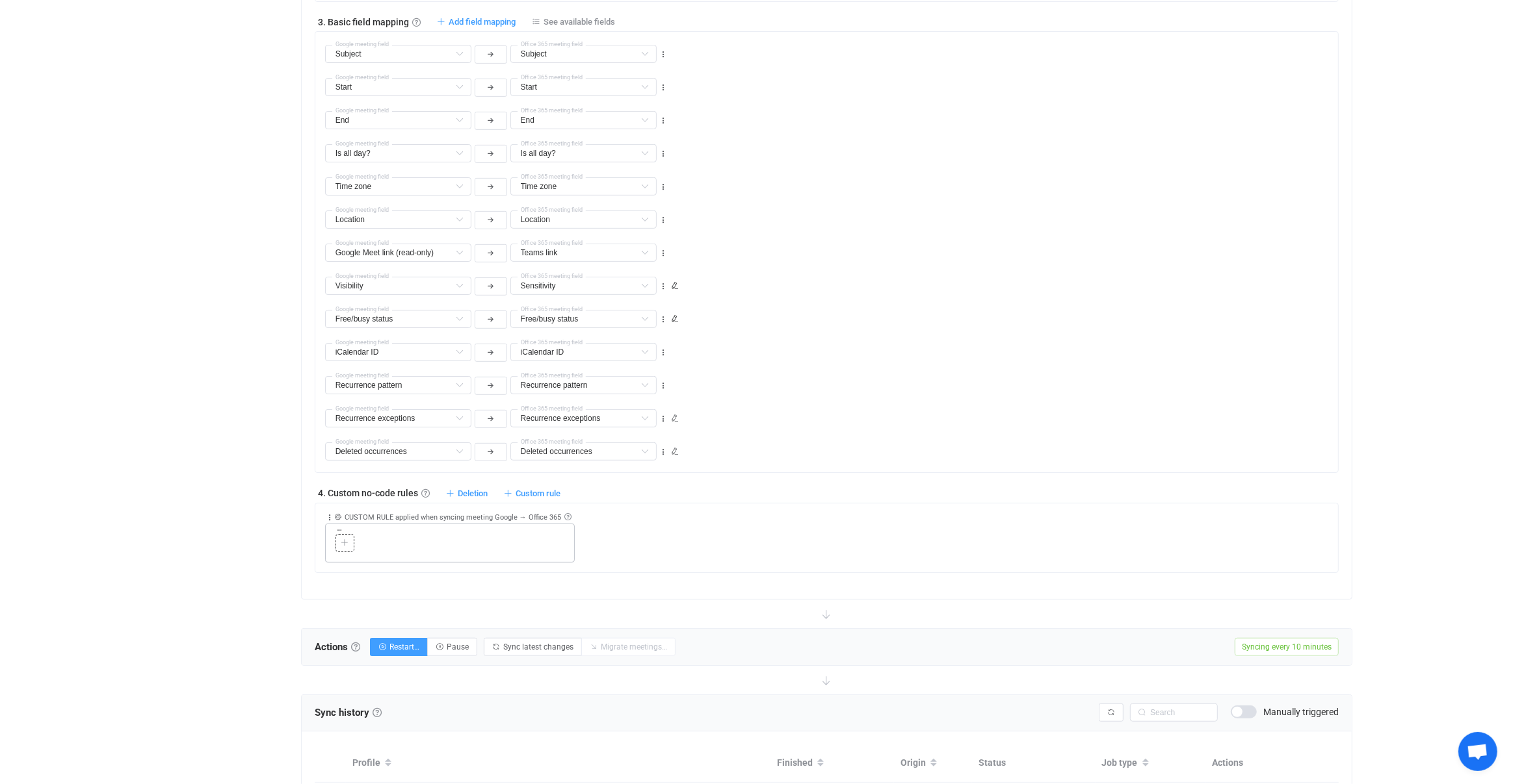
click at [343, 540] on icon at bounding box center [345, 544] width 8 height 8
click at [0, 0] on div "Add action" at bounding box center [0, 0] width 0 height 0
click at [343, 540] on icon at bounding box center [345, 544] width 8 height 8
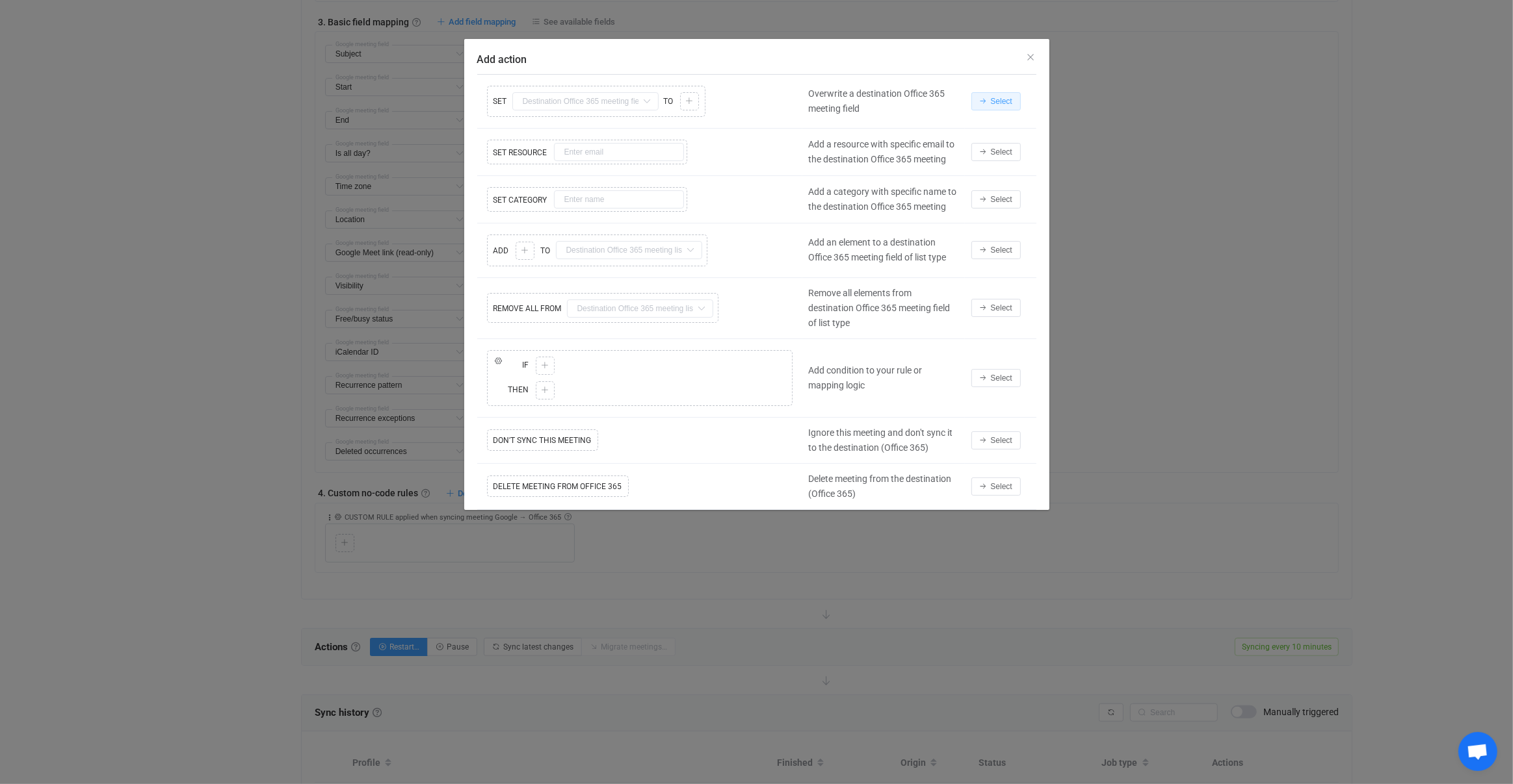
click at [1018, 98] on button "Select" at bounding box center [996, 101] width 50 height 18
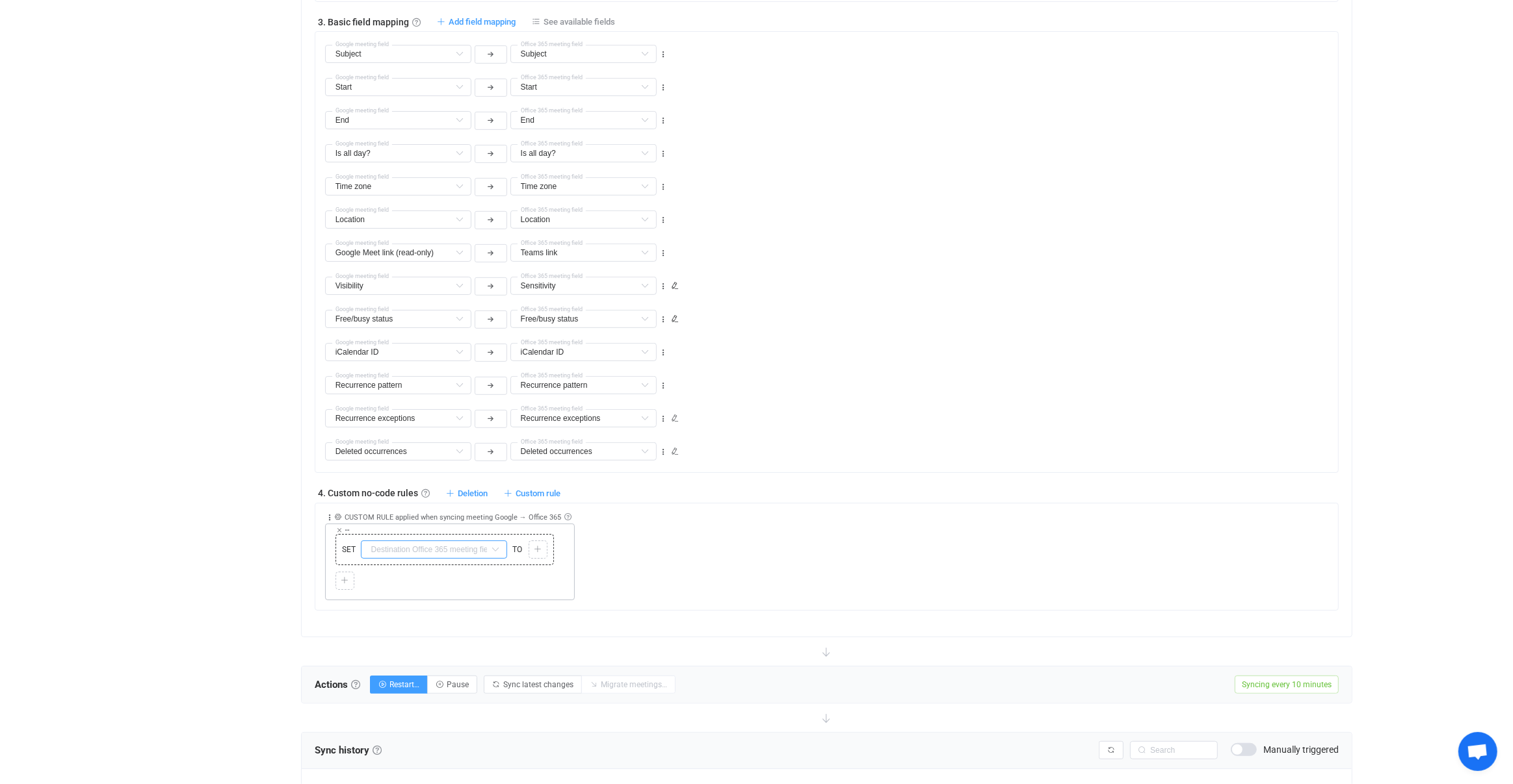
click at [442, 546] on input "text" at bounding box center [433, 549] width 146 height 18
click at [451, 710] on li "Description Default field" at bounding box center [505, 709] width 287 height 22
type input "Description"
click at [552, 538] on div "SET Description Destination Office 365 meeting field TO Copy Cut Paste TYPE MIS…" at bounding box center [444, 549] width 219 height 31
click at [542, 544] on div at bounding box center [538, 549] width 12 height 12
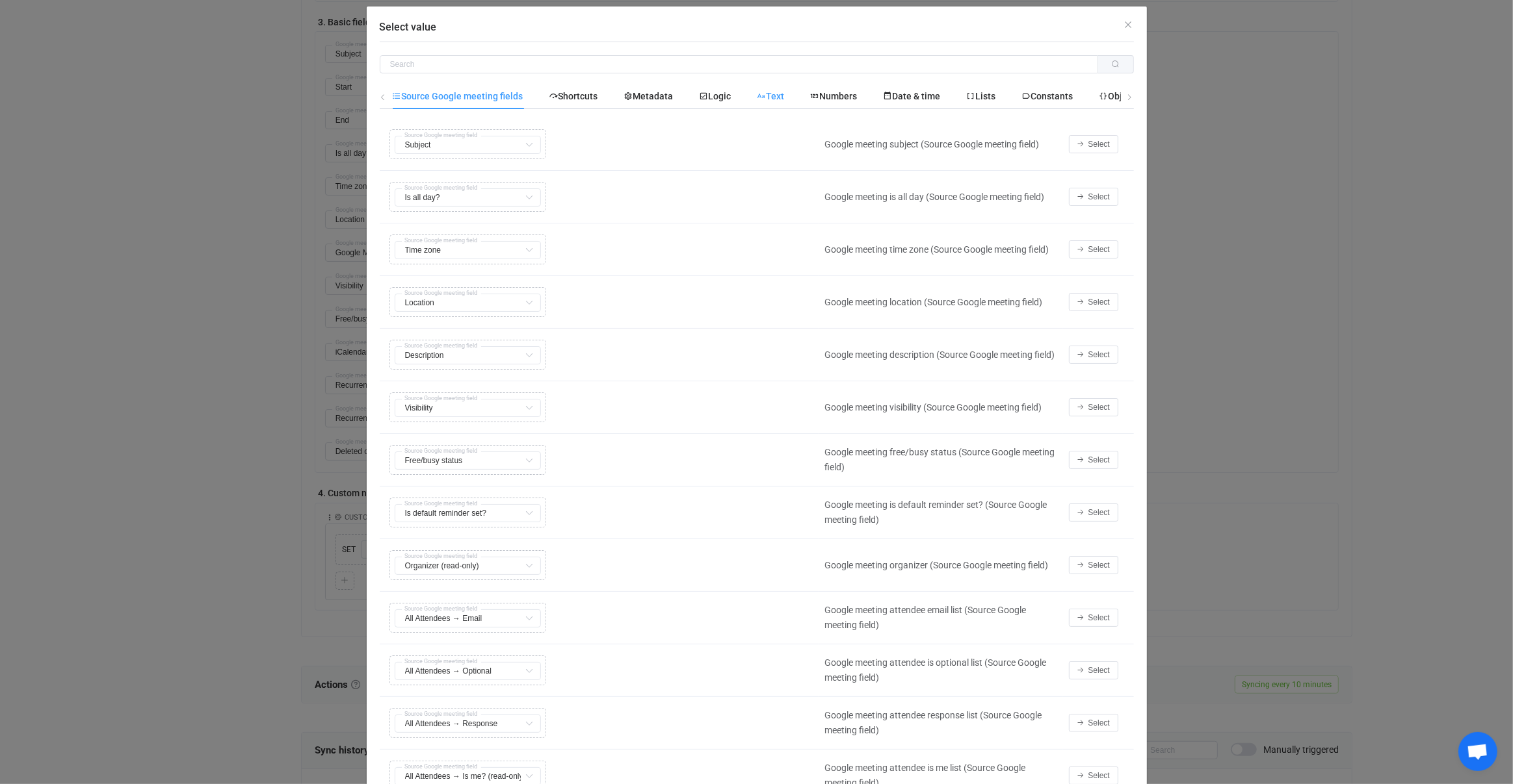
click at [766, 96] on icon "Select value" at bounding box center [761, 95] width 9 height 9
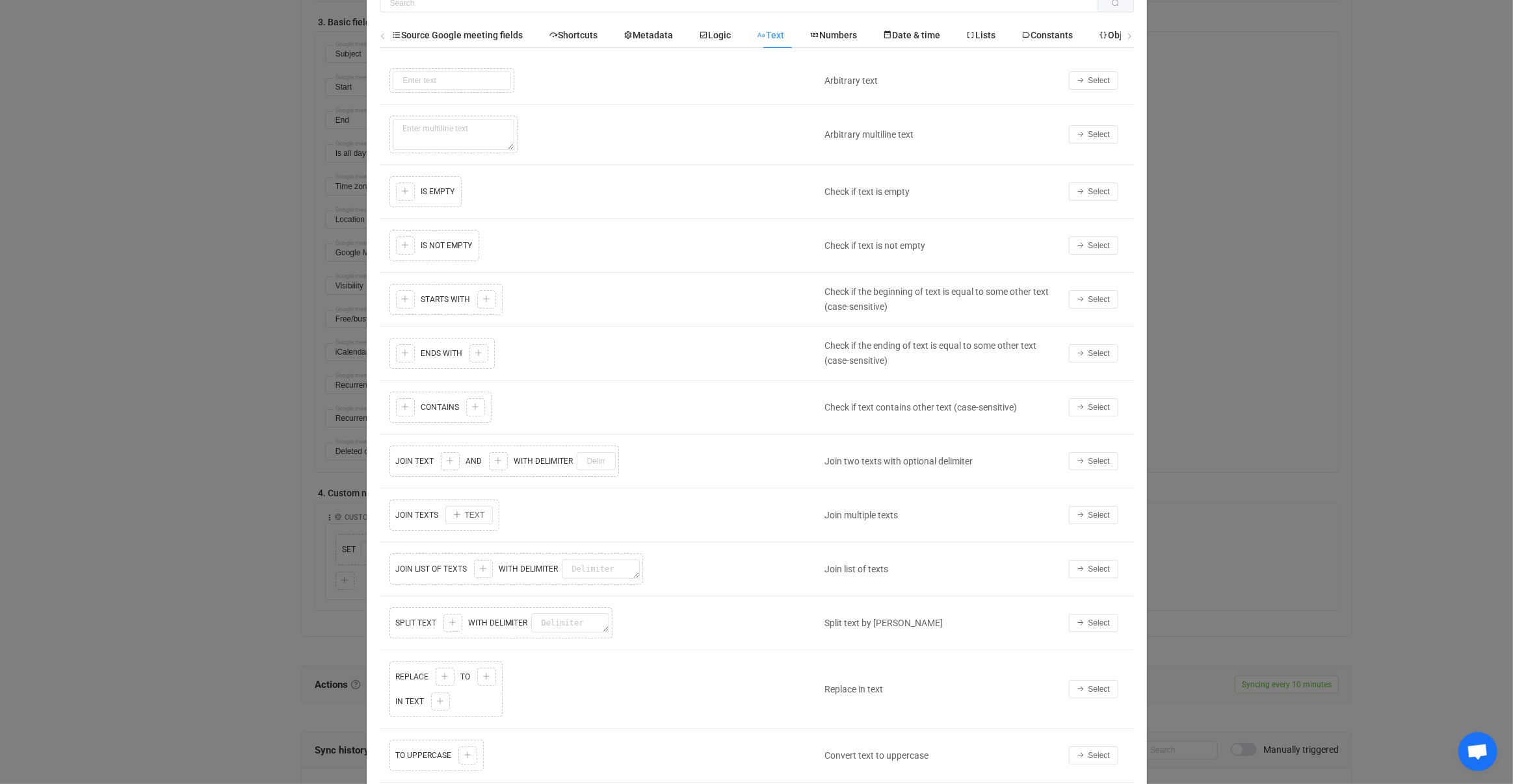
scroll to position [149, 0]
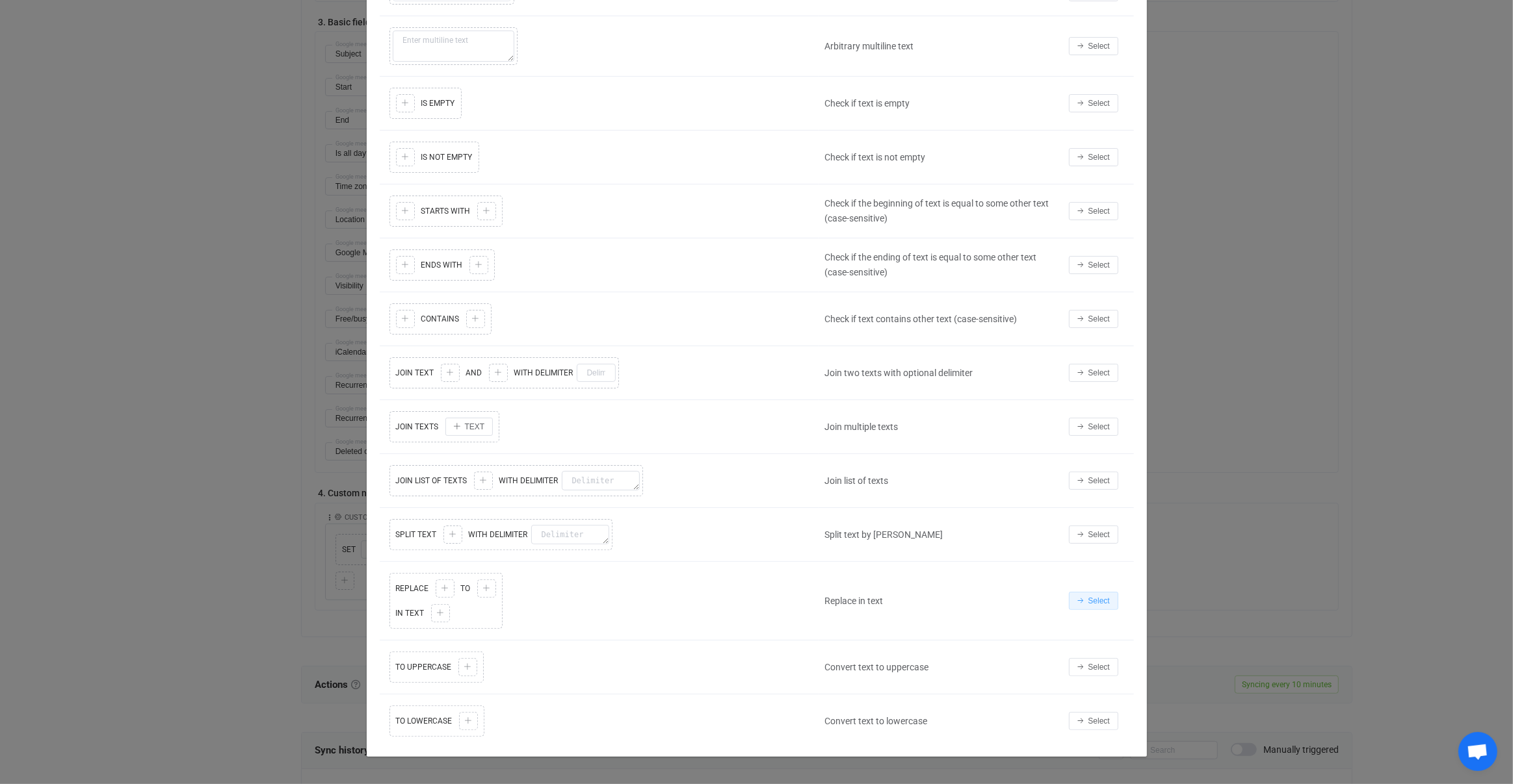
click at [1089, 592] on button "Select" at bounding box center [1093, 601] width 50 height 18
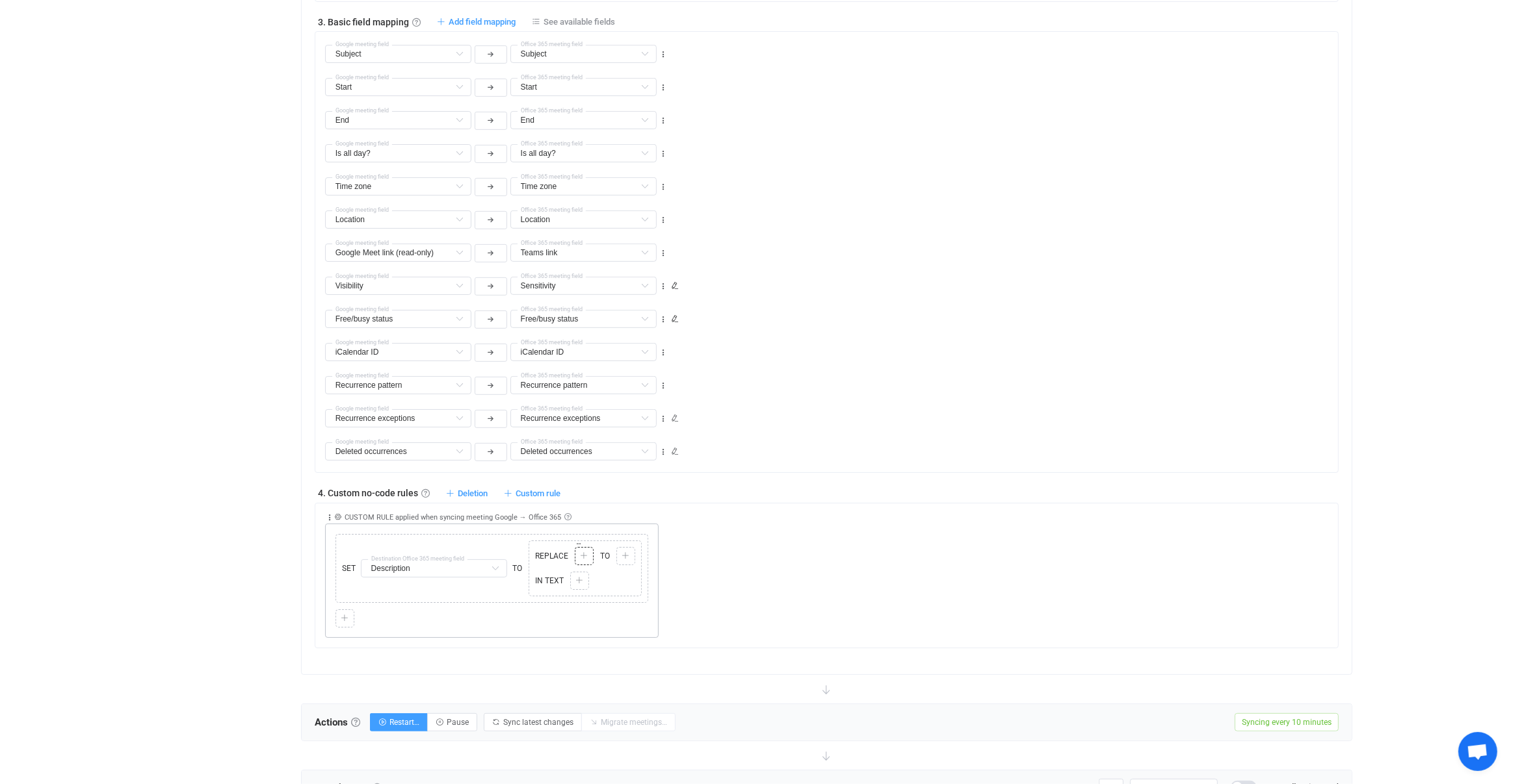
click at [585, 552] on icon at bounding box center [584, 556] width 8 height 8
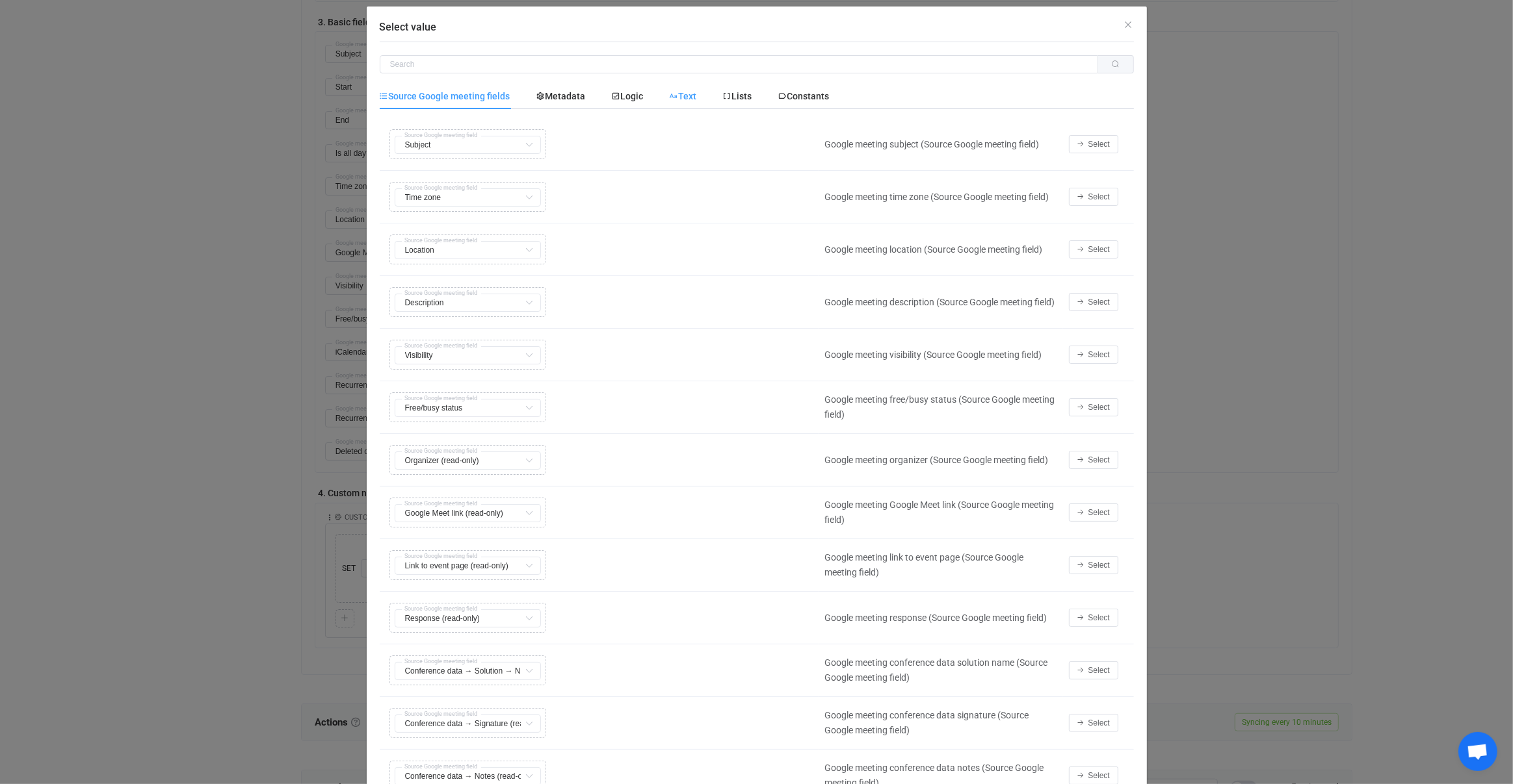
click at [687, 102] on div "Text" at bounding box center [683, 96] width 54 height 26
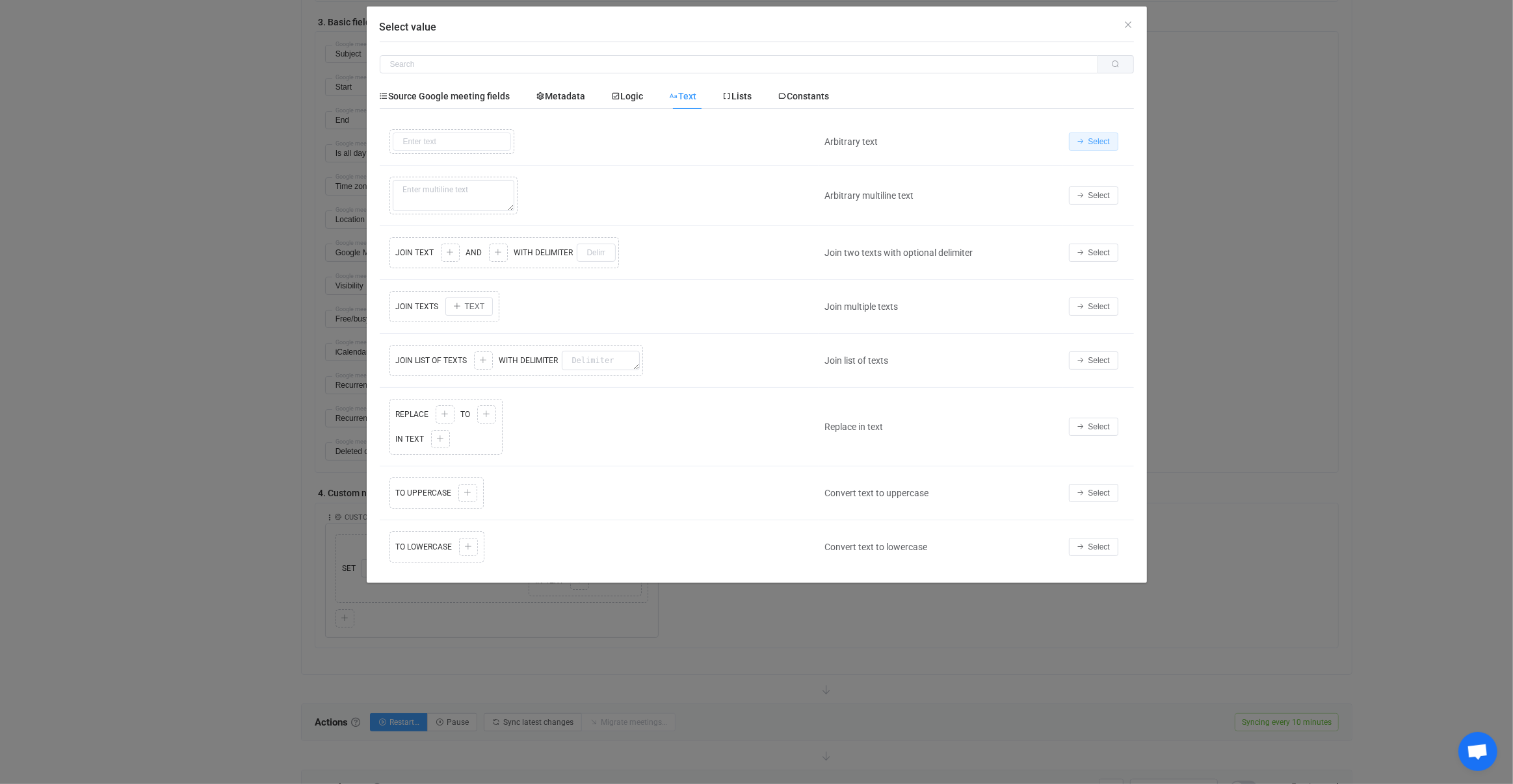
click at [1087, 143] on button "Select" at bounding box center [1093, 141] width 50 height 18
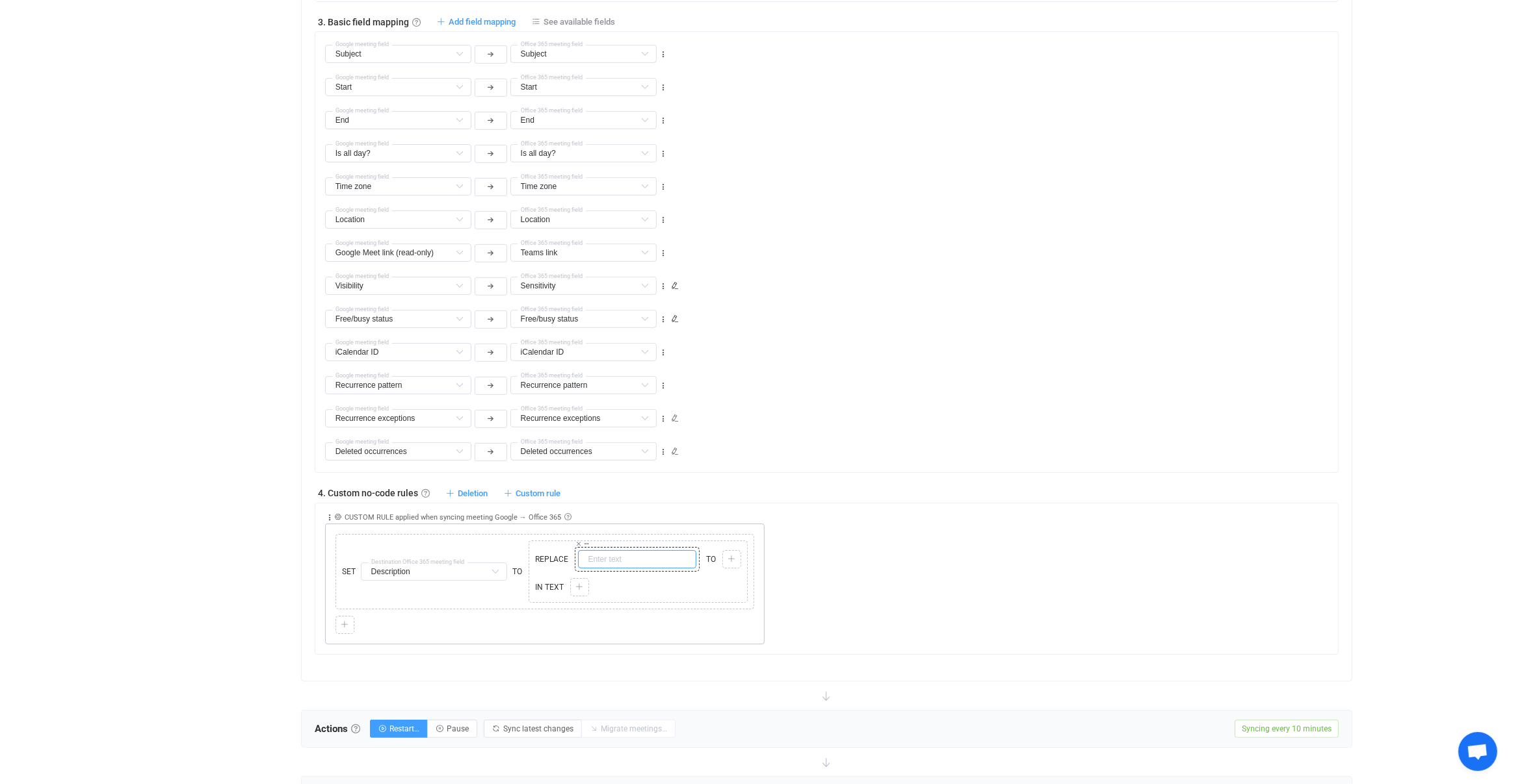
click at [610, 550] on input "text" at bounding box center [636, 559] width 118 height 18
type input "<"
click at [728, 555] on icon at bounding box center [732, 559] width 8 height 8
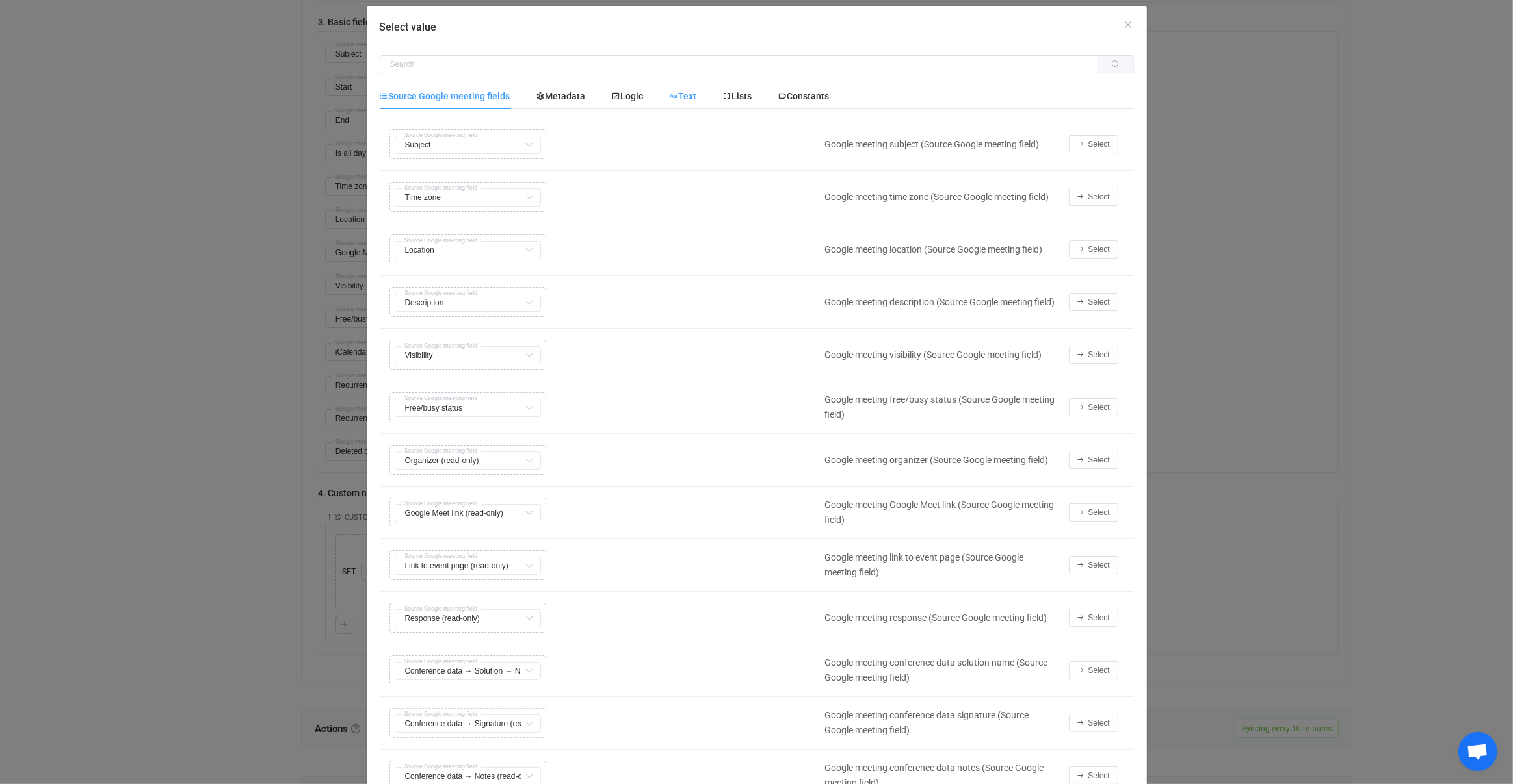
click at [706, 98] on div "Text" at bounding box center [683, 96] width 54 height 26
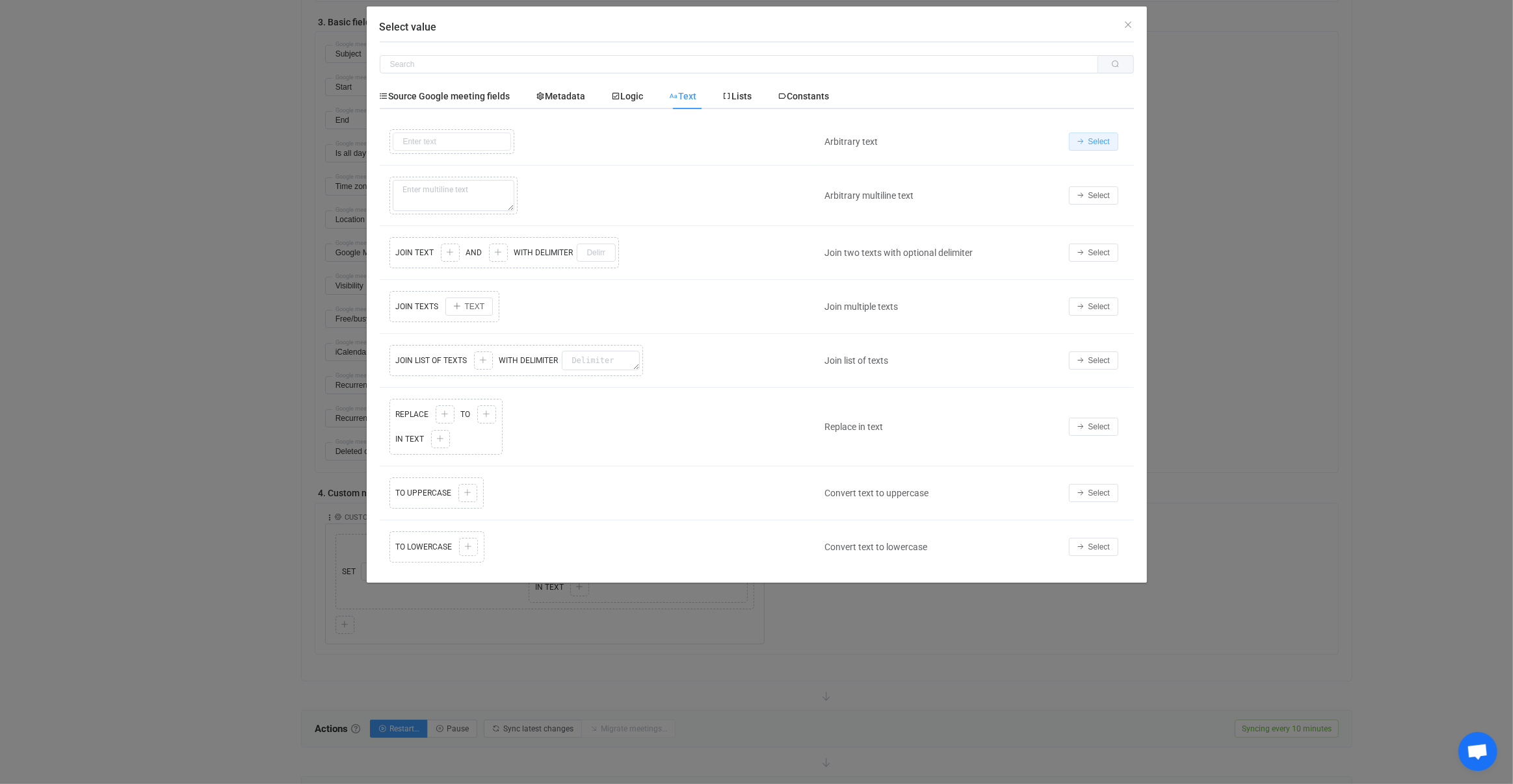
click at [1084, 140] on icon "Select value" at bounding box center [1081, 142] width 8 height 8
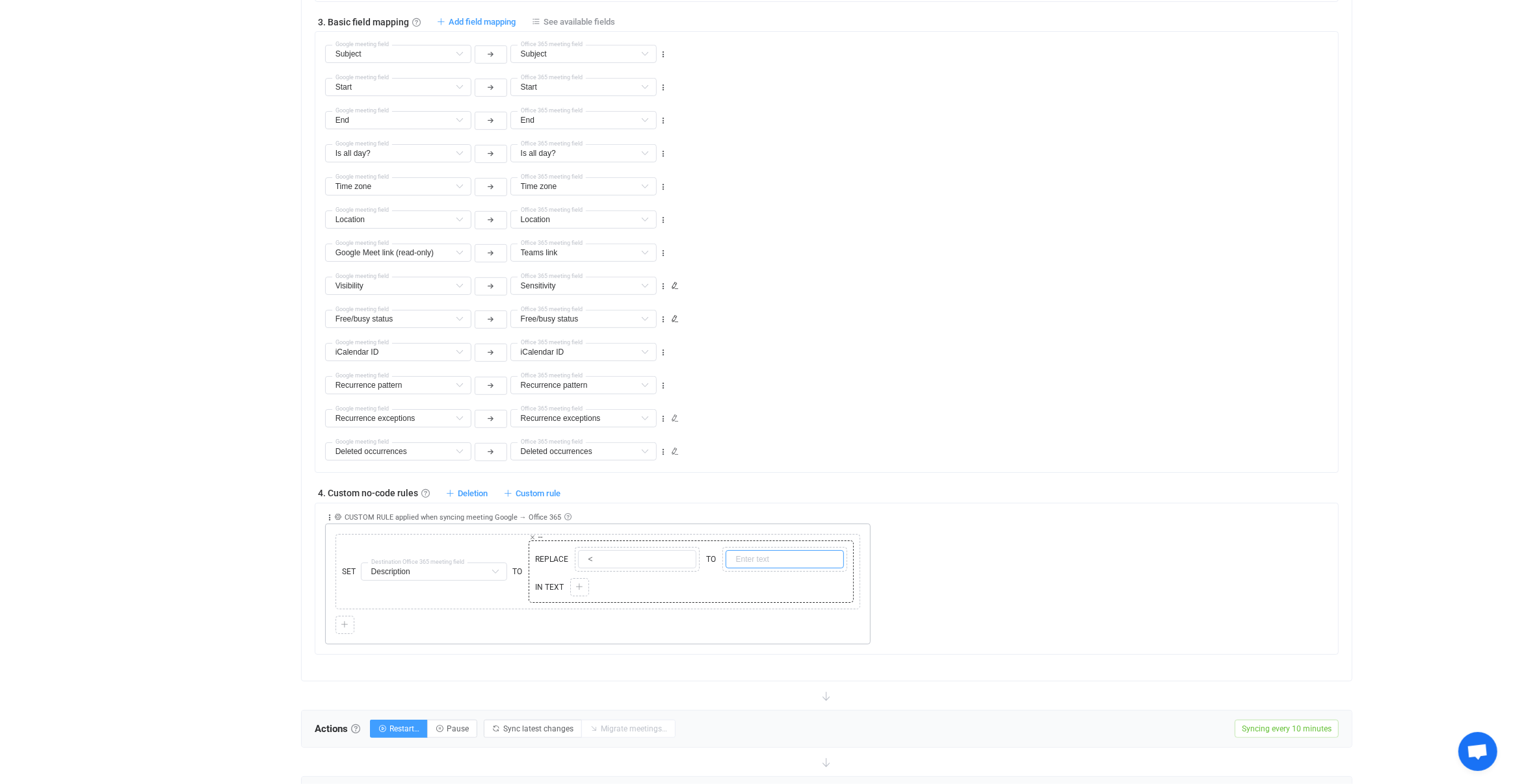
click at [732, 559] on input "text" at bounding box center [784, 559] width 118 height 18
click at [576, 583] on icon at bounding box center [580, 587] width 8 height 8
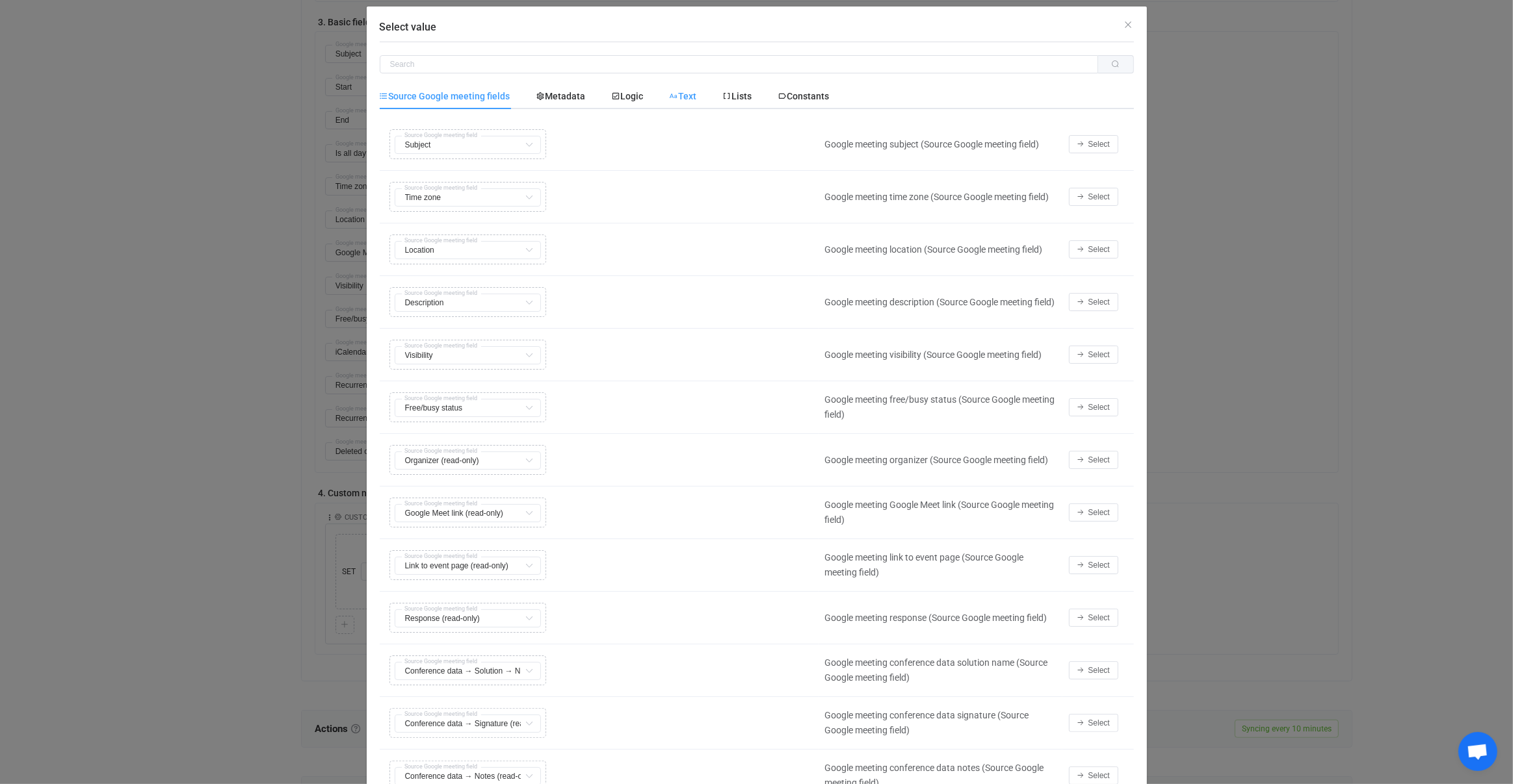
click at [692, 100] on span "Text" at bounding box center [683, 96] width 27 height 10
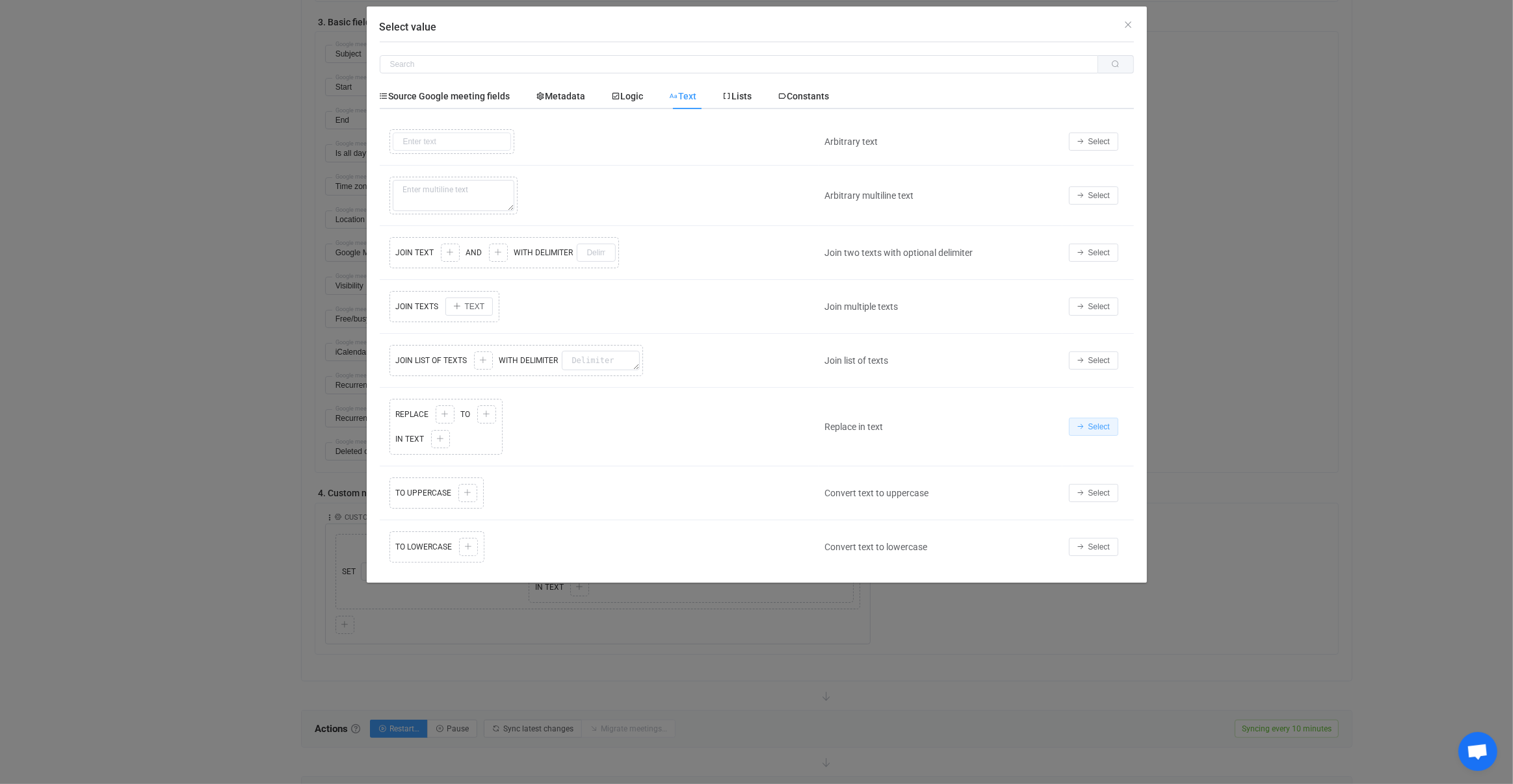
click at [1108, 422] on span "Select" at bounding box center [1099, 426] width 22 height 9
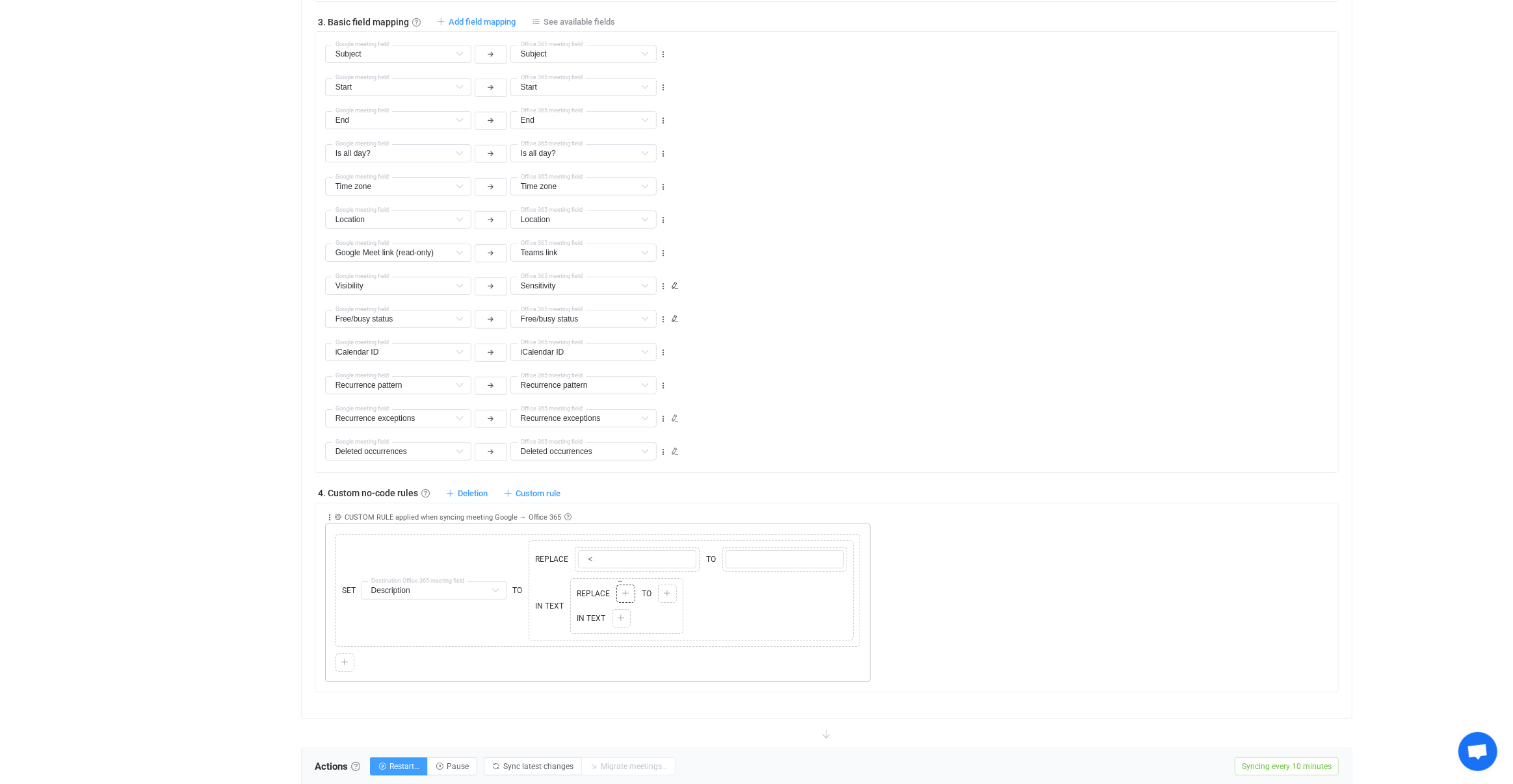
click at [623, 592] on div at bounding box center [625, 594] width 12 height 12
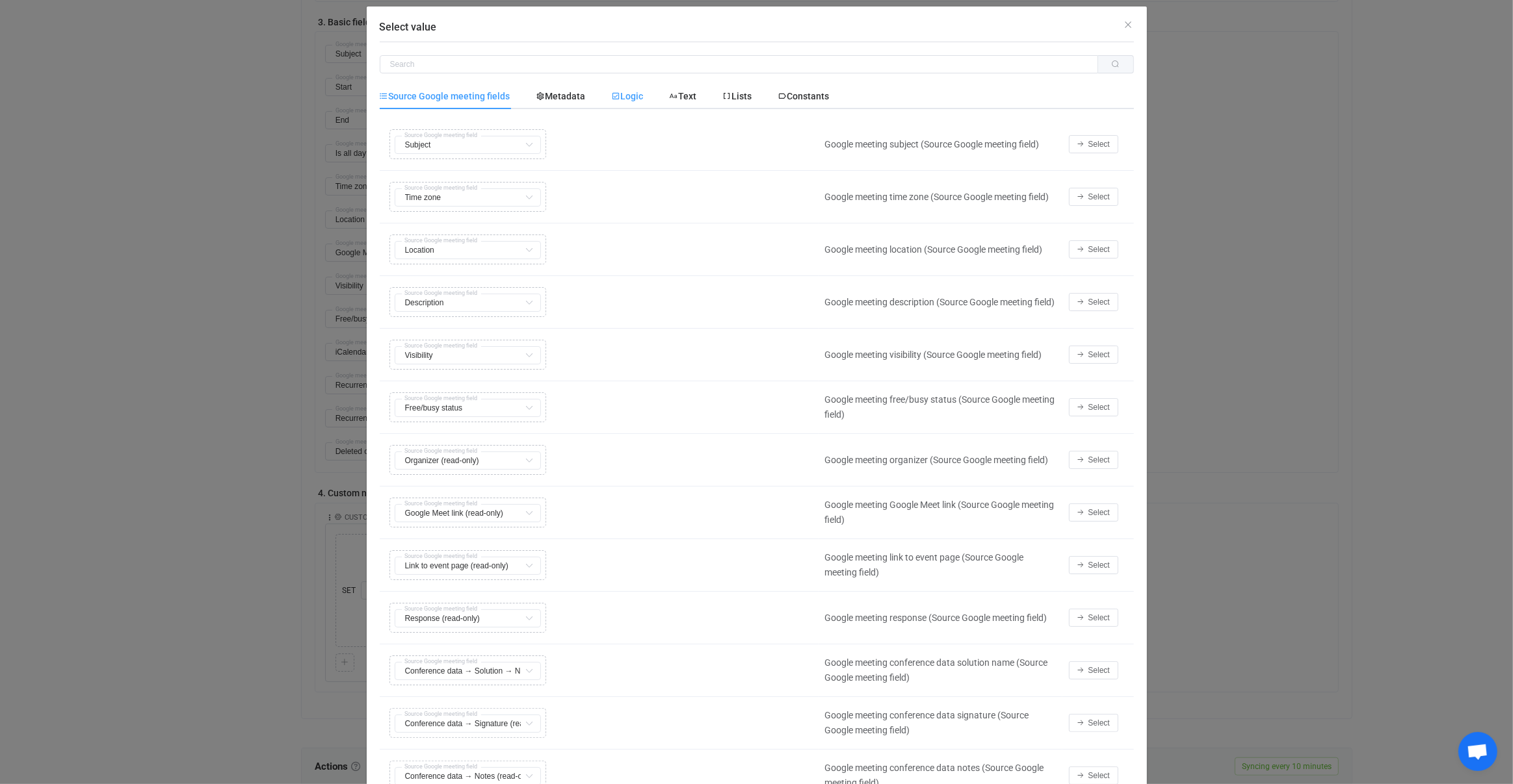
click at [643, 96] on span "Logic" at bounding box center [627, 96] width 32 height 10
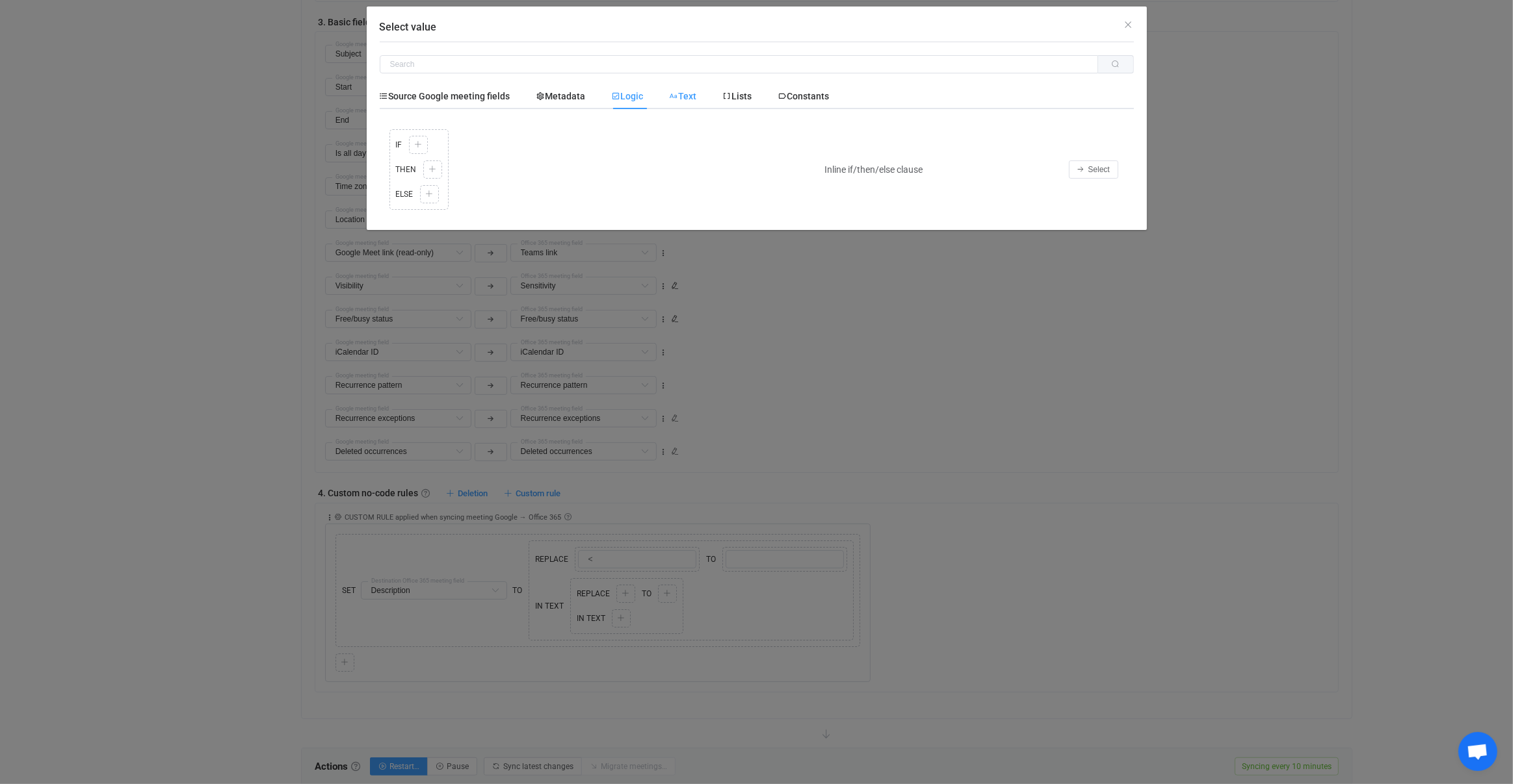
click at [674, 101] on div "Text" at bounding box center [683, 96] width 54 height 26
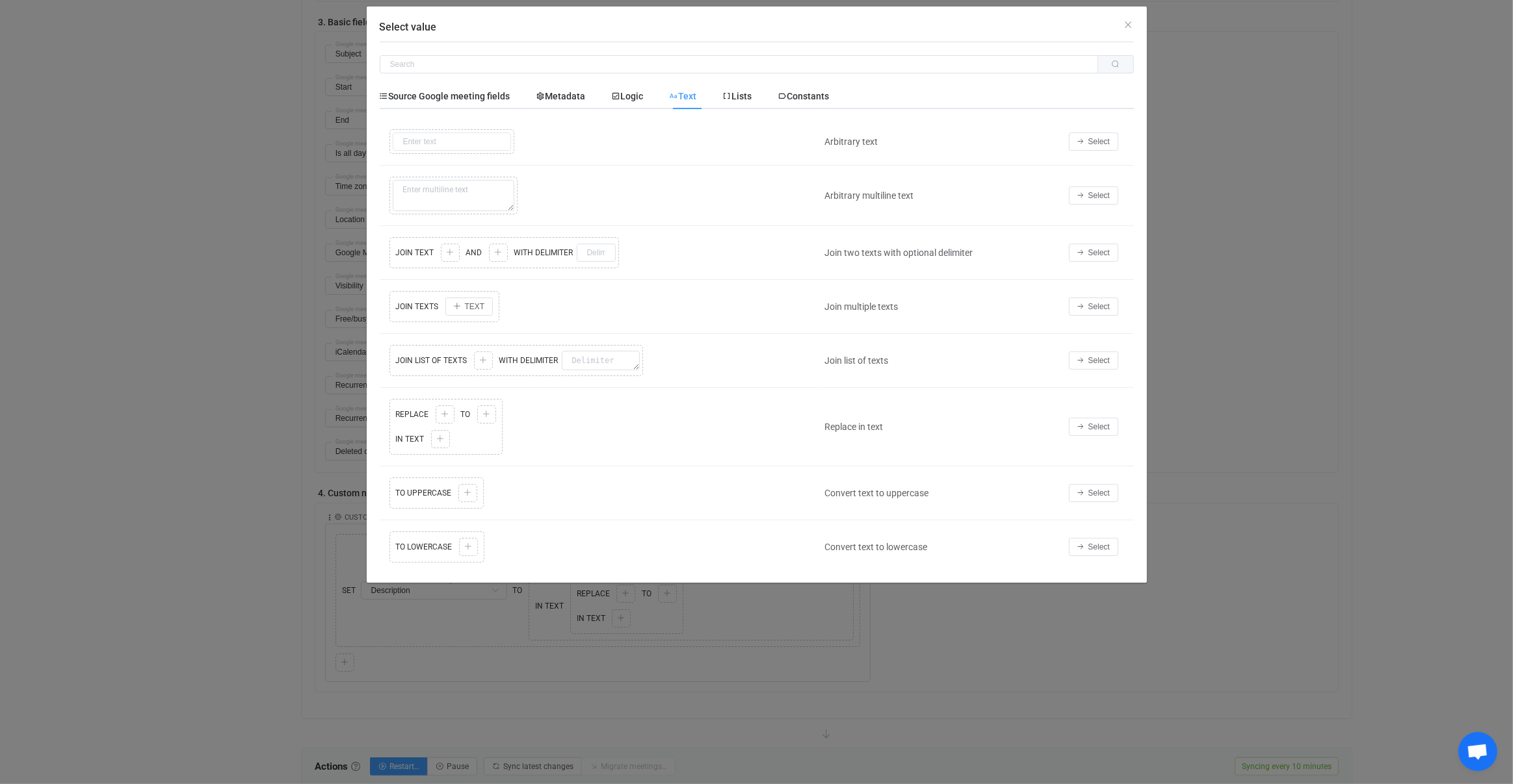
click at [1065, 144] on div "Select" at bounding box center [1097, 141] width 72 height 18
click at [1106, 146] on button "Select" at bounding box center [1093, 141] width 50 height 18
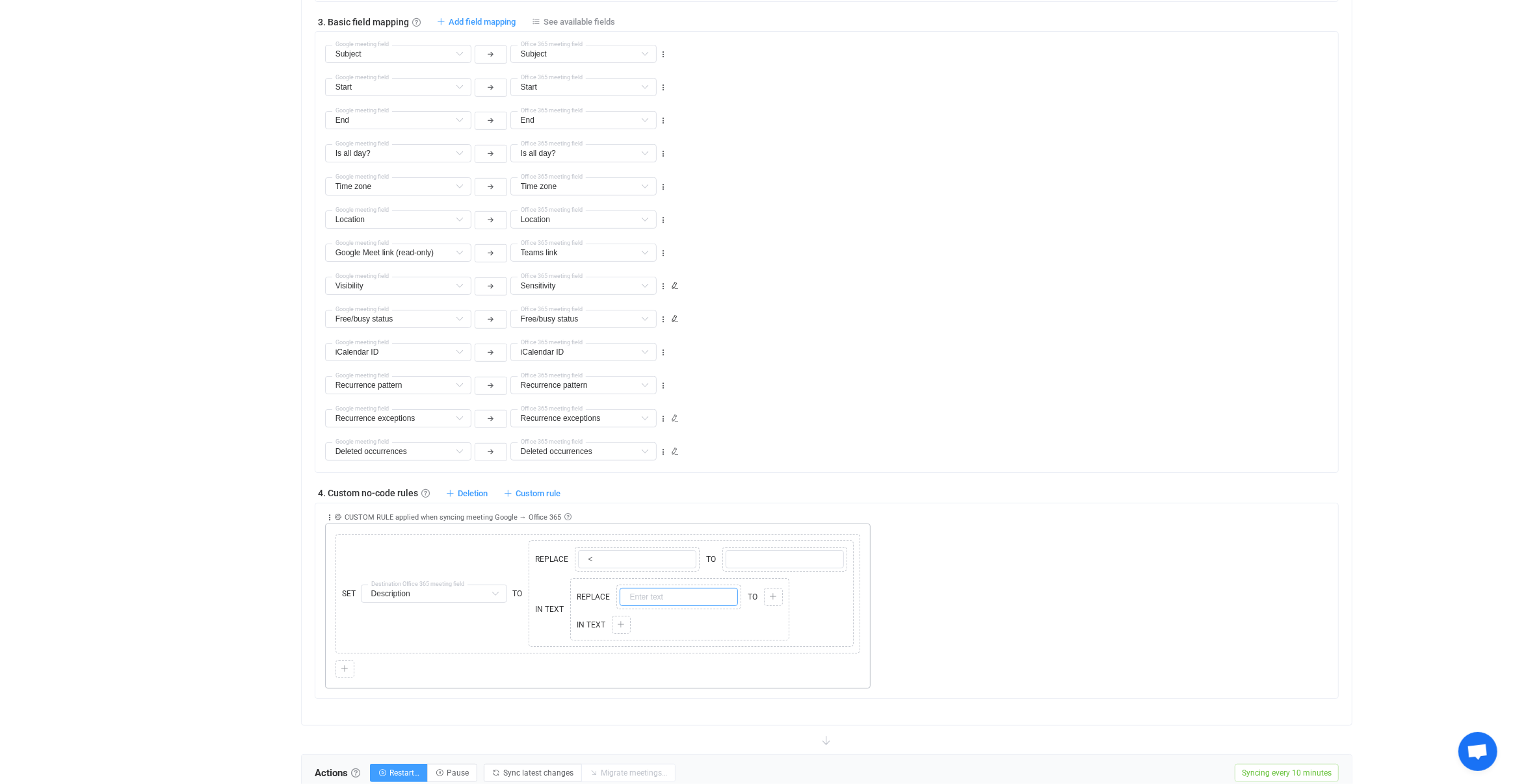
click at [673, 590] on input "text" at bounding box center [678, 597] width 118 height 18
type input ">"
click at [769, 594] on icon at bounding box center [773, 597] width 8 height 8
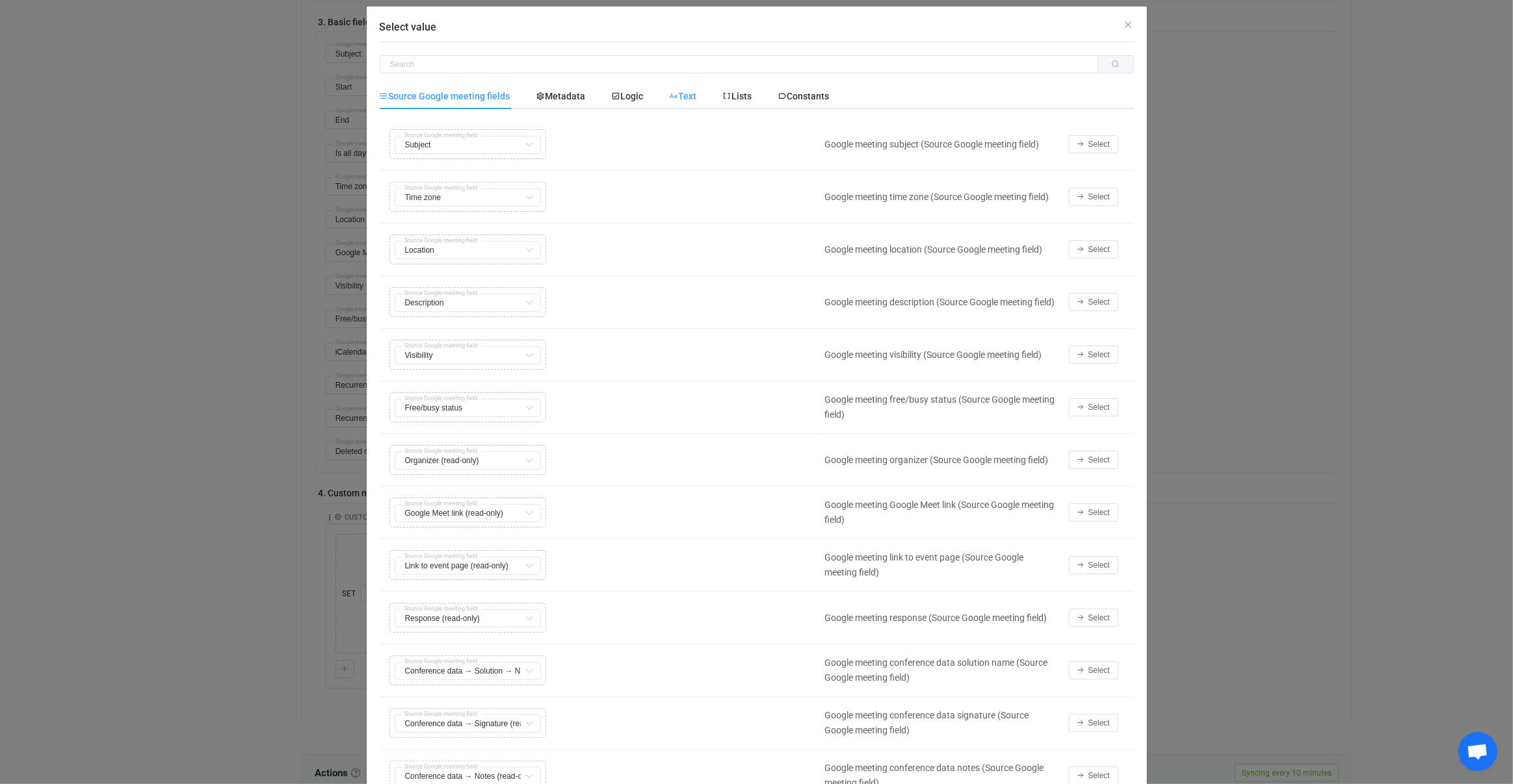
click at [695, 100] on span "Text" at bounding box center [683, 96] width 27 height 10
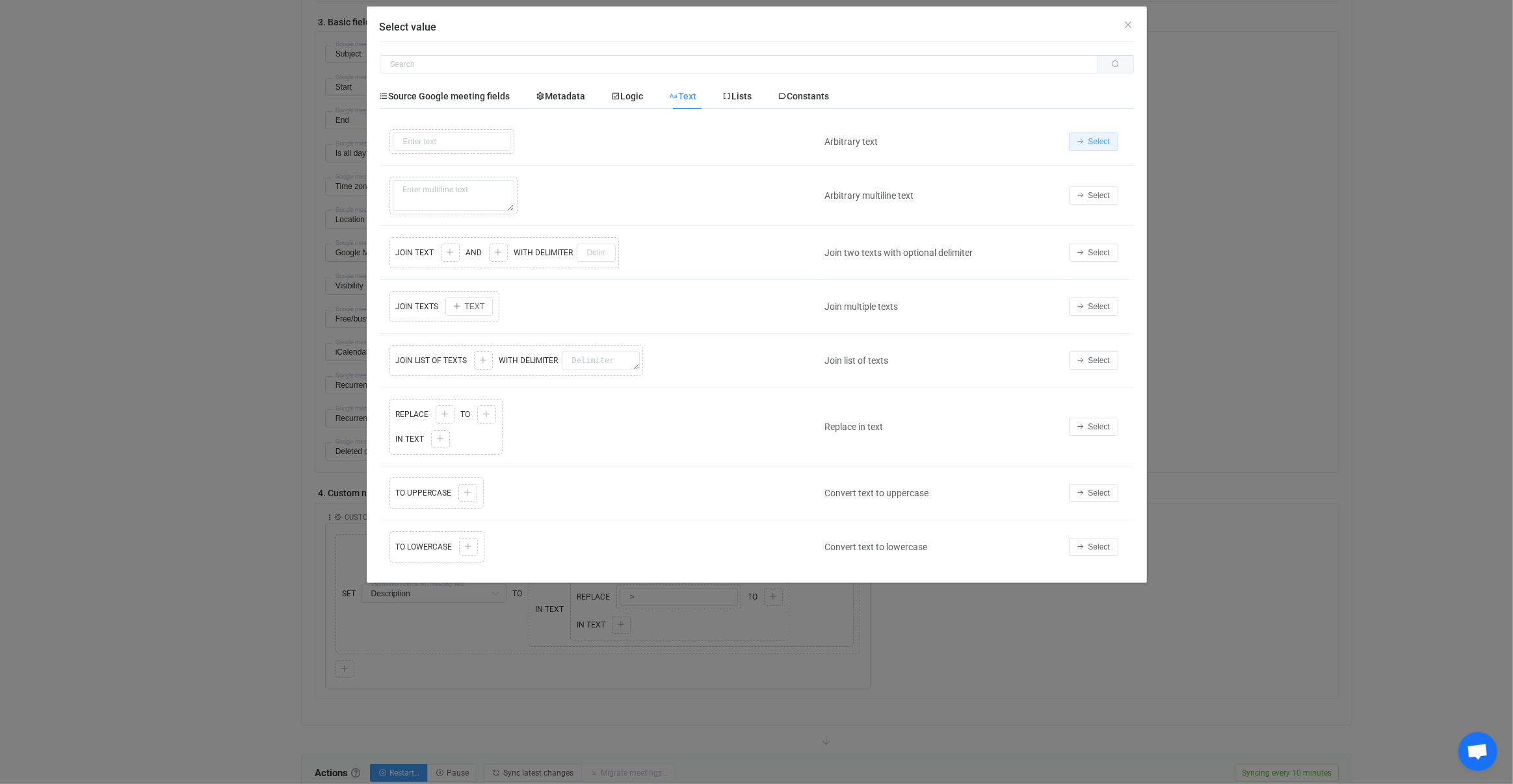
click at [1108, 134] on button "Select" at bounding box center [1093, 141] width 50 height 18
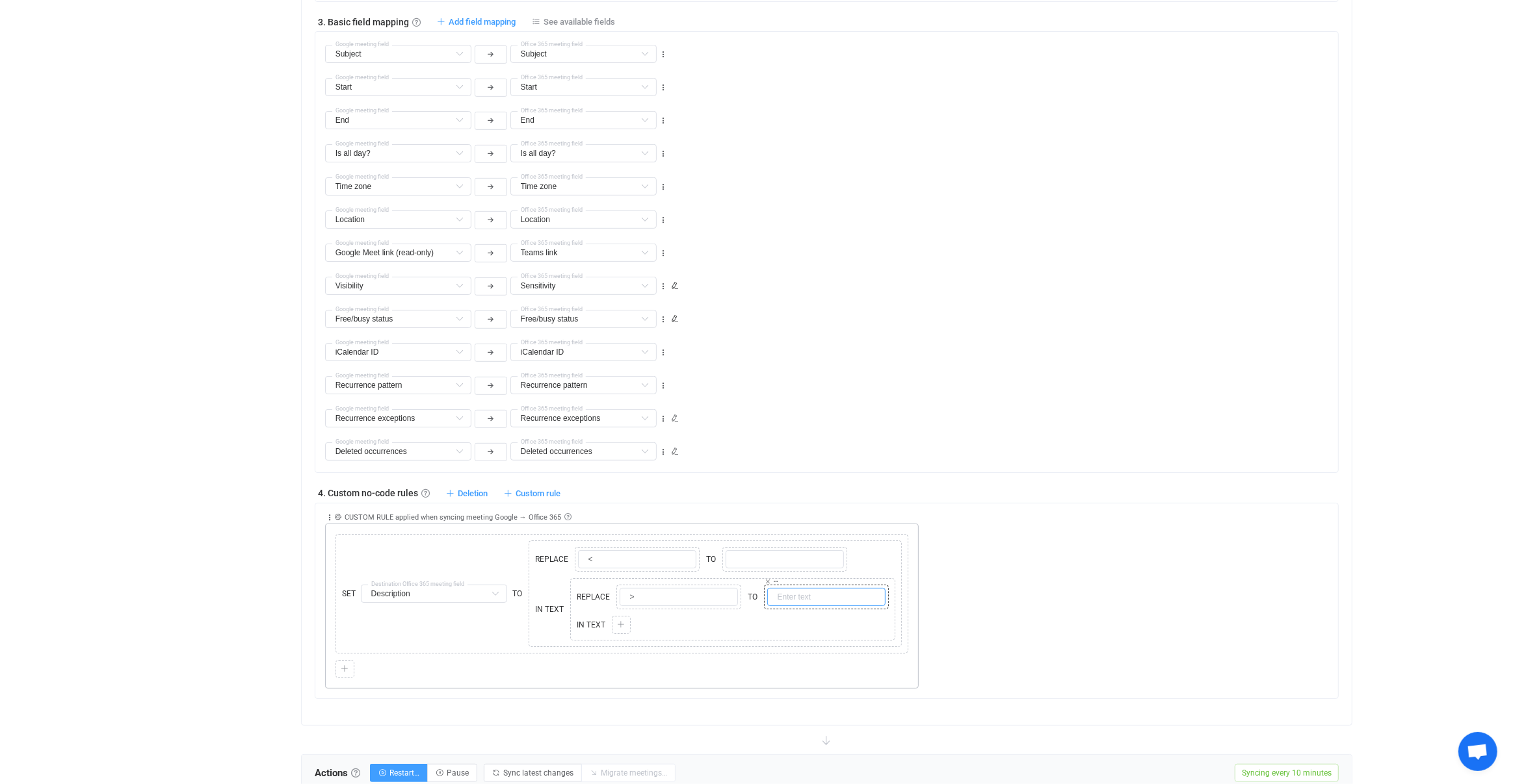
click at [780, 600] on input "text" at bounding box center [826, 597] width 118 height 18
click at [754, 557] on input "text" at bounding box center [784, 559] width 118 height 18
click at [791, 596] on input "text" at bounding box center [826, 597] width 118 height 18
click at [620, 621] on icon at bounding box center [621, 625] width 8 height 8
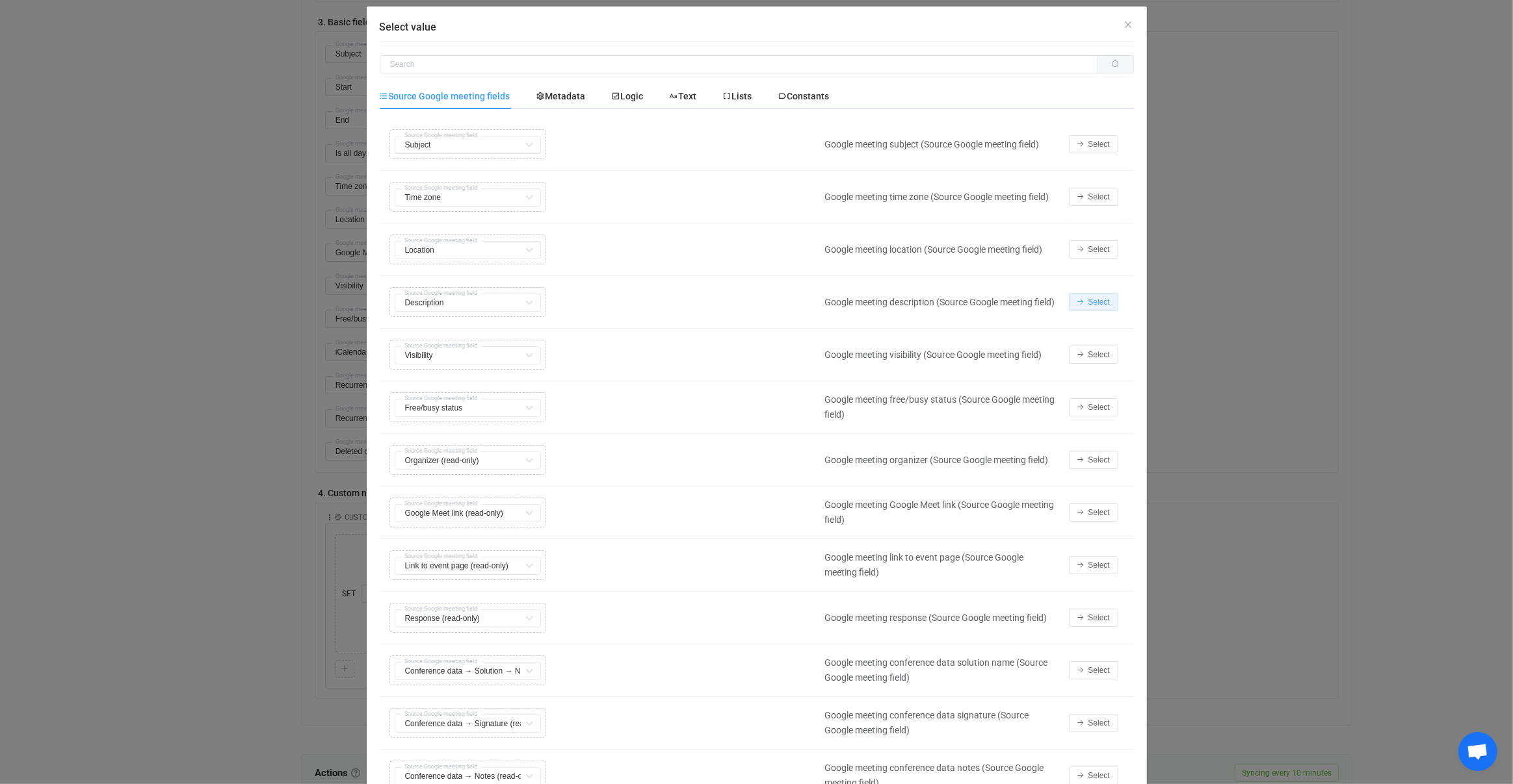
click at [1093, 300] on span "Select" at bounding box center [1099, 301] width 22 height 9
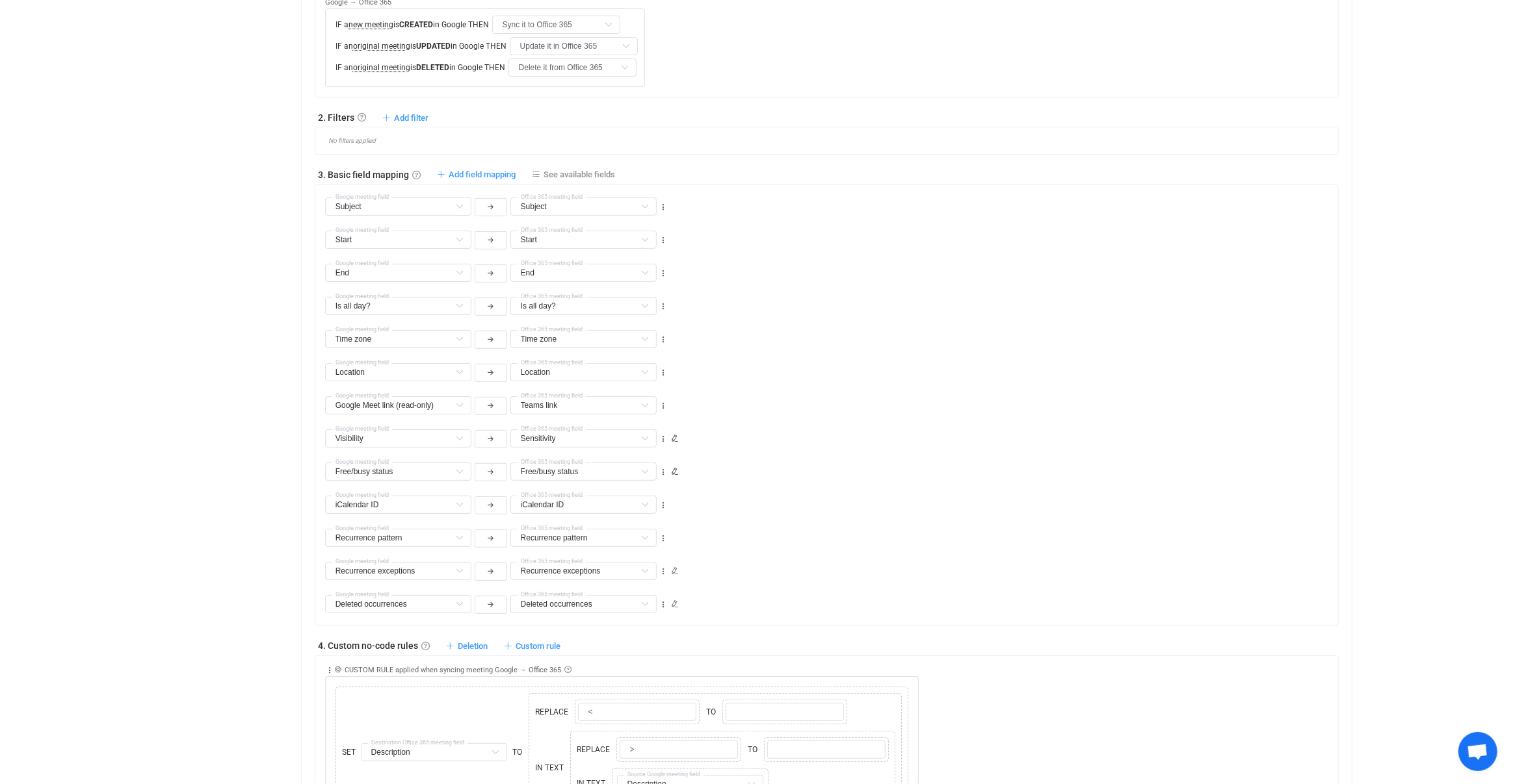
scroll to position [157, 0]
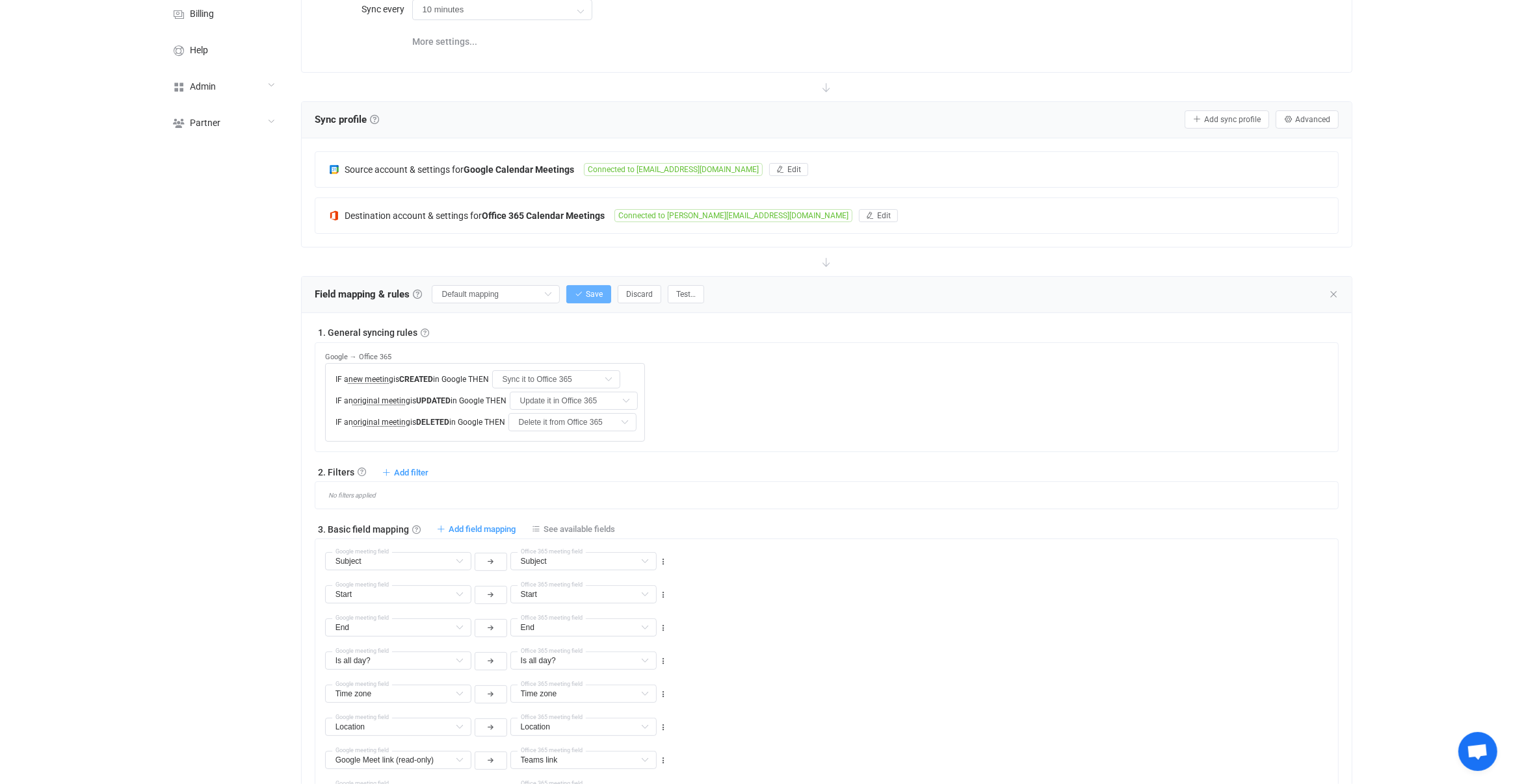
click at [590, 290] on span "Save" at bounding box center [593, 294] width 17 height 9
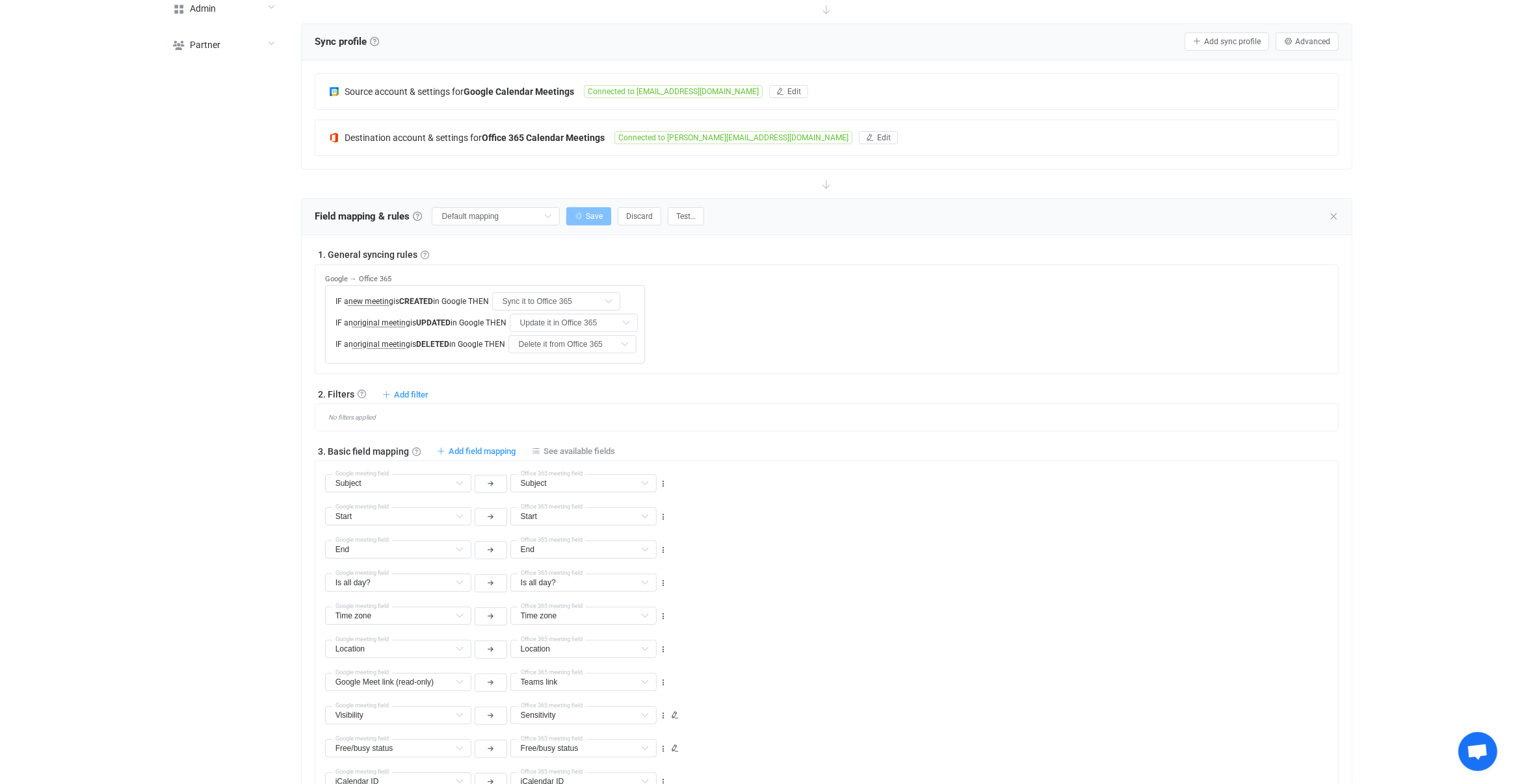
scroll to position [312, 0]
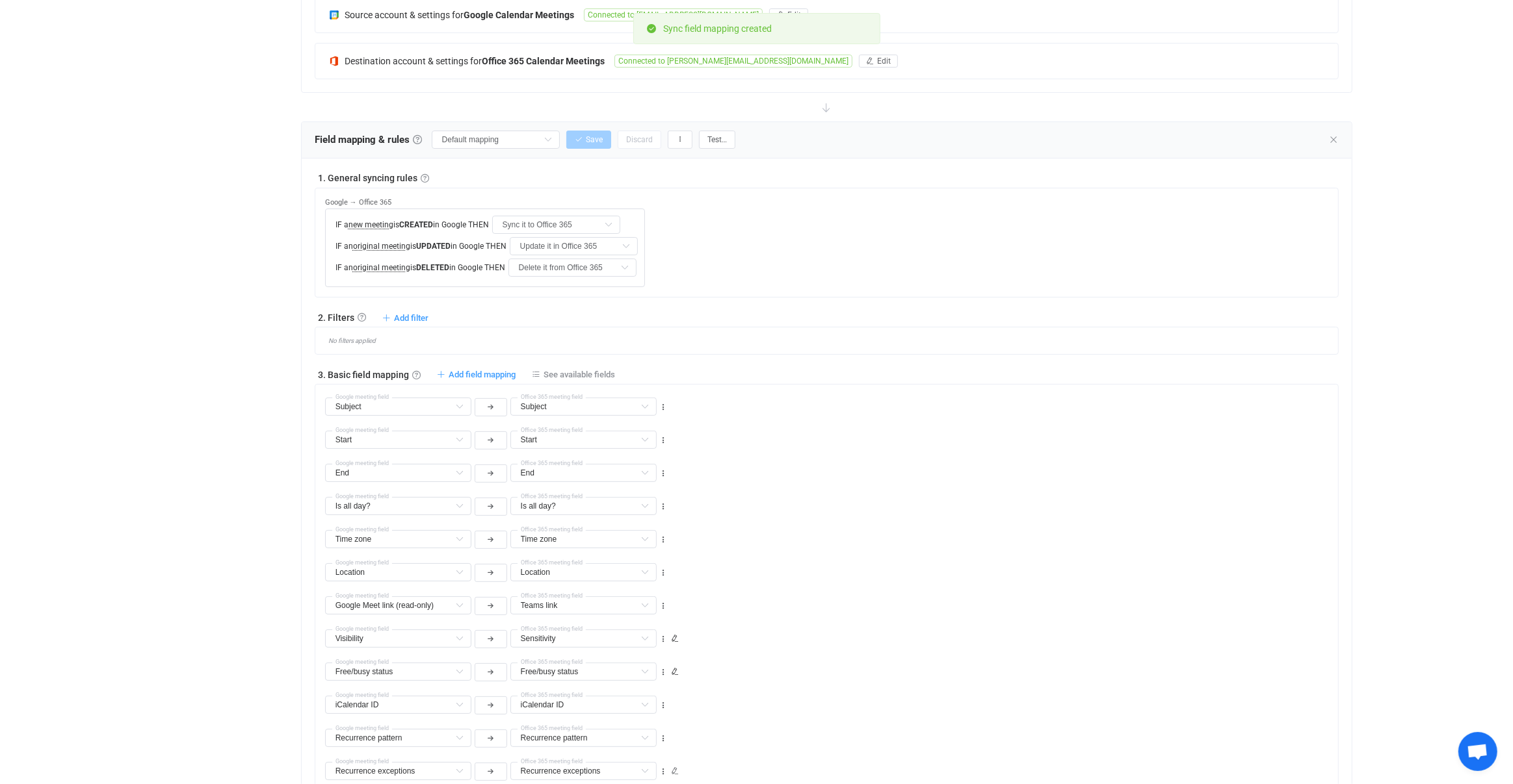
type input "My custom field mapping"
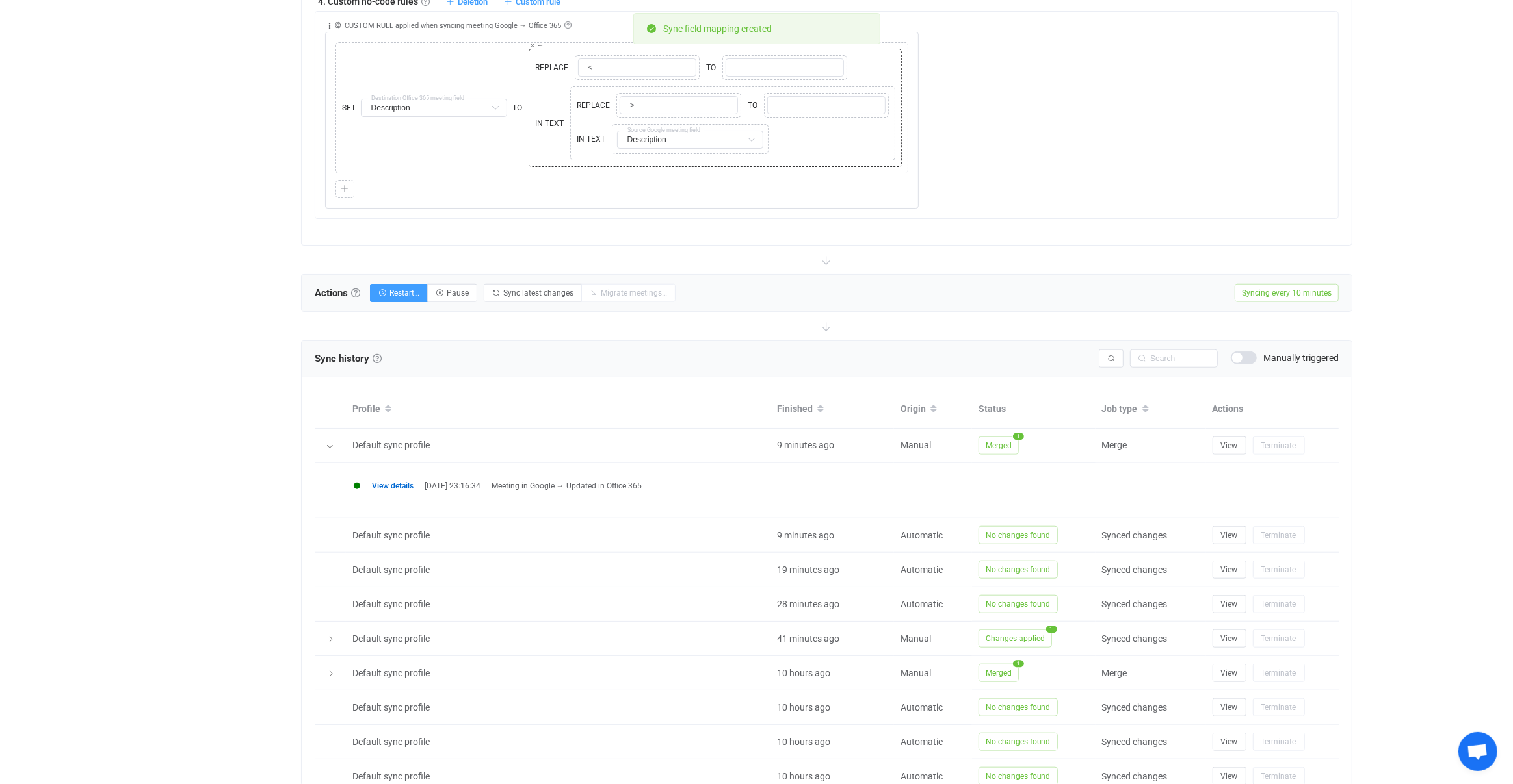
scroll to position [1276, 0]
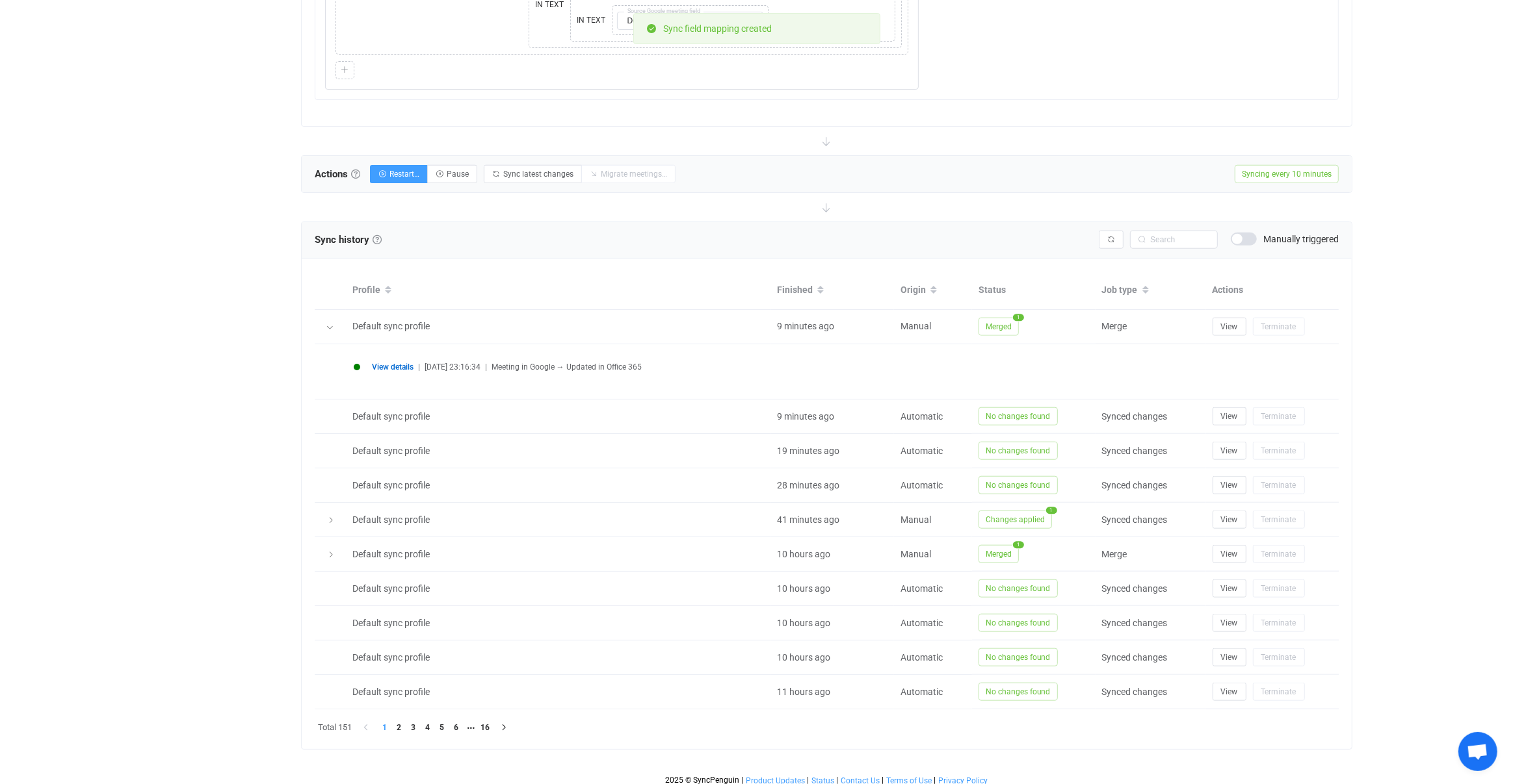
click at [393, 363] on span "View details" at bounding box center [393, 367] width 42 height 9
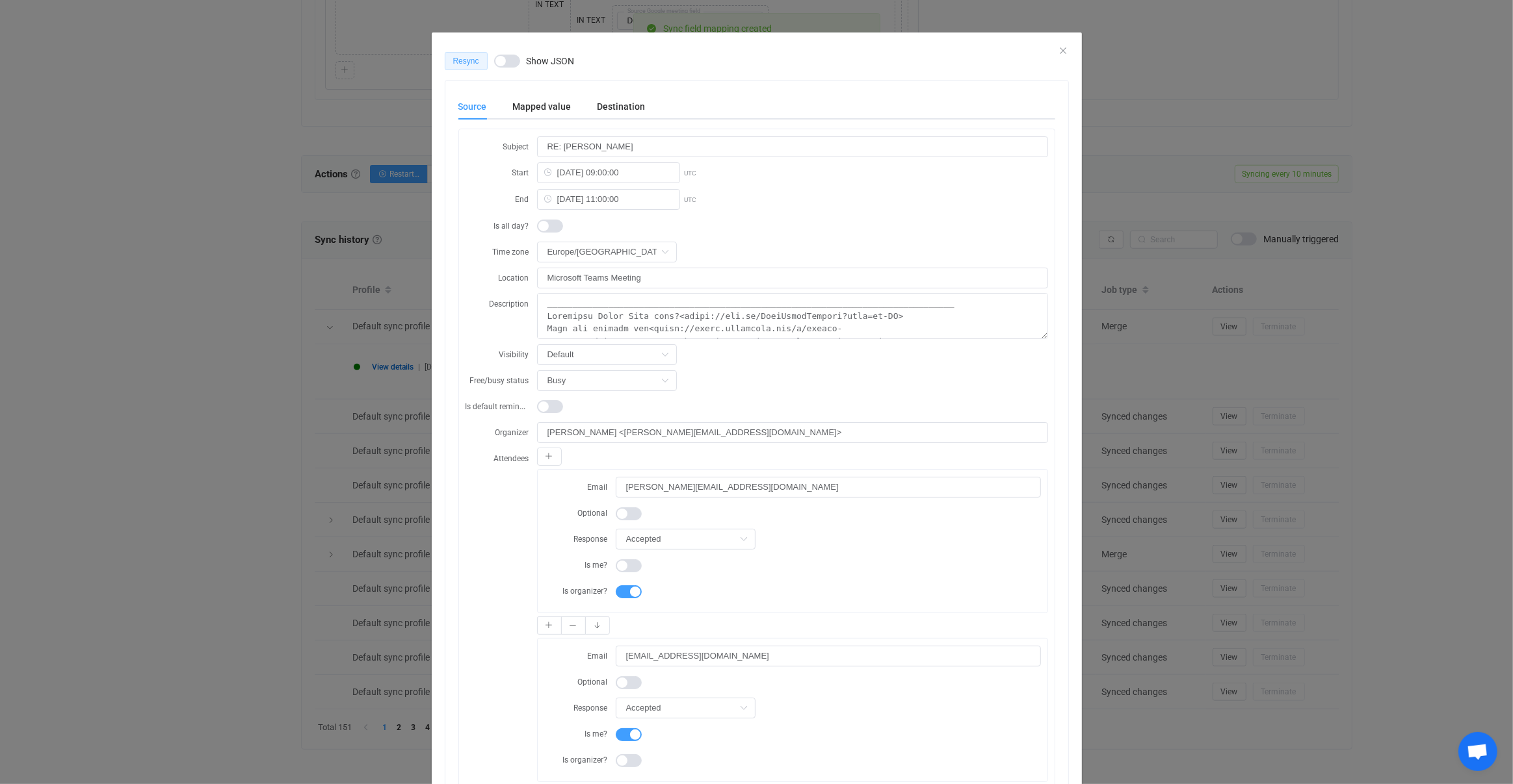
click at [470, 63] on span "Resync" at bounding box center [466, 61] width 26 height 9
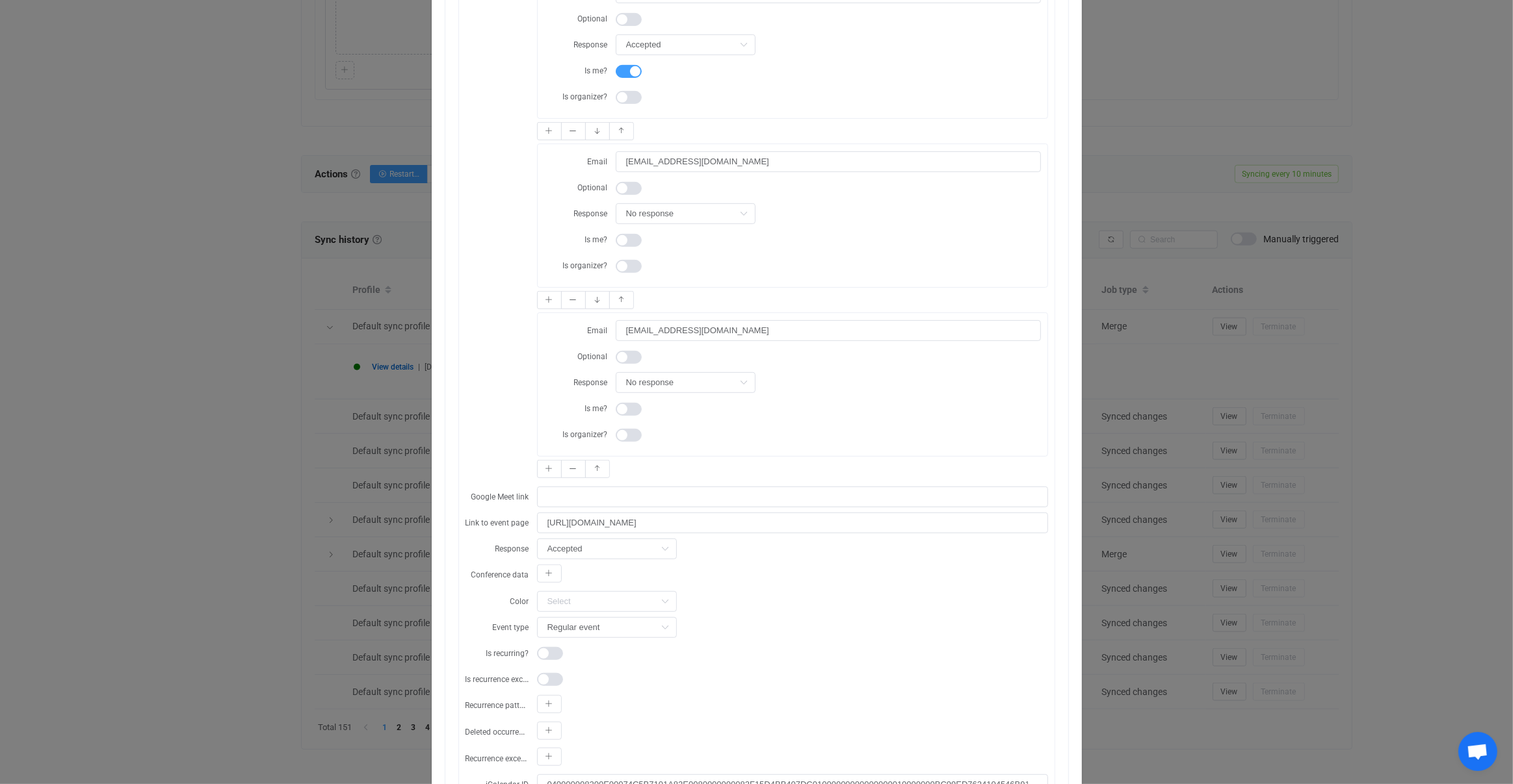
scroll to position [0, 0]
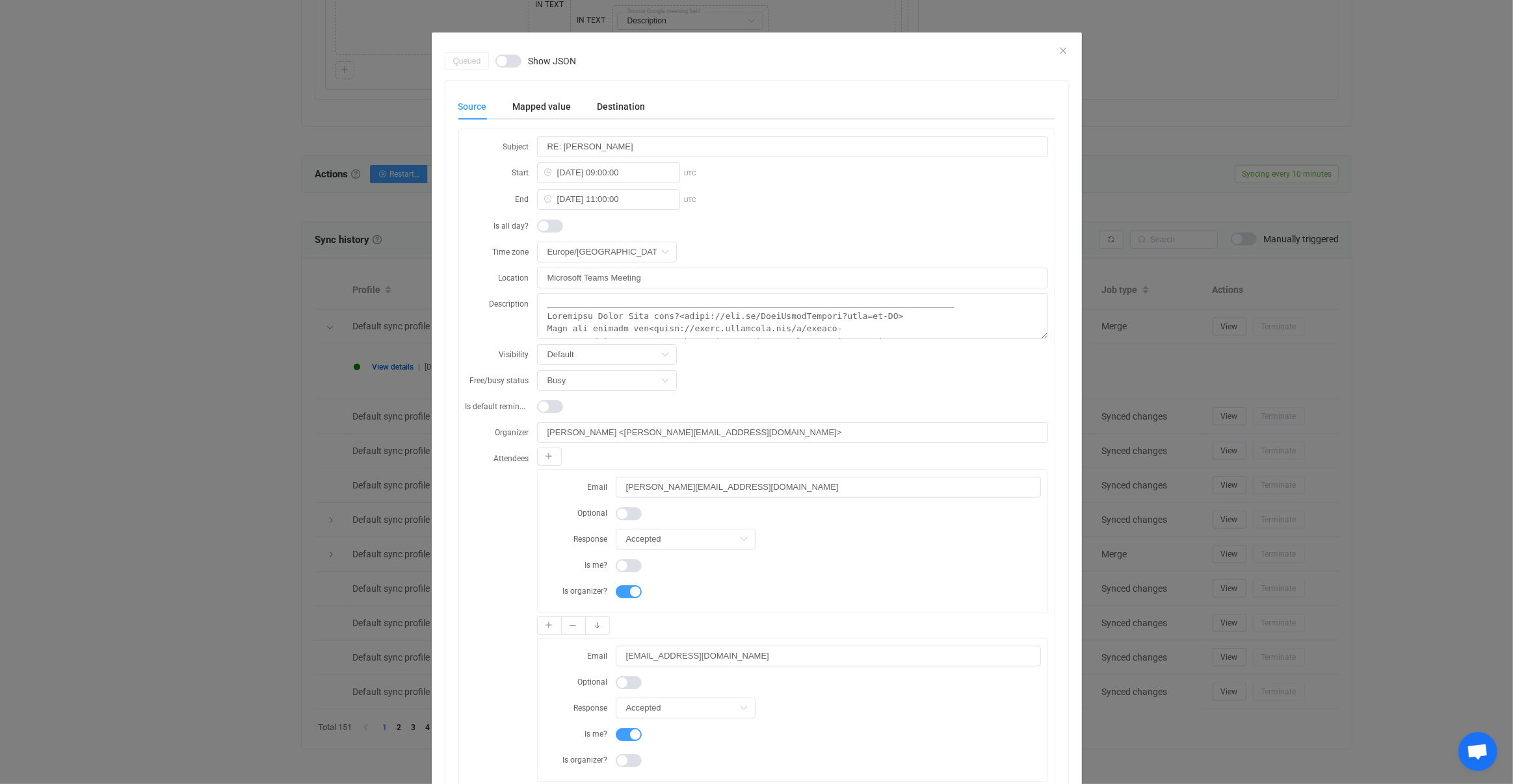
click at [1158, 497] on div "Queued Show JSON Source Mapped value Destination Subject RE: ANDREW THORNTON St…" at bounding box center [756, 392] width 1513 height 784
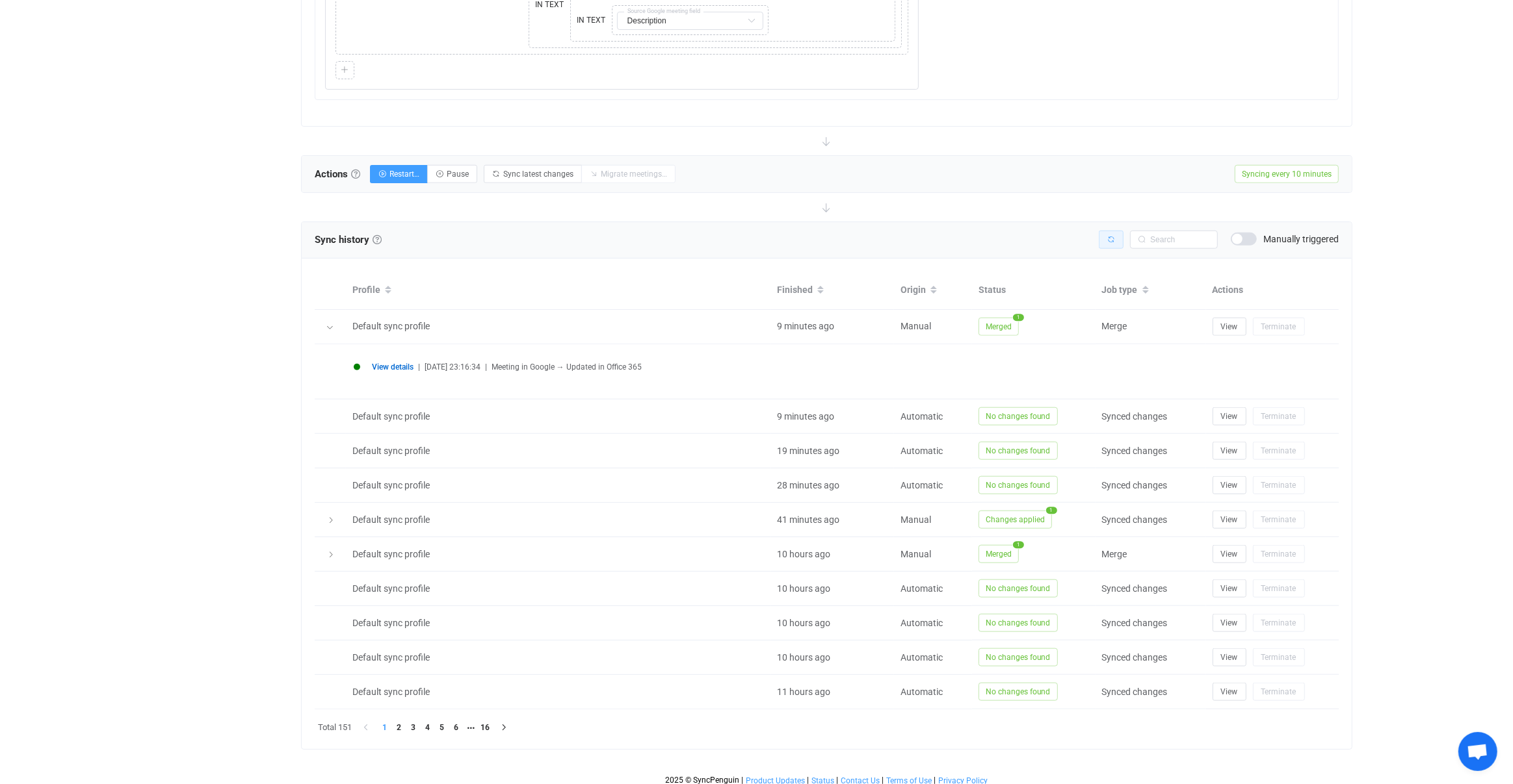
click at [1109, 237] on button "button" at bounding box center [1110, 239] width 25 height 18
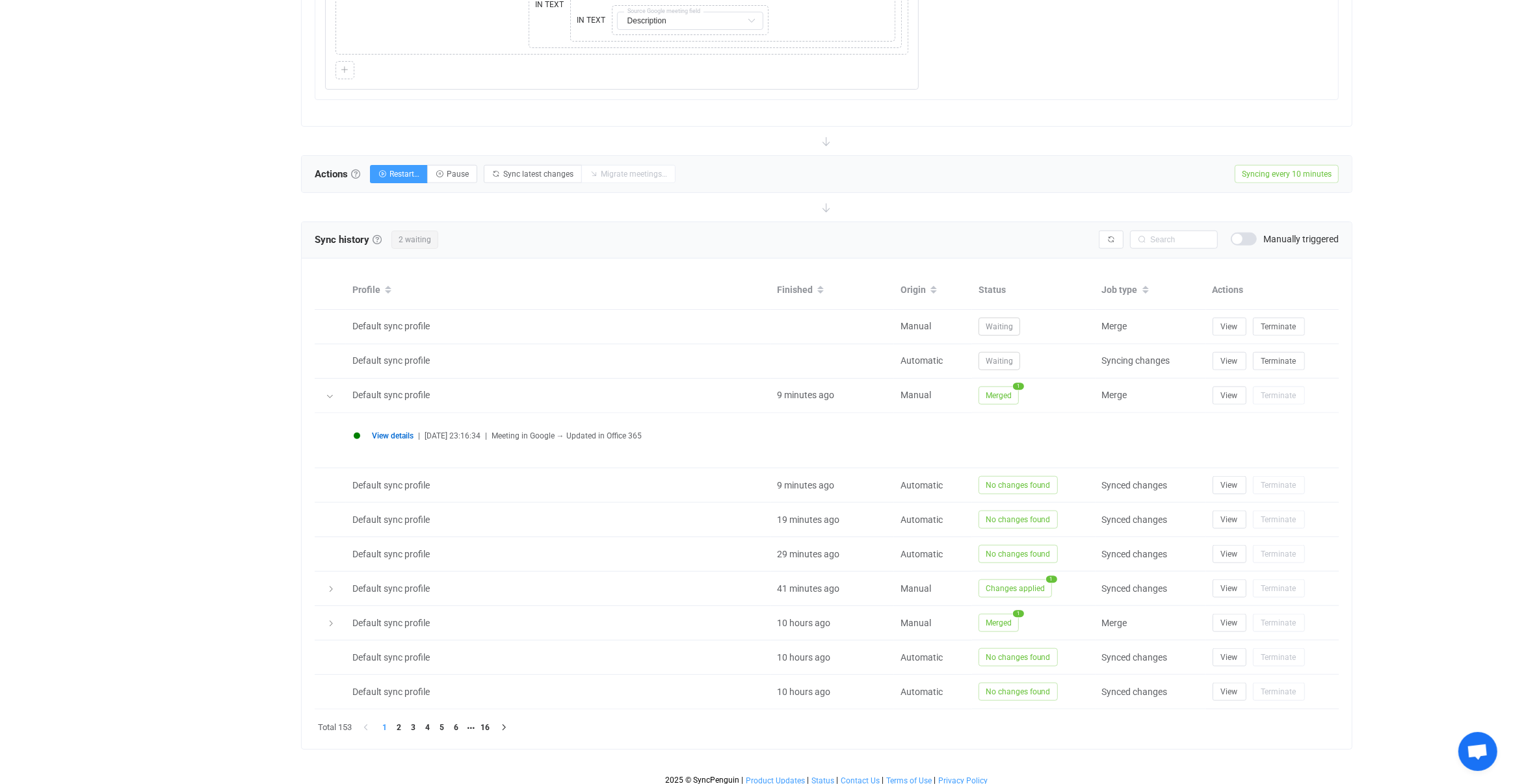
click at [333, 387] on div at bounding box center [330, 395] width 13 height 18
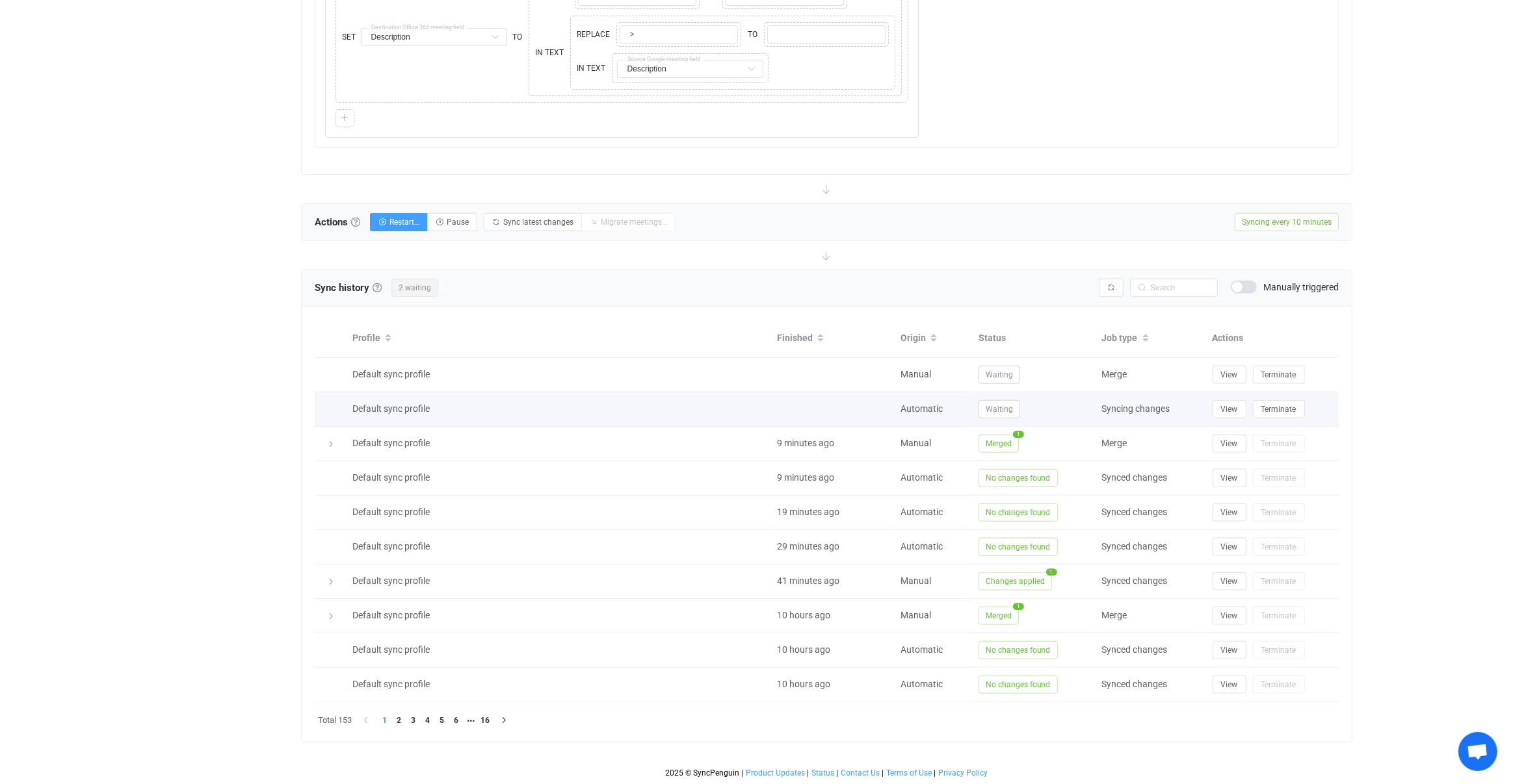
scroll to position [1220, 0]
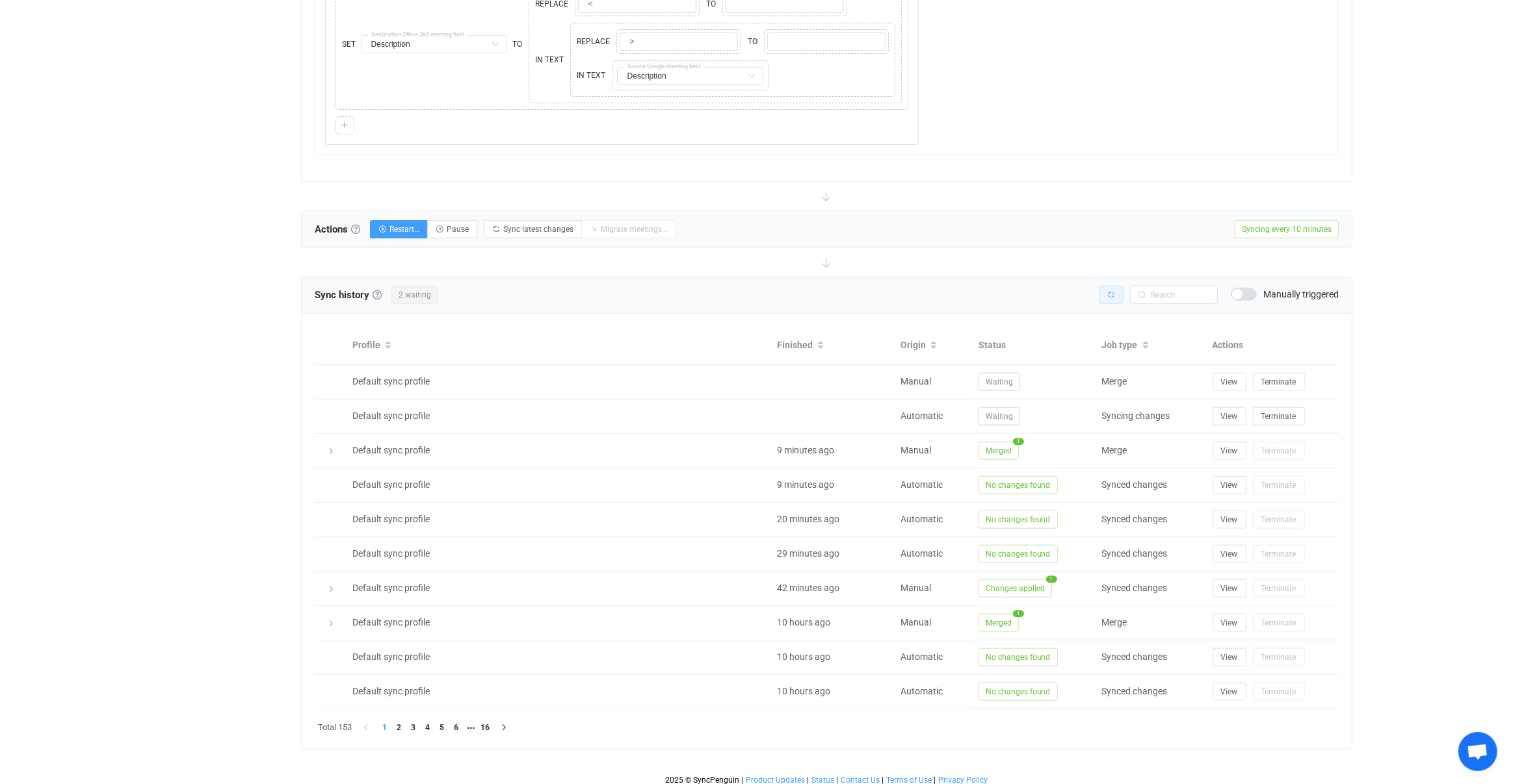
click at [1108, 292] on icon "button" at bounding box center [1111, 295] width 8 height 8
click at [0, 0] on div at bounding box center [0, 0] width 0 height 0
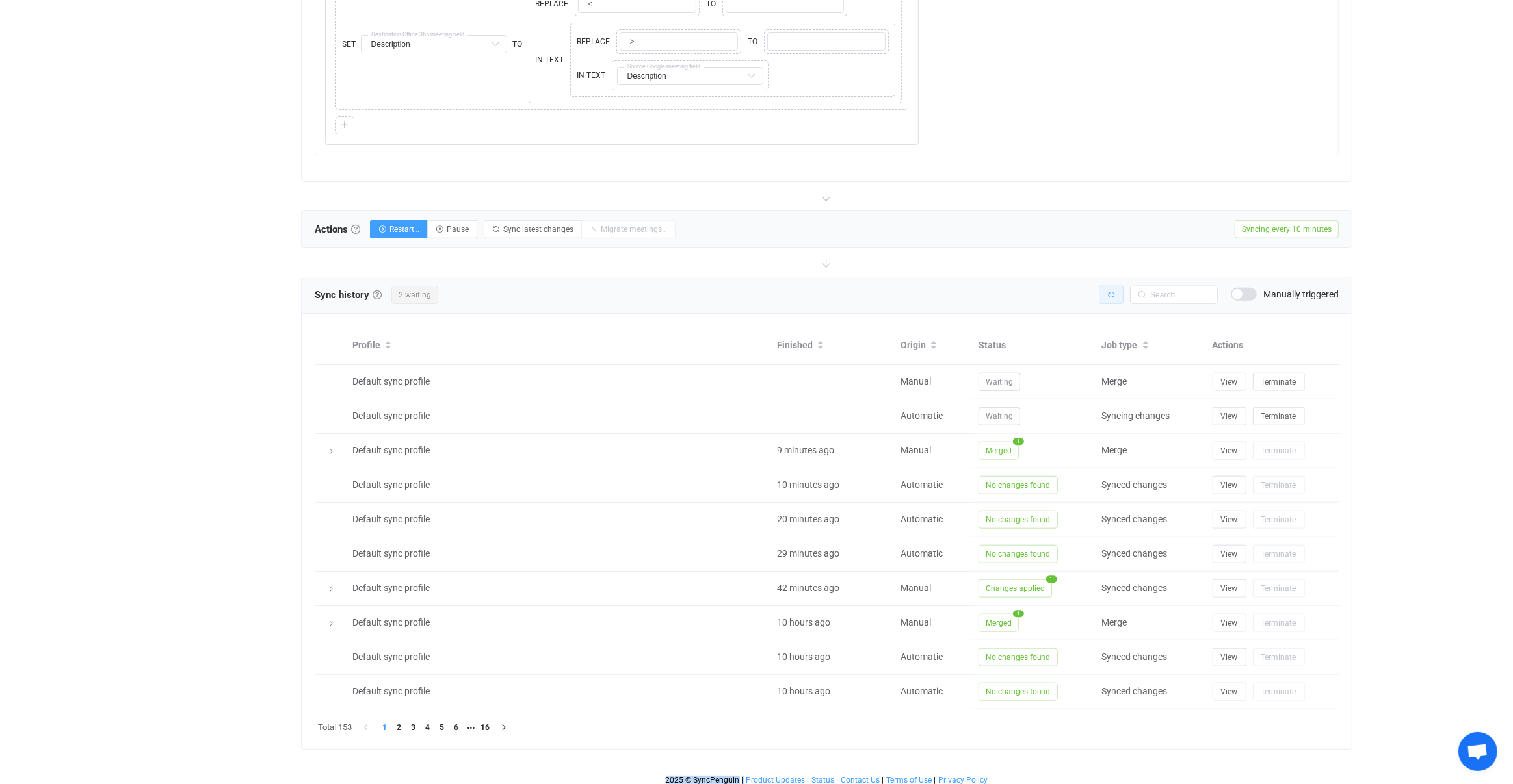
click at [1108, 292] on div at bounding box center [826, 513] width 1051 height 472
click at [1108, 292] on icon "button" at bounding box center [1111, 295] width 8 height 8
click at [1108, 292] on div "Sync history History Sync history All sync executions are recorded in the sync …" at bounding box center [827, 514] width 1052 height 473
click at [1108, 292] on icon "button" at bounding box center [1111, 295] width 8 height 8
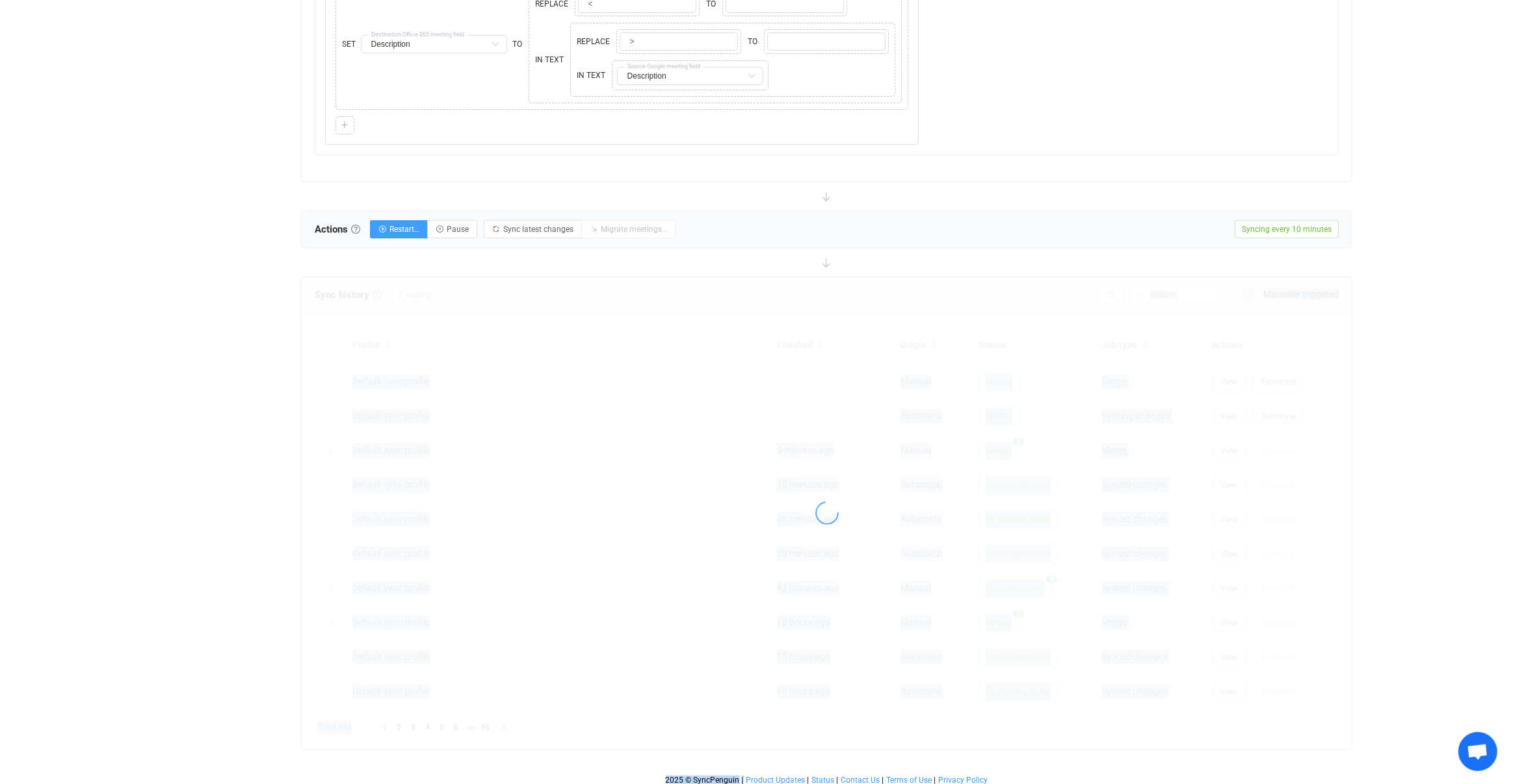
drag, startPoint x: 1108, startPoint y: 292, endPoint x: 1105, endPoint y: 311, distance: 19.2
click at [1108, 294] on div "Sync history History Sync history All sync executions are recorded in the sync …" at bounding box center [827, 514] width 1052 height 473
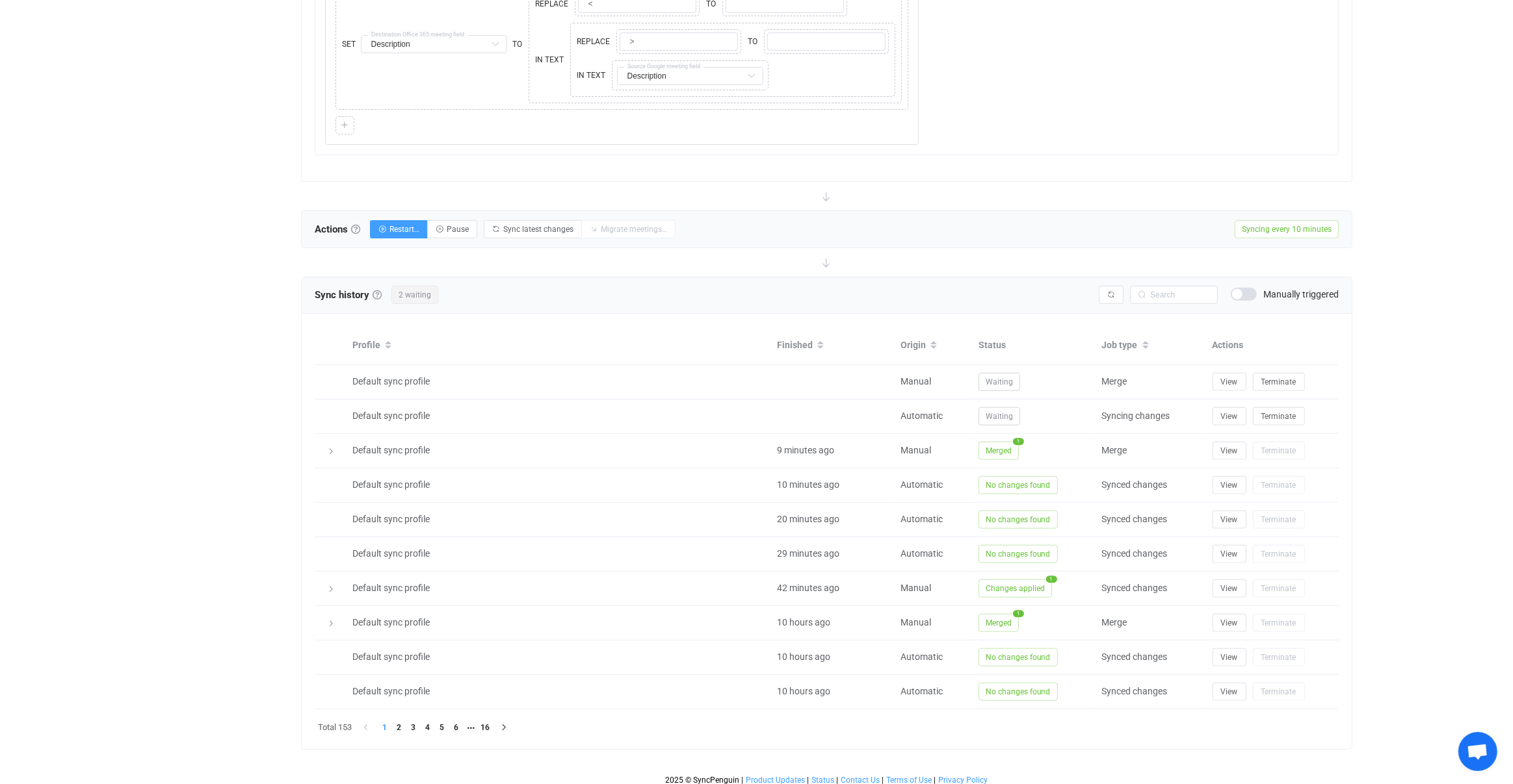
click at [1097, 286] on div "Sync history History Sync history All sync executions are recorded in the sync …" at bounding box center [826, 295] width 1025 height 20
click at [1131, 293] on input "text" at bounding box center [1173, 295] width 87 height 18
click at [1111, 292] on icon "button" at bounding box center [1111, 295] width 8 height 8
click at [1008, 290] on div "Sync history History Sync history All sync executions are recorded in the sync …" at bounding box center [826, 295] width 1025 height 20
click at [1109, 291] on icon "button" at bounding box center [1111, 295] width 8 height 8
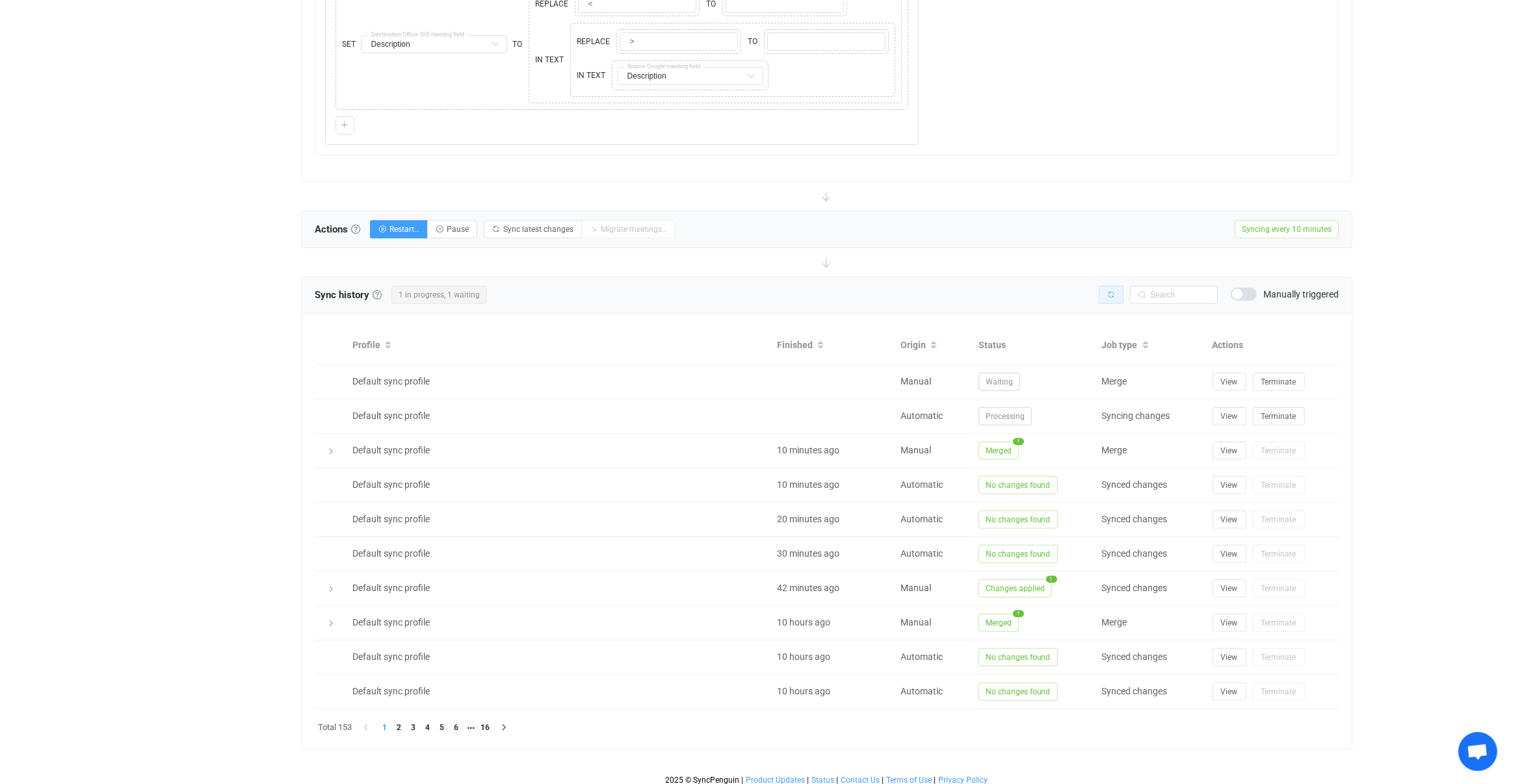
click at [1109, 291] on icon "button" at bounding box center [1111, 295] width 8 height 8
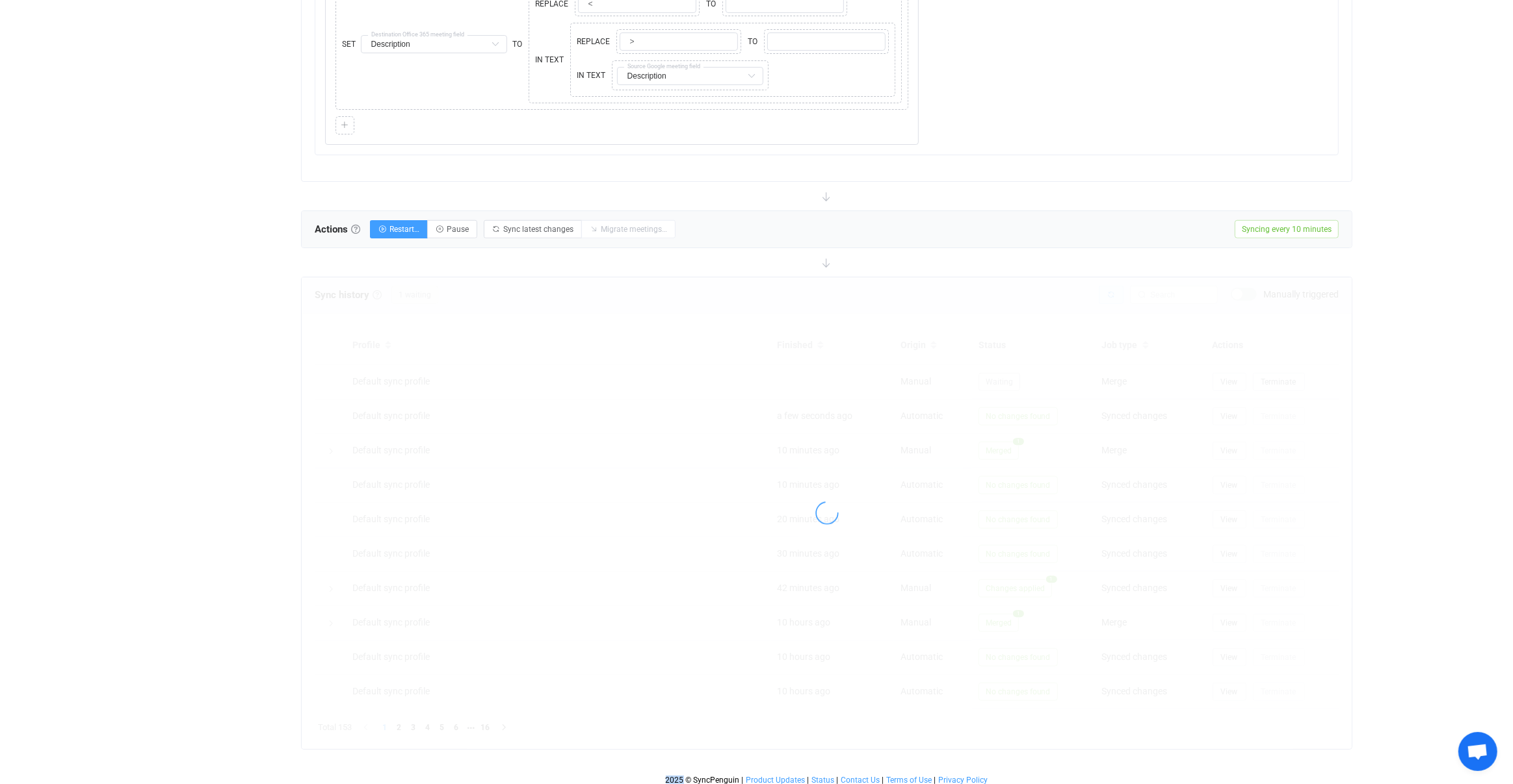
click at [1109, 291] on div at bounding box center [826, 513] width 1051 height 472
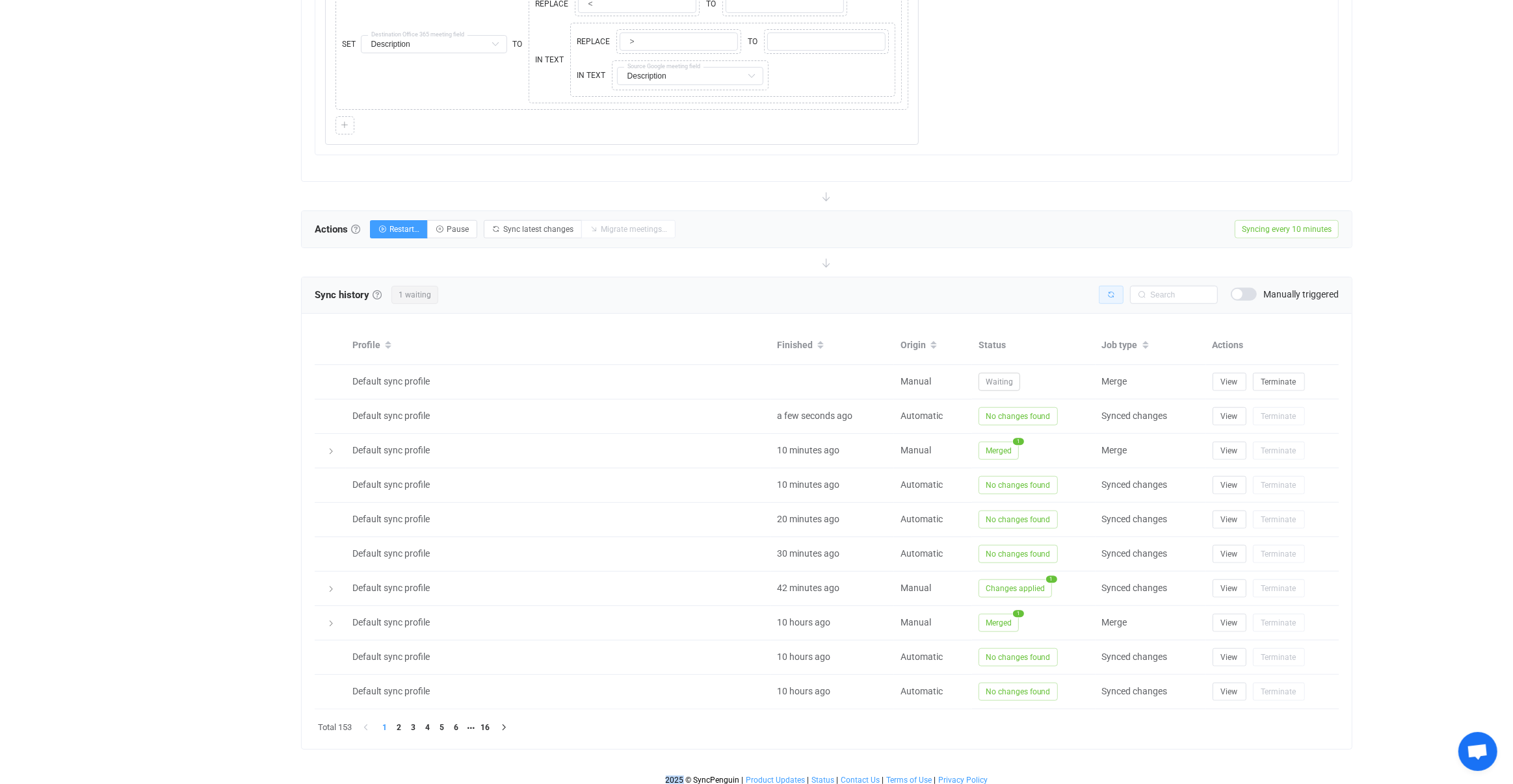
click at [1109, 291] on icon "button" at bounding box center [1111, 295] width 8 height 8
click at [1000, 373] on span "Merged" at bounding box center [998, 382] width 41 height 18
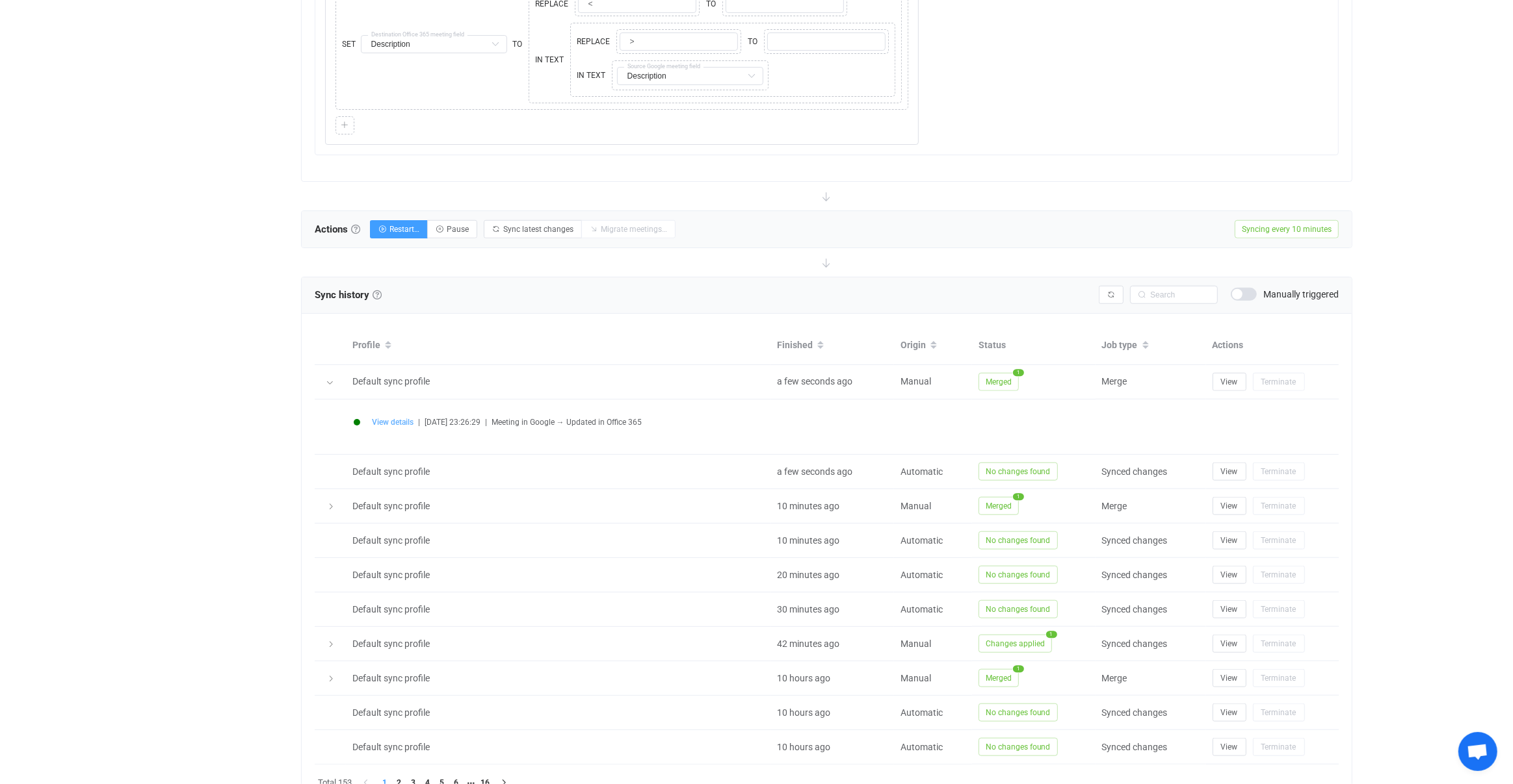
click at [401, 417] on span "View details" at bounding box center [393, 421] width 42 height 9
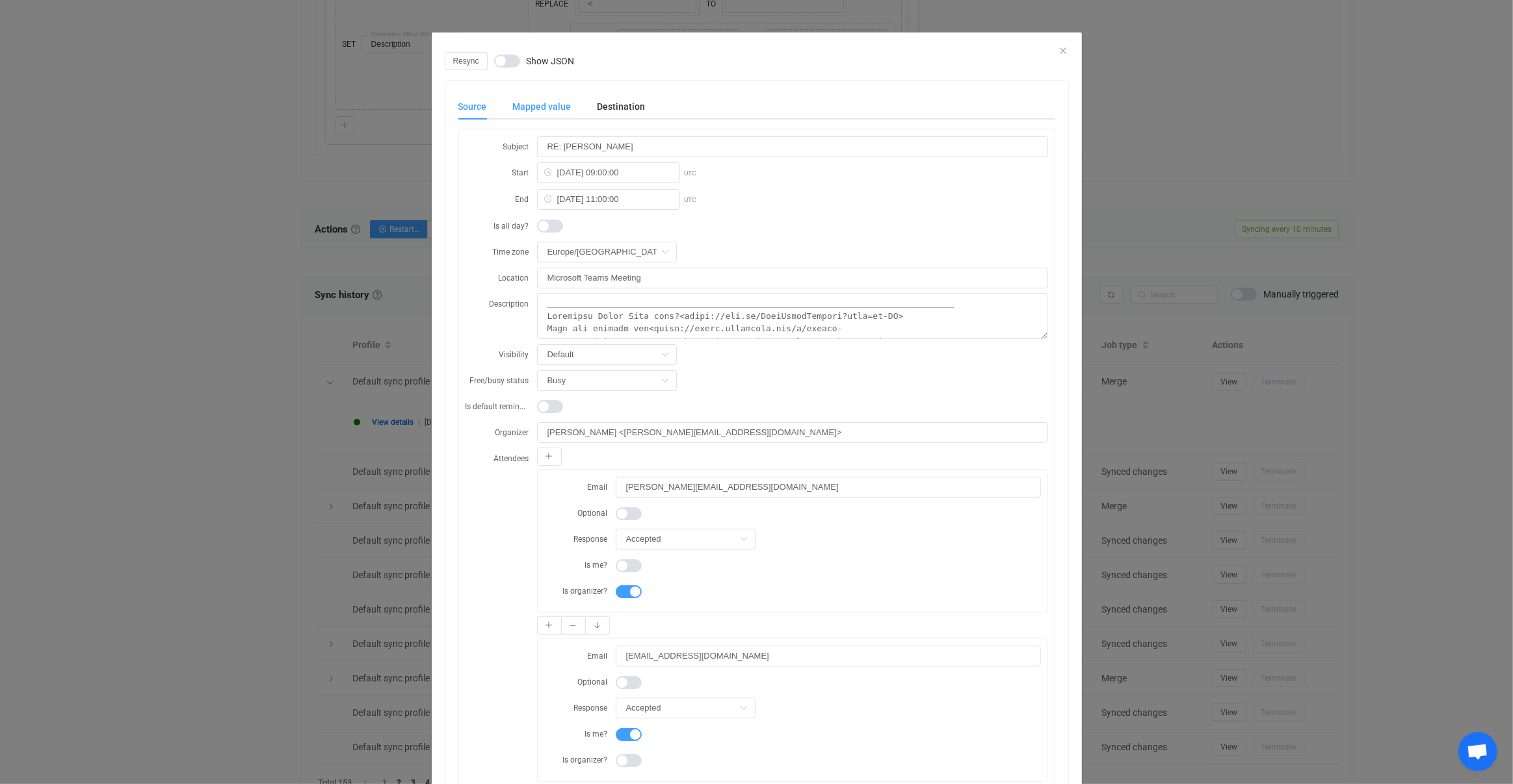
click at [546, 102] on div "Mapped value" at bounding box center [542, 106] width 84 height 26
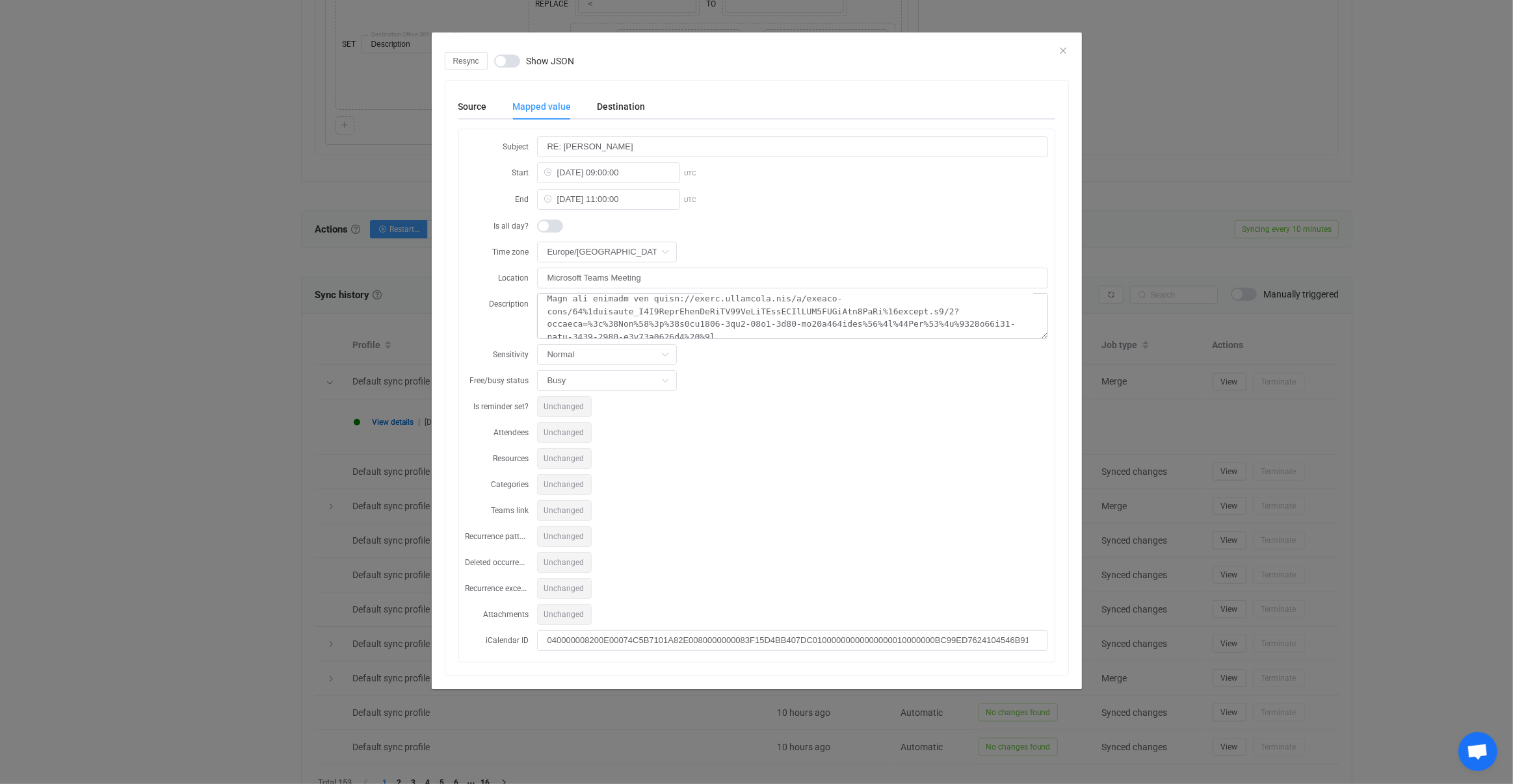
scroll to position [5, 0]
click at [371, 362] on div "Resync Show JSON Source Mapped value Destination Subject RE: ANDREW THORNTON St…" at bounding box center [756, 392] width 1513 height 784
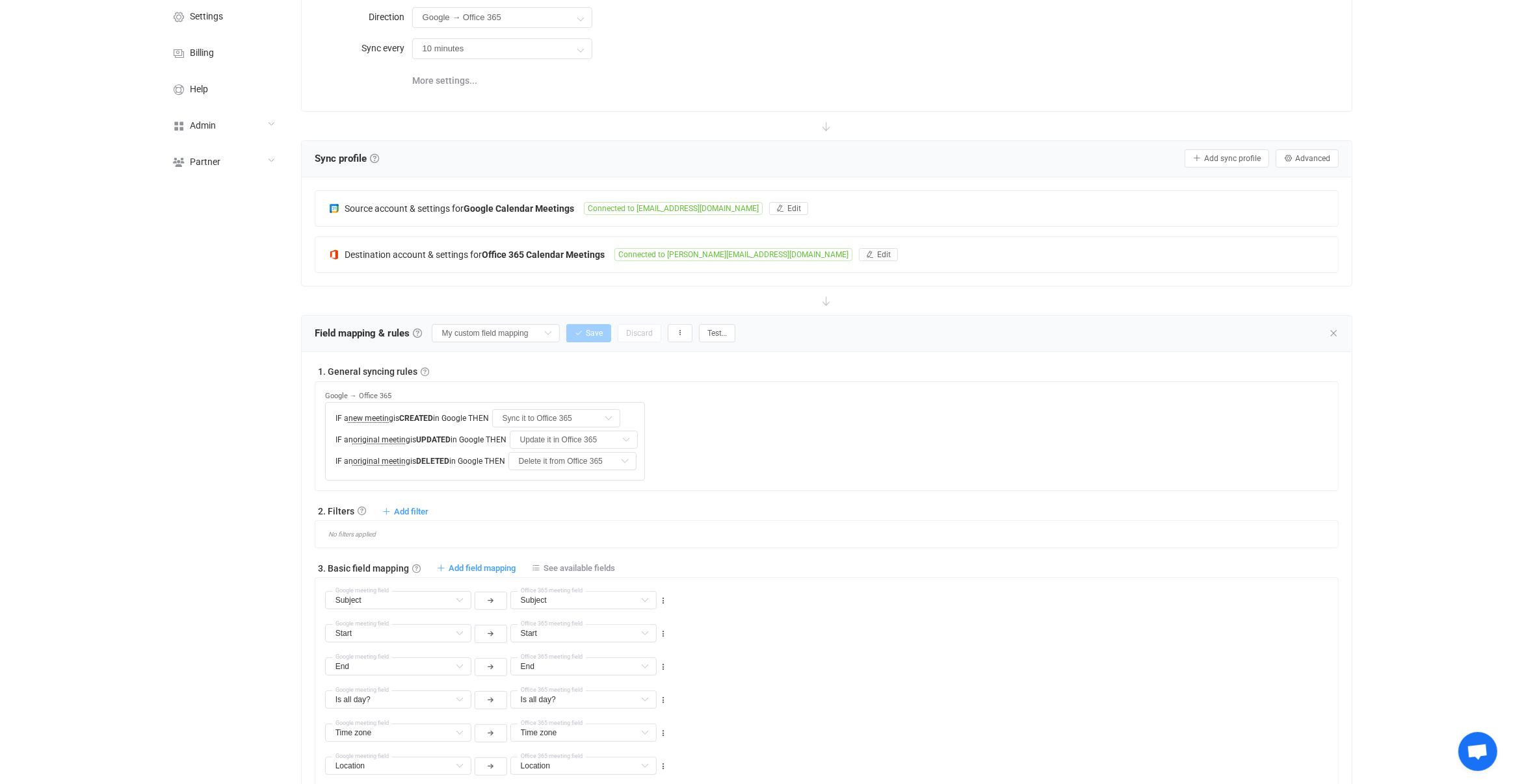
scroll to position [1131, 0]
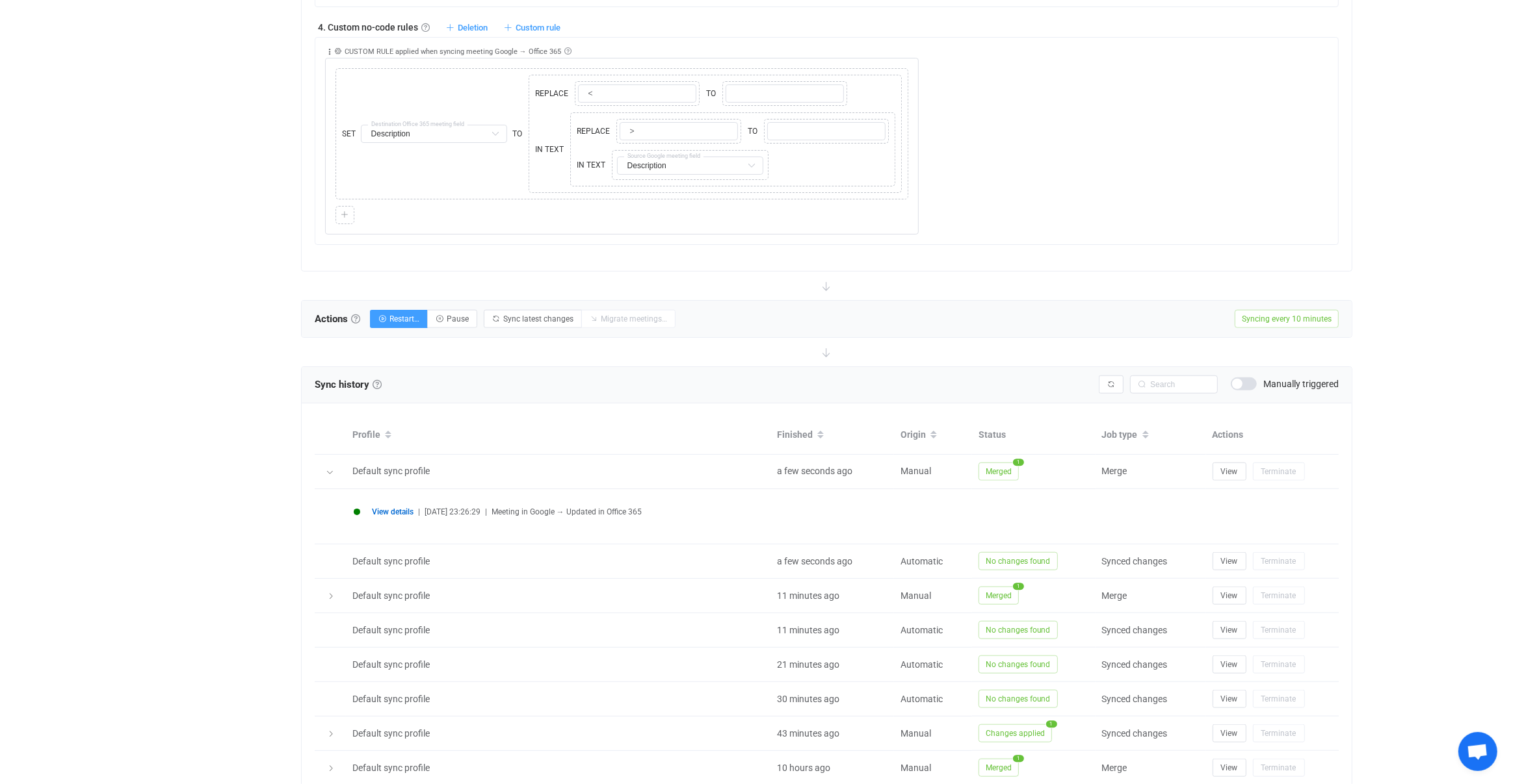
click at [402, 508] on span "View details" at bounding box center [393, 512] width 42 height 9
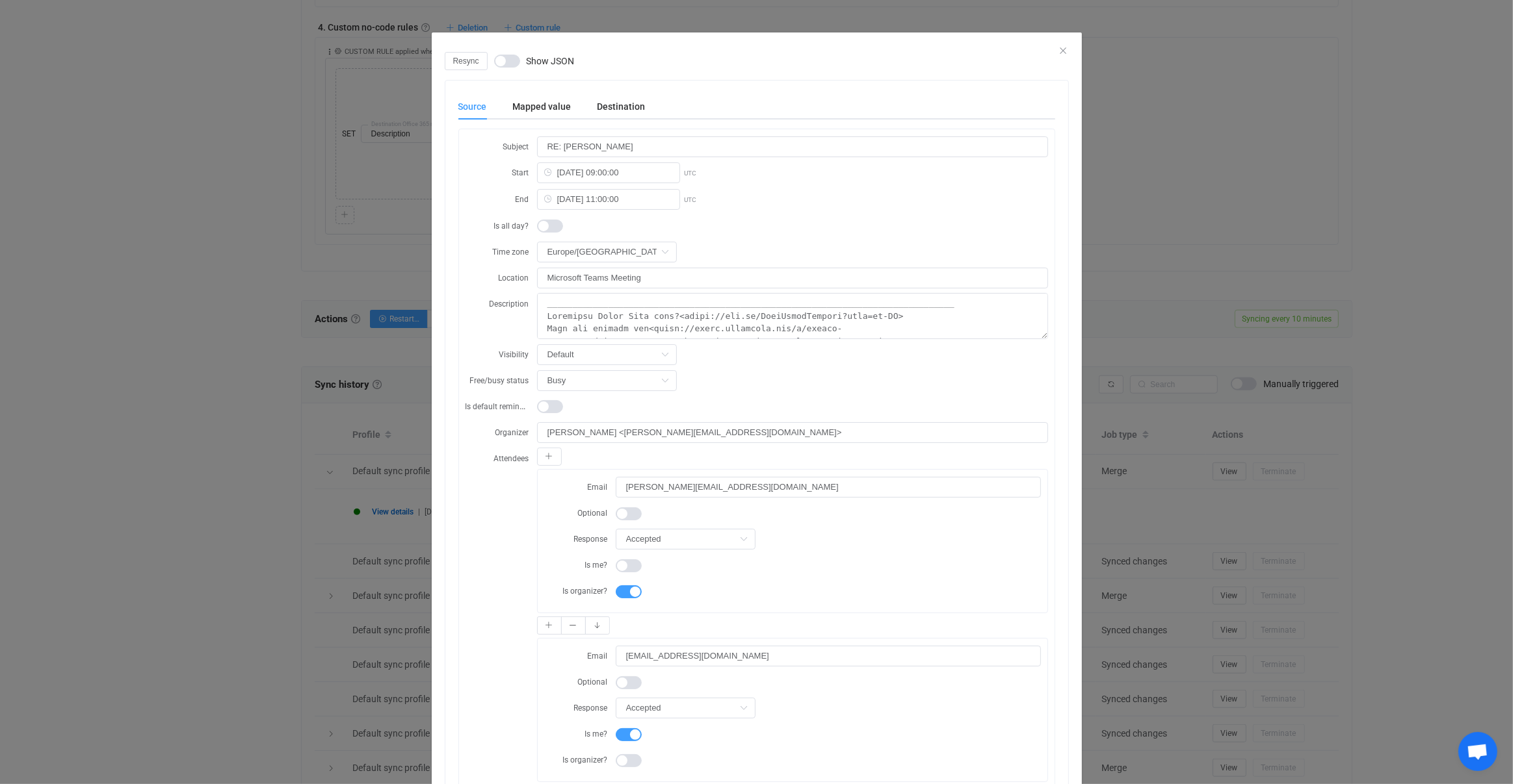
click at [513, 115] on div "Mapped value" at bounding box center [542, 106] width 84 height 26
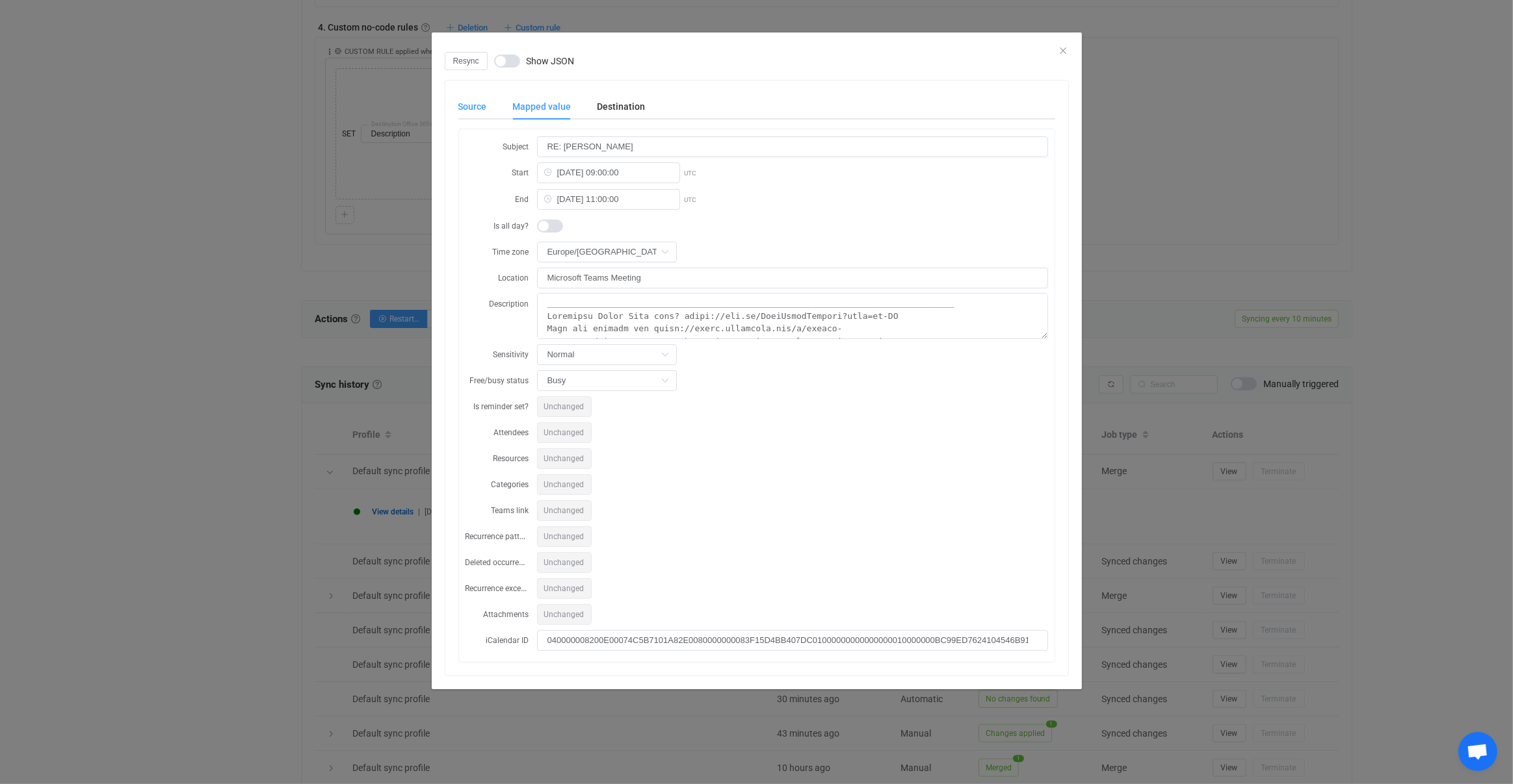
click at [479, 115] on div "Source" at bounding box center [479, 106] width 42 height 26
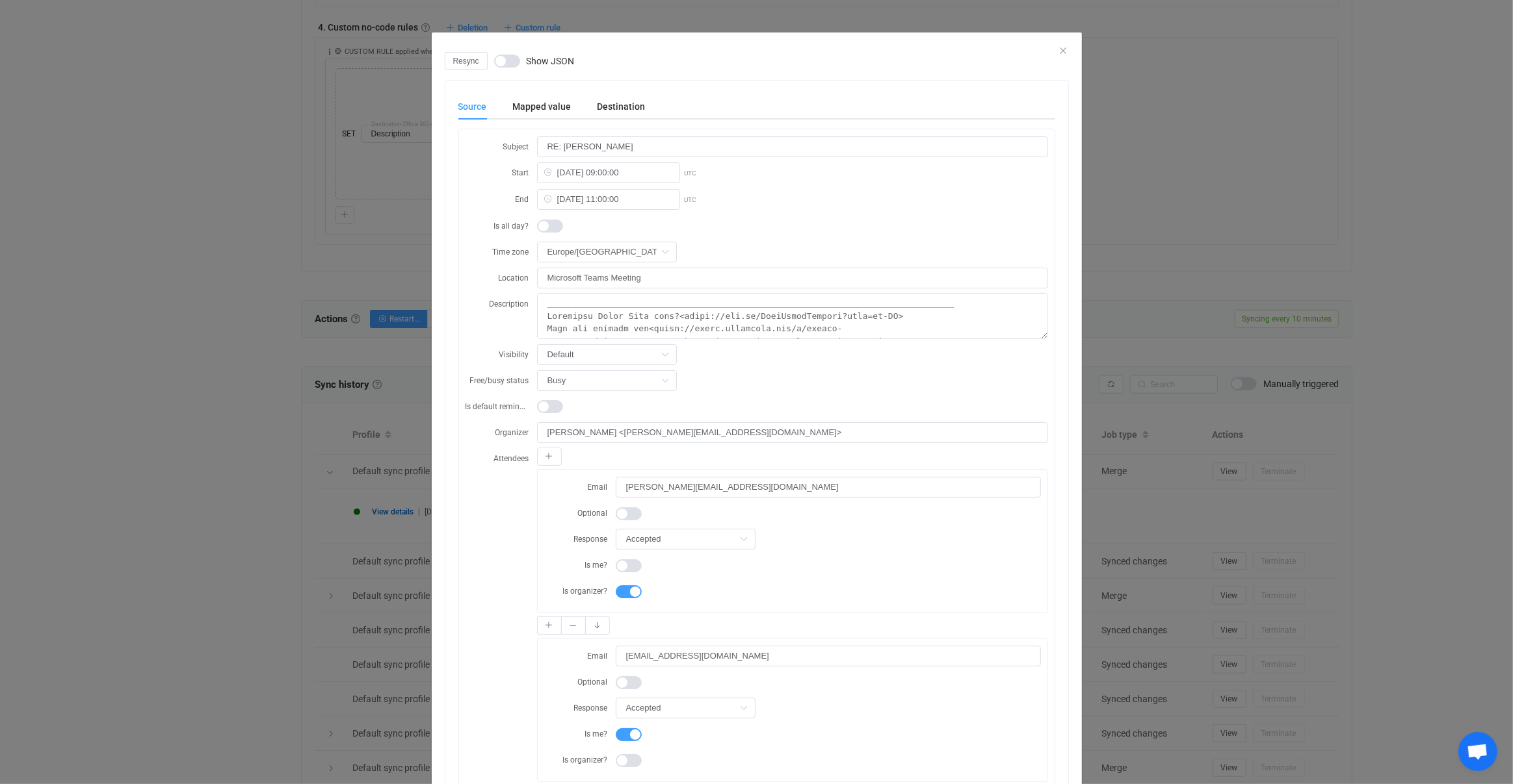
scroll to position [2, 0]
click at [717, 308] on textarea "dialog" at bounding box center [792, 314] width 511 height 46
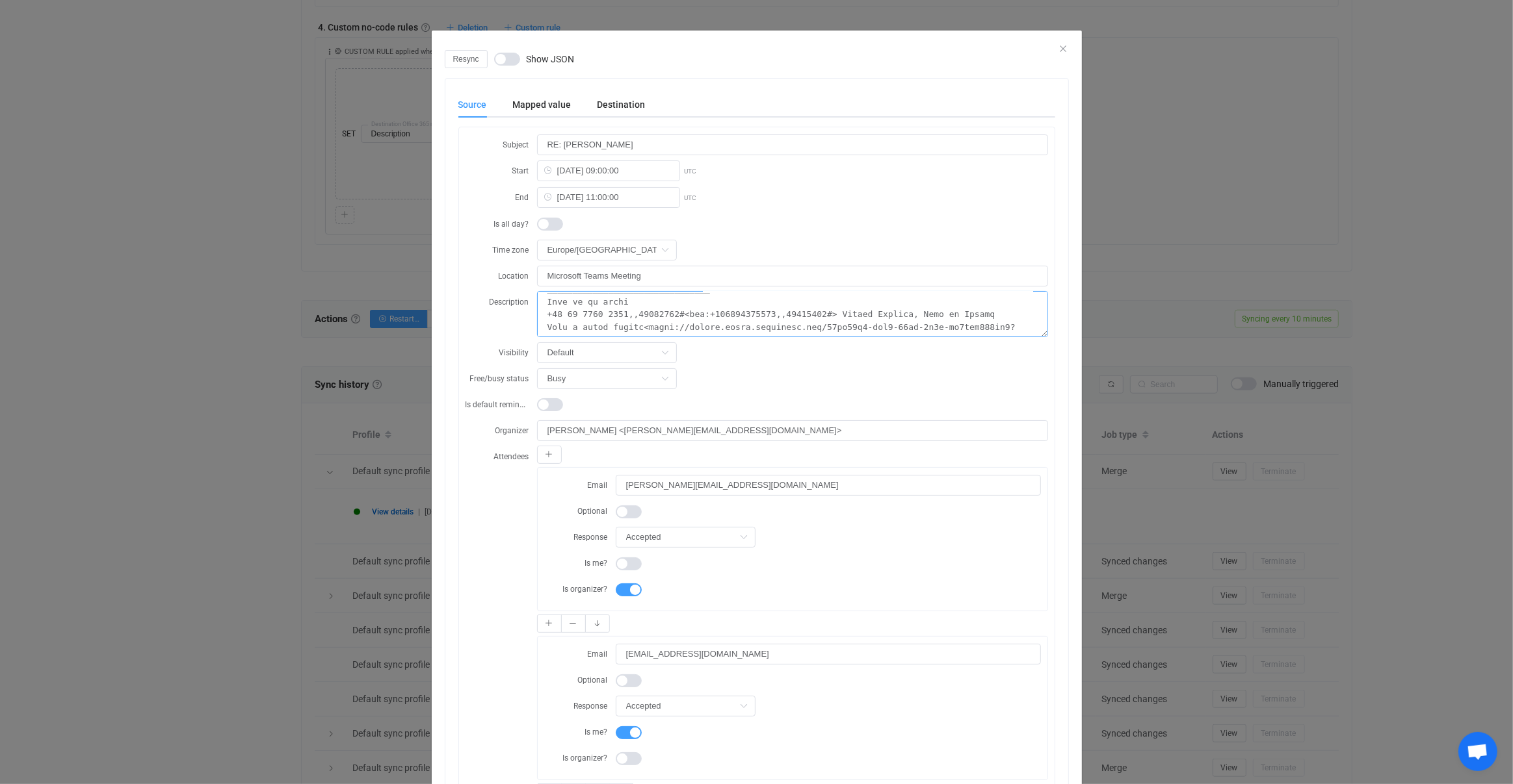
drag, startPoint x: 685, startPoint y: 309, endPoint x: 886, endPoint y: 310, distance: 201.0
click at [886, 310] on textarea "dialog" at bounding box center [792, 314] width 511 height 46
drag, startPoint x: 789, startPoint y: 318, endPoint x: 796, endPoint y: 336, distance: 19.3
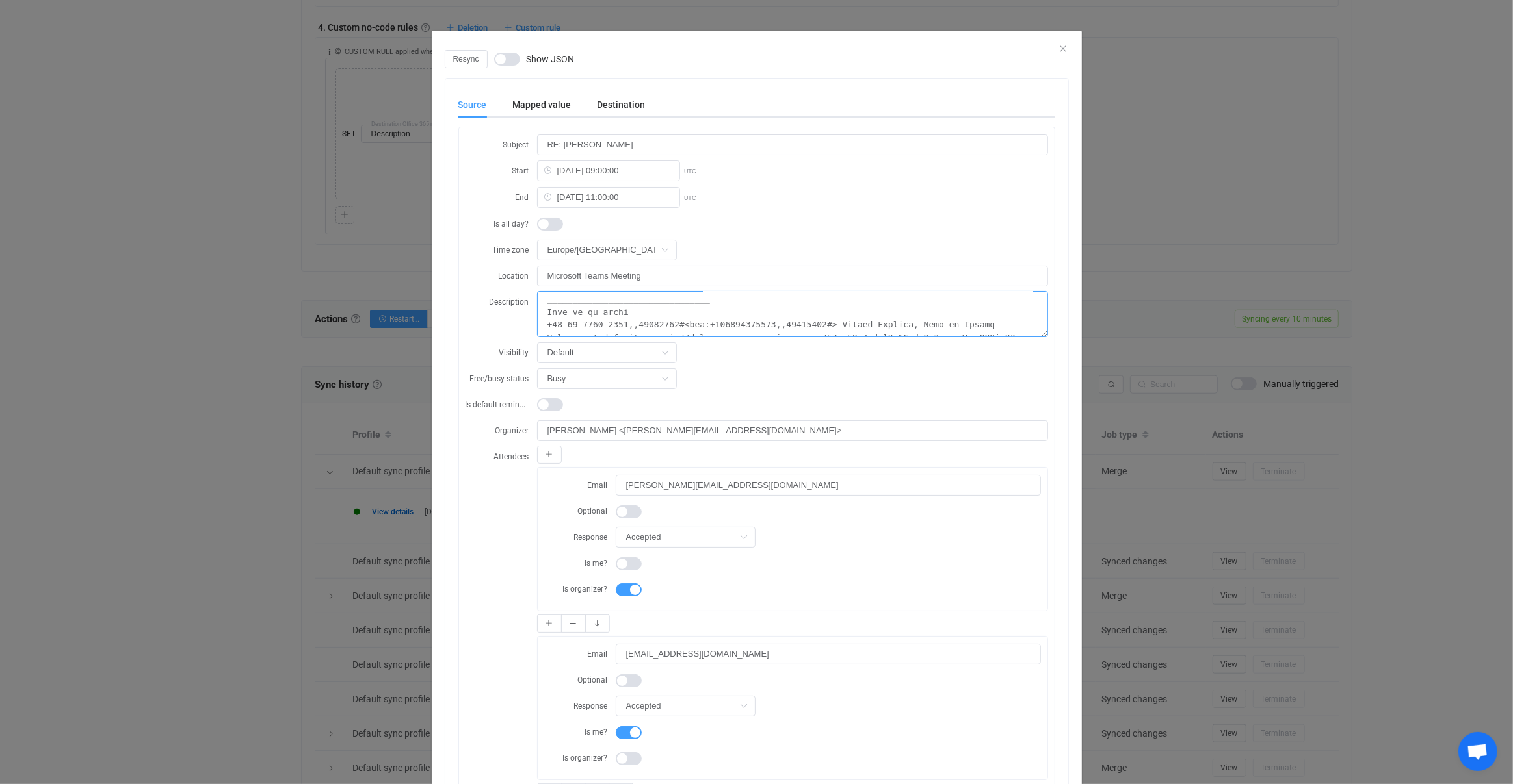
click at [796, 336] on form "Subject RE: ANDREW THORNTON Start 2025-08-22 09:00:00 UTC End 2025-08-22 11:00:…" at bounding box center [756, 795] width 583 height 1323
click at [780, 307] on textarea "dialog" at bounding box center [792, 314] width 511 height 46
click at [695, 316] on textarea "dialog" at bounding box center [792, 314] width 511 height 46
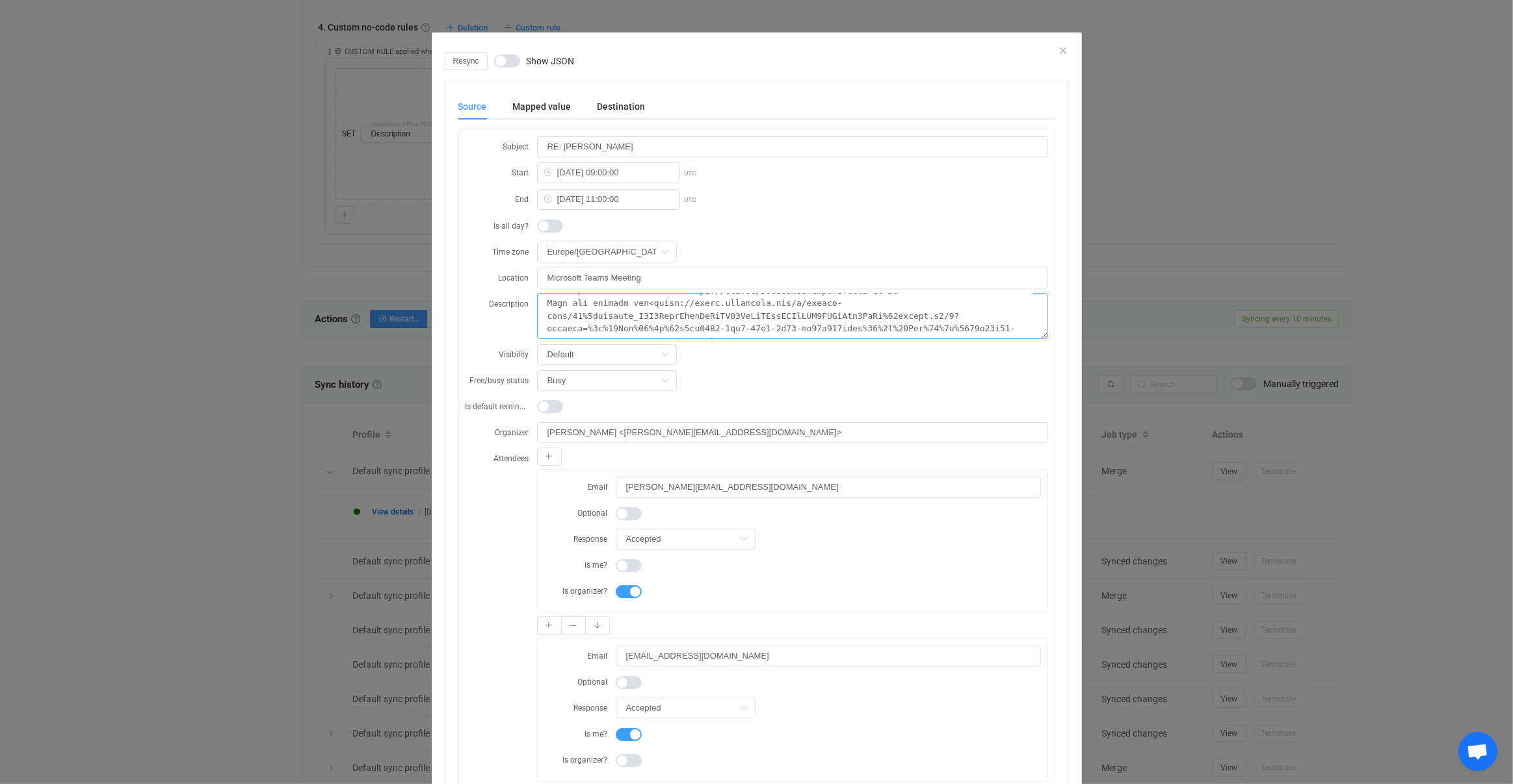
drag, startPoint x: 694, startPoint y: 325, endPoint x: 905, endPoint y: 326, distance: 211.0
click at [905, 326] on textarea "dialog" at bounding box center [792, 316] width 511 height 46
click at [912, 319] on textarea "dialog" at bounding box center [792, 316] width 511 height 46
click at [1263, 348] on div "Resync Show JSON Source Mapped value Destination Subject RE: ANDREW THORNTON St…" at bounding box center [756, 392] width 1513 height 784
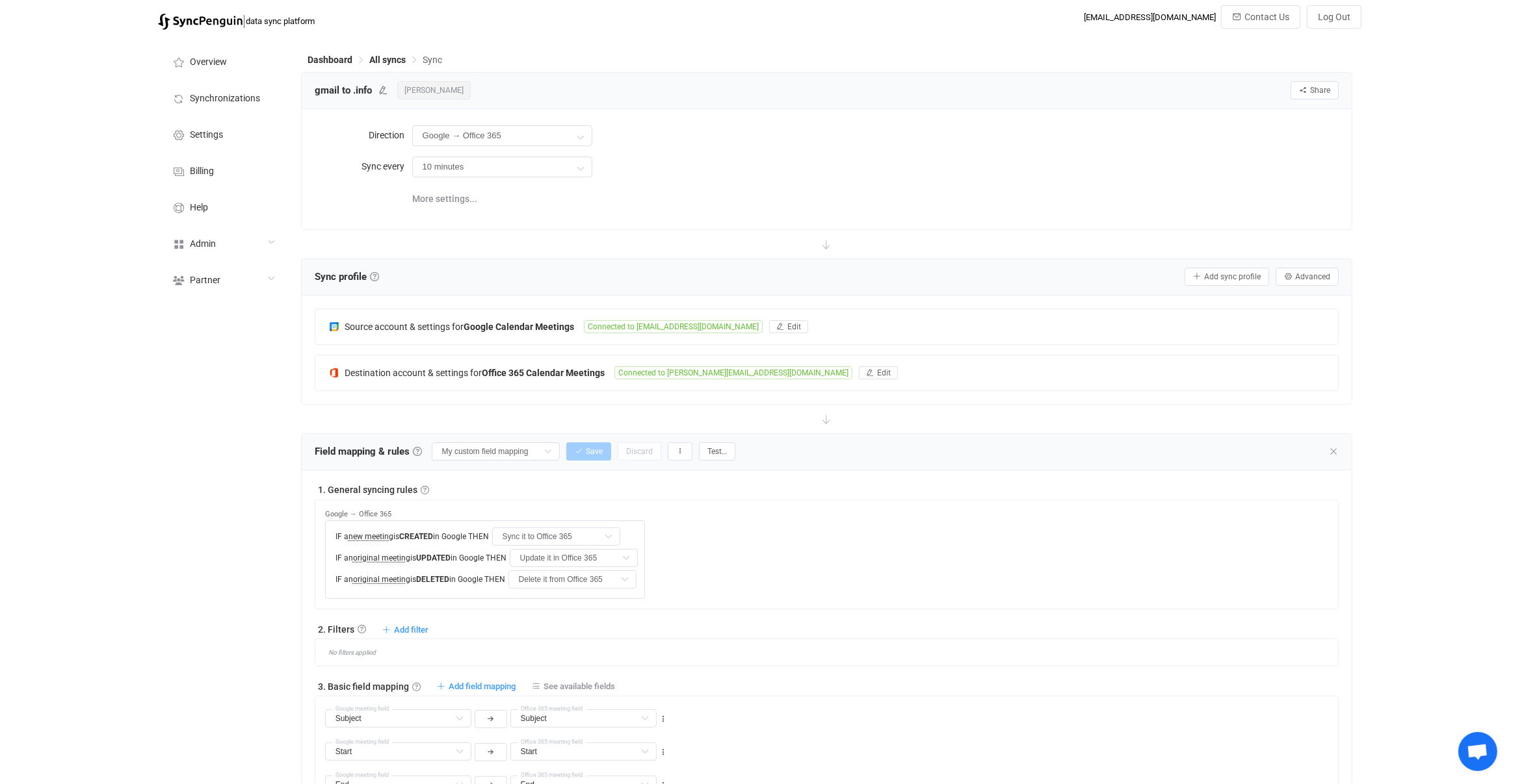
scroll to position [1276, 0]
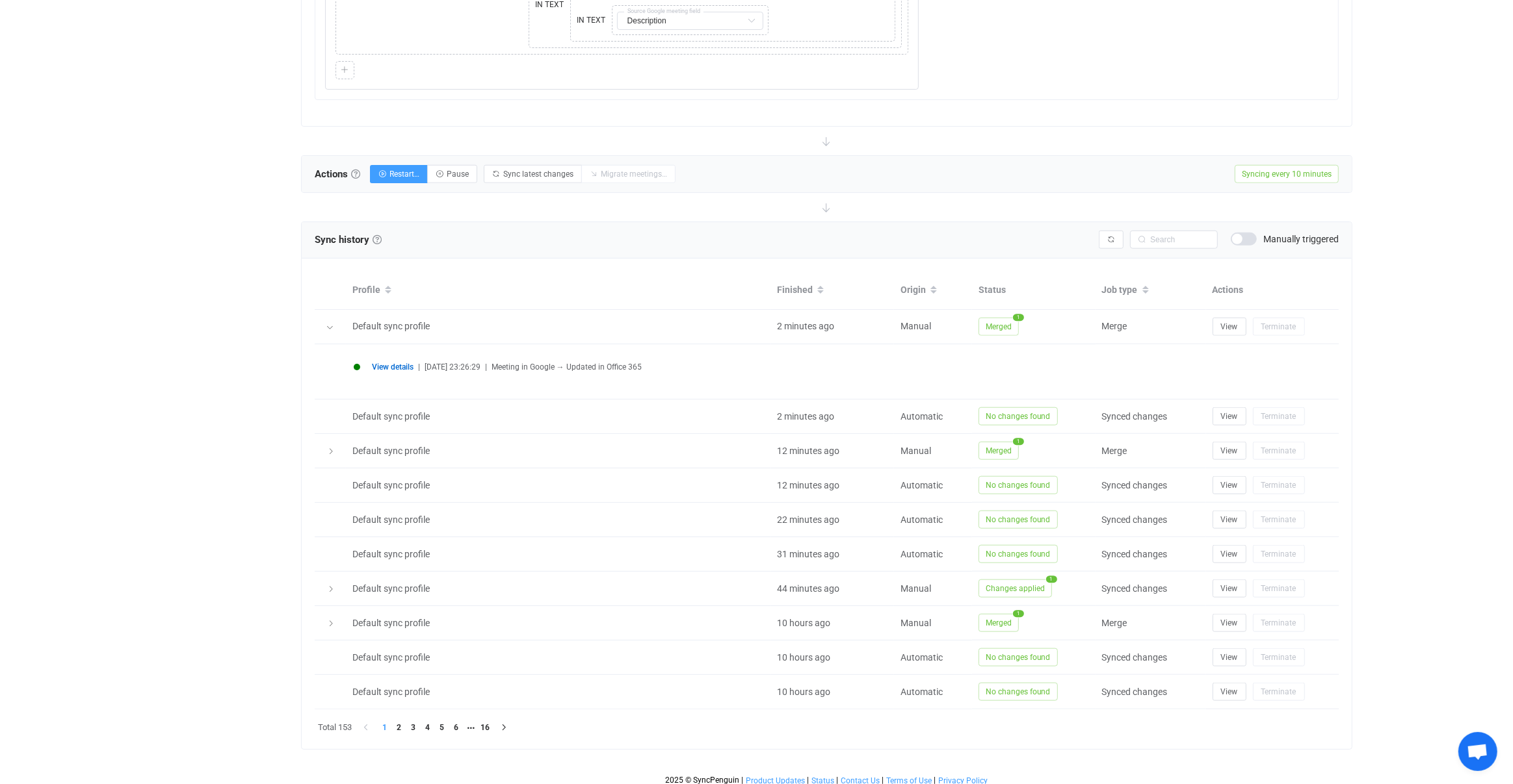
click at [390, 358] on div "View details | 2025-09-04 23:26:29 | Meeting in Google → Updated in Office 365" at bounding box center [826, 372] width 959 height 29
click at [390, 363] on span "View details" at bounding box center [393, 367] width 42 height 9
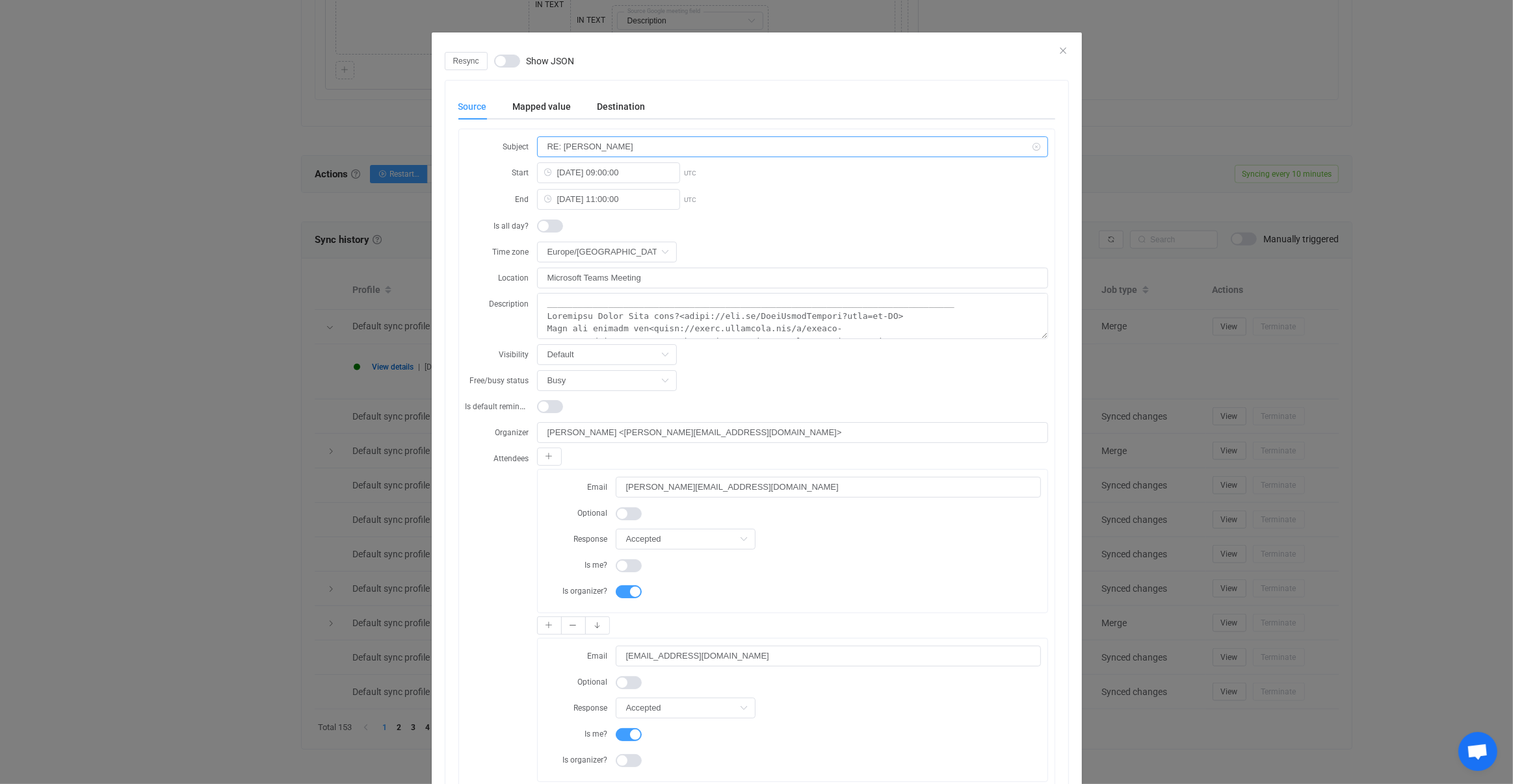
click at [671, 142] on input "RE: ANDREW THORNTON" at bounding box center [792, 146] width 511 height 21
click at [354, 250] on div "Resync Show JSON Source Mapped value Destination Subject RE: ANDREW THORNTON St…" at bounding box center [756, 392] width 1513 height 784
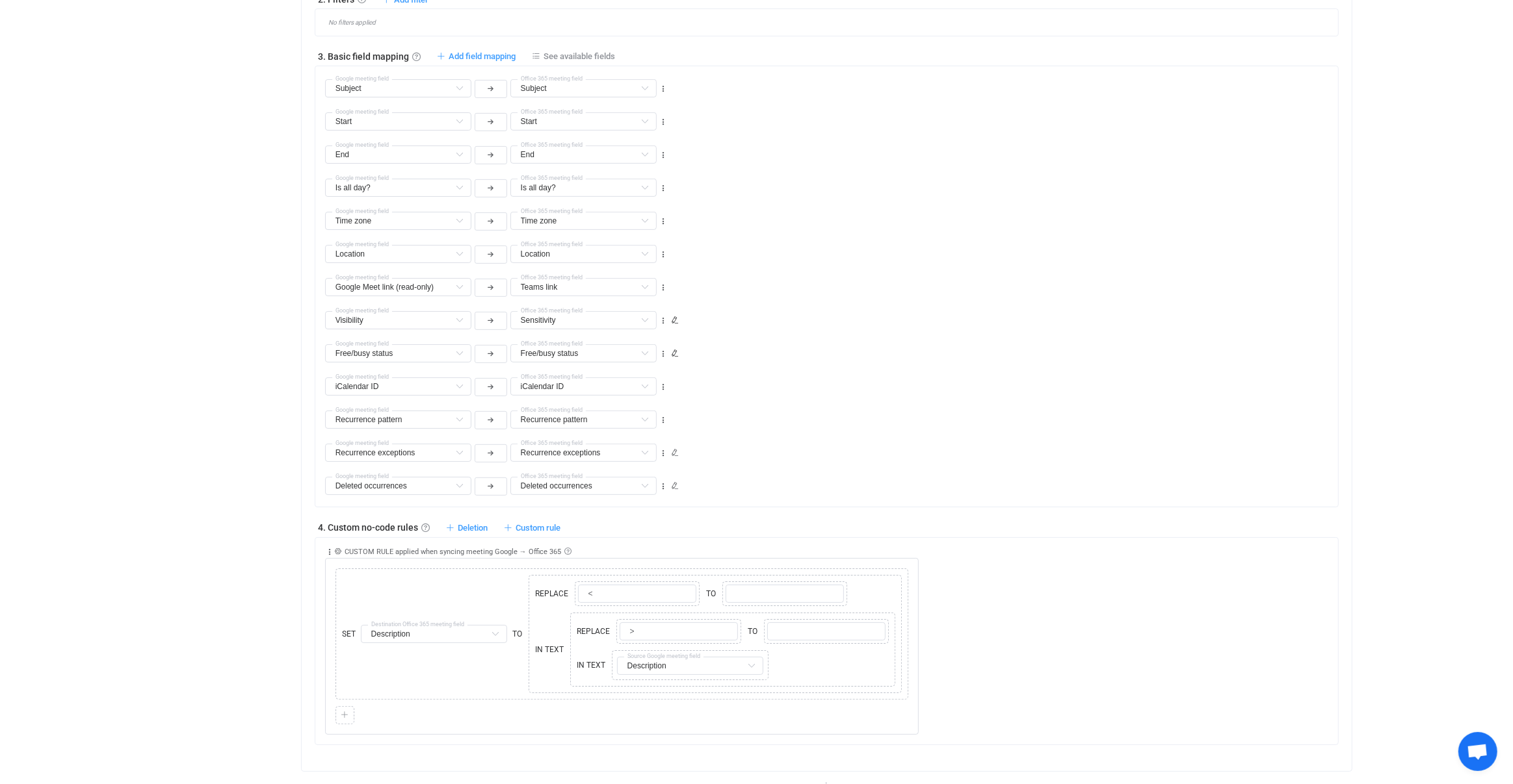
scroll to position [0, 0]
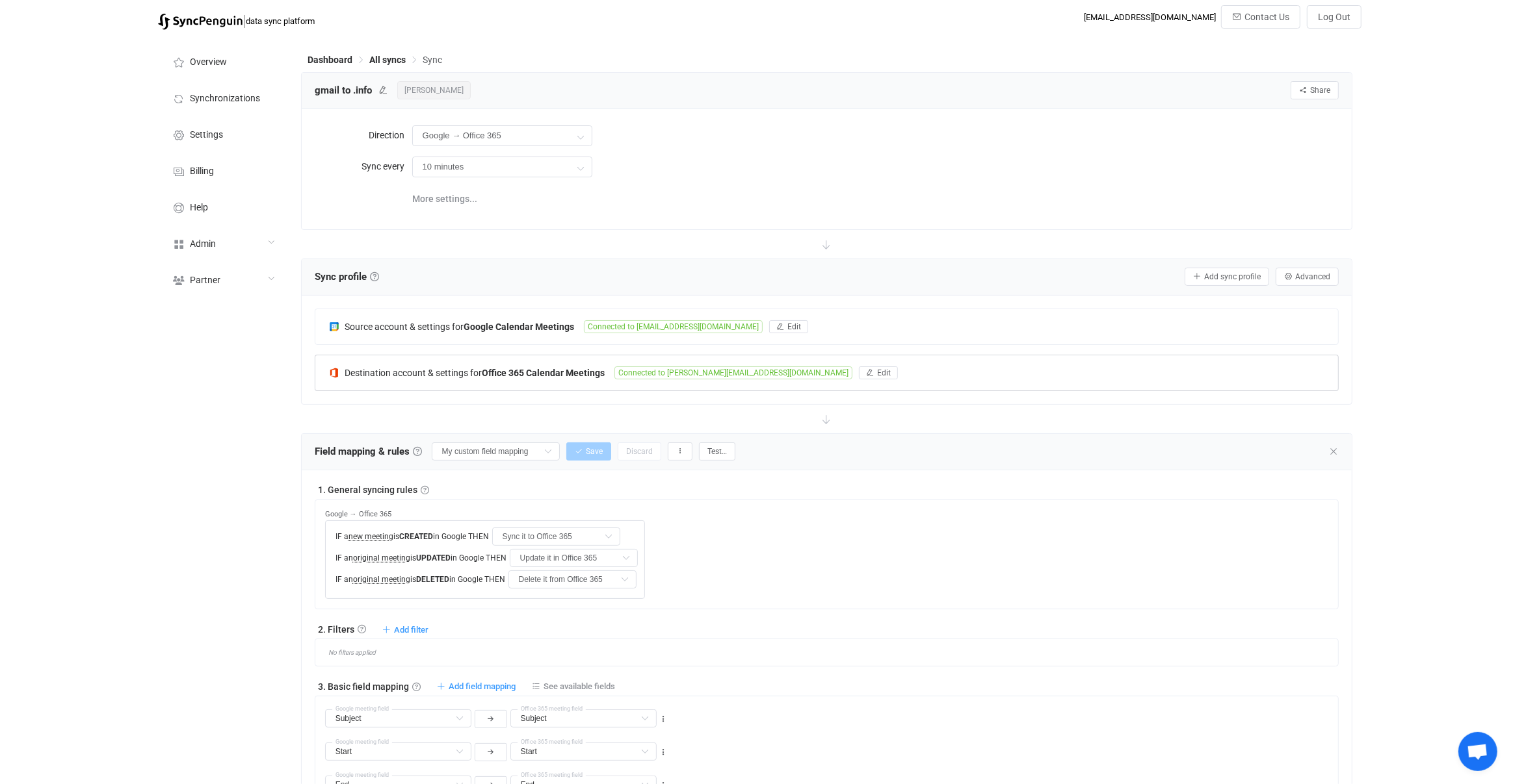
click at [517, 368] on b "Office 365 Calendar Meetings" at bounding box center [544, 373] width 123 height 10
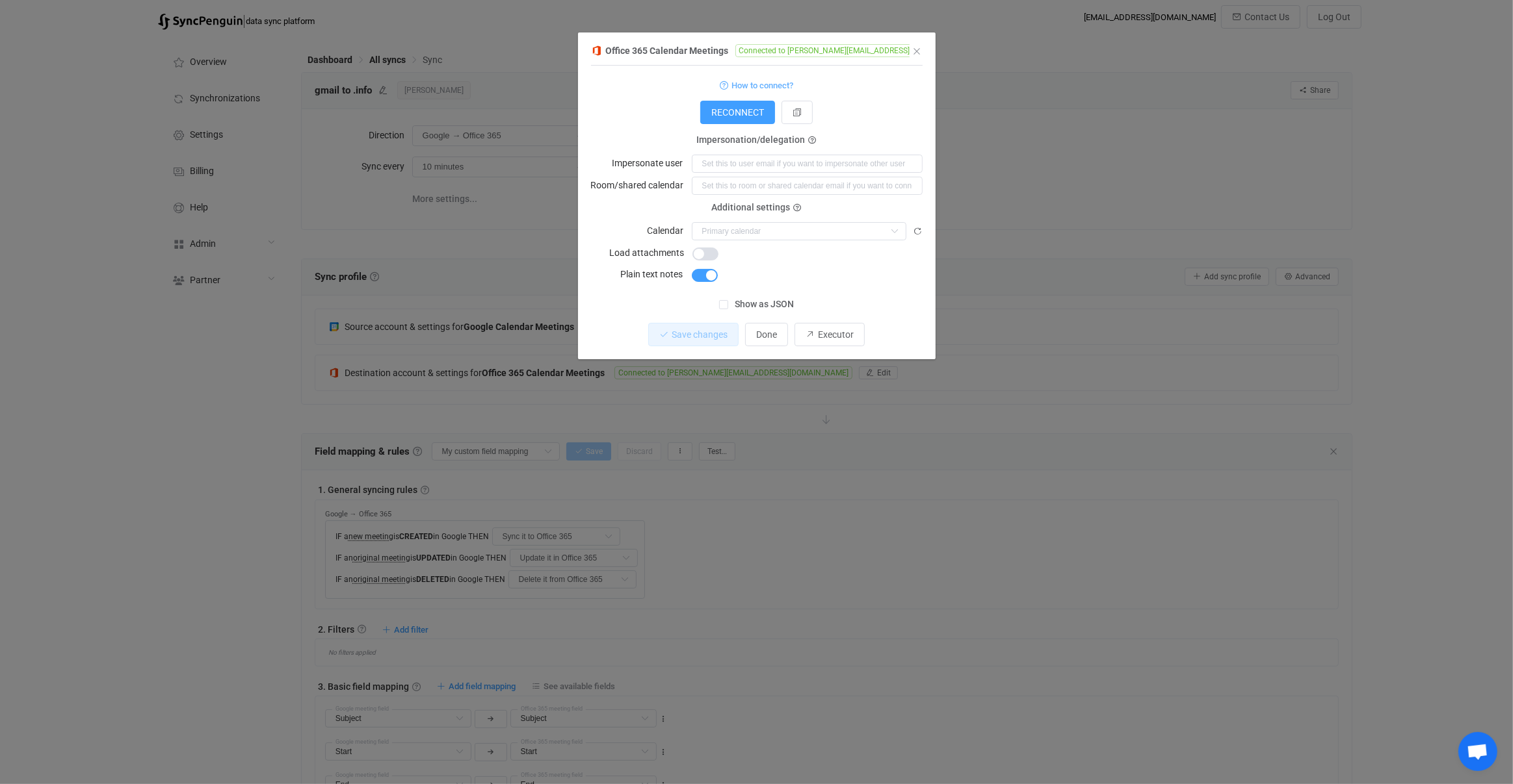
click at [797, 48] on span "Connected to andrew@andrewthornton.info" at bounding box center [854, 50] width 238 height 13
drag, startPoint x: 797, startPoint y: 48, endPoint x: 1014, endPoint y: 49, distance: 217.0
click at [1014, 49] on div "Office 365 Calendar Meetings Connected to andrew@andrewthornton.info 1 { { "con…" at bounding box center [756, 392] width 1513 height 784
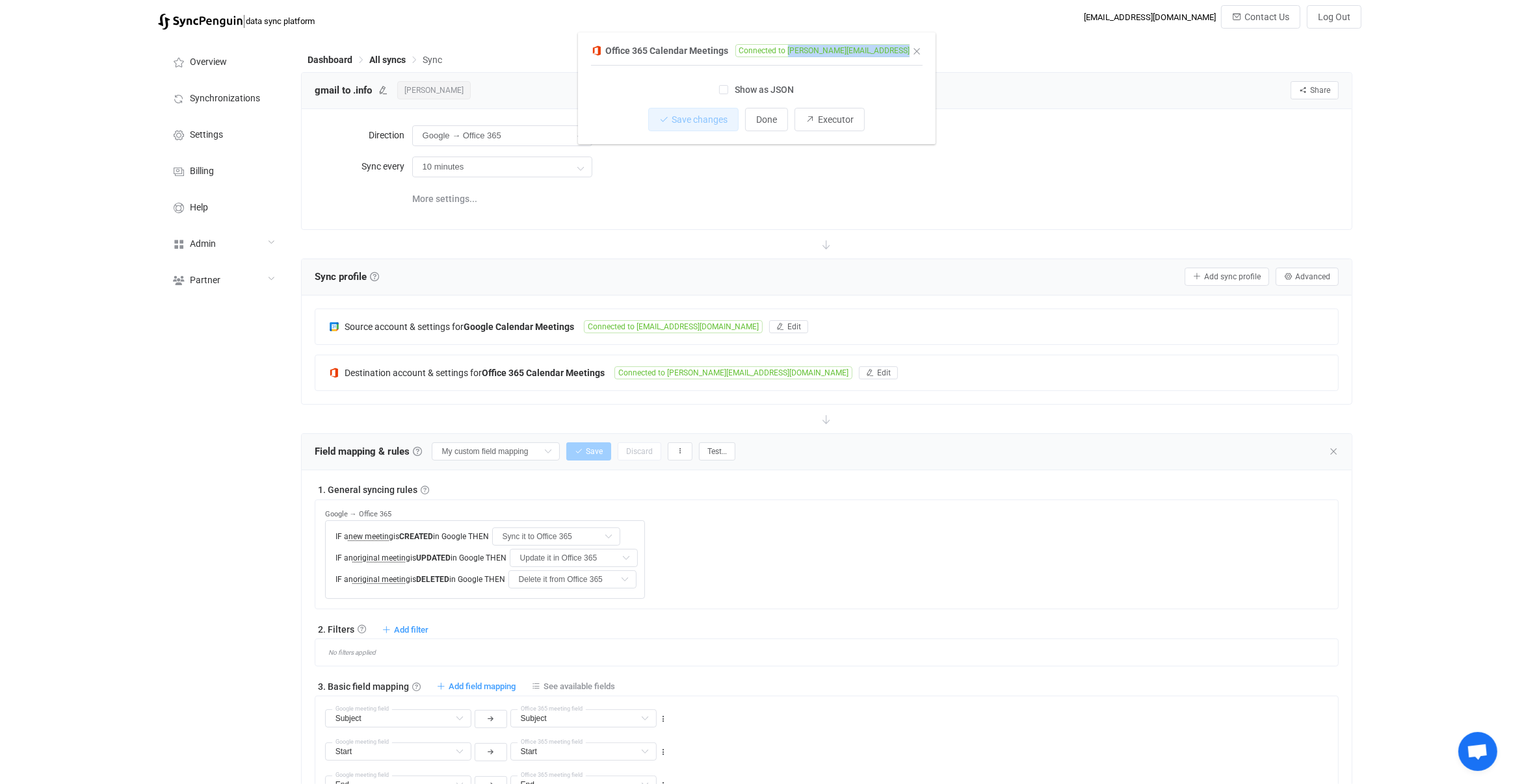
copy div "andrew@andrewthornton.info"
click at [609, 367] on div "Destination account & settings for Office 365 Calendar Meetings" at bounding box center [471, 373] width 286 height 12
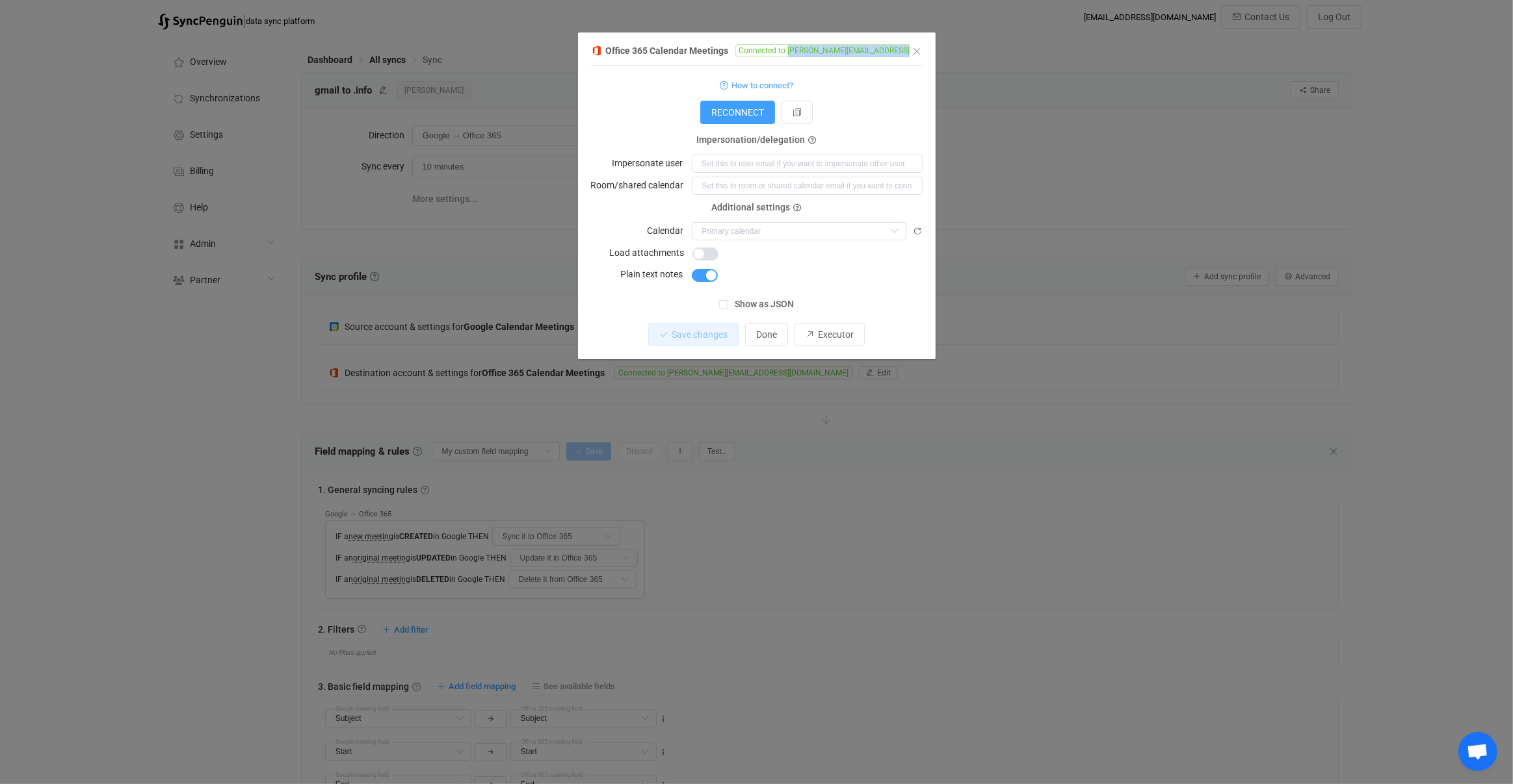
click at [1015, 132] on div "Office 365 Calendar Meetings Connected to andrew@andrewthornton.info 1 { { "con…" at bounding box center [756, 392] width 1513 height 784
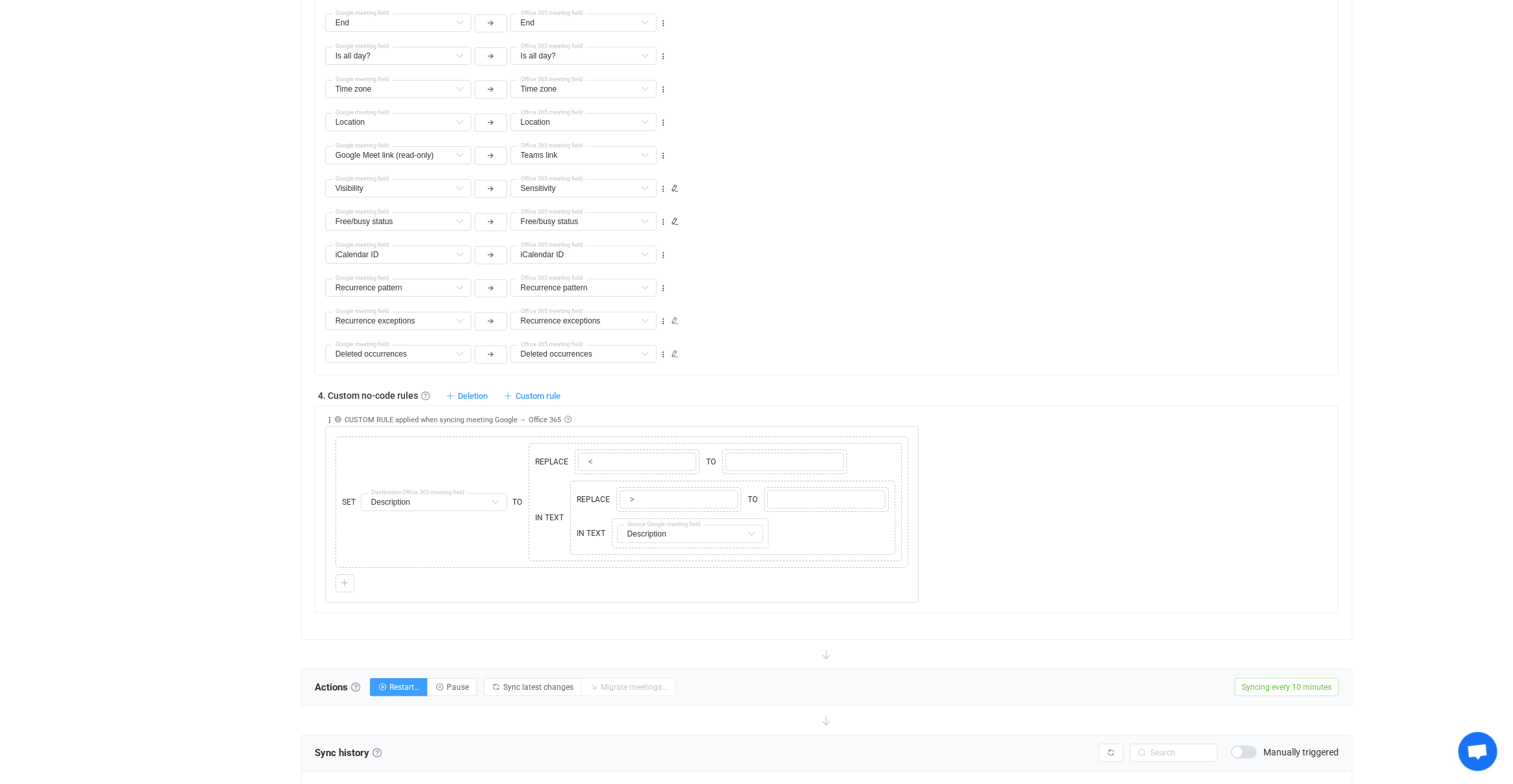
scroll to position [1071, 0]
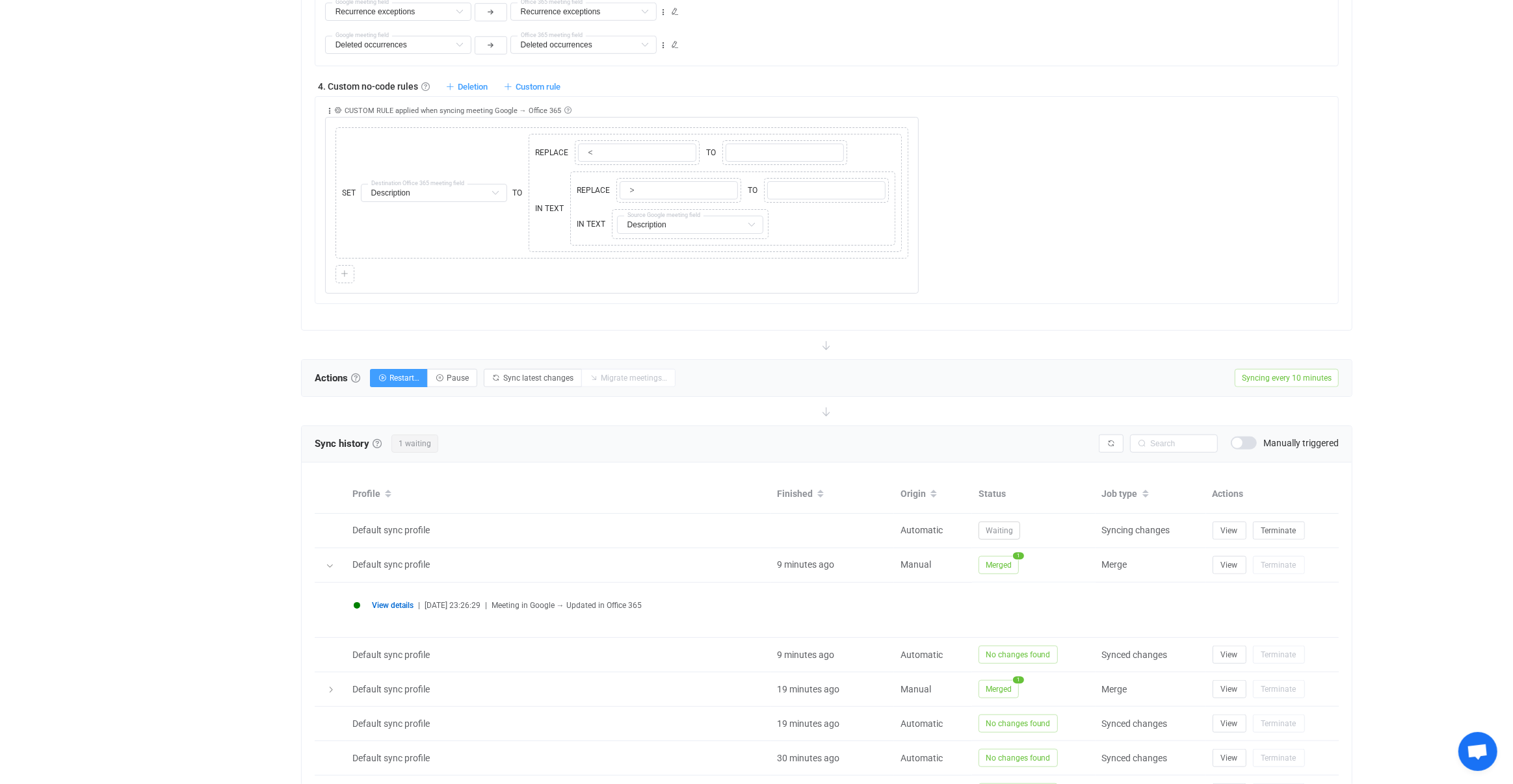
click at [397, 601] on span "View details" at bounding box center [393, 605] width 42 height 9
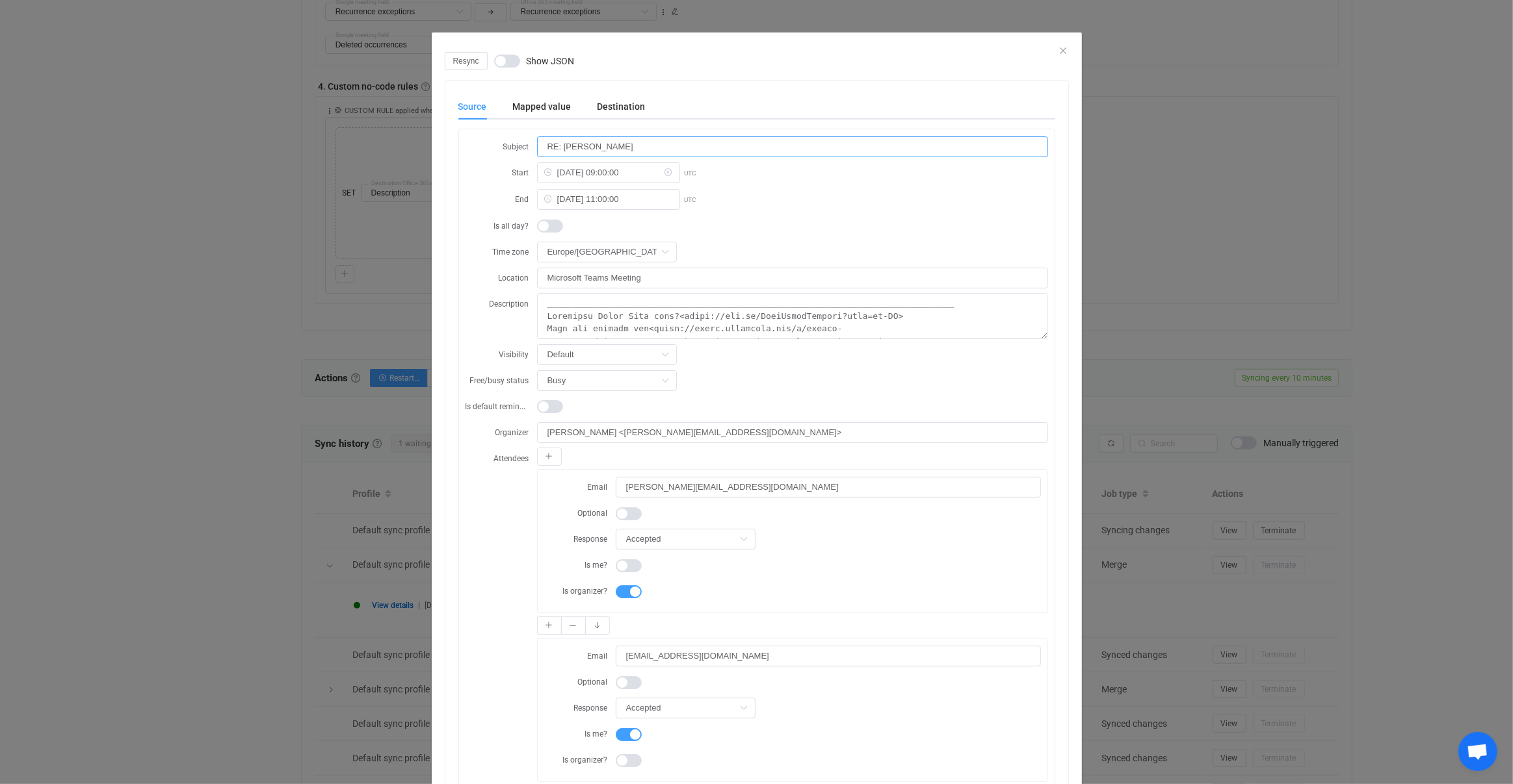
click at [630, 147] on input "RE: ANDREW THORNTON" at bounding box center [792, 146] width 511 height 21
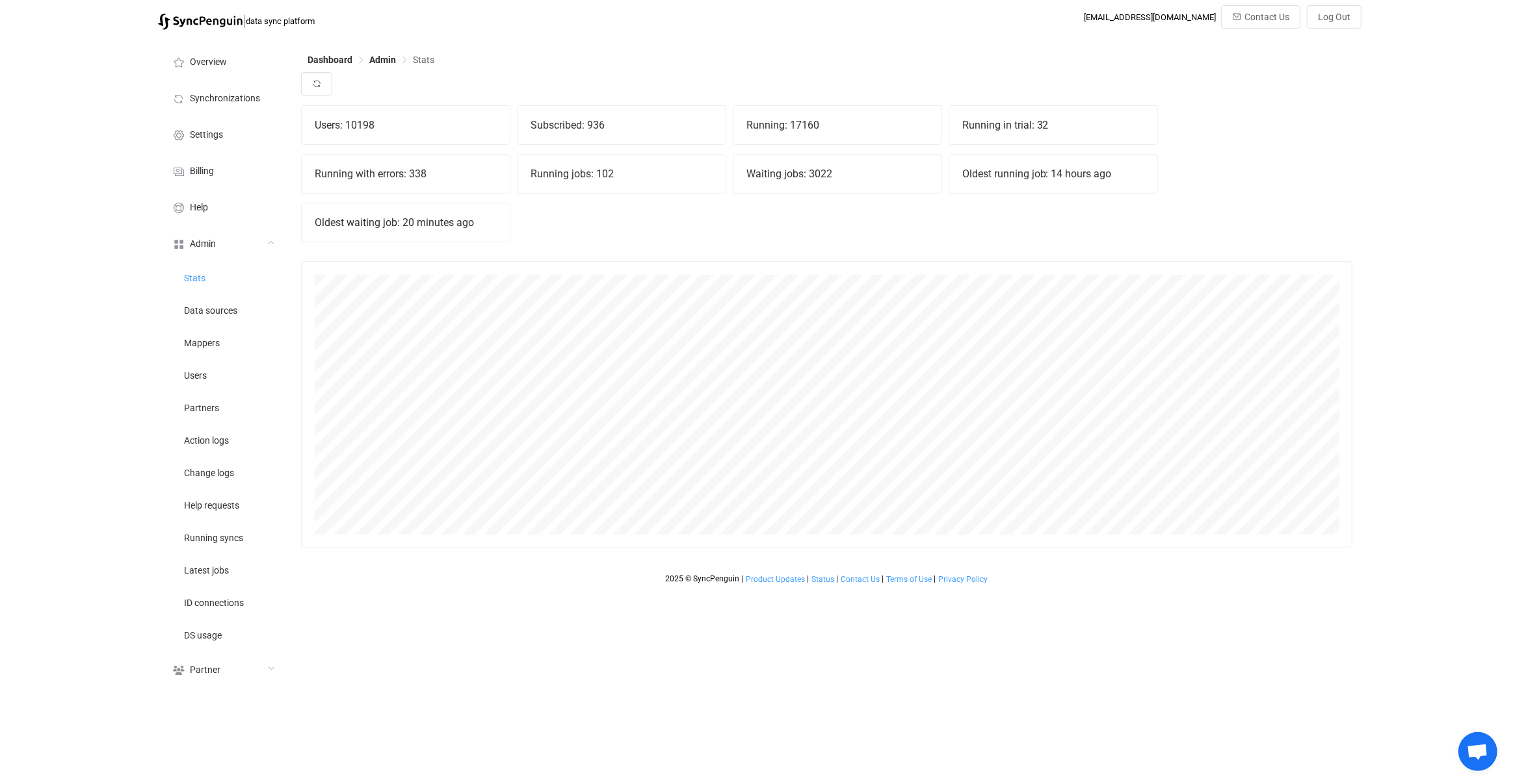
scroll to position [286, 1051]
